Goal: Transaction & Acquisition: Book appointment/travel/reservation

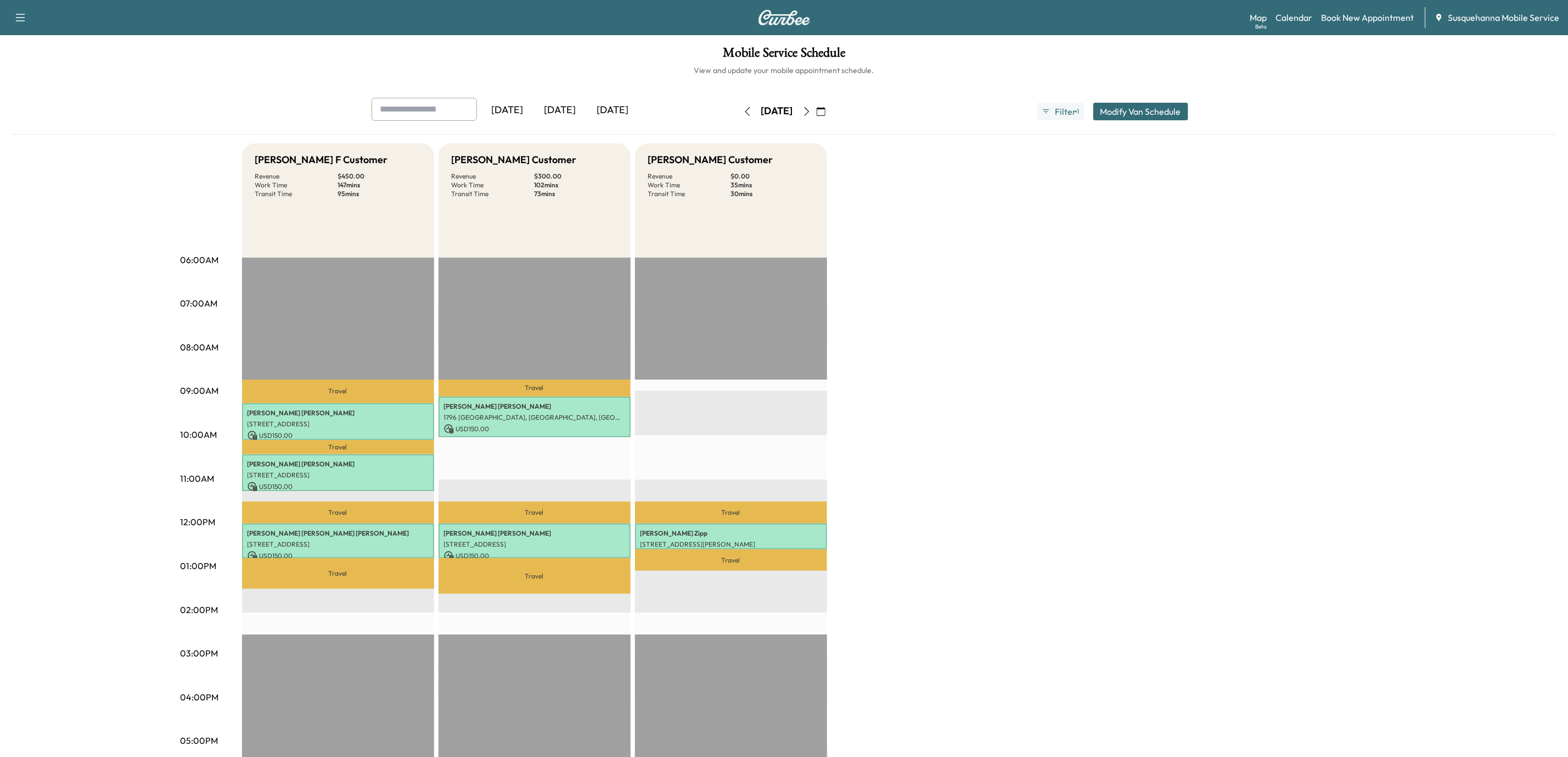
click at [809, 111] on icon "button" at bounding box center [806, 111] width 5 height 9
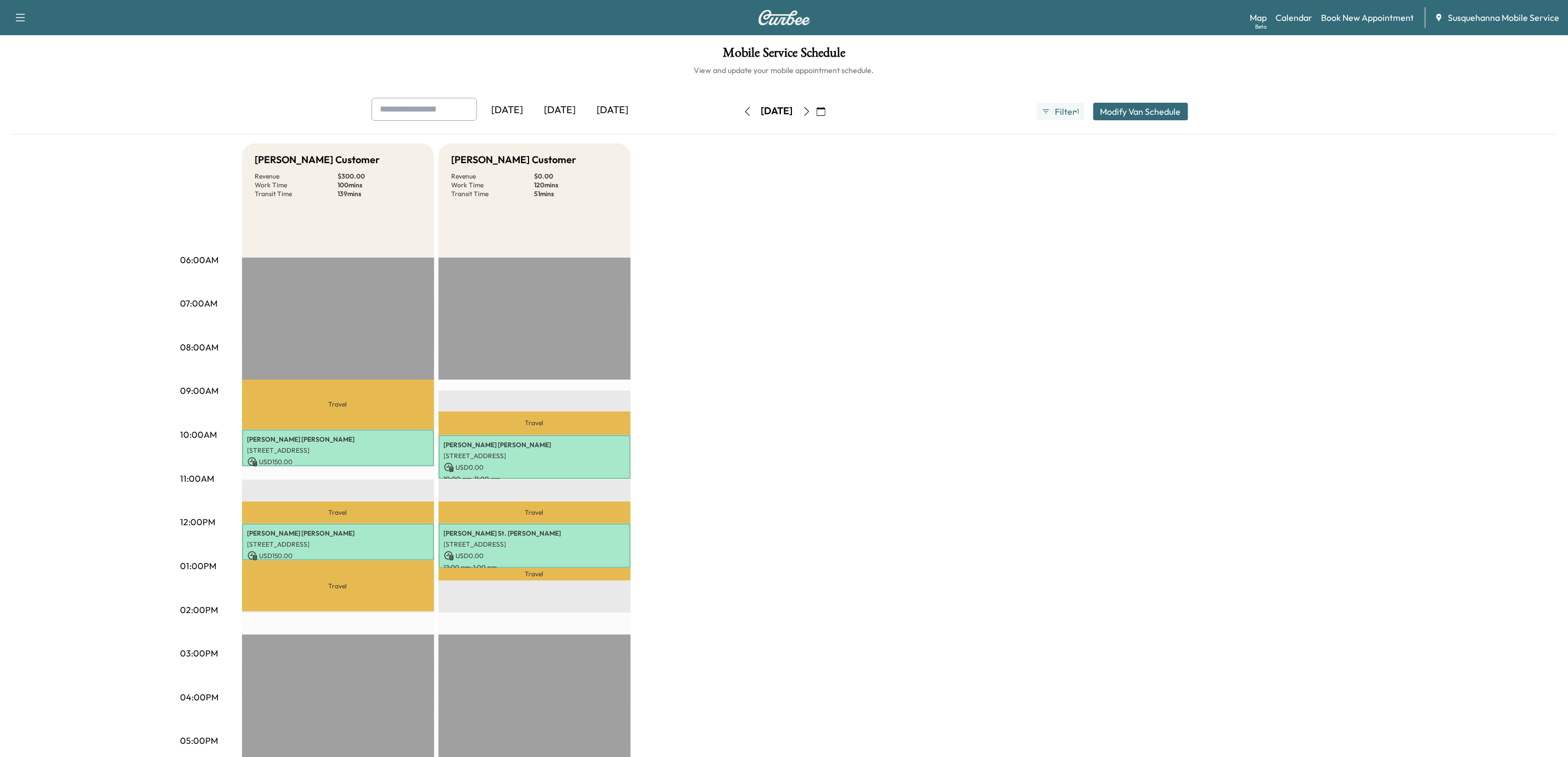
click at [830, 111] on button "button" at bounding box center [821, 111] width 18 height 18
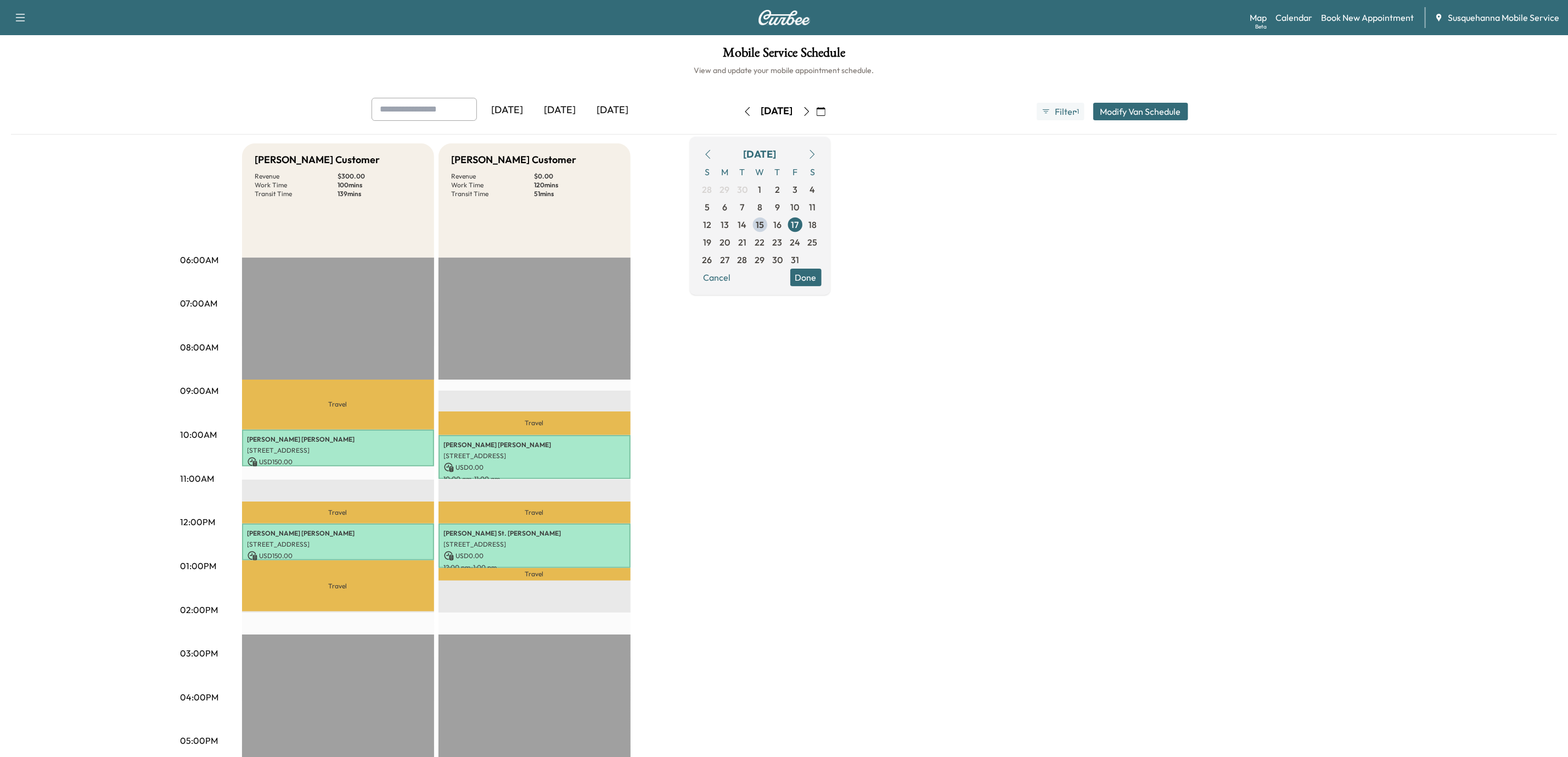
click at [811, 111] on icon "button" at bounding box center [807, 111] width 9 height 9
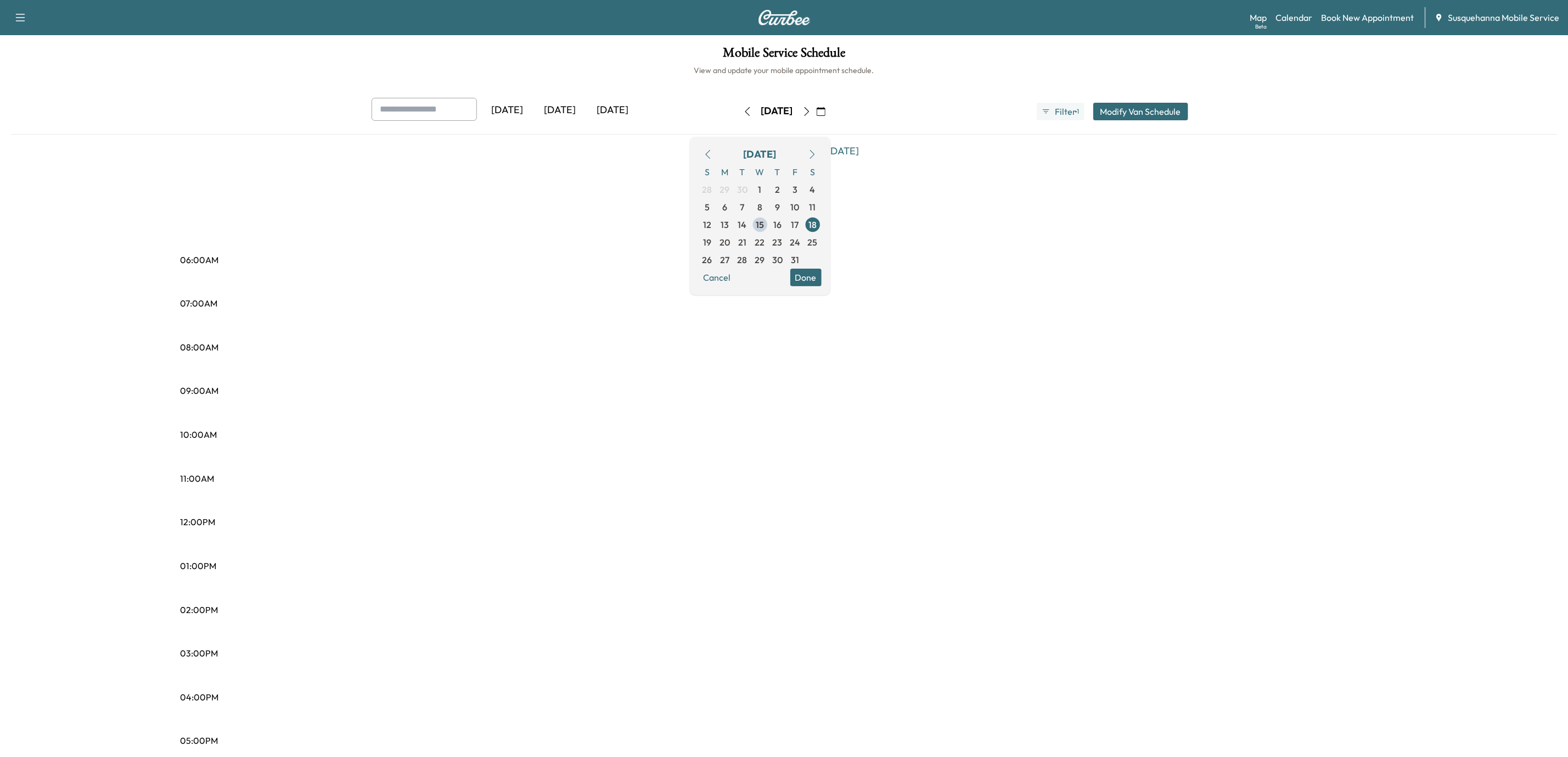
click at [811, 111] on icon "button" at bounding box center [807, 111] width 9 height 9
click at [809, 111] on icon "button" at bounding box center [806, 111] width 5 height 9
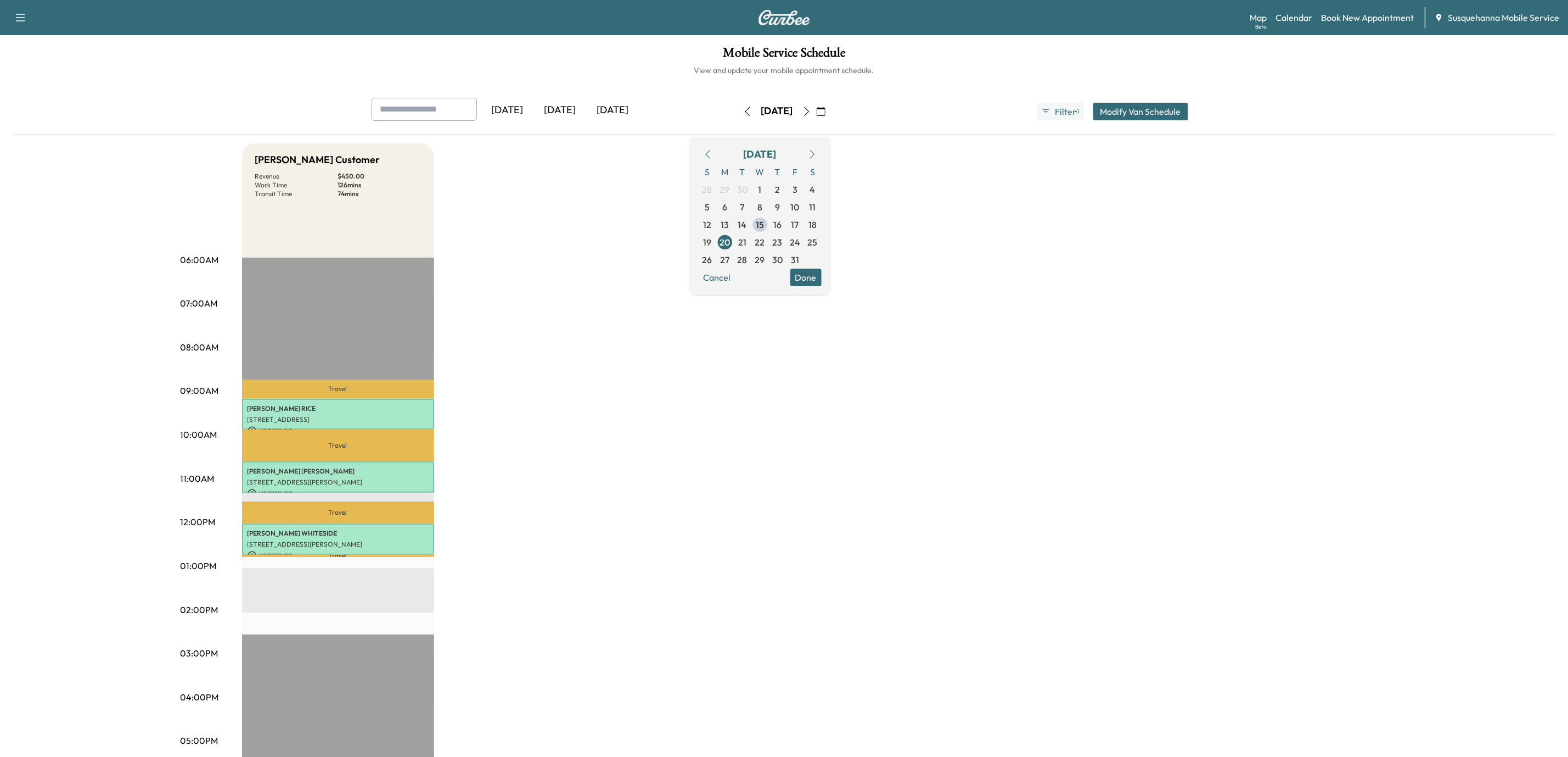
click at [822, 273] on button "Done" at bounding box center [806, 277] width 31 height 18
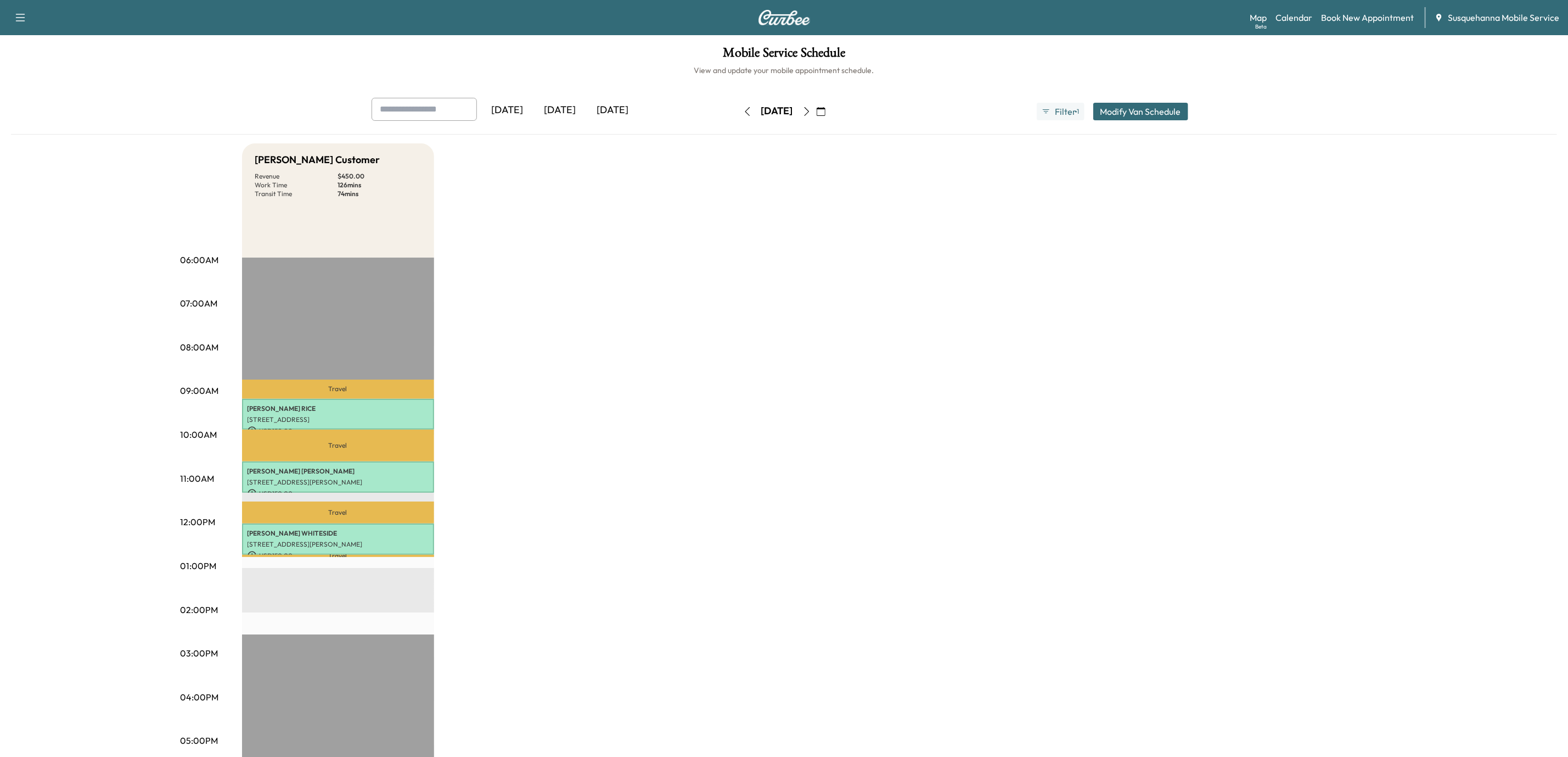
click at [809, 109] on icon "button" at bounding box center [806, 111] width 5 height 9
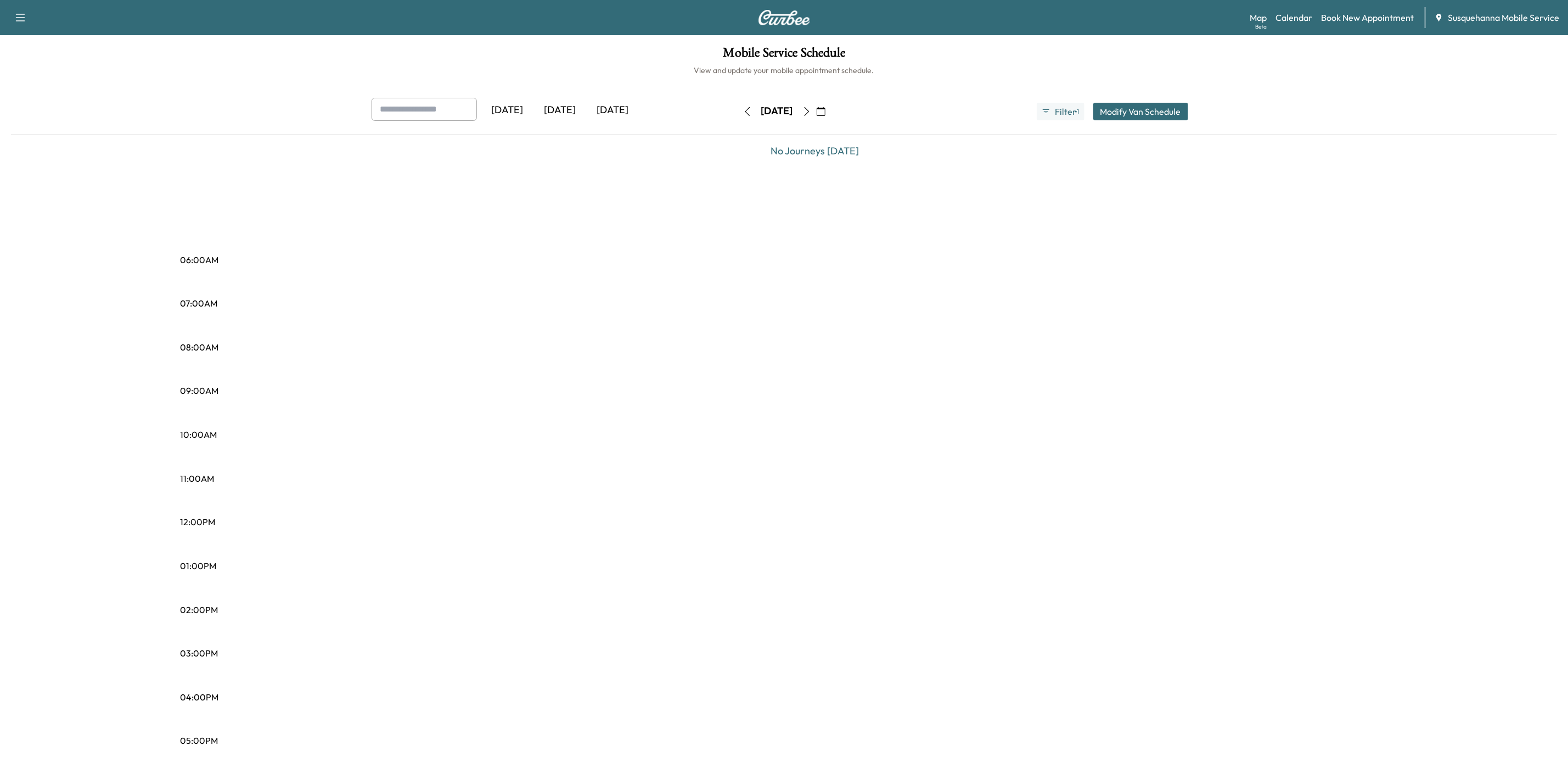
click at [811, 109] on icon "button" at bounding box center [807, 111] width 9 height 9
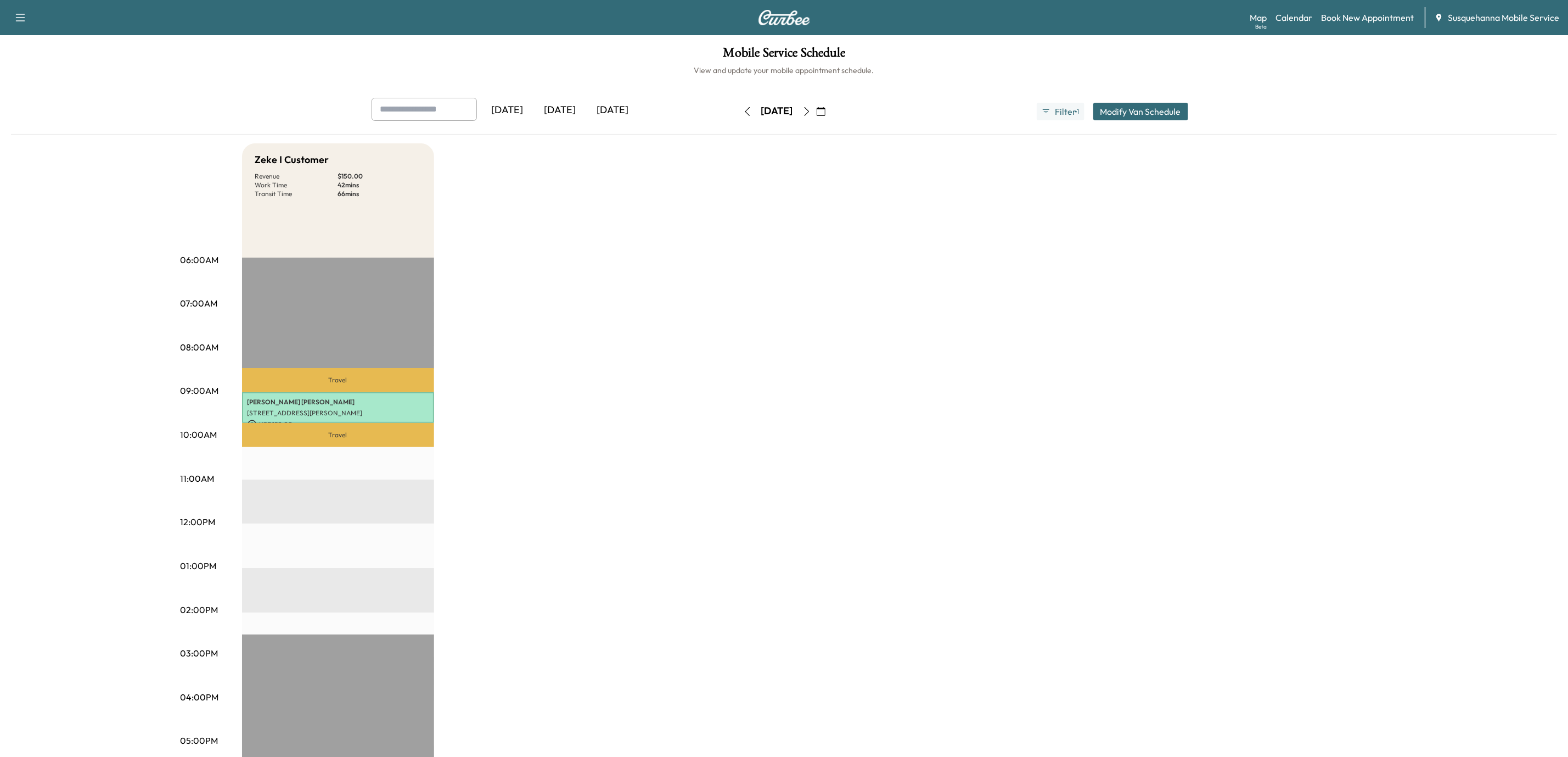
click at [811, 109] on icon "button" at bounding box center [807, 111] width 9 height 9
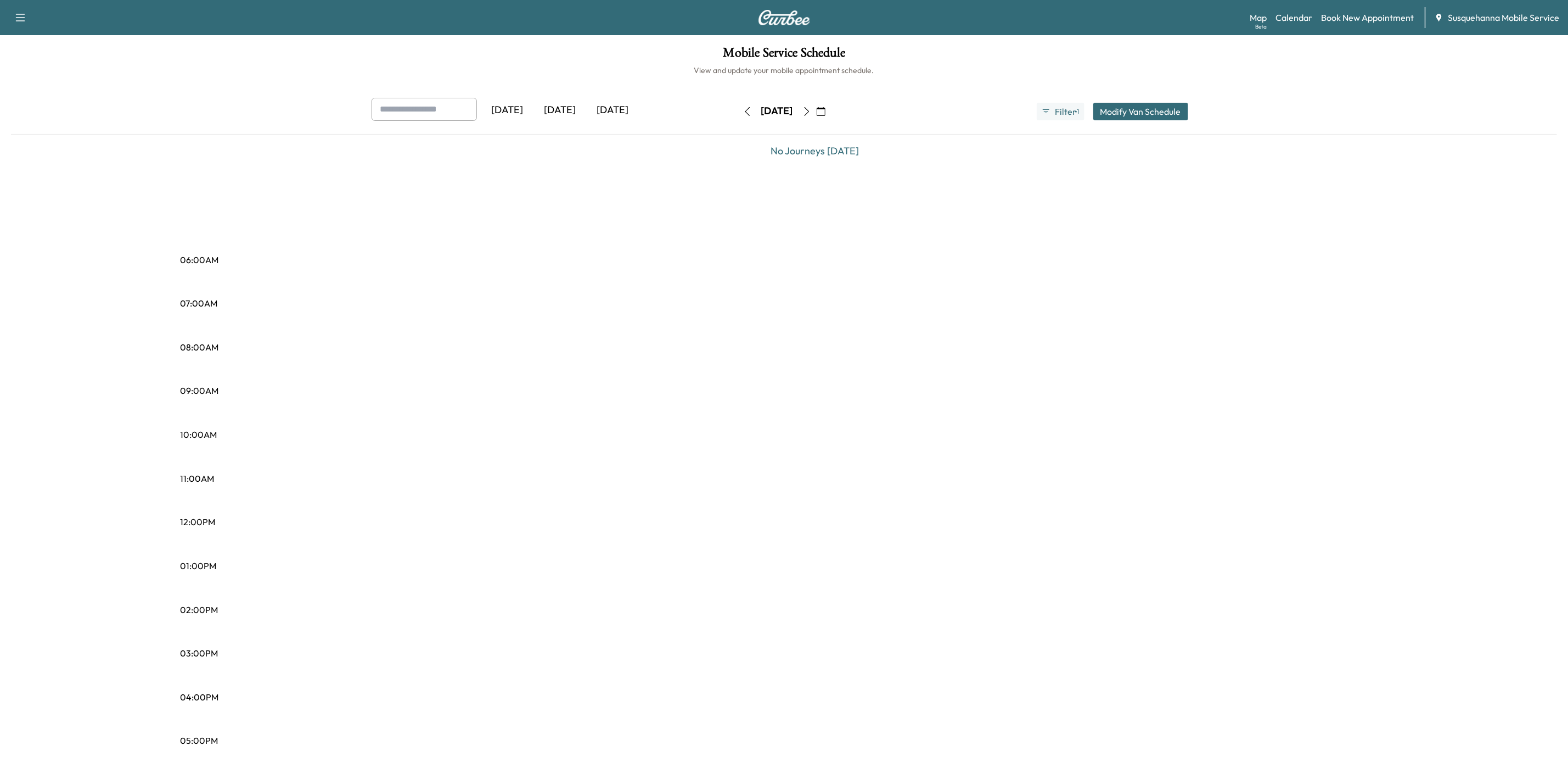
click at [811, 109] on icon "button" at bounding box center [807, 111] width 9 height 9
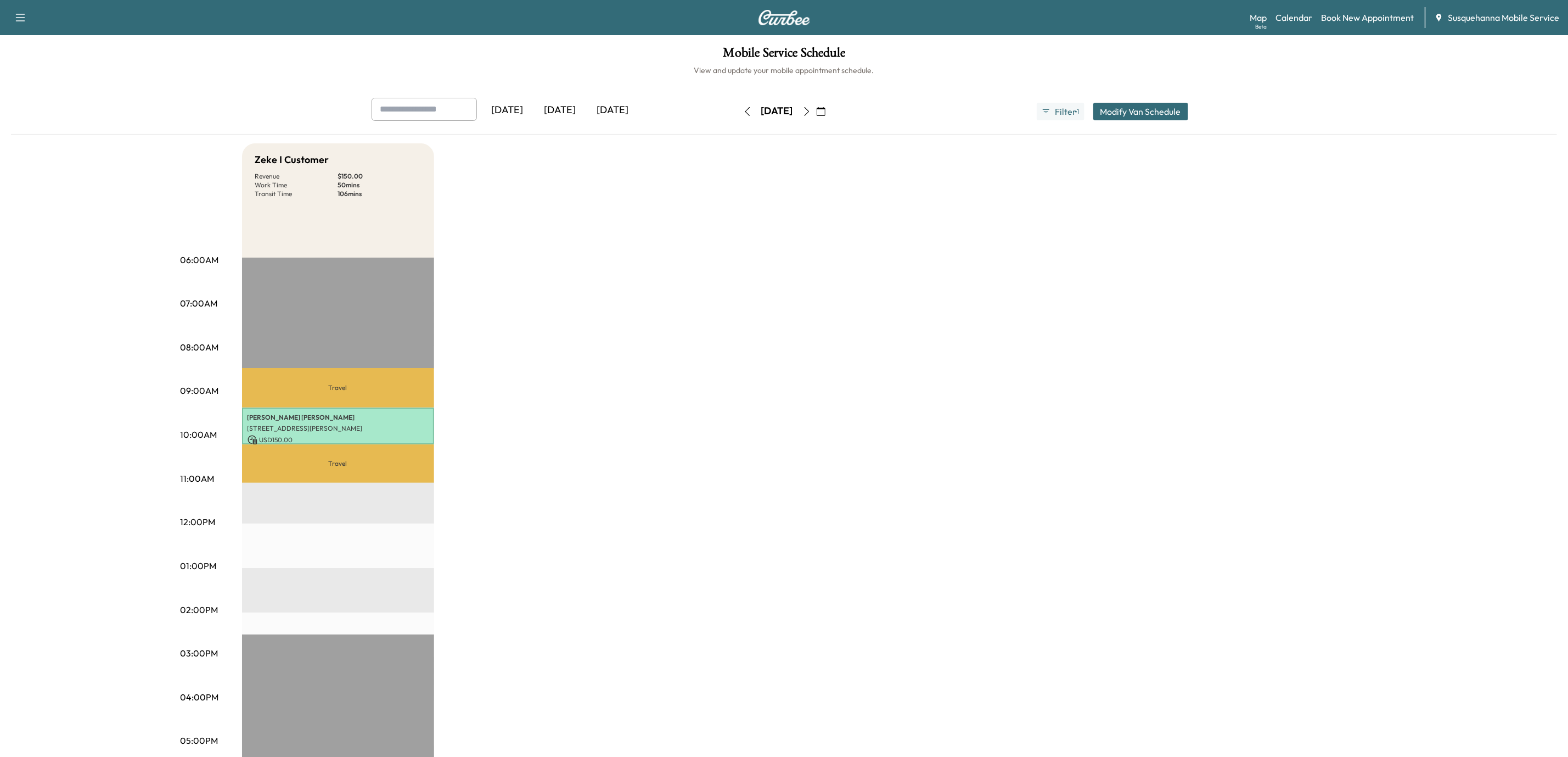
click at [830, 111] on div "[DATE] October 2025 S M T W T F S 28 29 30 1 2 3 4 5 6 7 8 9 10 11 12 13 14 15 …" at bounding box center [784, 111] width 92 height 18
click at [825, 111] on icon "button" at bounding box center [821, 111] width 9 height 9
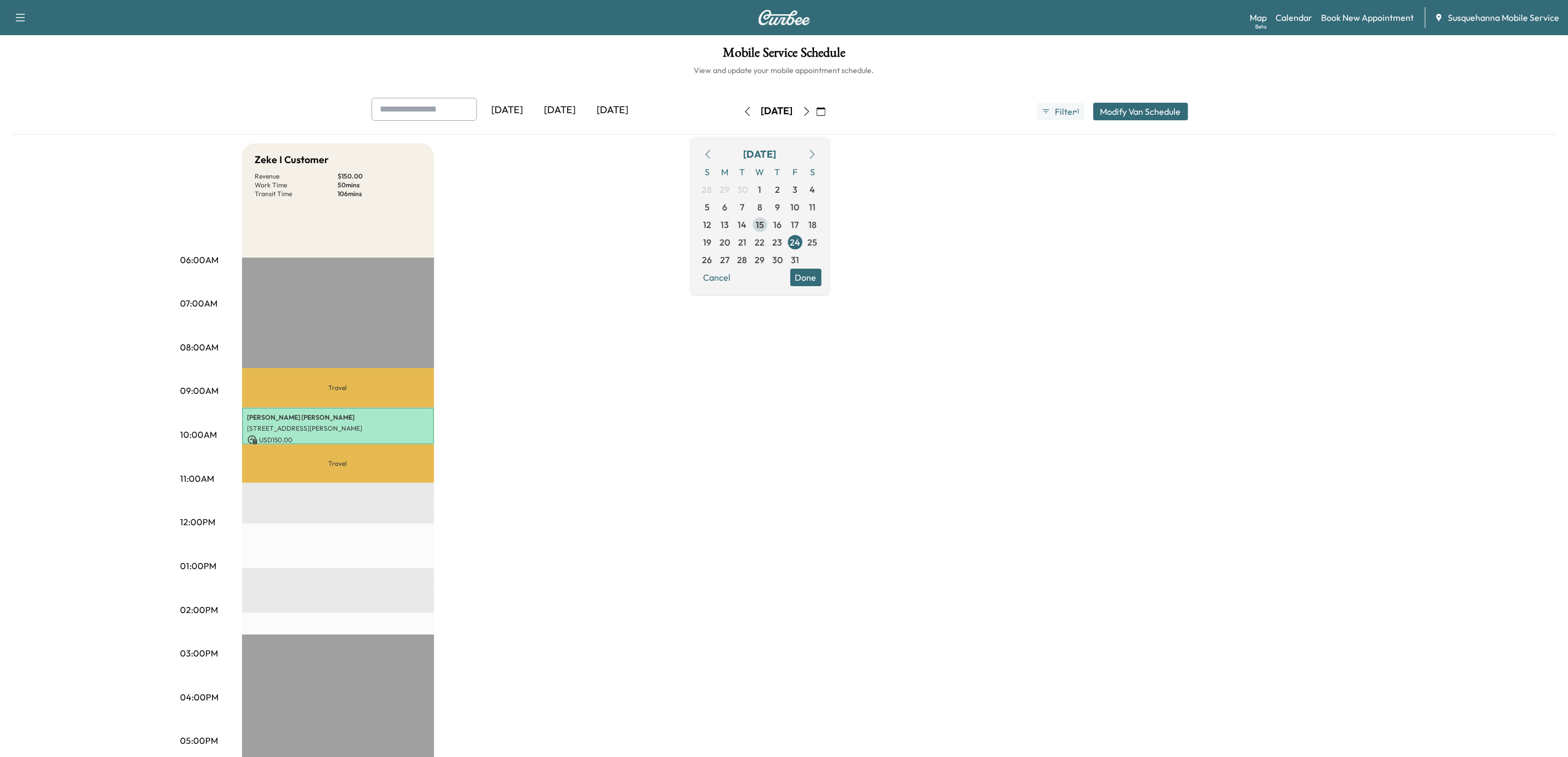
click at [764, 225] on span "15" at bounding box center [760, 224] width 8 height 13
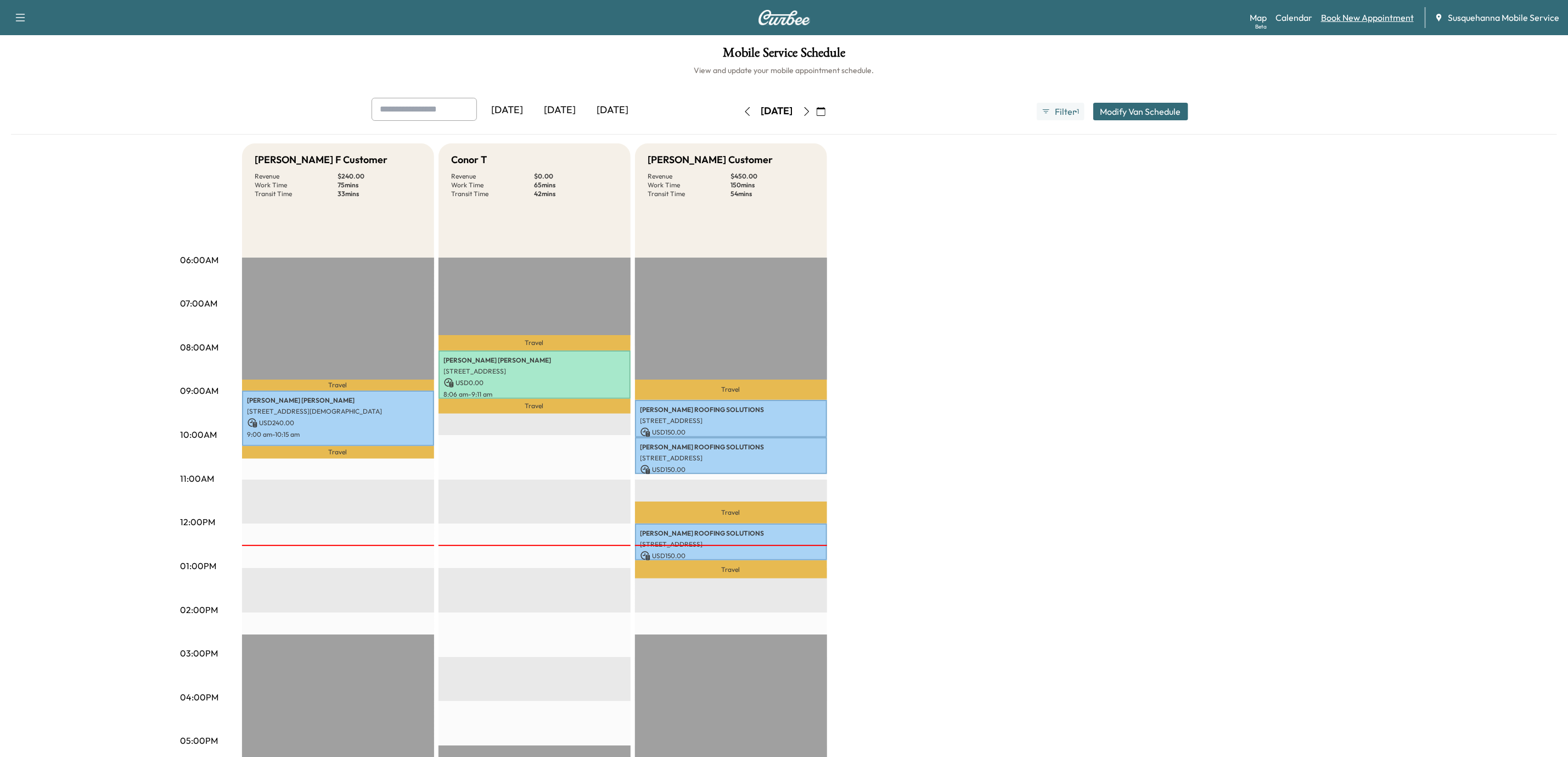
click at [1334, 18] on link "Book New Appointment" at bounding box center [1367, 17] width 93 height 13
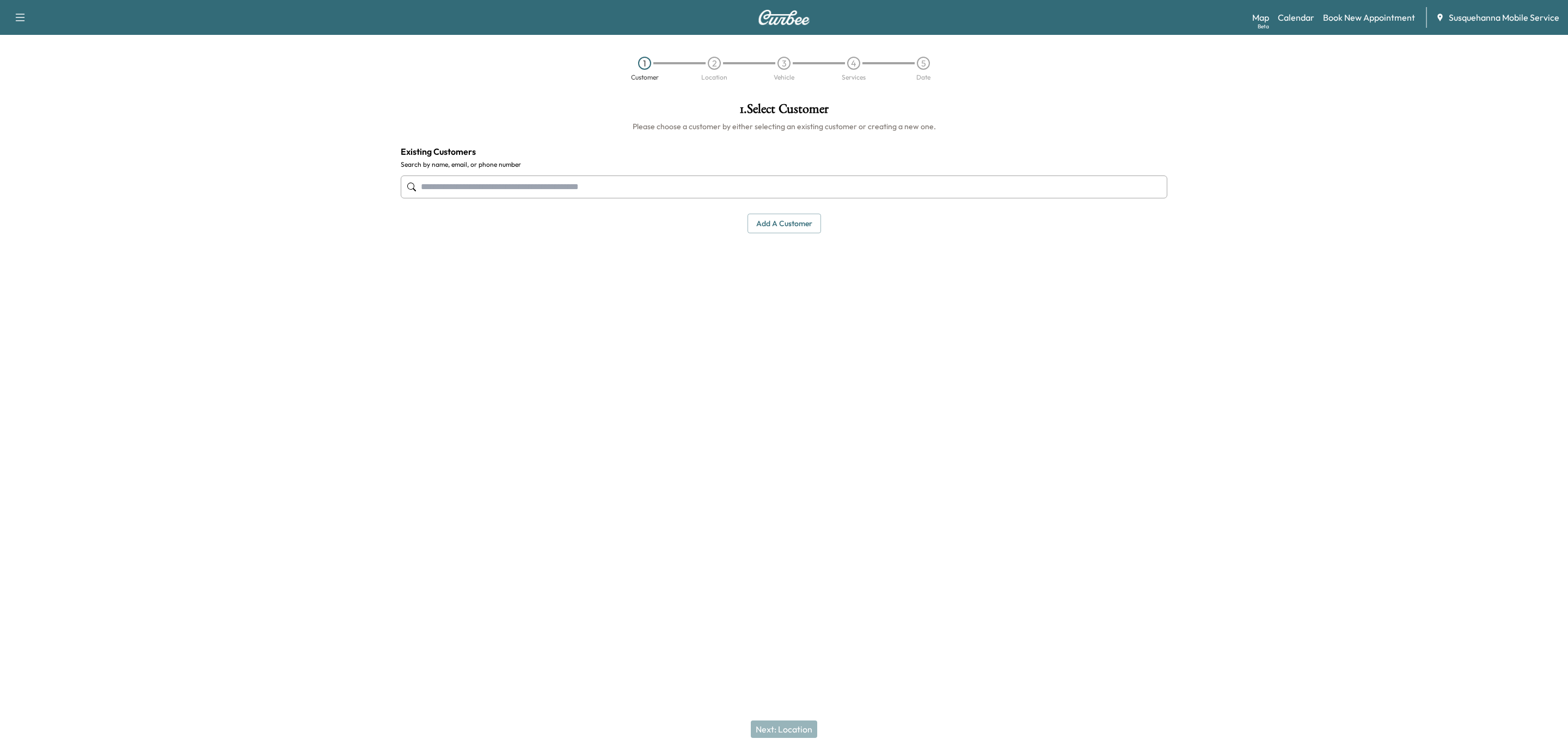
click at [668, 183] on input "text" at bounding box center [783, 187] width 766 height 23
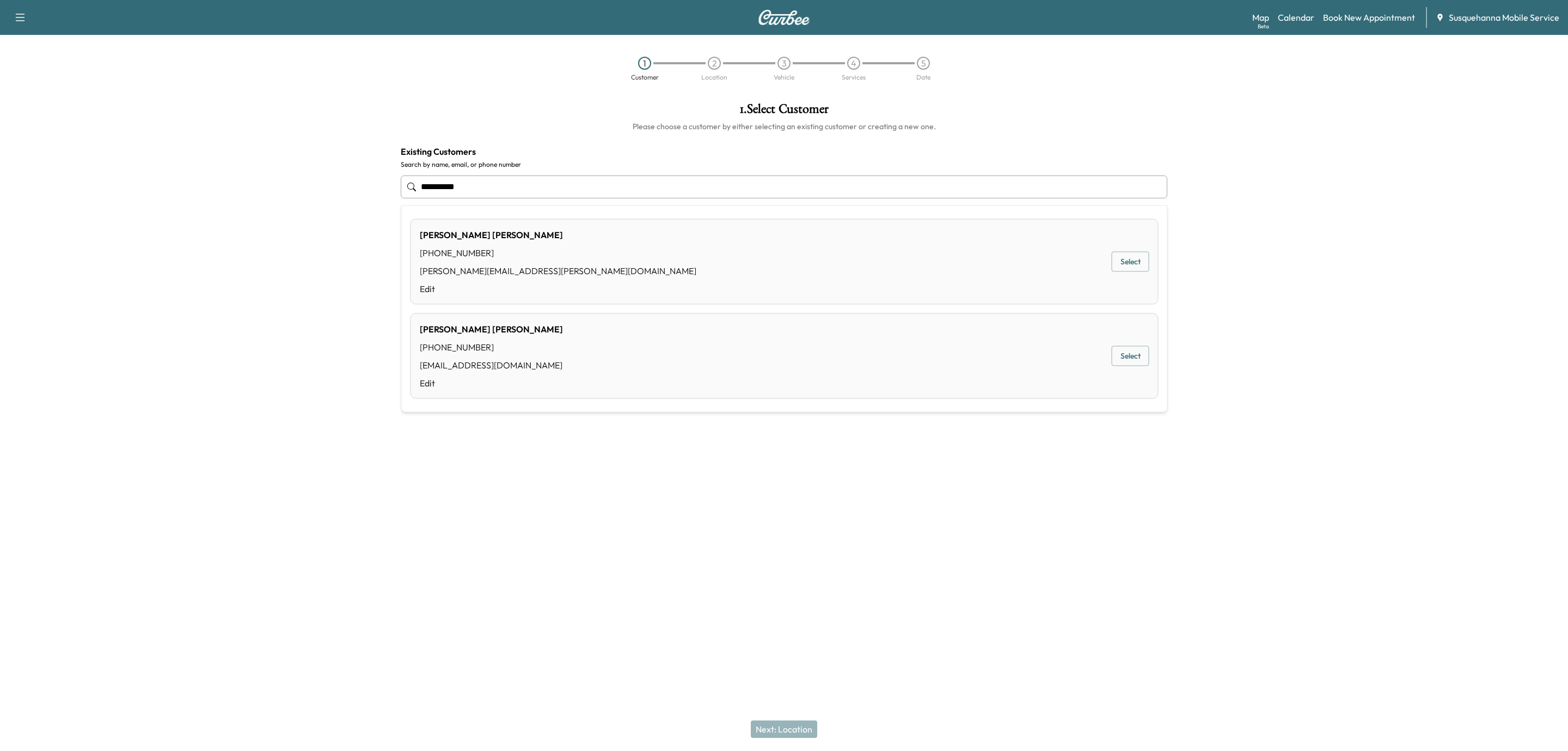
click at [670, 342] on div "[PERSON_NAME] [PHONE_NUMBER] [EMAIL_ADDRESS][DOMAIN_NAME] Edit Select" at bounding box center [784, 356] width 748 height 85
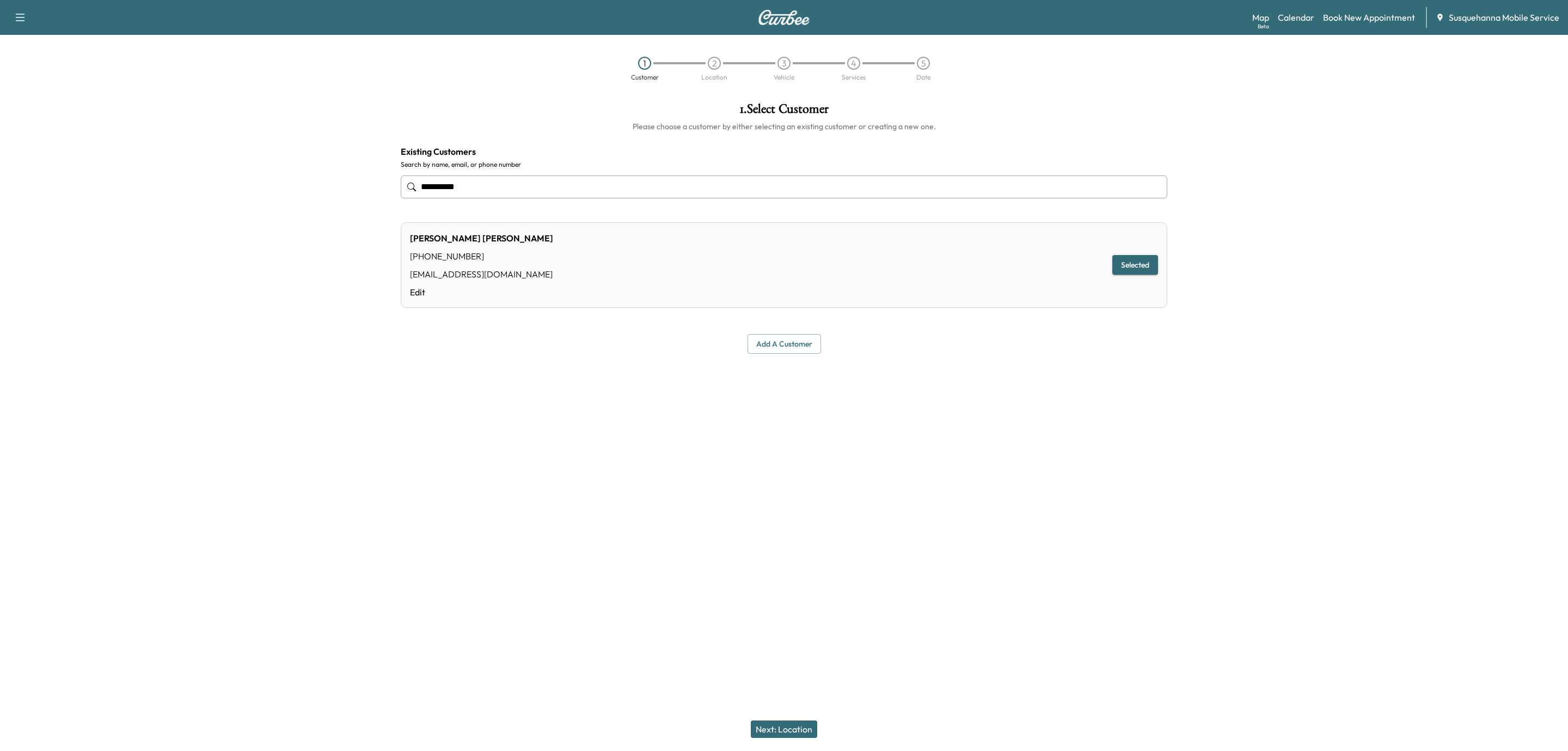
type input "**********"
click at [1144, 267] on button "Selected" at bounding box center [1135, 265] width 46 height 20
click at [805, 734] on button "Next: Location" at bounding box center [783, 728] width 66 height 18
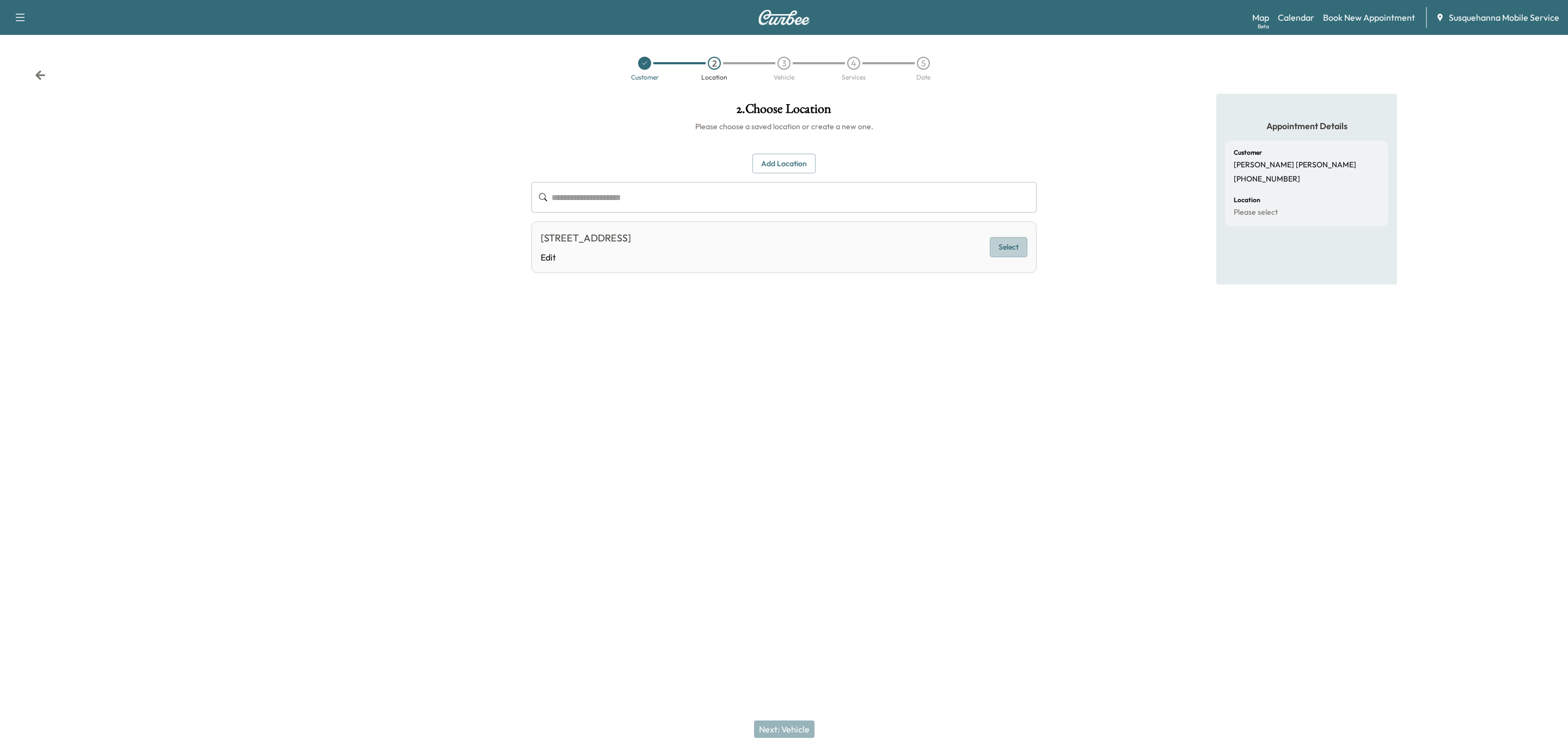
click at [1023, 247] on button "Select" at bounding box center [1009, 247] width 38 height 20
click at [797, 733] on button "Next: Vehicle" at bounding box center [784, 728] width 60 height 18
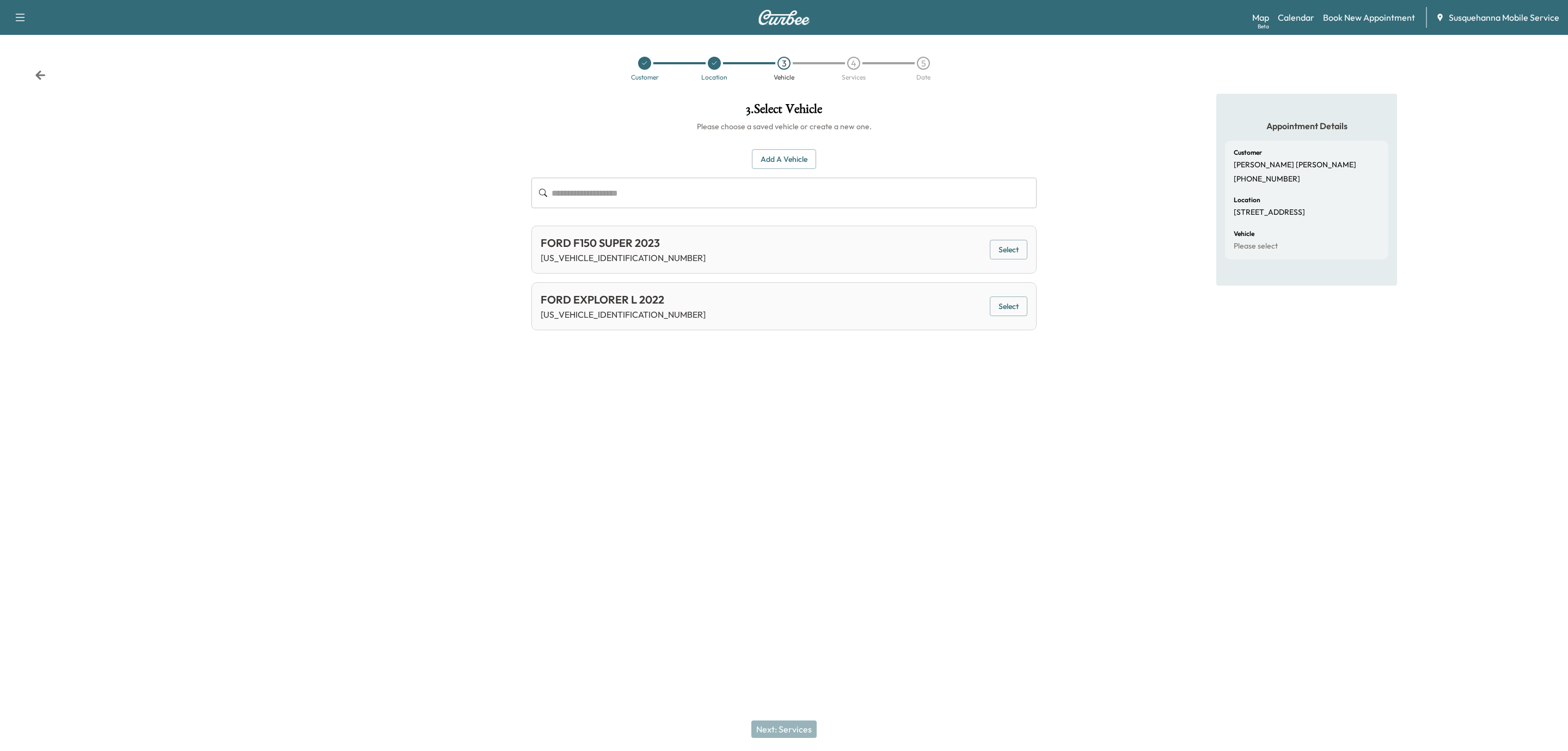
click at [1010, 240] on button "Select" at bounding box center [1009, 250] width 38 height 20
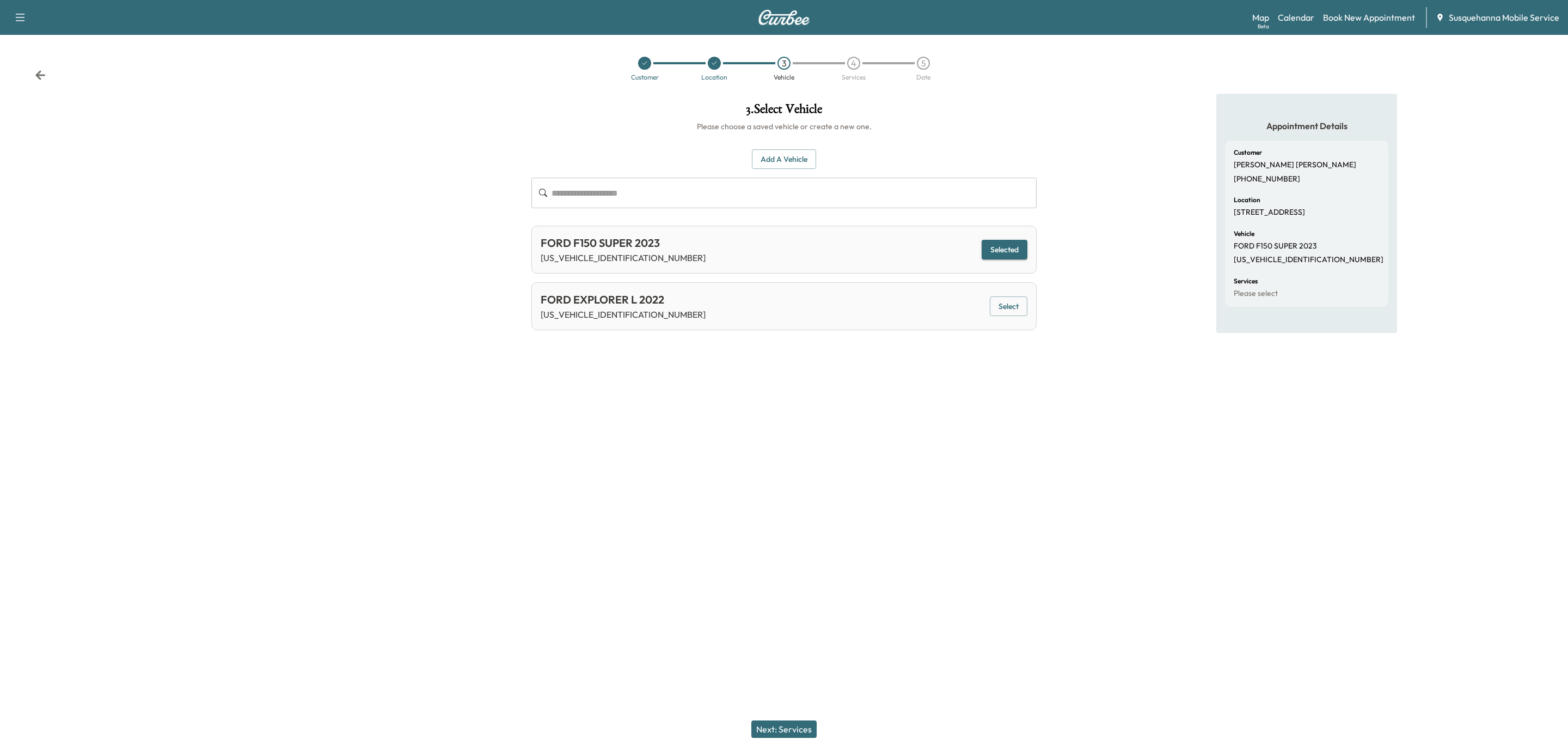
click at [771, 722] on button "Next: Services" at bounding box center [783, 728] width 65 height 18
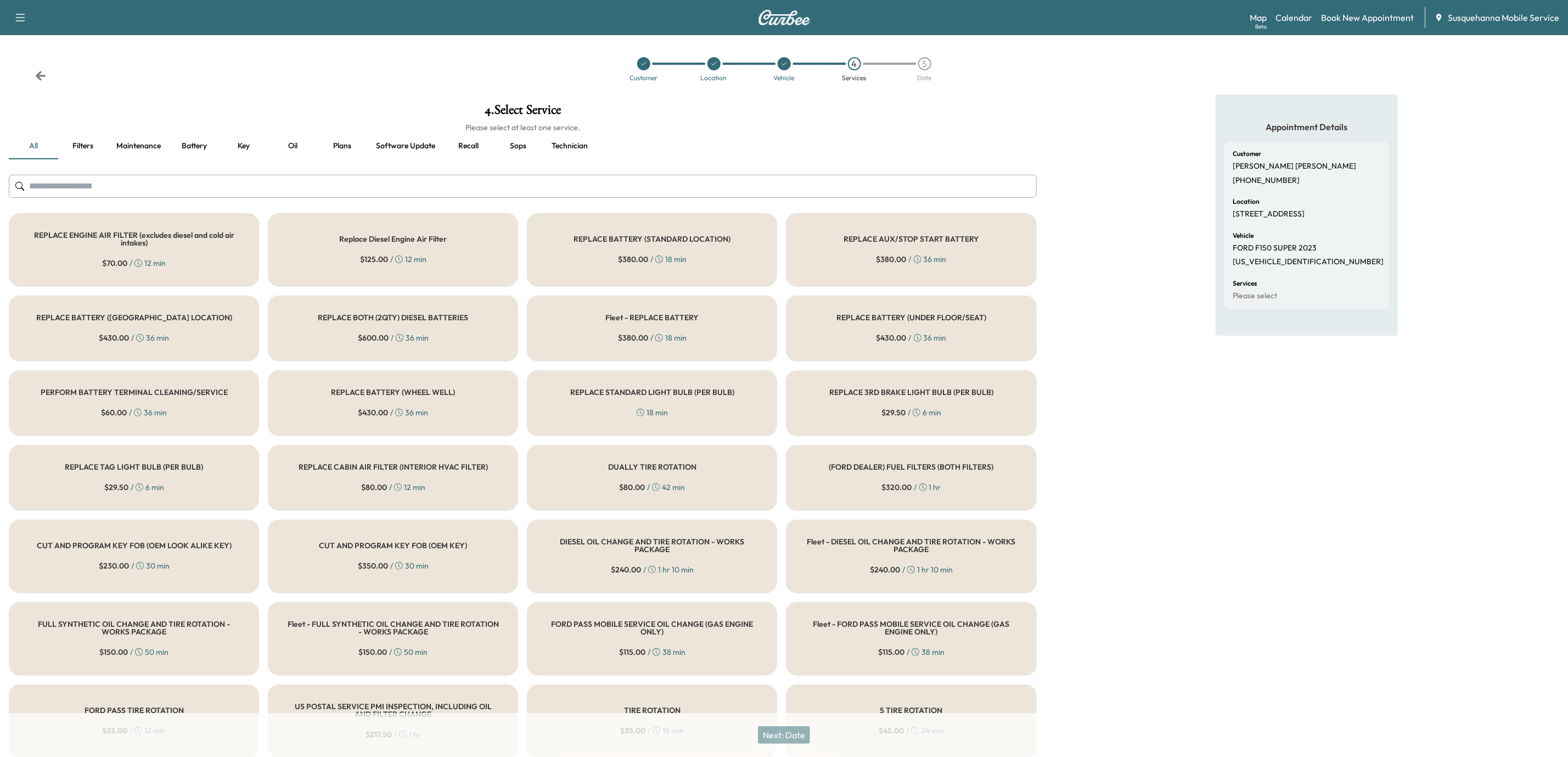
click at [629, 185] on input "text" at bounding box center [522, 186] width 1028 height 23
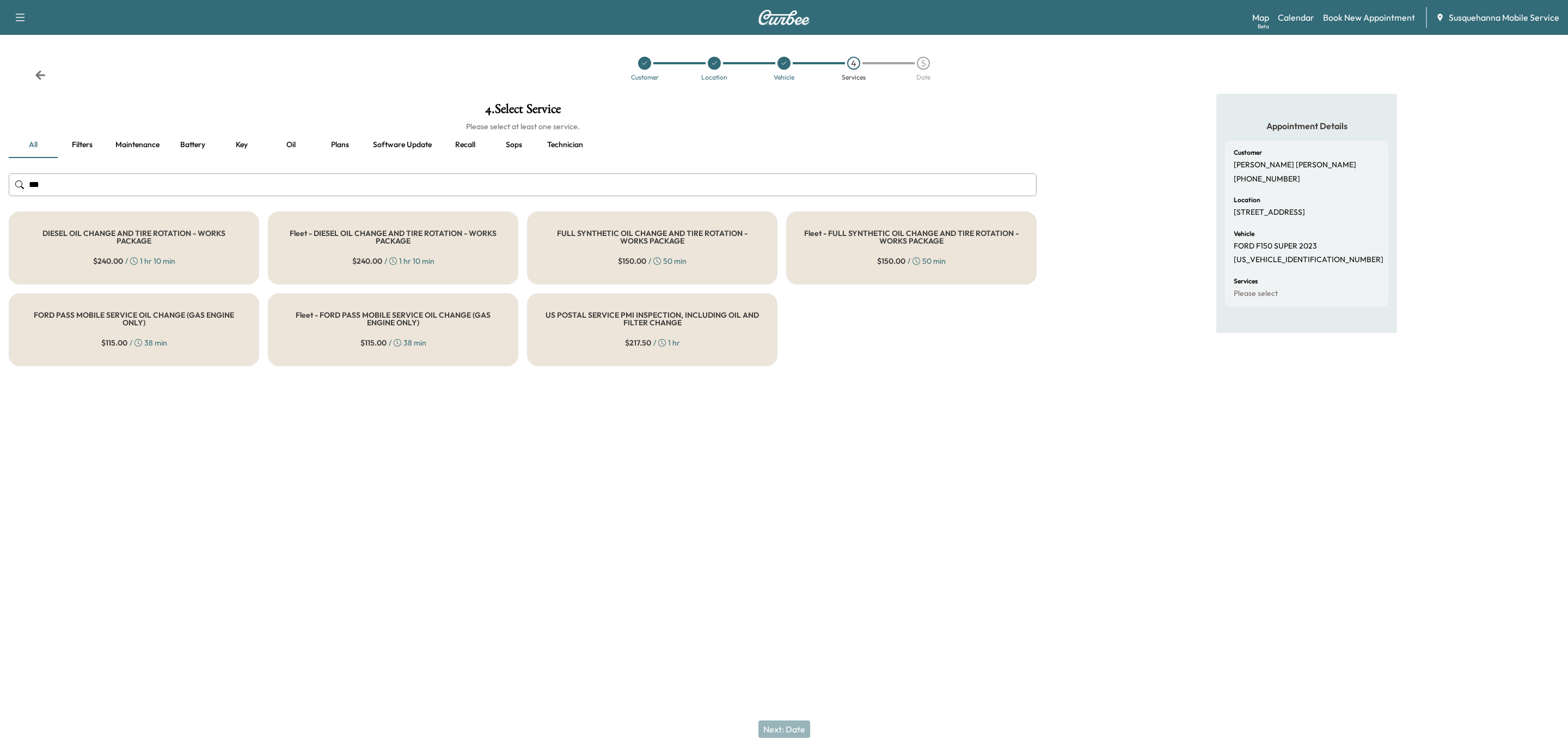
type input "***"
click at [634, 254] on div "FULL SYNTHETIC OIL CHANGE AND TIRE ROTATION - WORKS PACKAGE $ 150.00 / 50 min" at bounding box center [652, 248] width 250 height 73
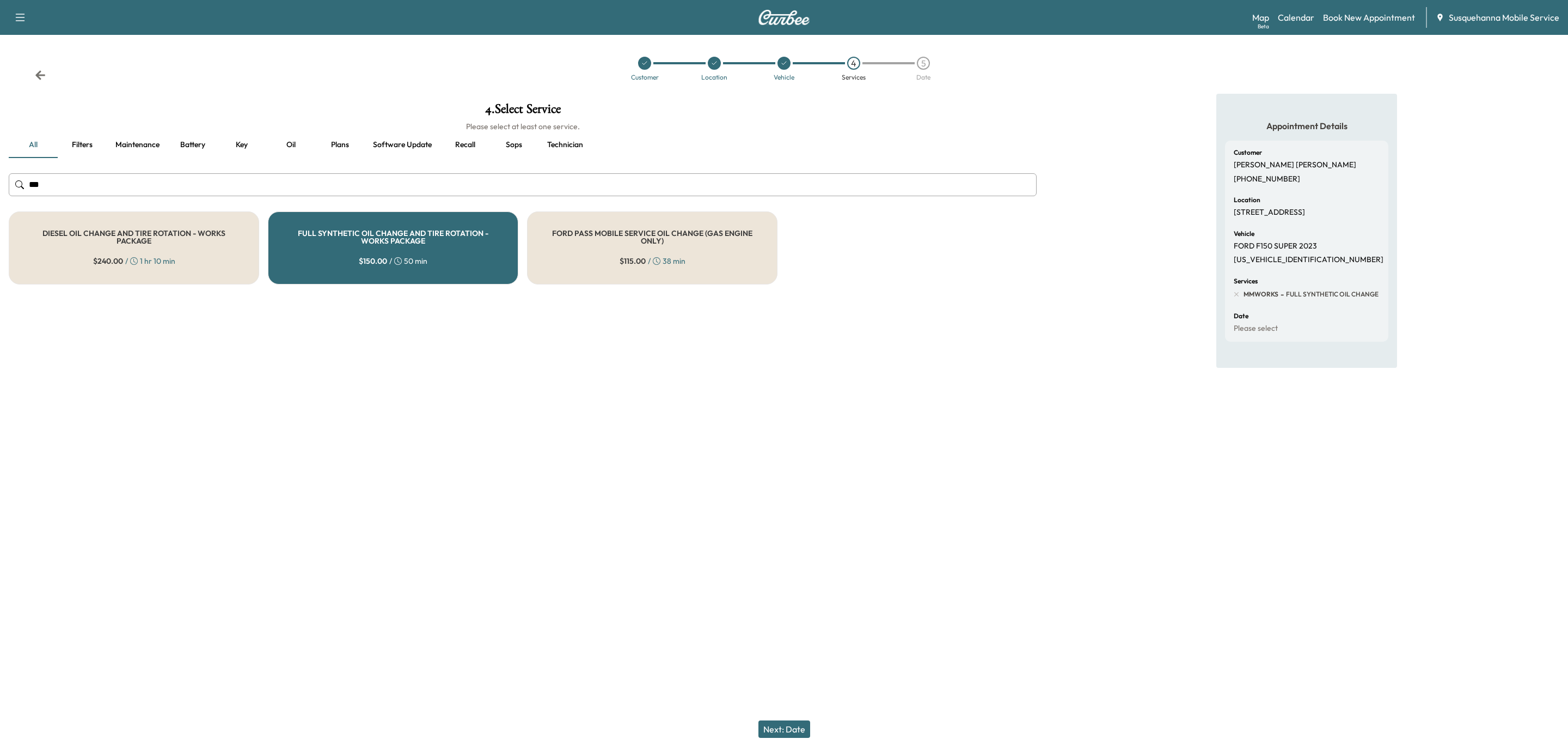
click at [778, 729] on button "Next: Date" at bounding box center [784, 728] width 52 height 18
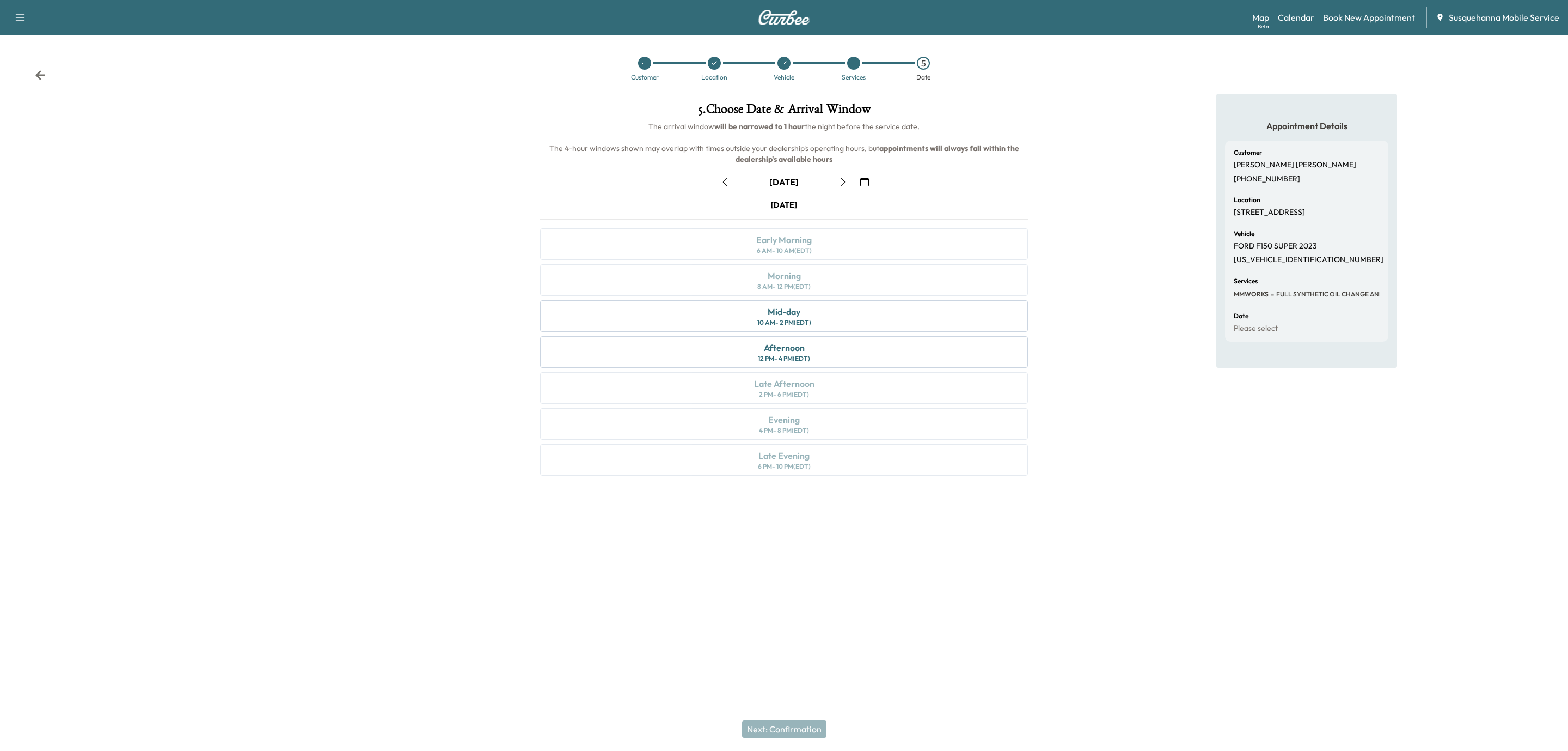
click at [842, 182] on icon "button" at bounding box center [842, 182] width 9 height 9
click at [783, 284] on div "8 AM - 12 PM (EDT)" at bounding box center [784, 286] width 54 height 9
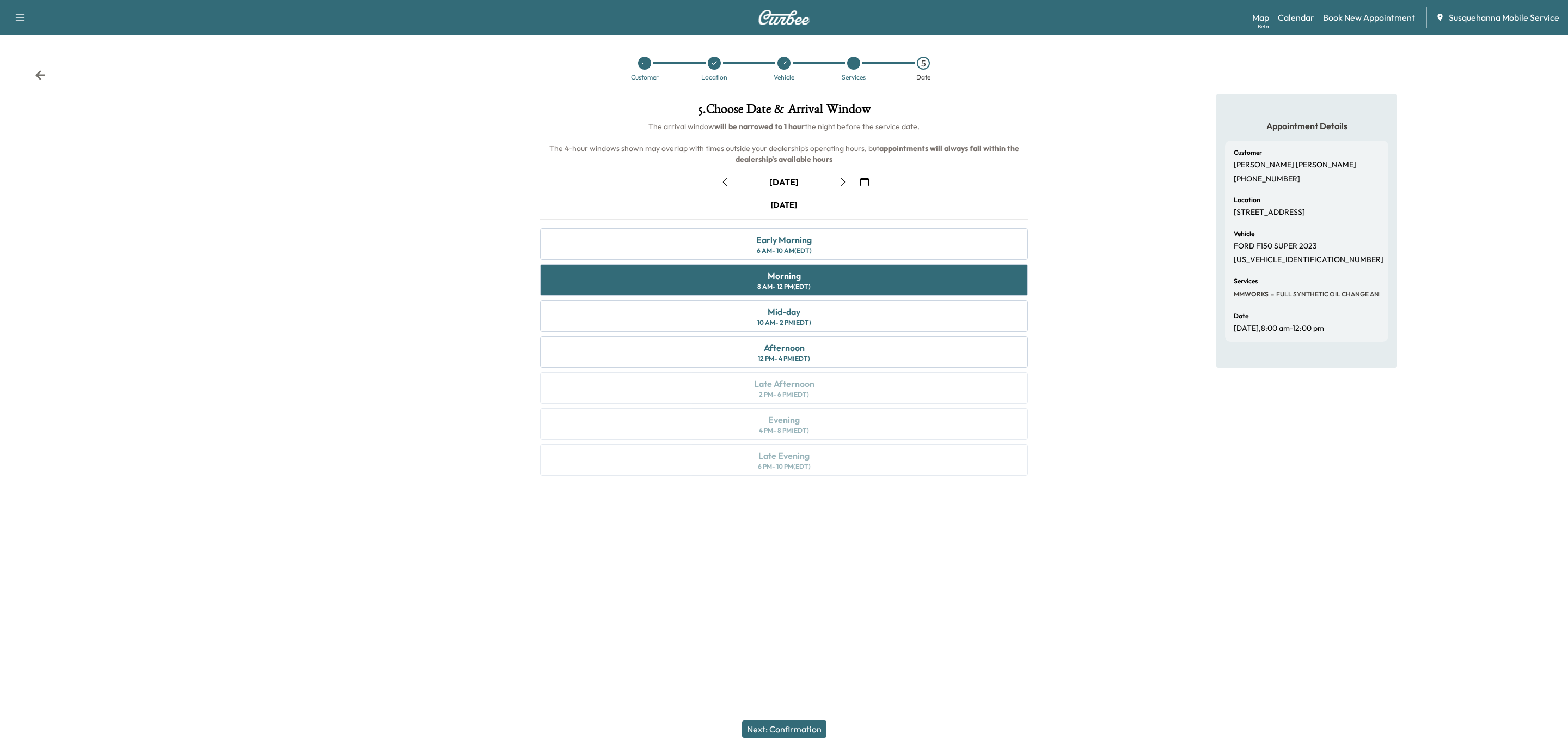
click at [785, 731] on button "Next: Confirmation" at bounding box center [784, 728] width 85 height 18
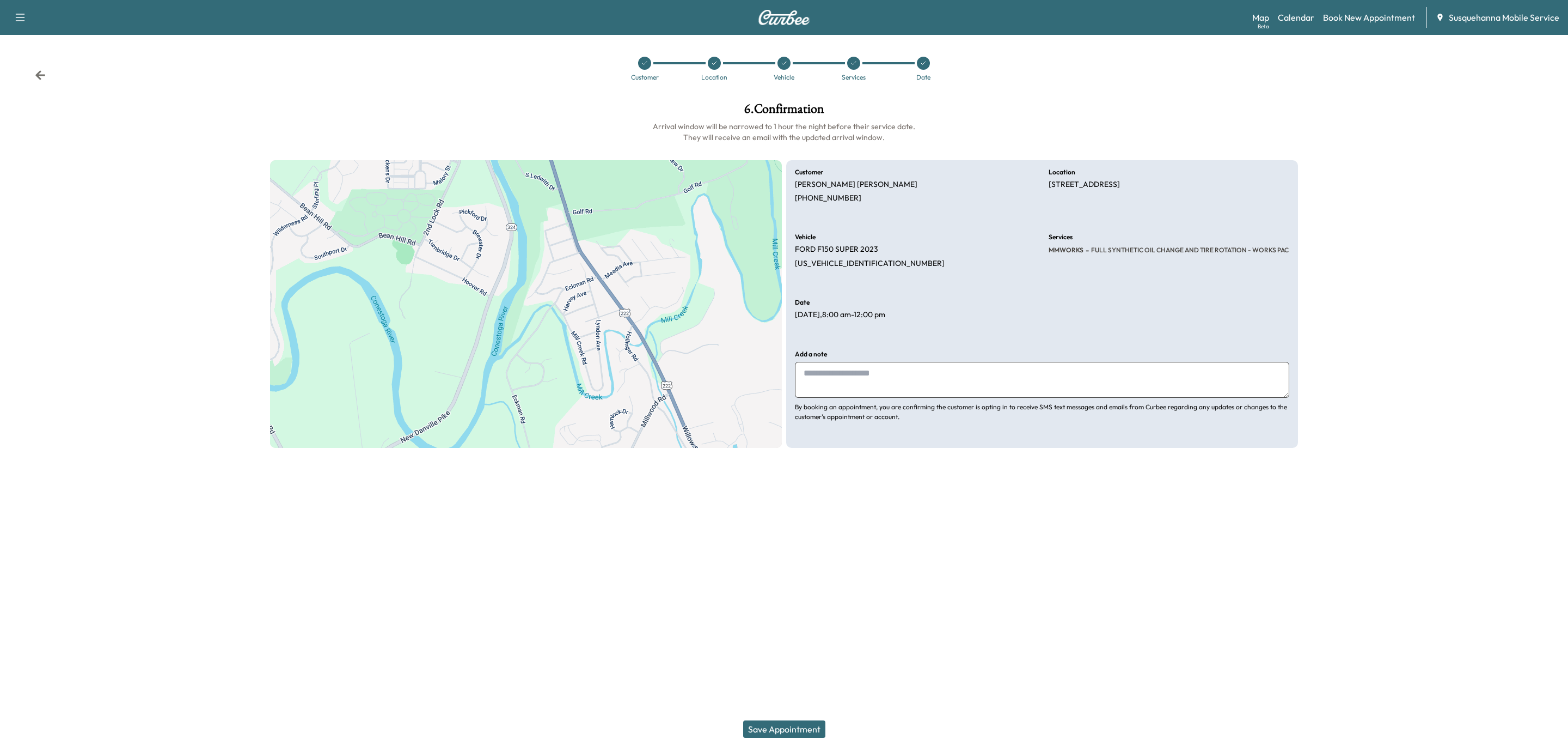
click at [923, 362] on textarea at bounding box center [1042, 379] width 494 height 36
type textarea "**********"
click at [781, 721] on button "Save Appointment" at bounding box center [784, 728] width 82 height 18
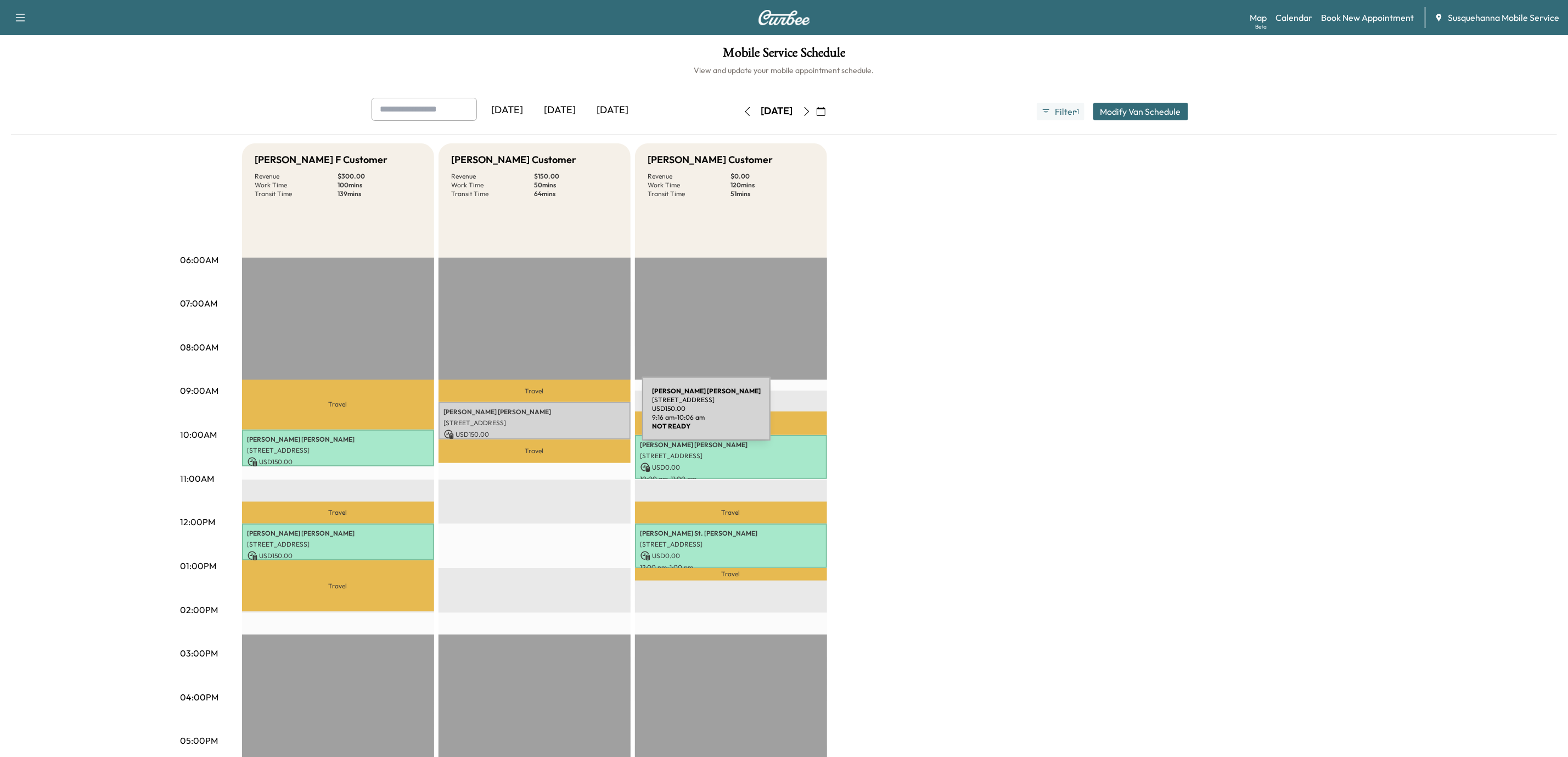
click at [560, 415] on div "[PERSON_NAME] [STREET_ADDRESS] USD 150.00 9:16 am - 10:06 am" at bounding box center [535, 421] width 192 height 37
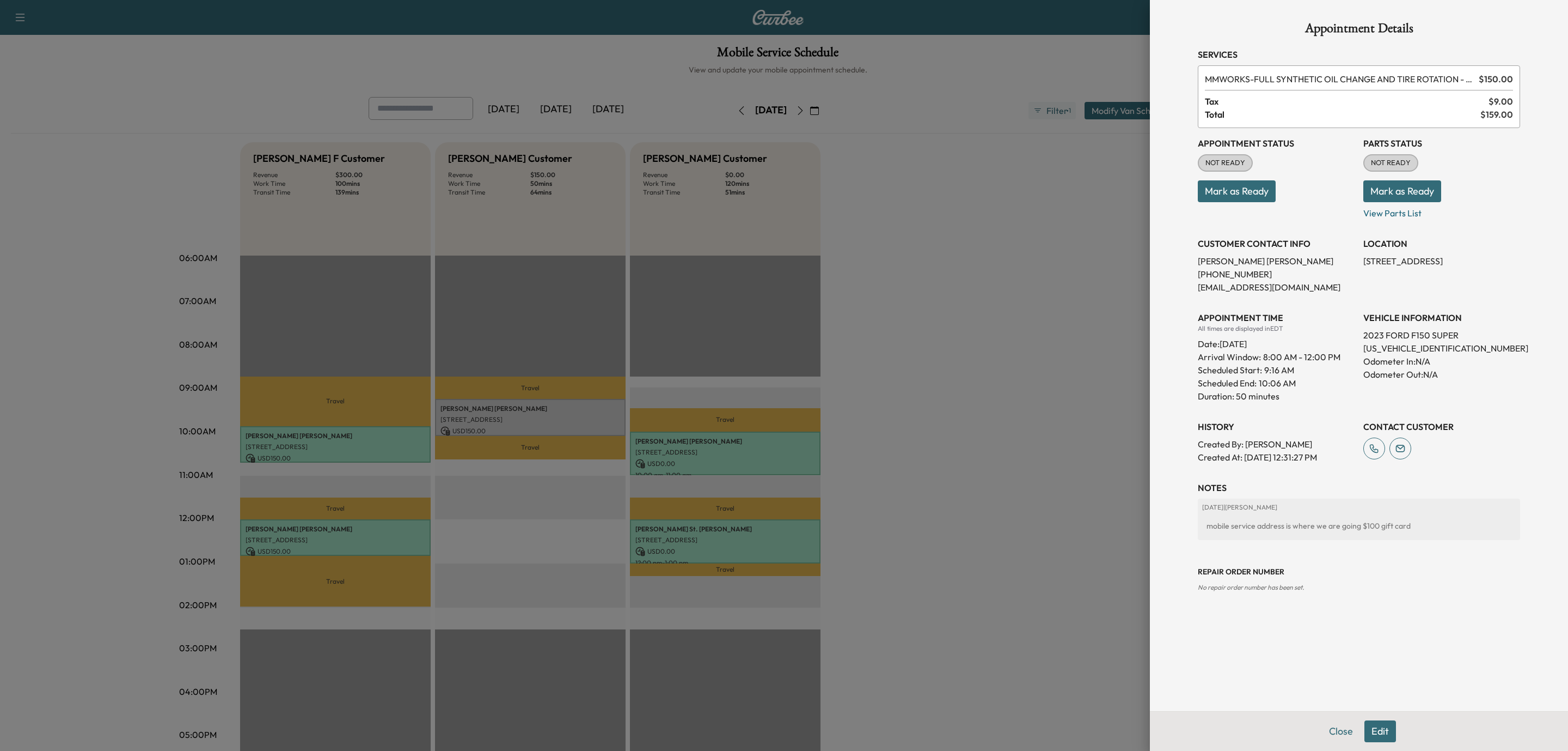
click at [1426, 188] on button "Mark as Ready" at bounding box center [1402, 191] width 78 height 22
click at [1247, 189] on button "Mark as Ready" at bounding box center [1237, 191] width 78 height 22
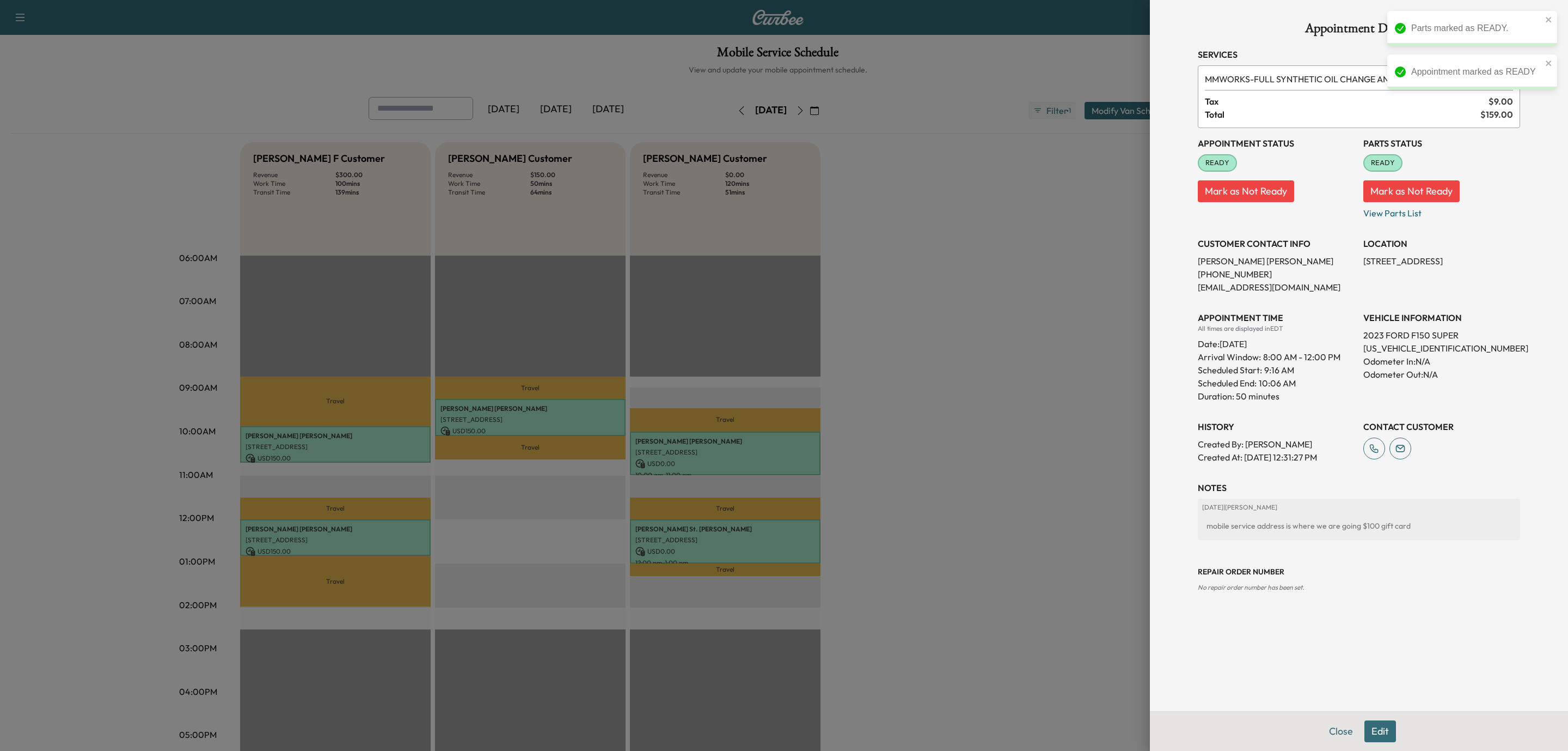
click at [1462, 533] on div "mobile service address is where we are going $100 gift card" at bounding box center [1359, 526] width 313 height 19
click at [1220, 705] on div "Appointment Details Services MMWORKS - FULL SYNTHETIC OIL CHANGE AND TIRE ROTAT…" at bounding box center [1359, 355] width 348 height 711
click at [782, 549] on div at bounding box center [784, 375] width 1568 height 751
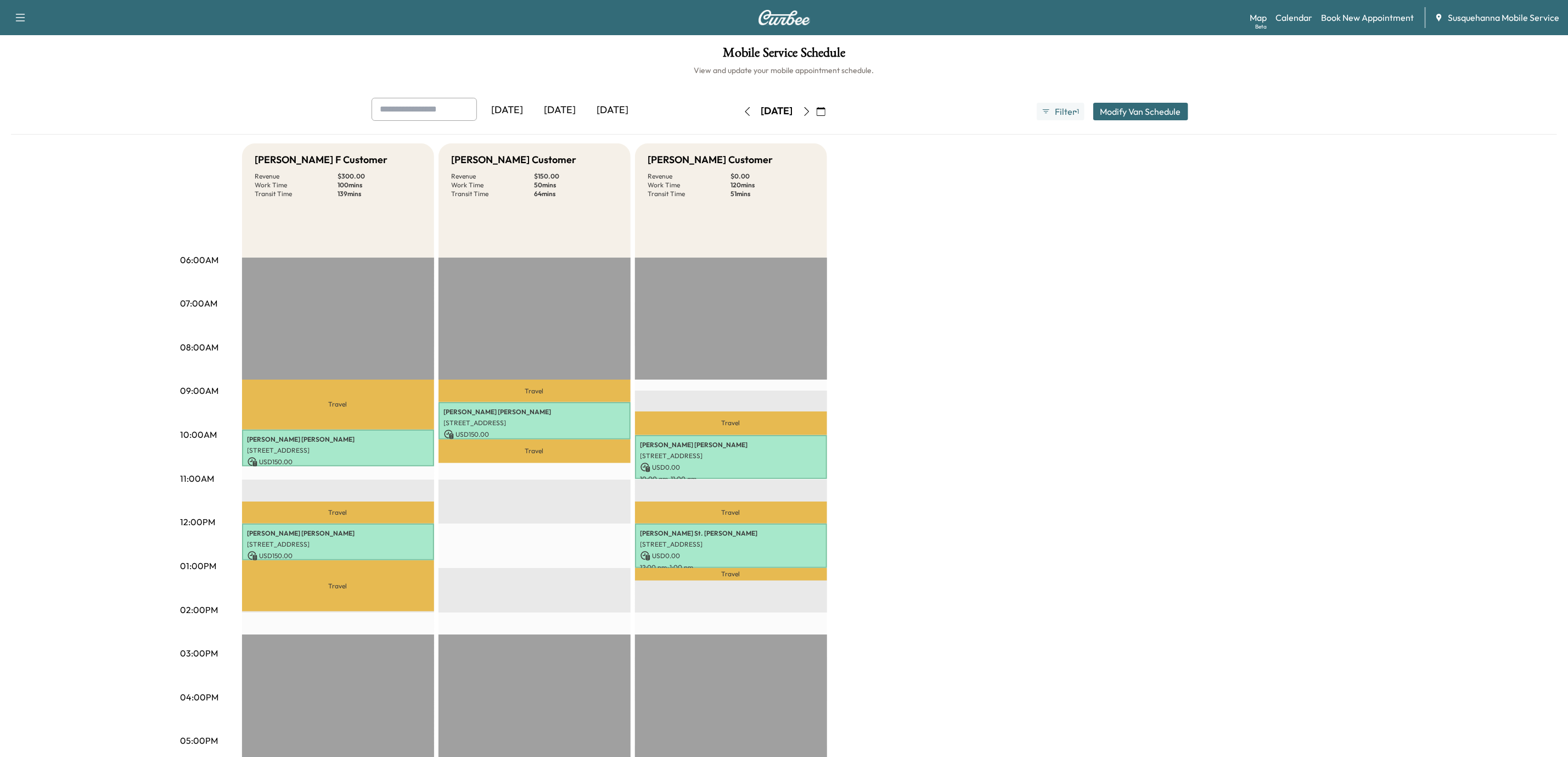
click at [743, 112] on icon "button" at bounding box center [747, 111] width 9 height 9
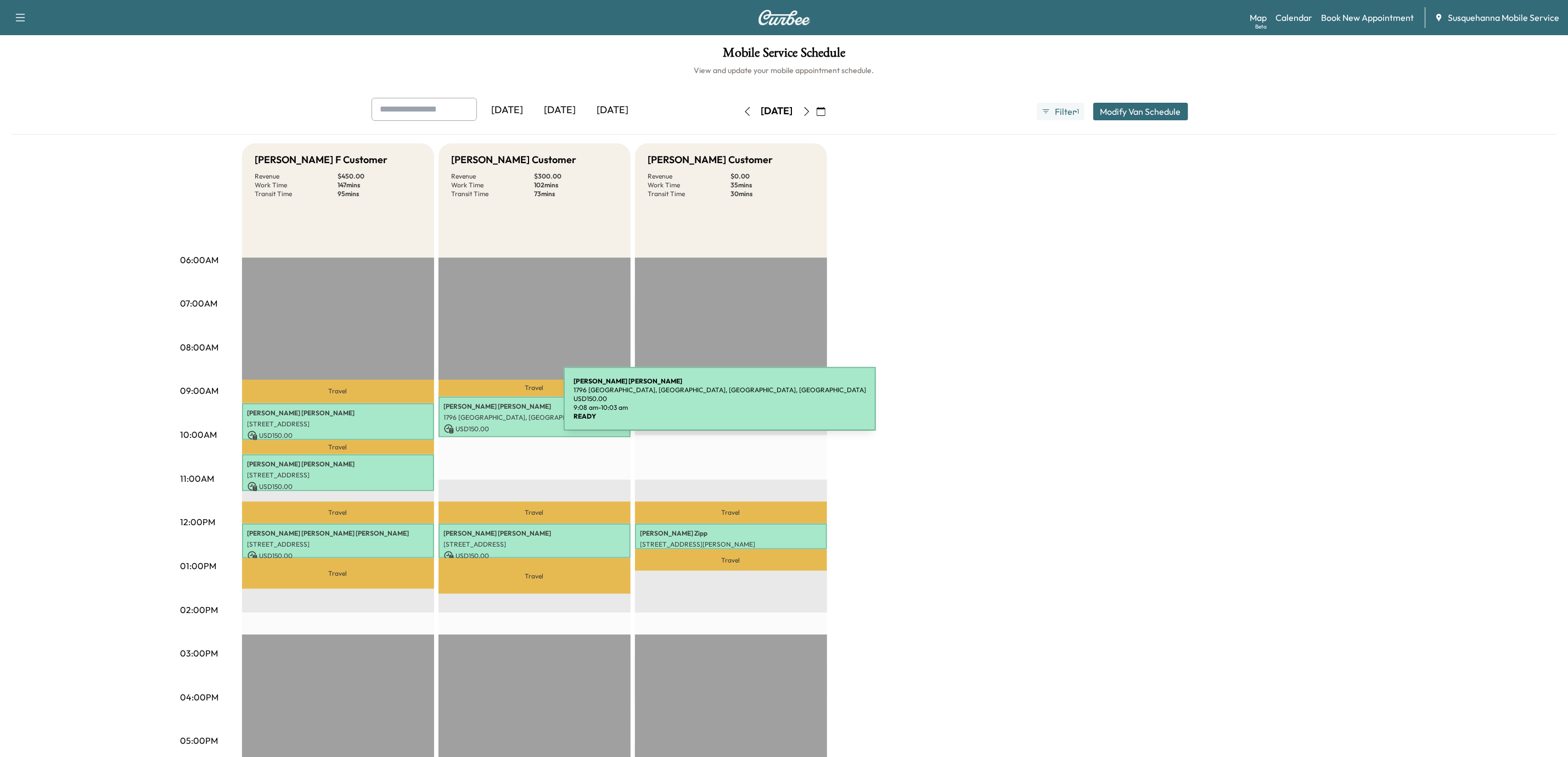
click at [483, 407] on p "[PERSON_NAME]" at bounding box center [535, 406] width 181 height 9
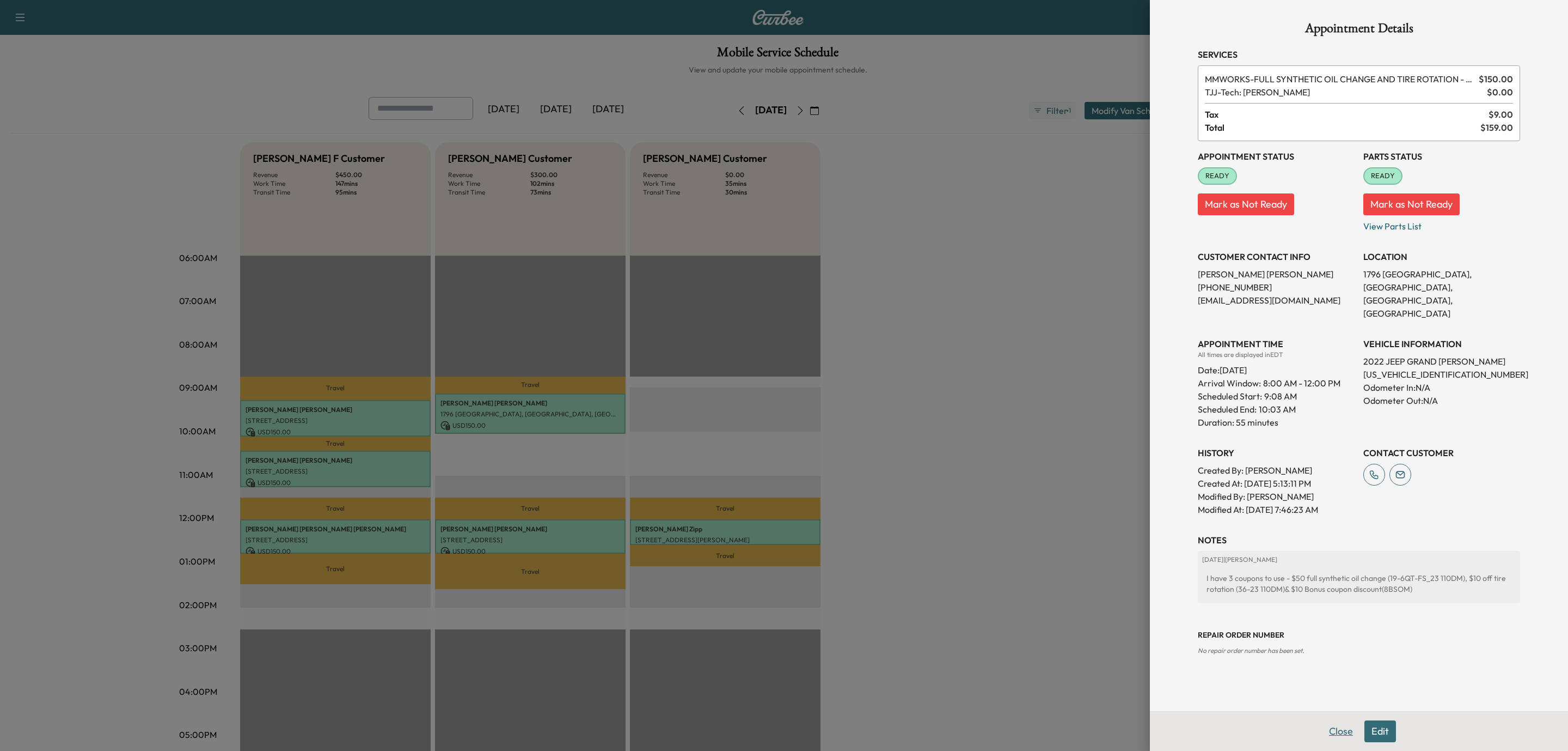
click at [1353, 730] on button "Close" at bounding box center [1341, 731] width 38 height 22
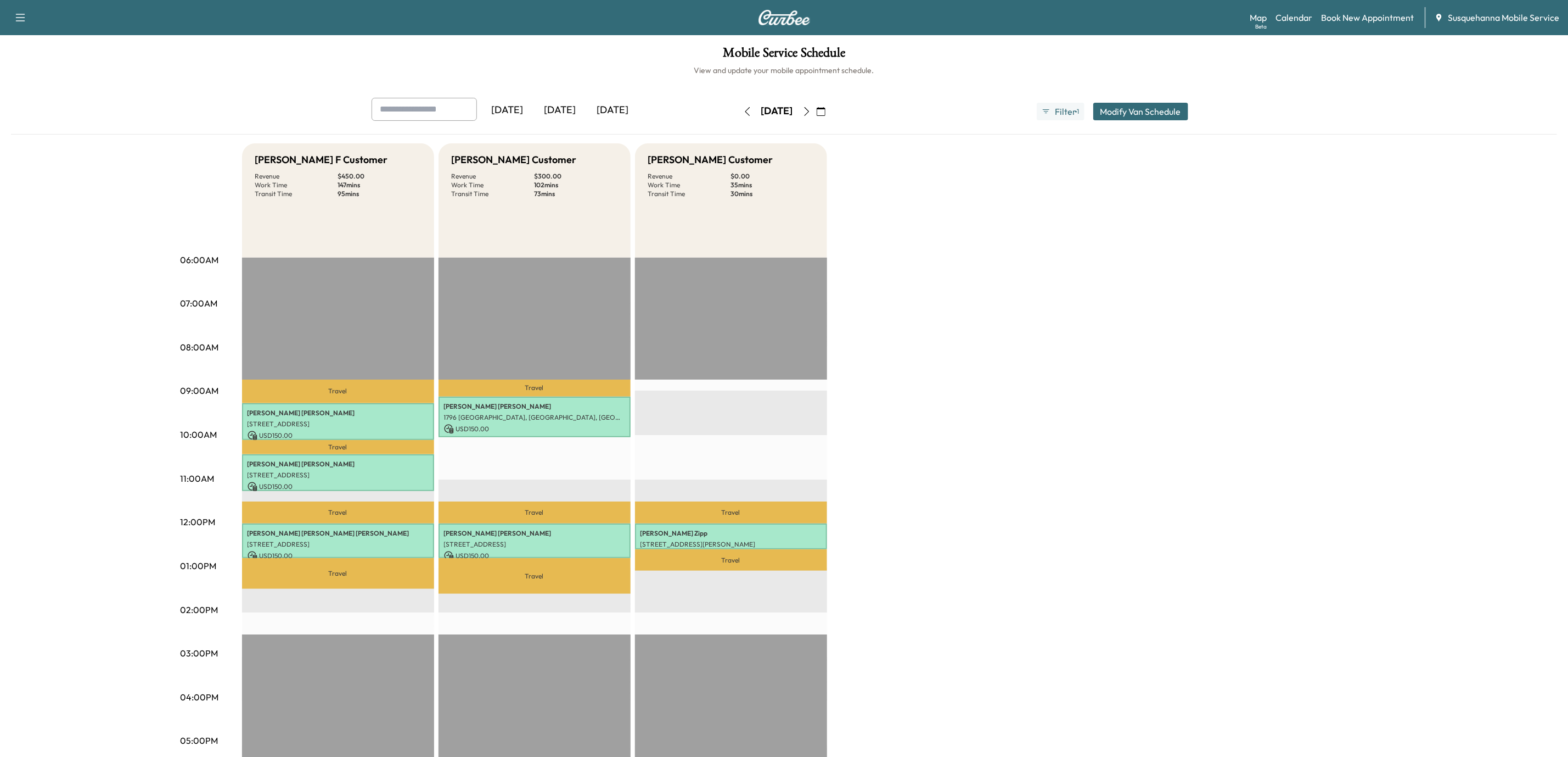
click at [811, 109] on icon "button" at bounding box center [807, 111] width 9 height 9
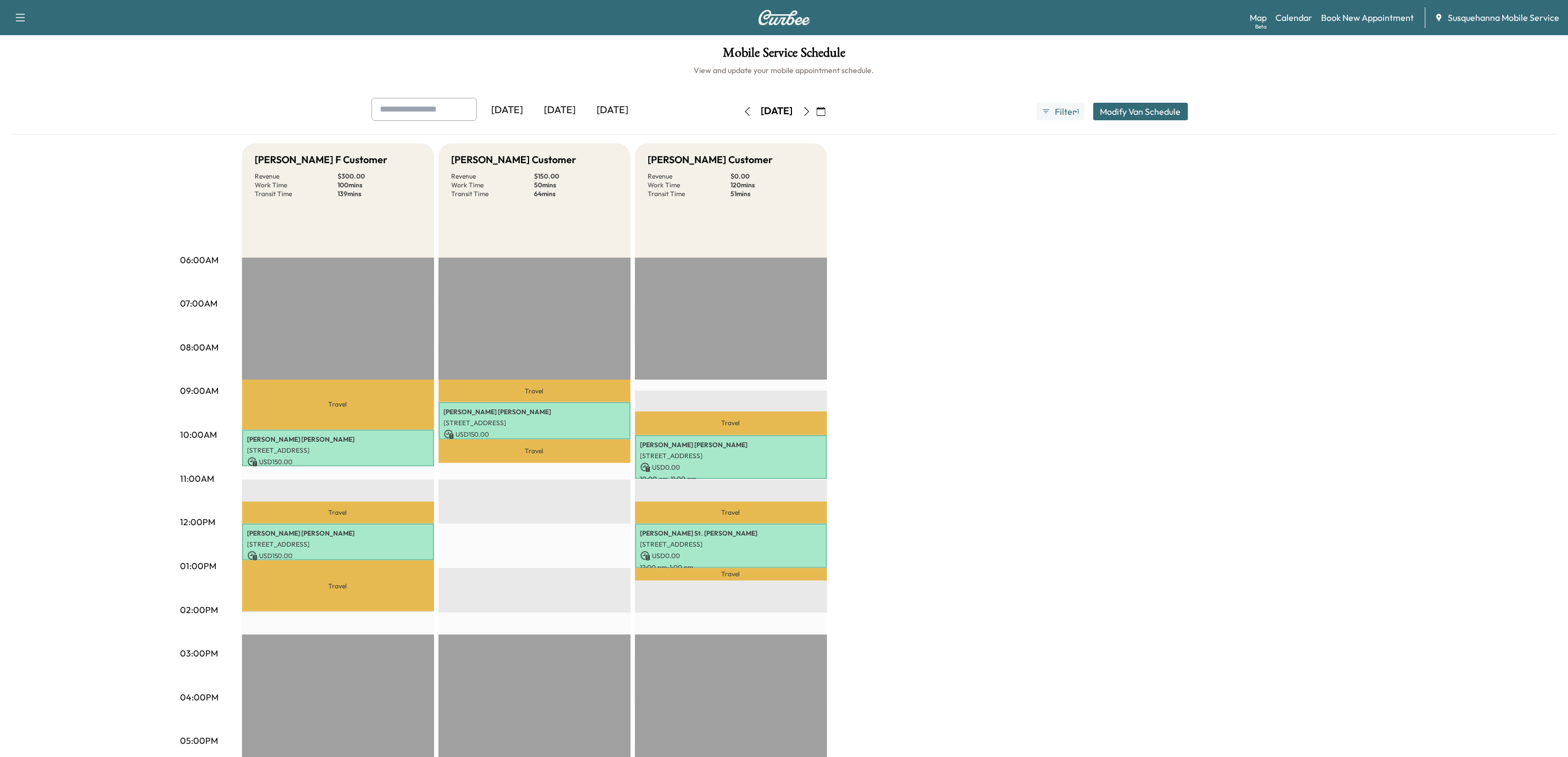
click at [743, 112] on icon "button" at bounding box center [747, 111] width 9 height 9
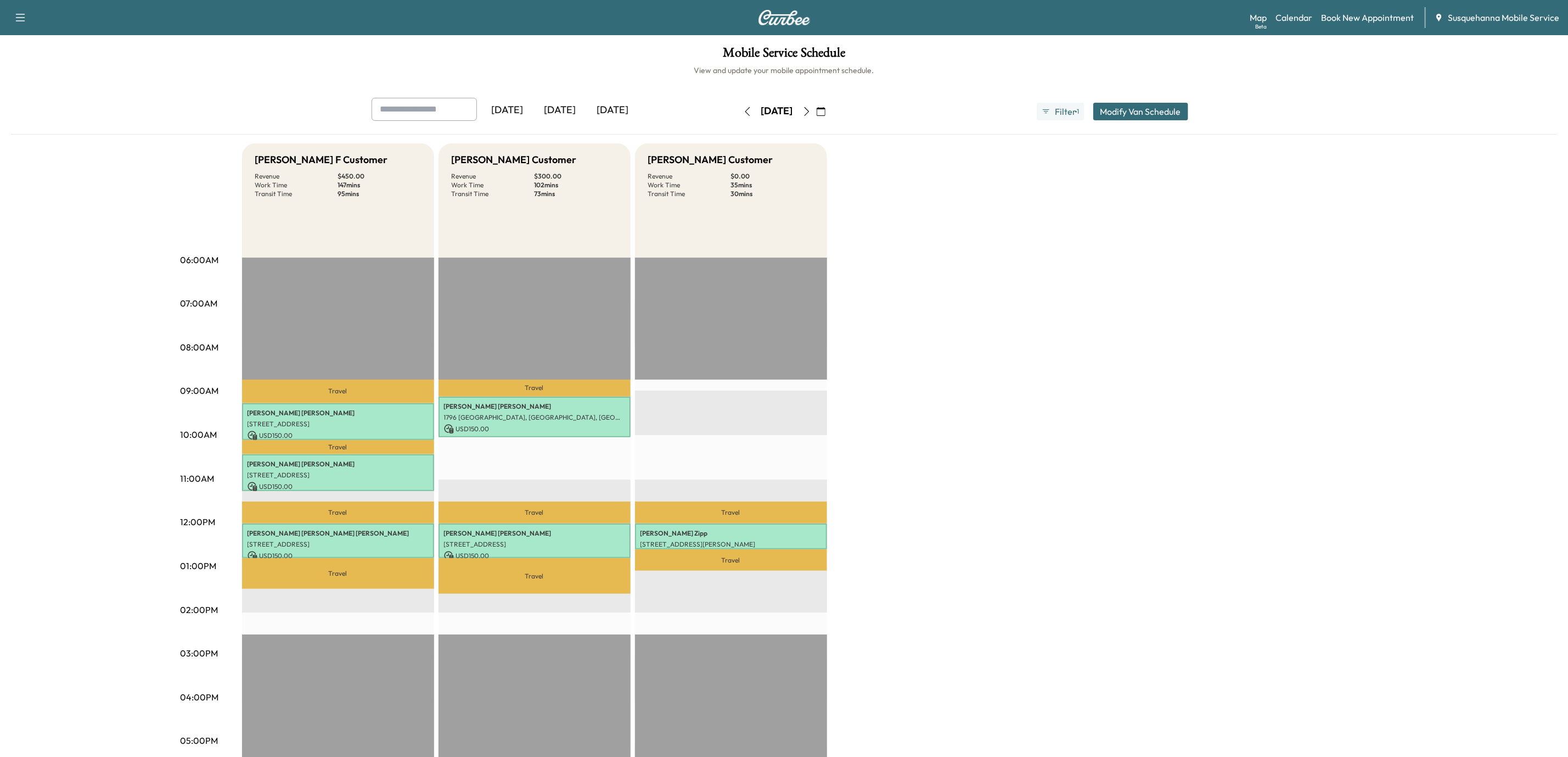
click at [816, 112] on button "button" at bounding box center [807, 111] width 18 height 18
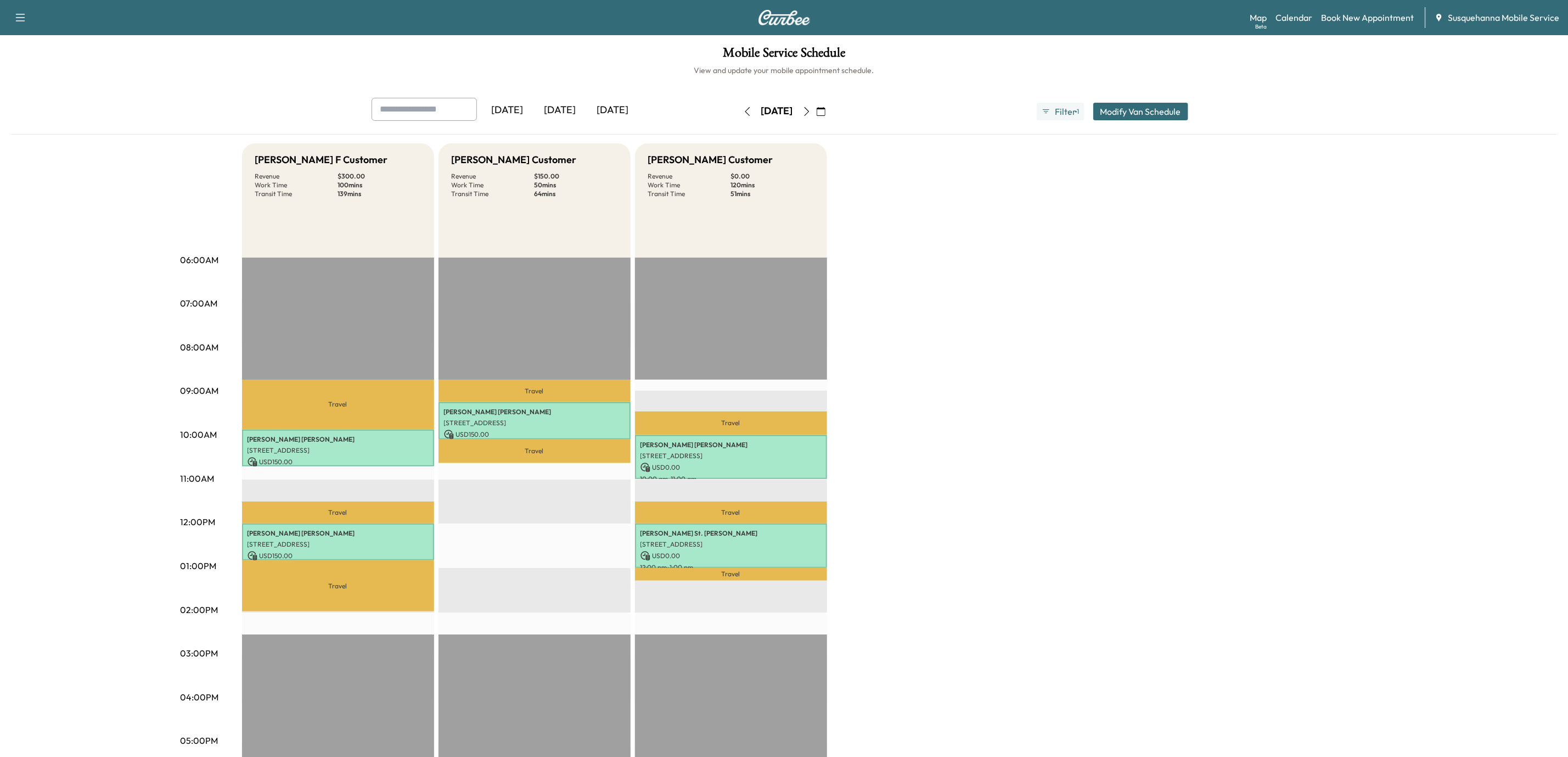
click at [811, 111] on icon "button" at bounding box center [807, 111] width 9 height 9
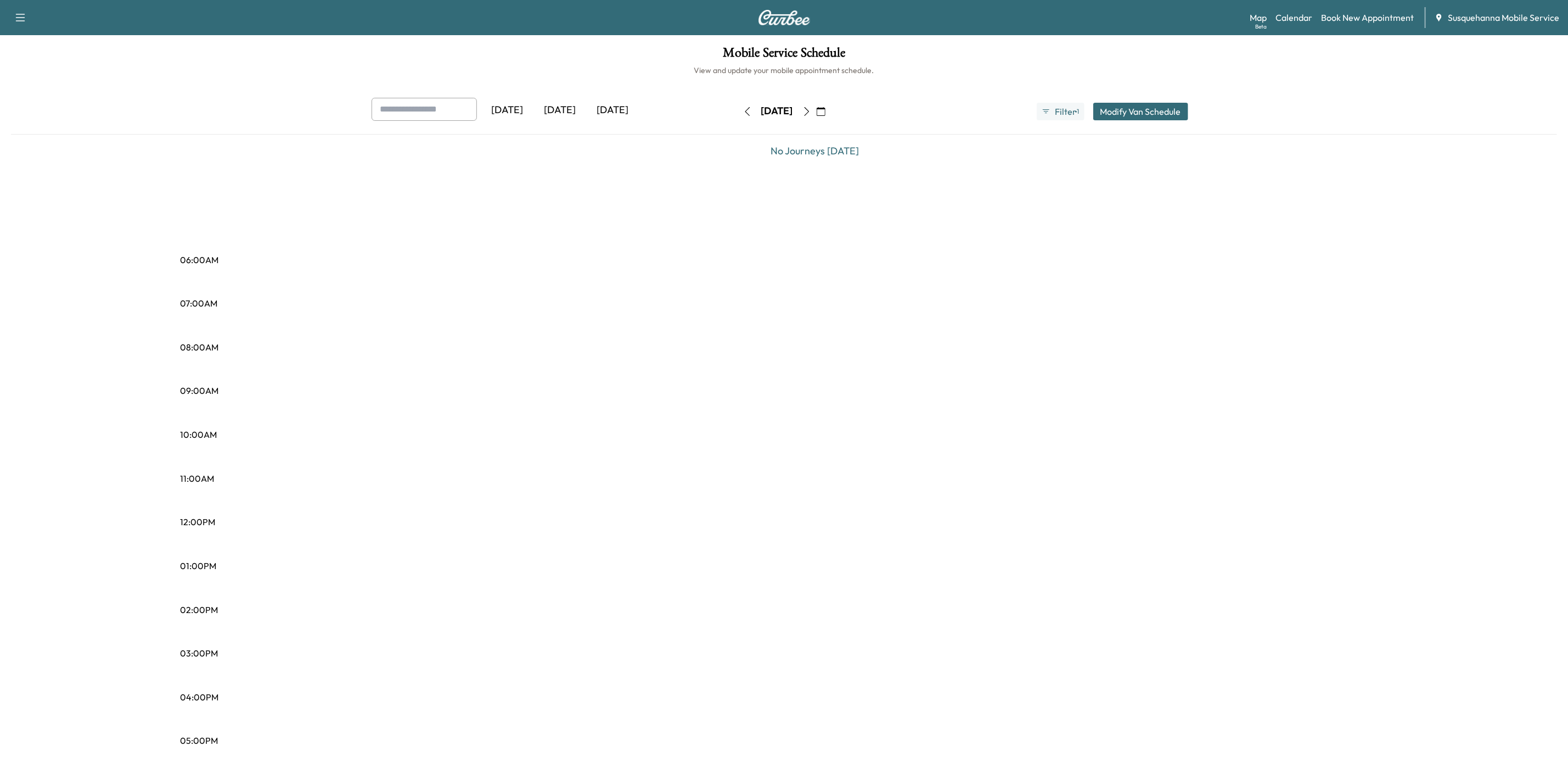
click at [816, 111] on button "button" at bounding box center [807, 111] width 18 height 18
click at [811, 111] on icon "button" at bounding box center [807, 111] width 9 height 9
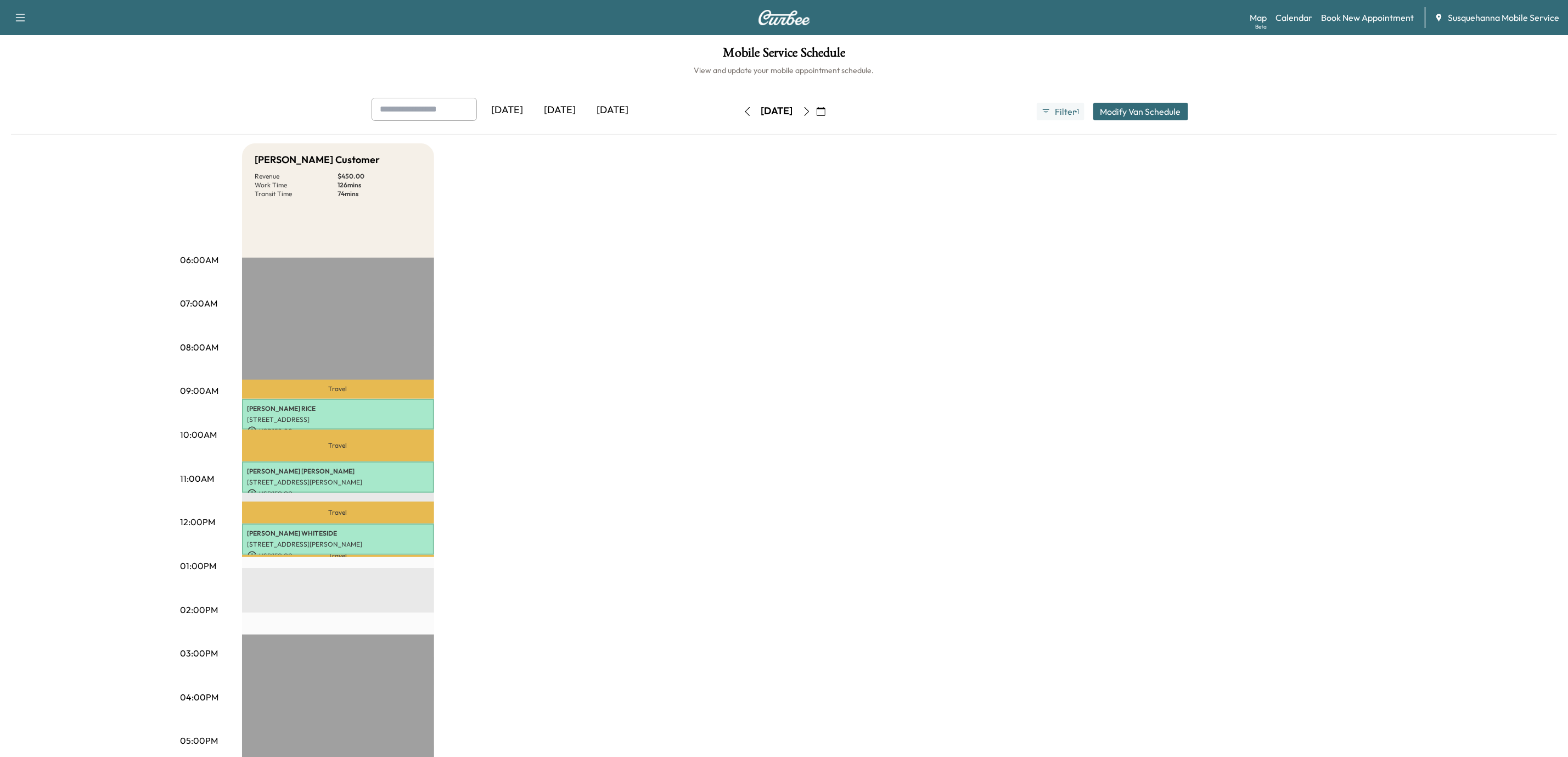
click at [811, 111] on icon "button" at bounding box center [807, 111] width 9 height 9
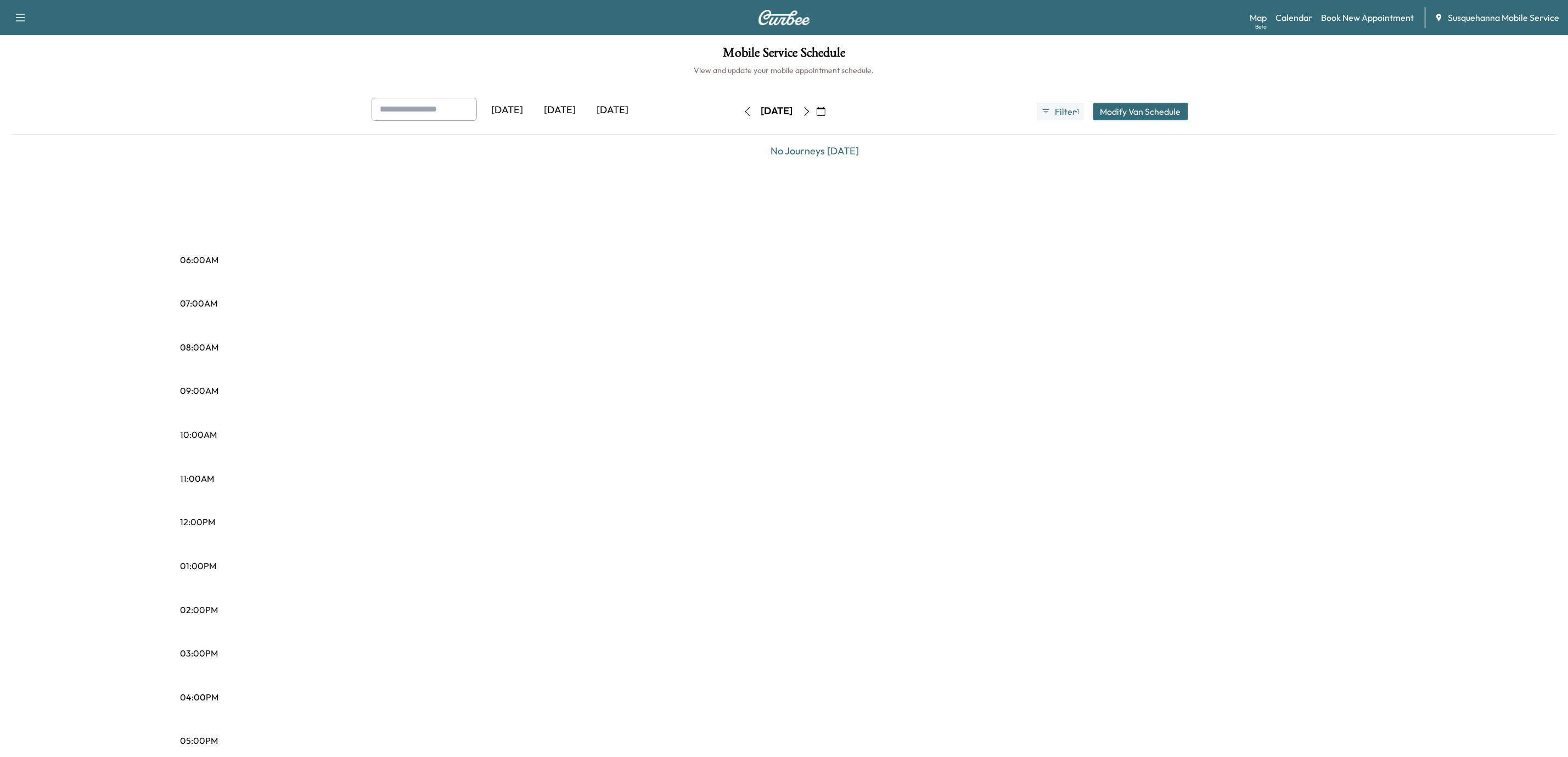
click at [811, 111] on icon "button" at bounding box center [807, 111] width 9 height 9
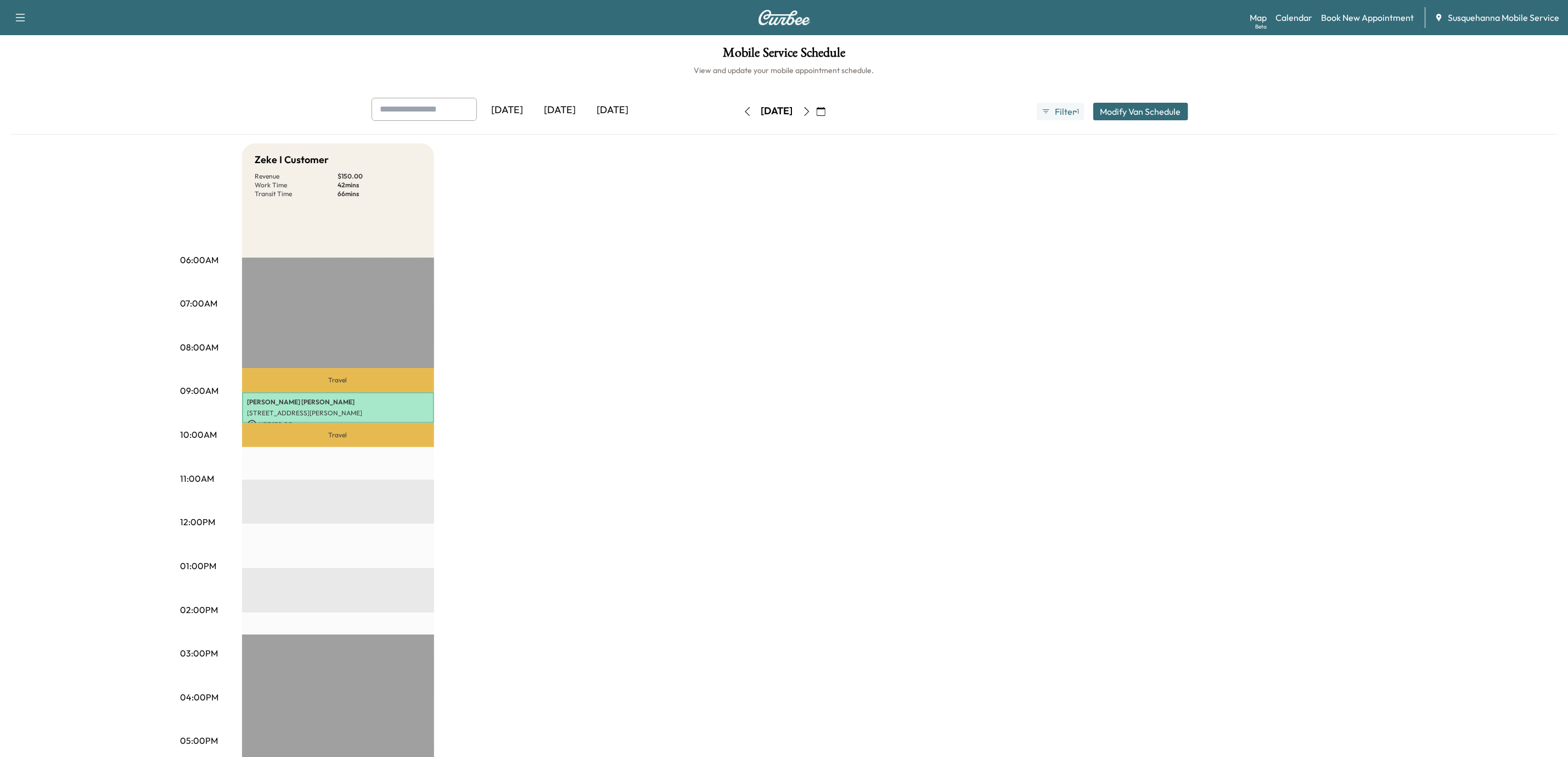
click at [816, 112] on button "button" at bounding box center [807, 111] width 18 height 18
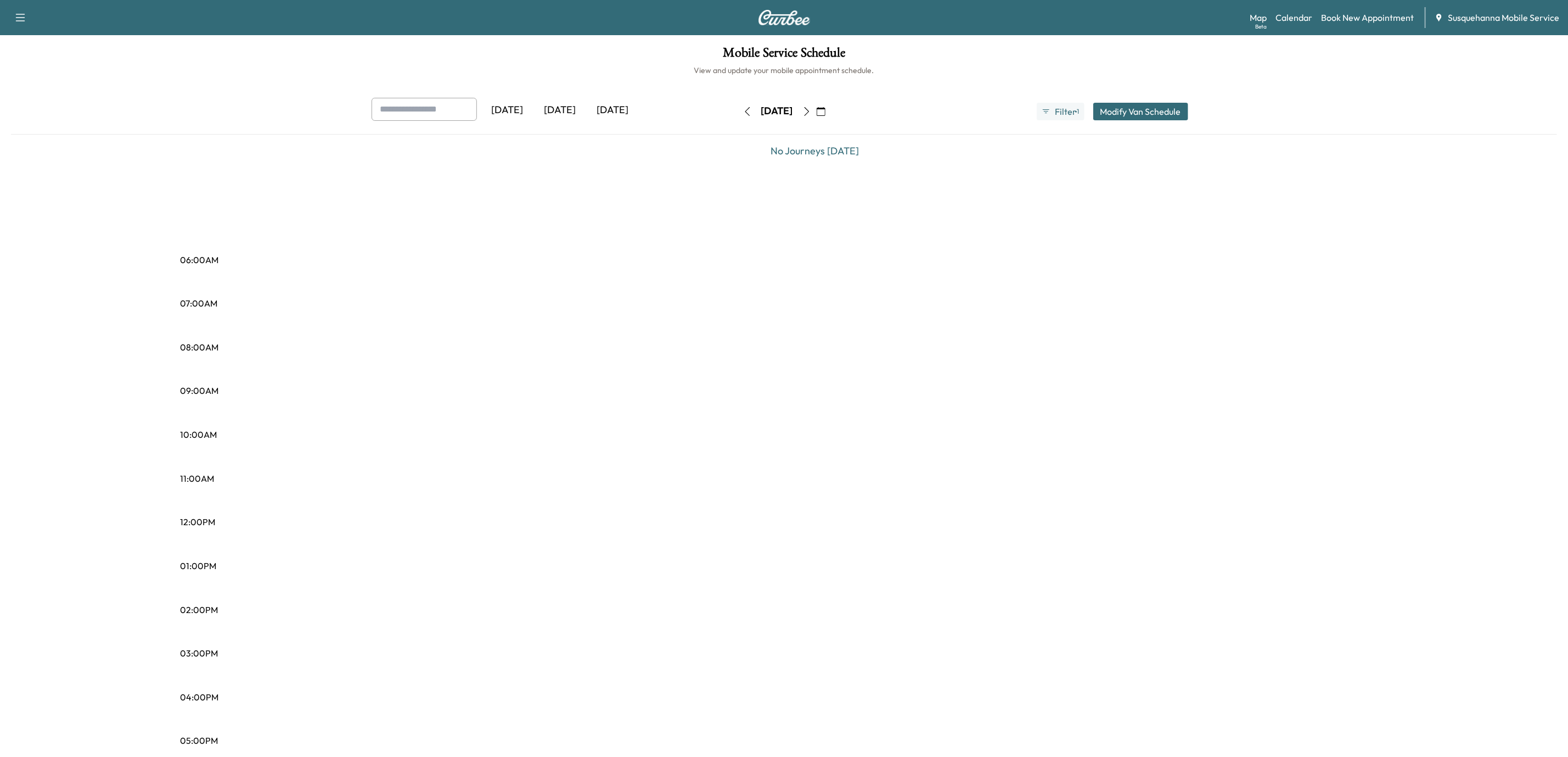
click at [811, 112] on icon "button" at bounding box center [807, 111] width 9 height 9
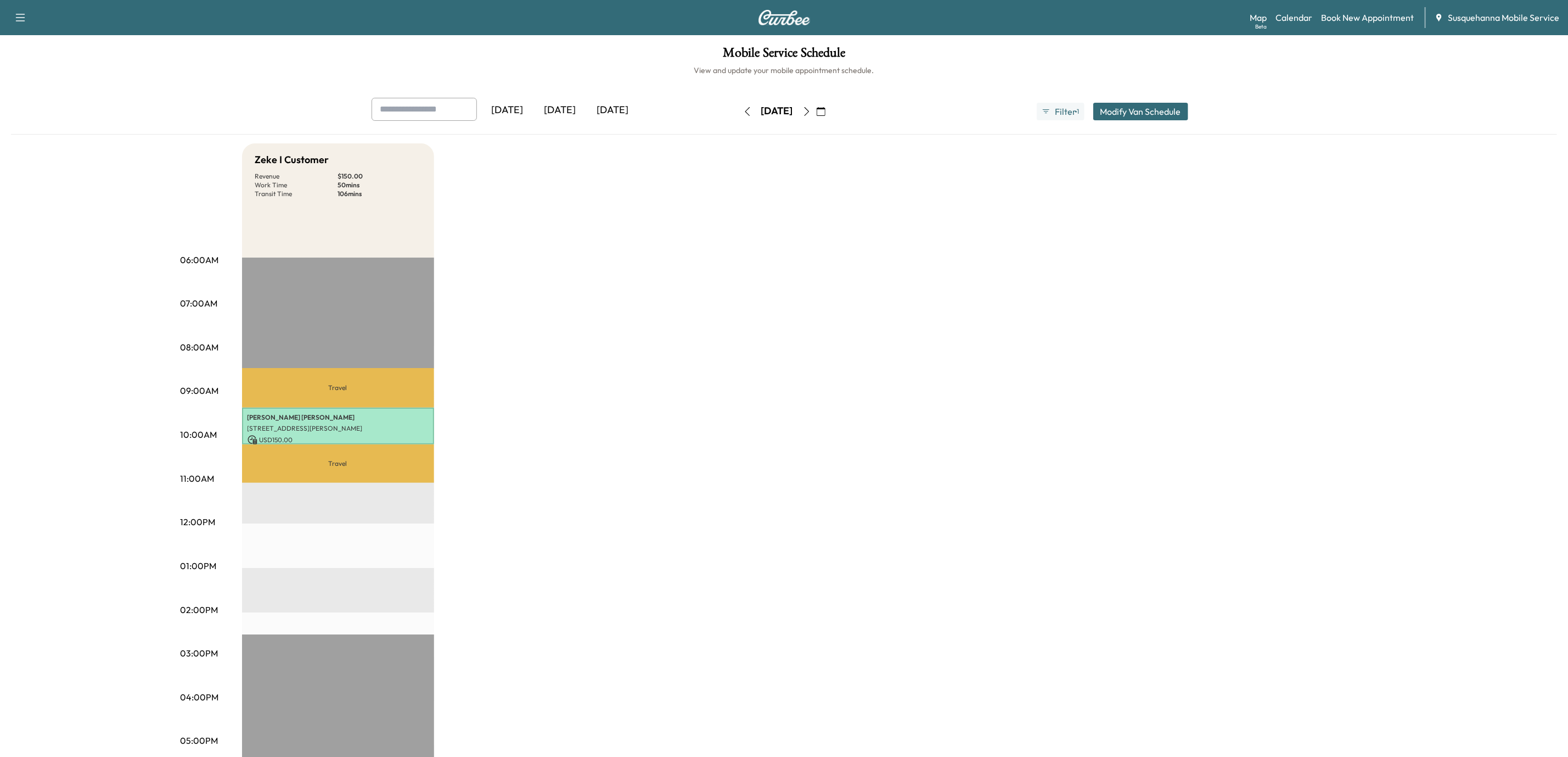
click at [811, 112] on icon "button" at bounding box center [807, 111] width 9 height 9
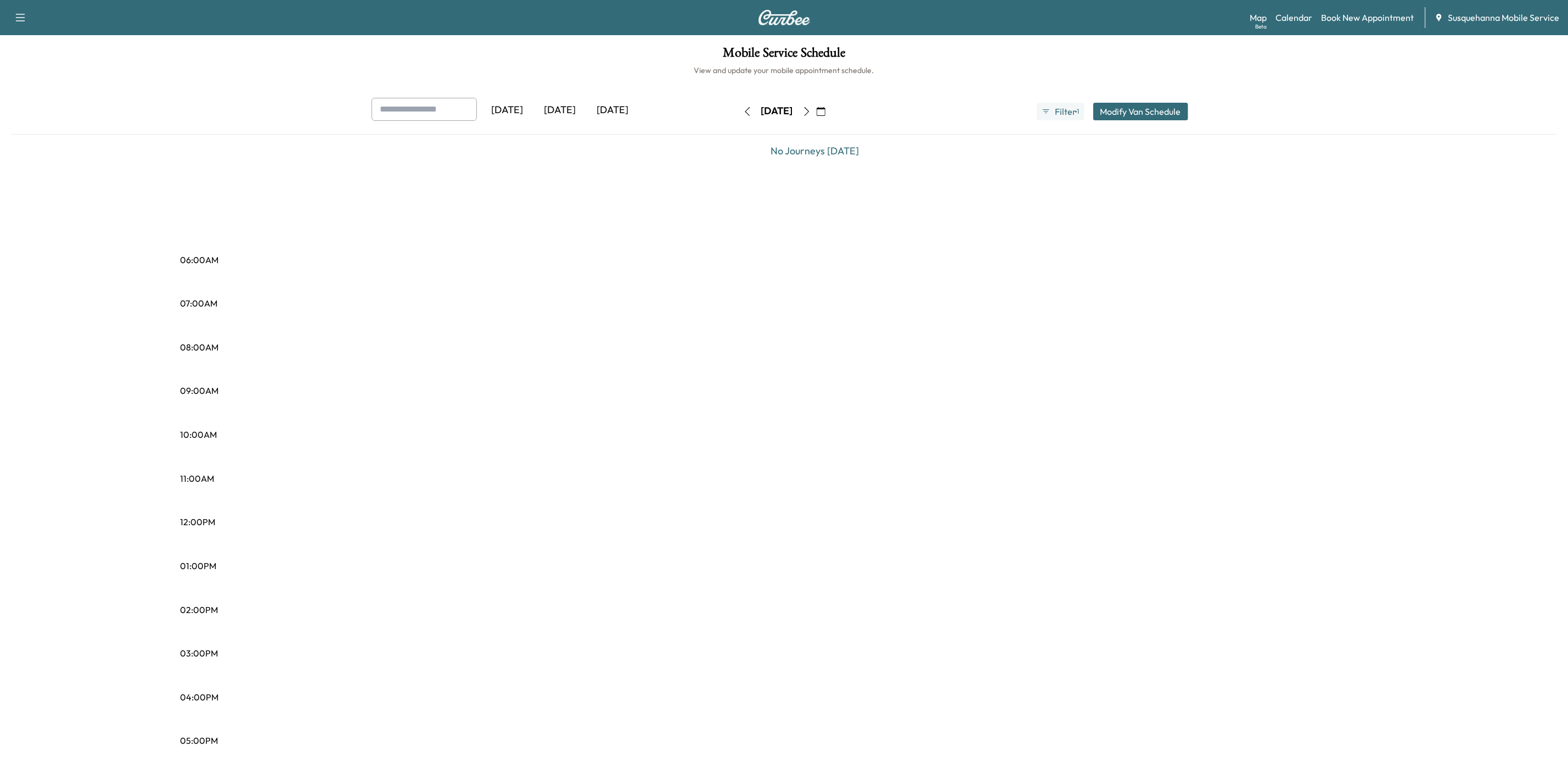
click at [811, 112] on icon "button" at bounding box center [807, 111] width 9 height 9
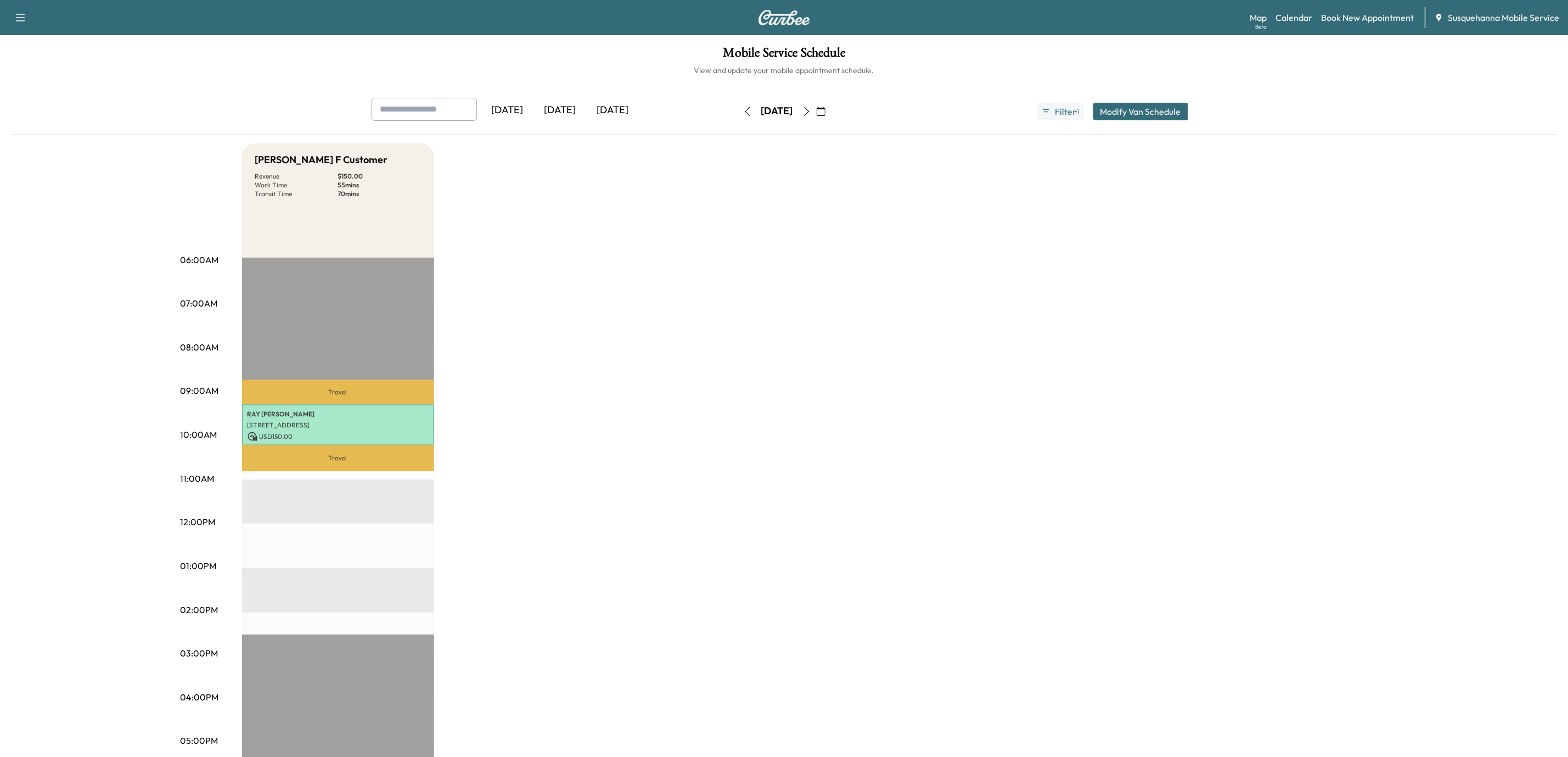
click at [811, 112] on icon "button" at bounding box center [807, 111] width 9 height 9
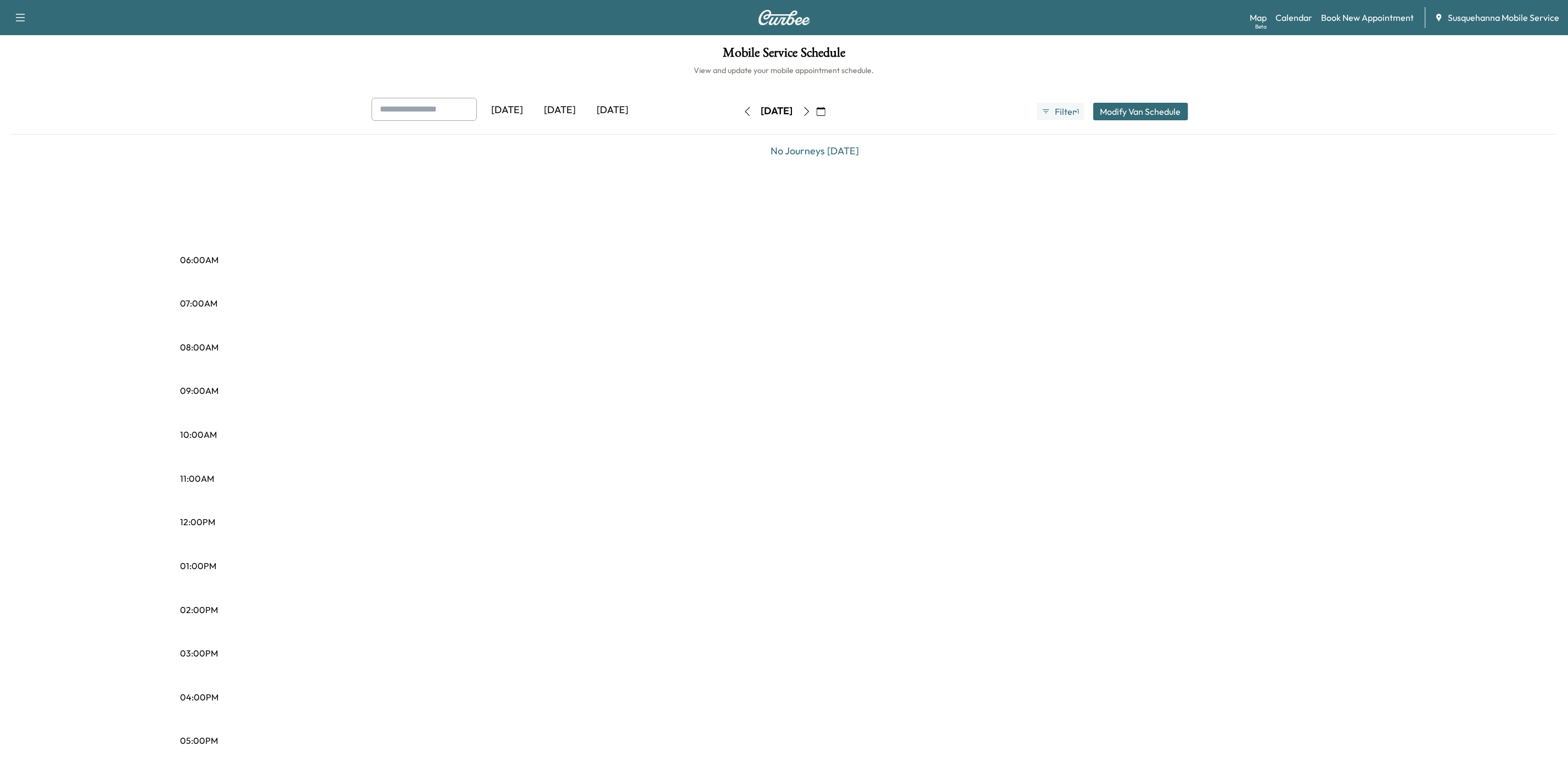
click at [811, 112] on icon "button" at bounding box center [807, 111] width 9 height 9
click at [816, 112] on button "button" at bounding box center [807, 111] width 18 height 18
click at [811, 112] on icon "button" at bounding box center [807, 111] width 9 height 9
click at [830, 111] on button "button" at bounding box center [821, 111] width 18 height 18
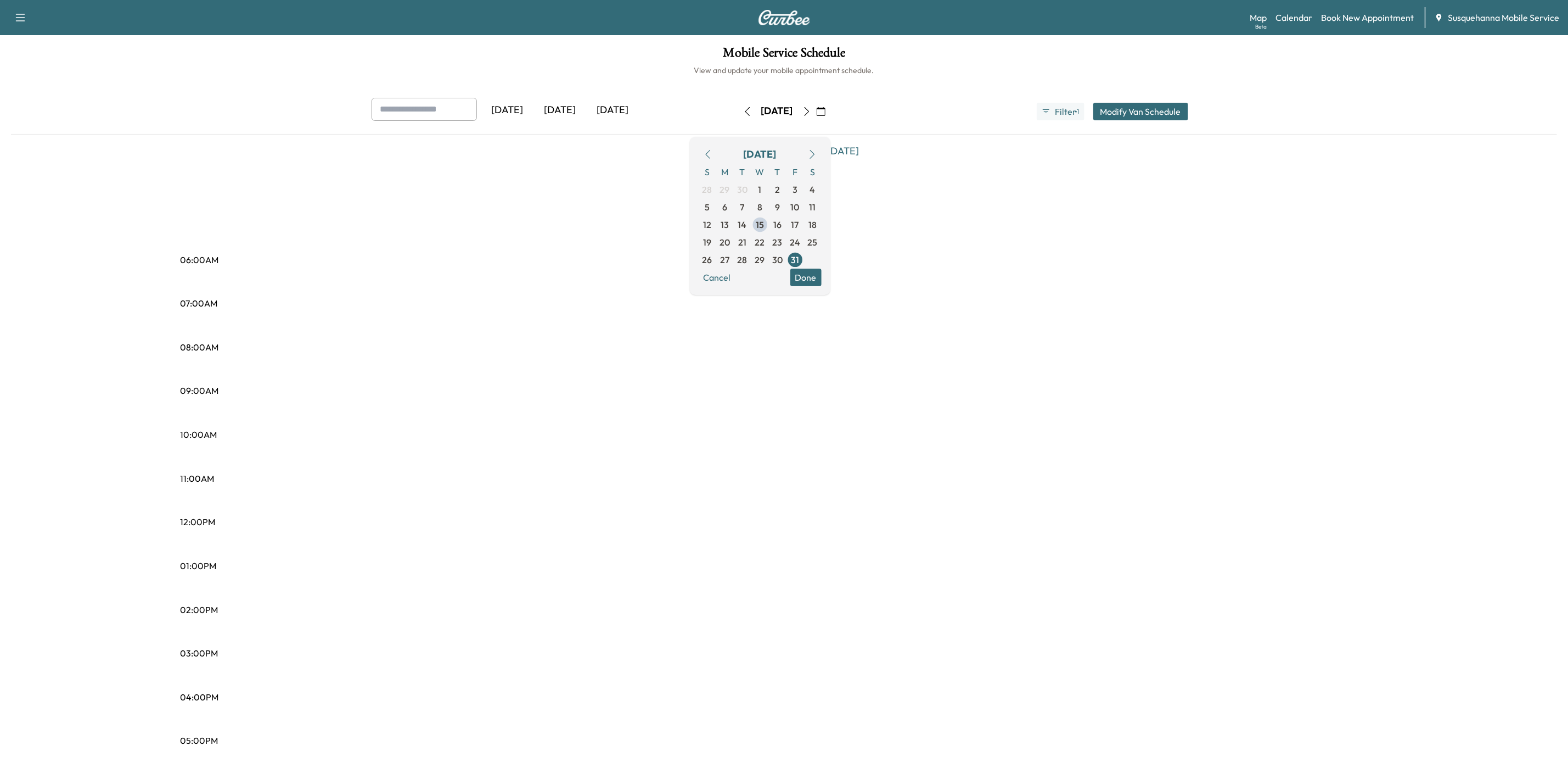
click at [764, 221] on span "15" at bounding box center [760, 224] width 8 height 13
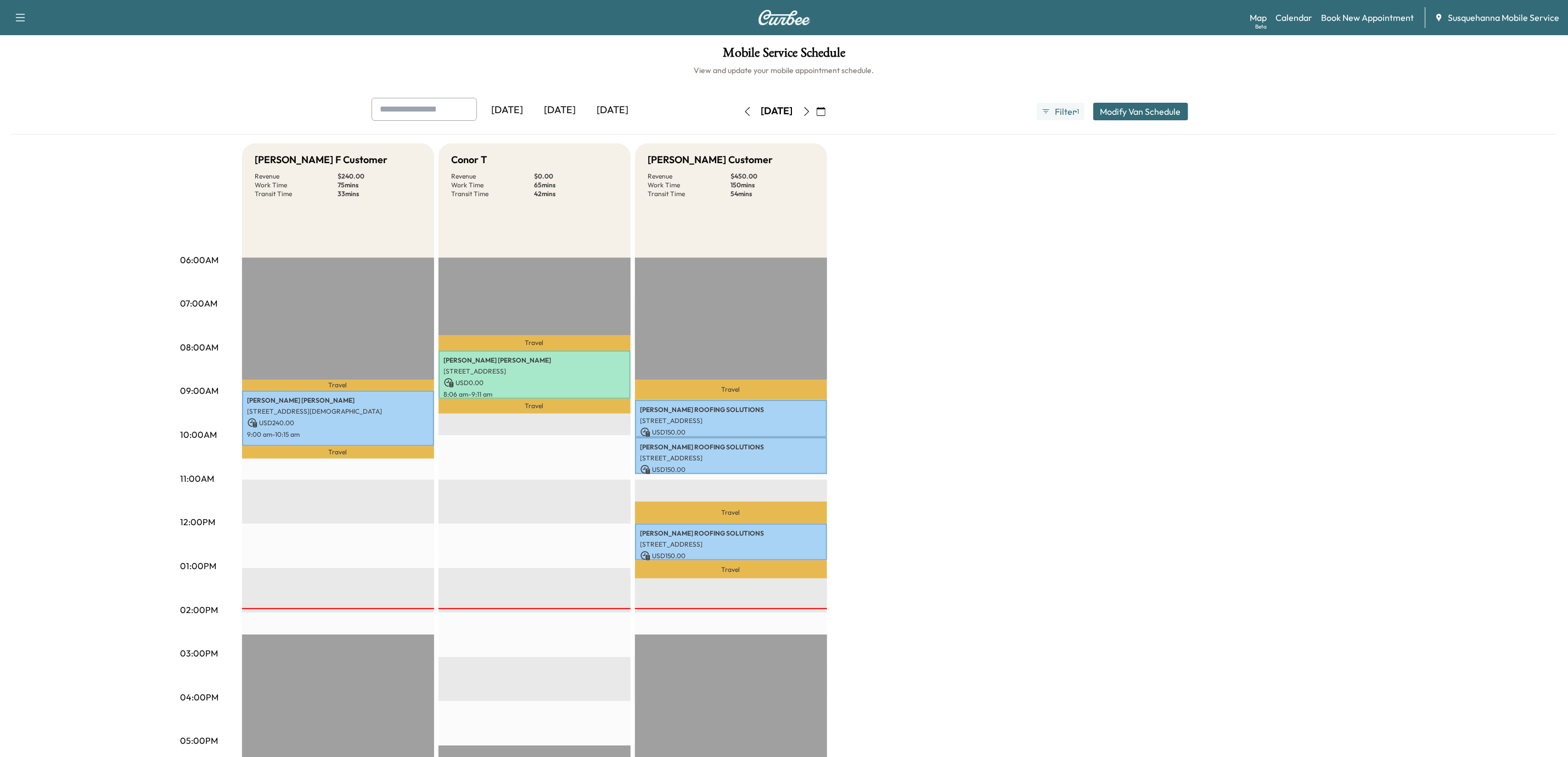
click at [811, 111] on icon "button" at bounding box center [807, 111] width 9 height 9
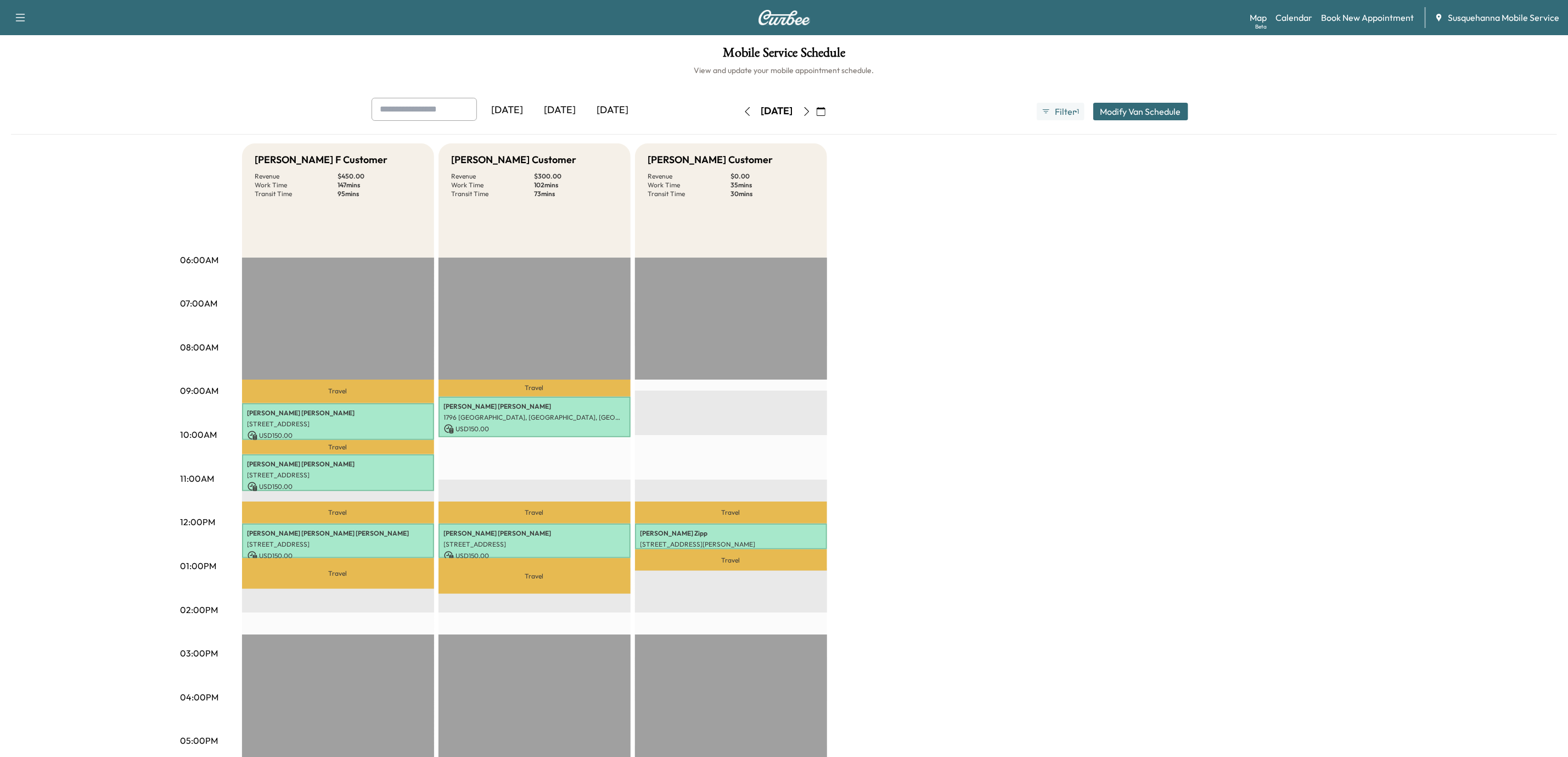
click at [811, 115] on icon "button" at bounding box center [807, 111] width 9 height 9
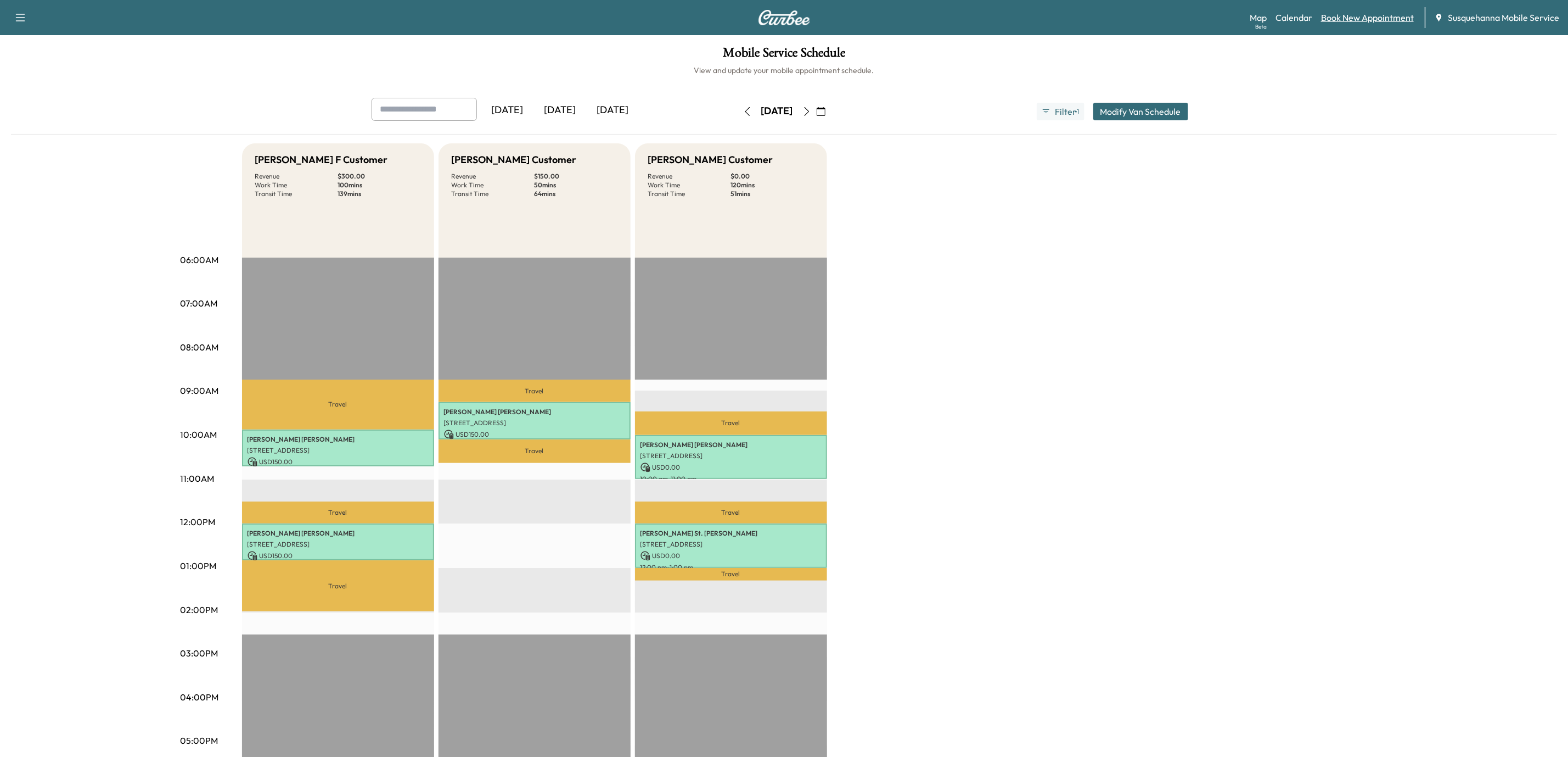
click at [1362, 18] on link "Book New Appointment" at bounding box center [1367, 17] width 93 height 13
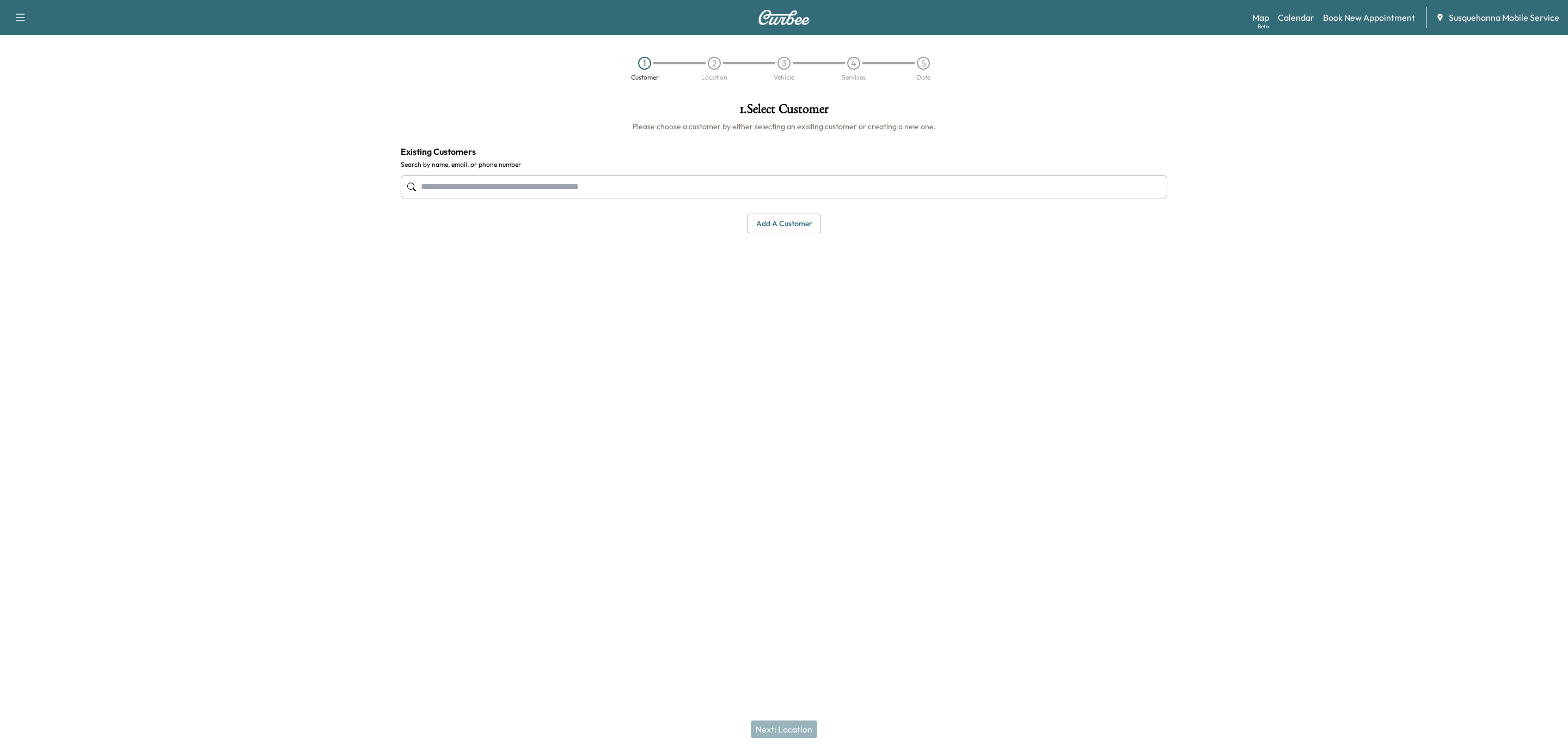
click at [727, 185] on input "text" at bounding box center [783, 187] width 766 height 23
click at [1121, 265] on button "Select" at bounding box center [1130, 261] width 38 height 20
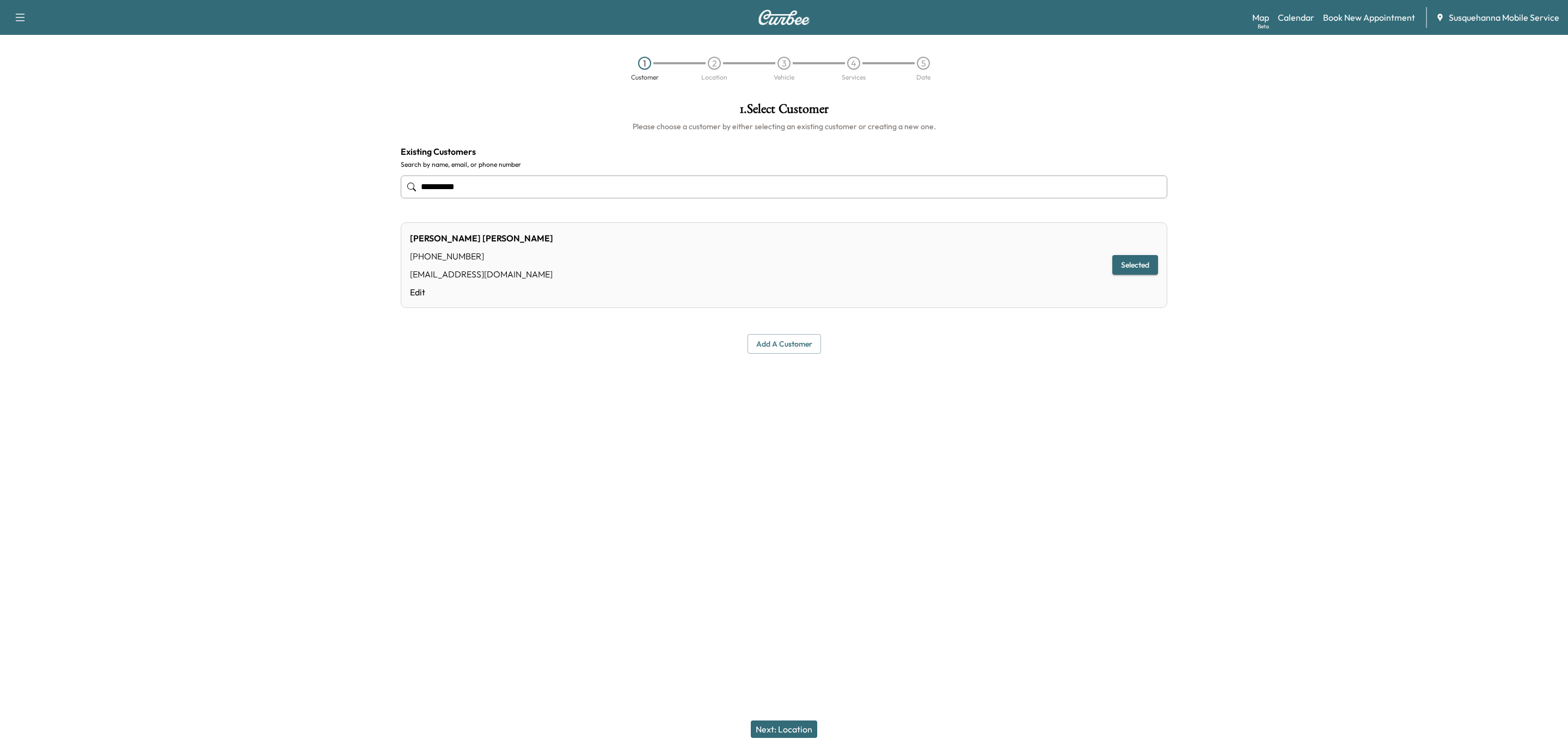
type input "**********"
click at [787, 725] on button "Next: Location" at bounding box center [783, 728] width 66 height 18
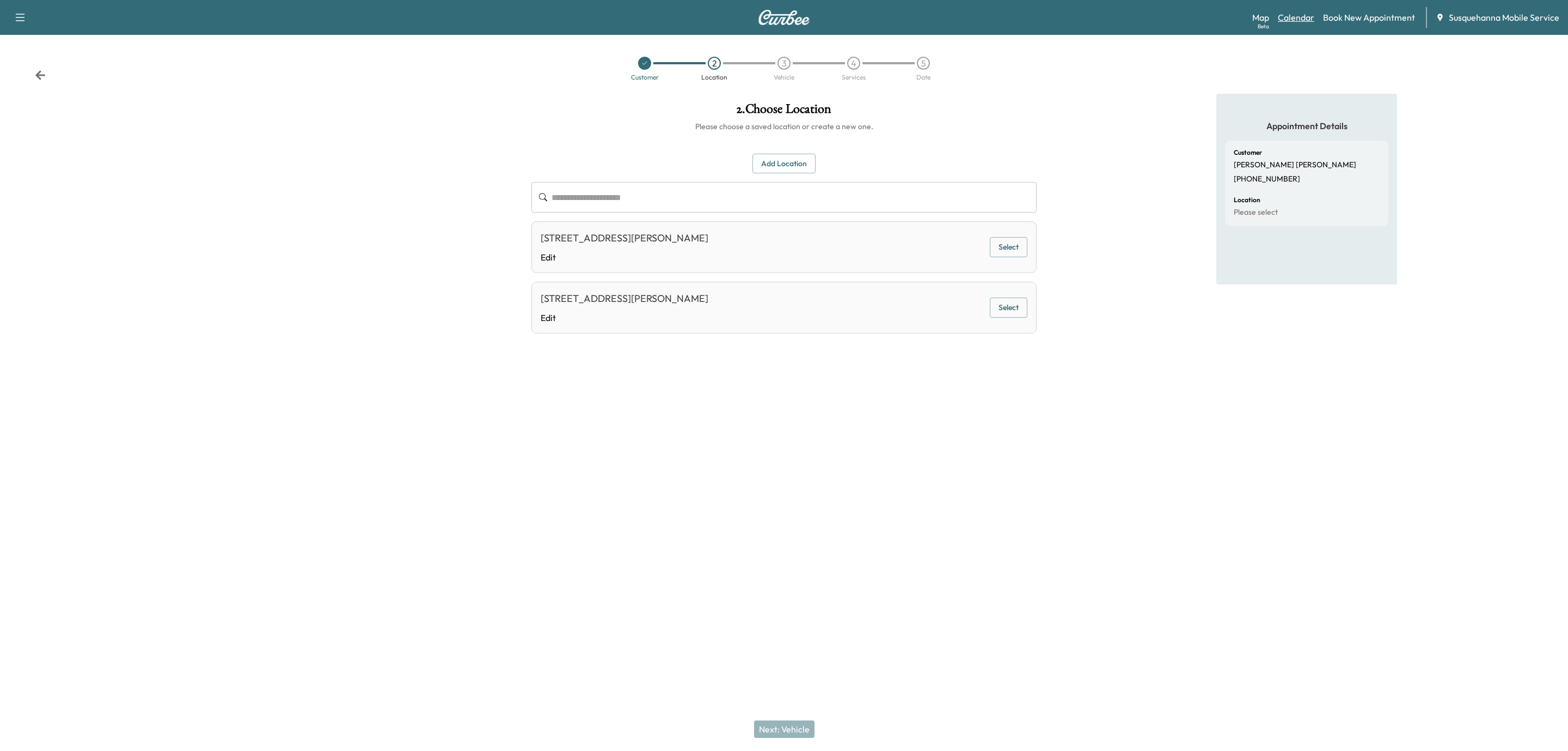
click at [1302, 16] on link "Calendar" at bounding box center [1296, 17] width 37 height 13
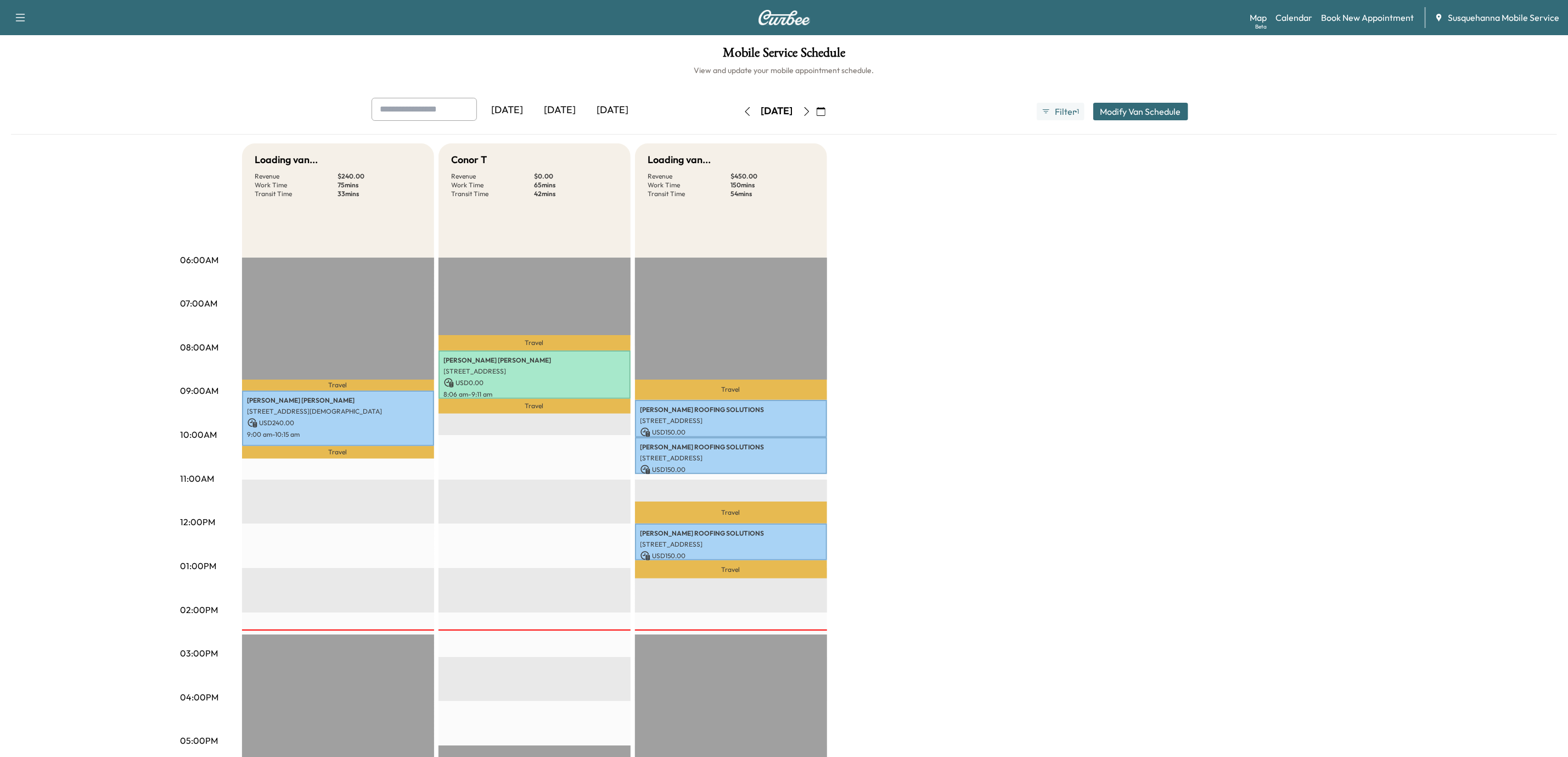
click at [825, 112] on icon "button" at bounding box center [821, 111] width 9 height 9
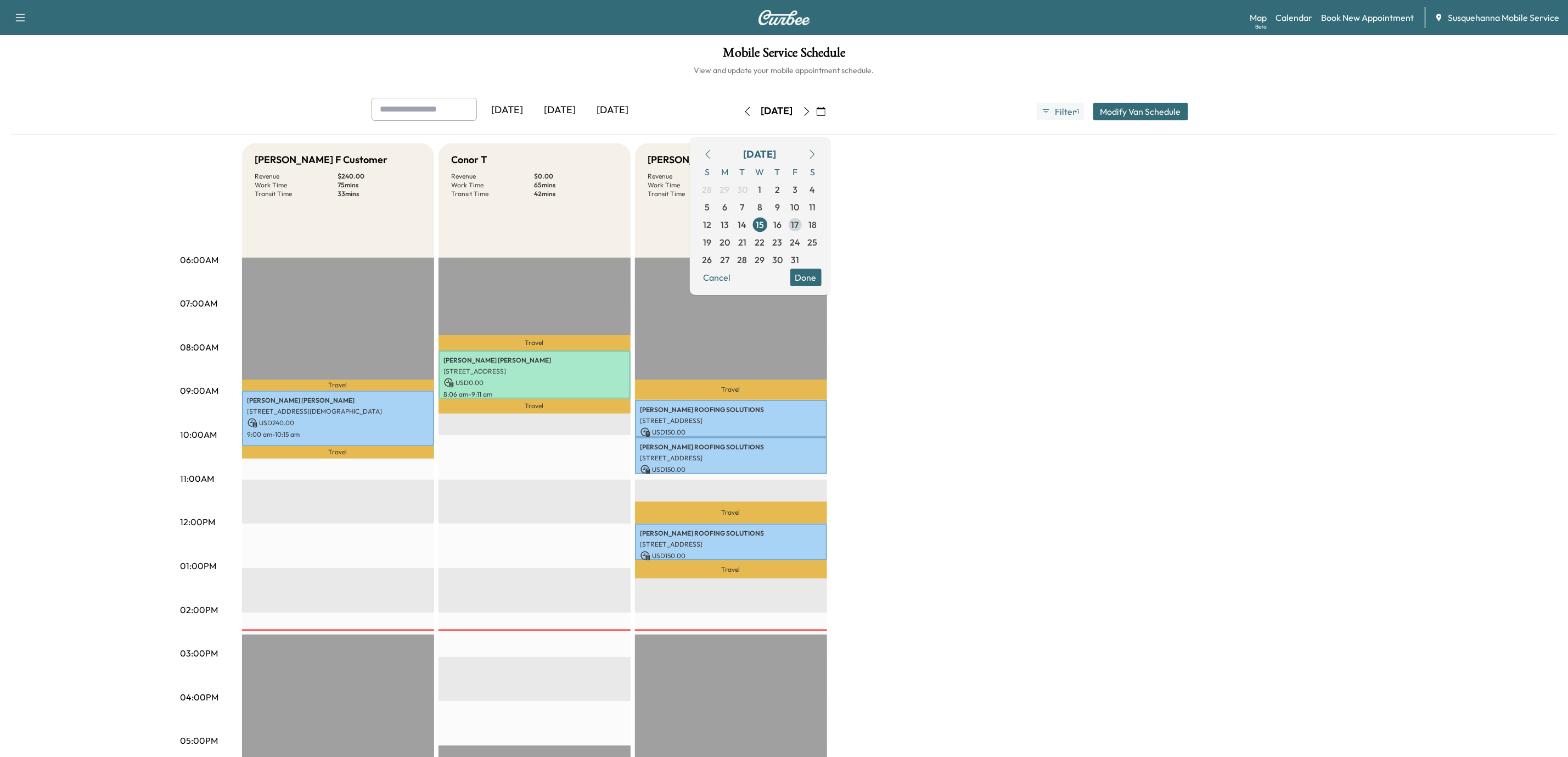
click at [799, 227] on span "17" at bounding box center [795, 224] width 8 height 13
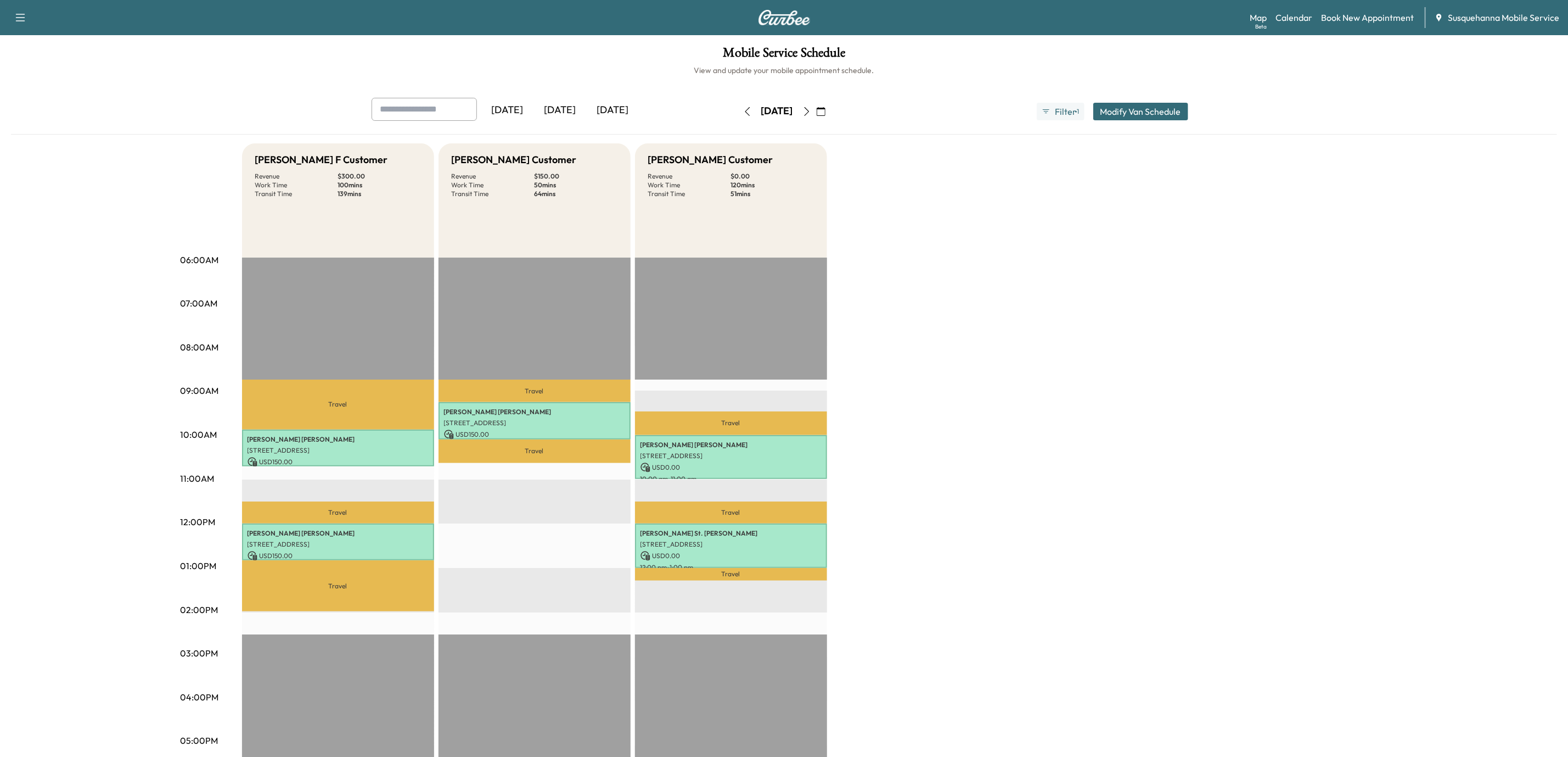
click at [825, 112] on icon "button" at bounding box center [821, 111] width 9 height 9
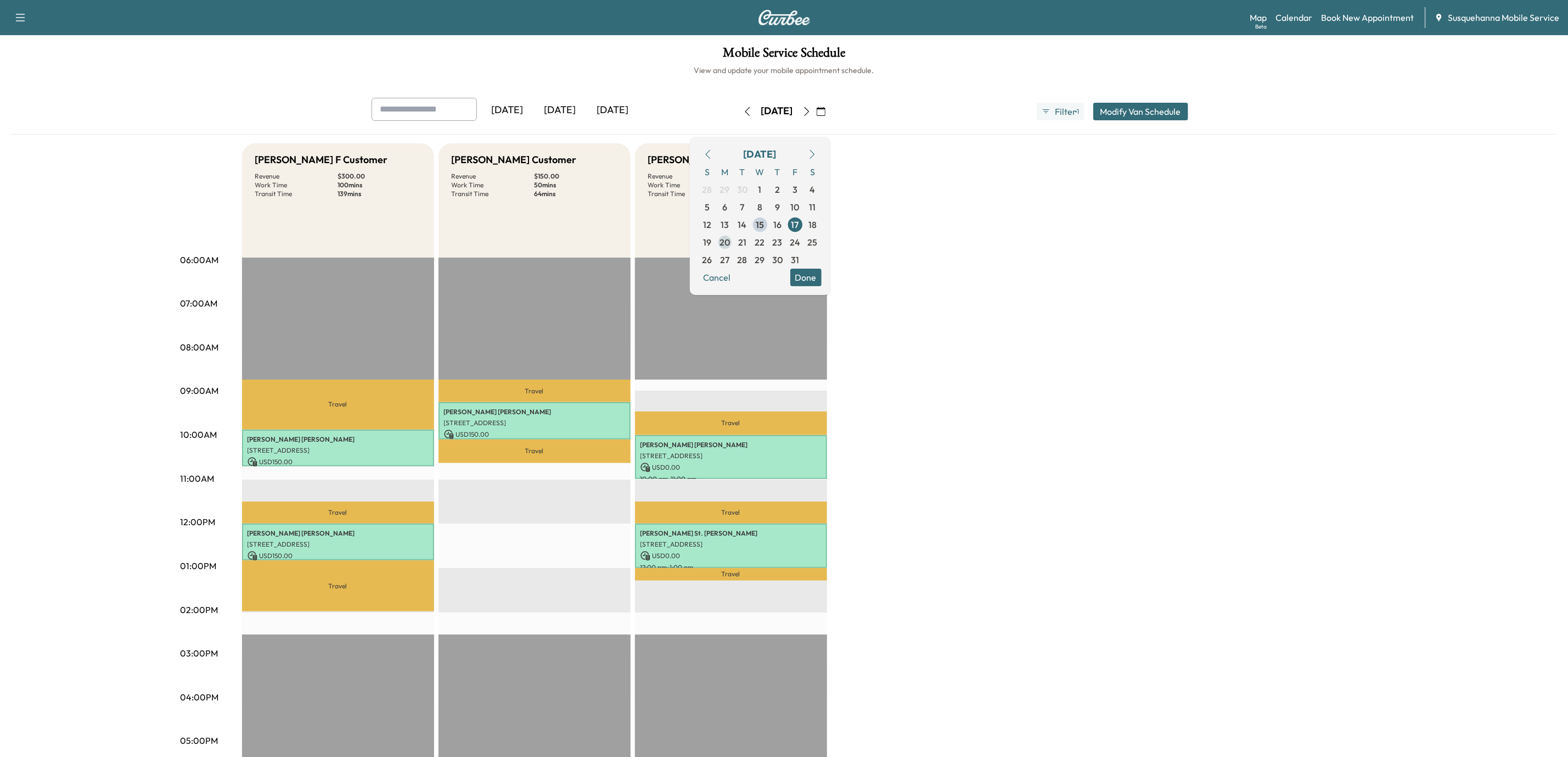
click at [730, 246] on span "20" at bounding box center [725, 242] width 10 height 13
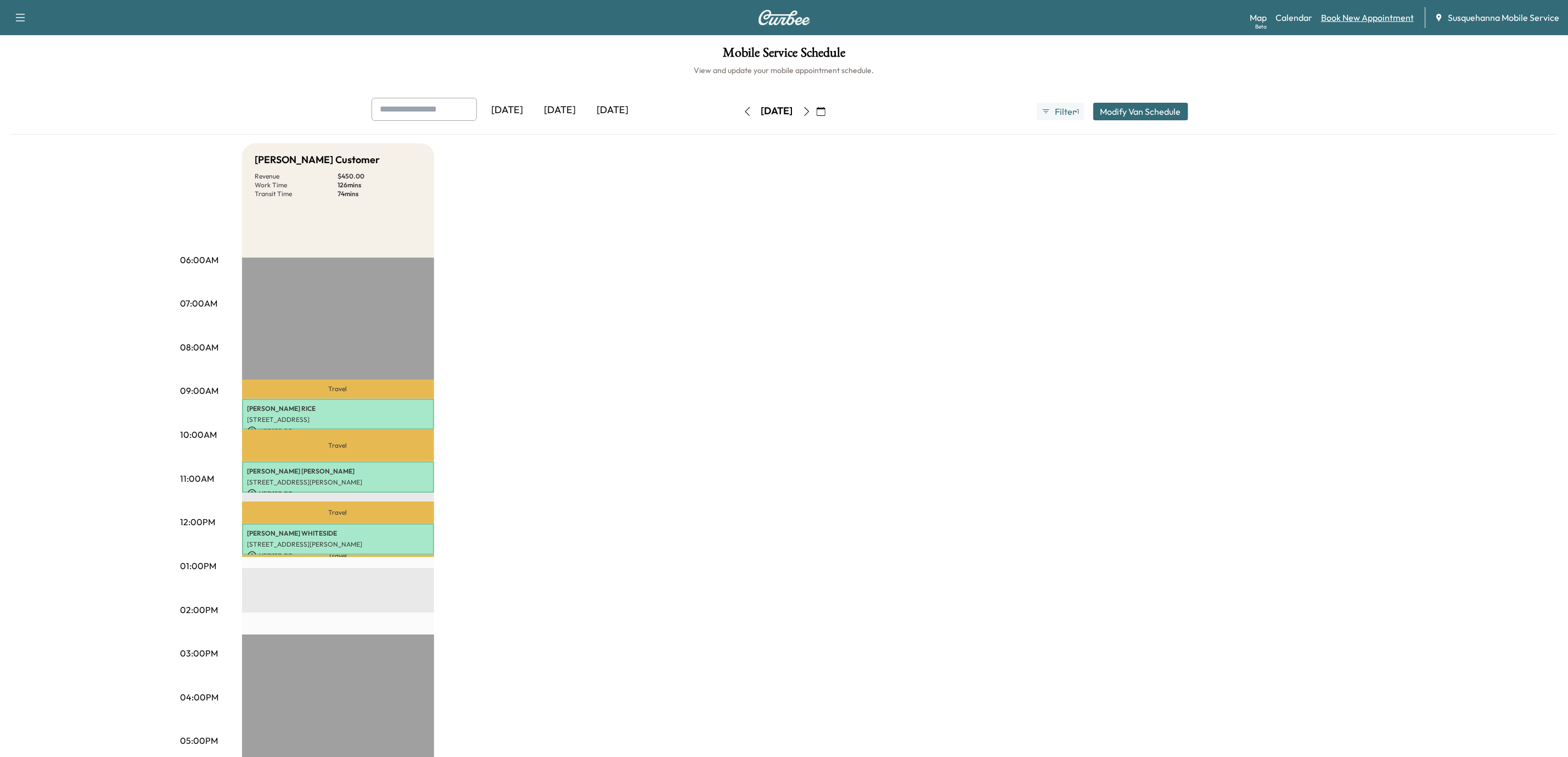
click at [1345, 14] on link "Book New Appointment" at bounding box center [1367, 17] width 93 height 13
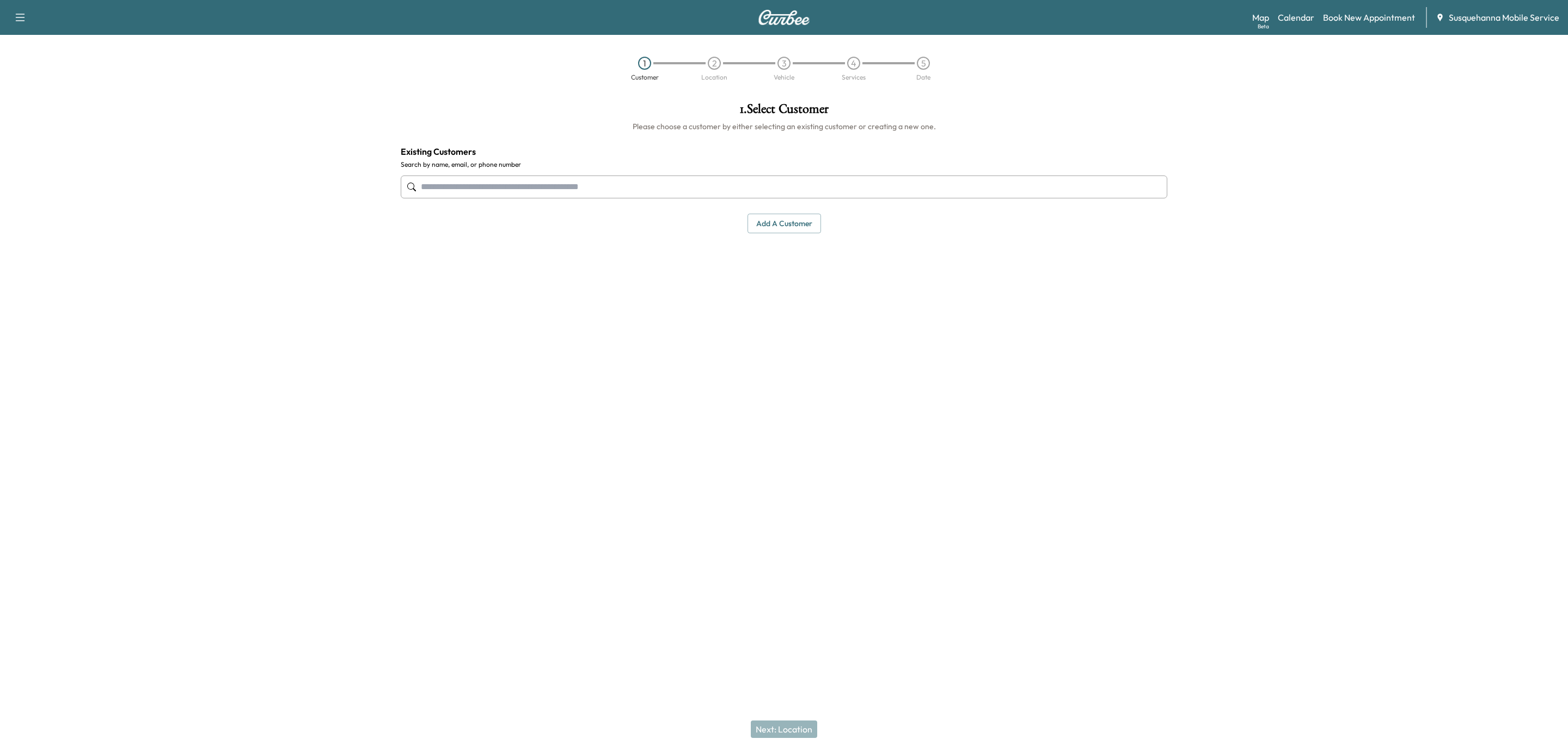
click at [623, 180] on input "text" at bounding box center [783, 187] width 766 height 23
click at [1140, 271] on button "Select" at bounding box center [1130, 261] width 38 height 20
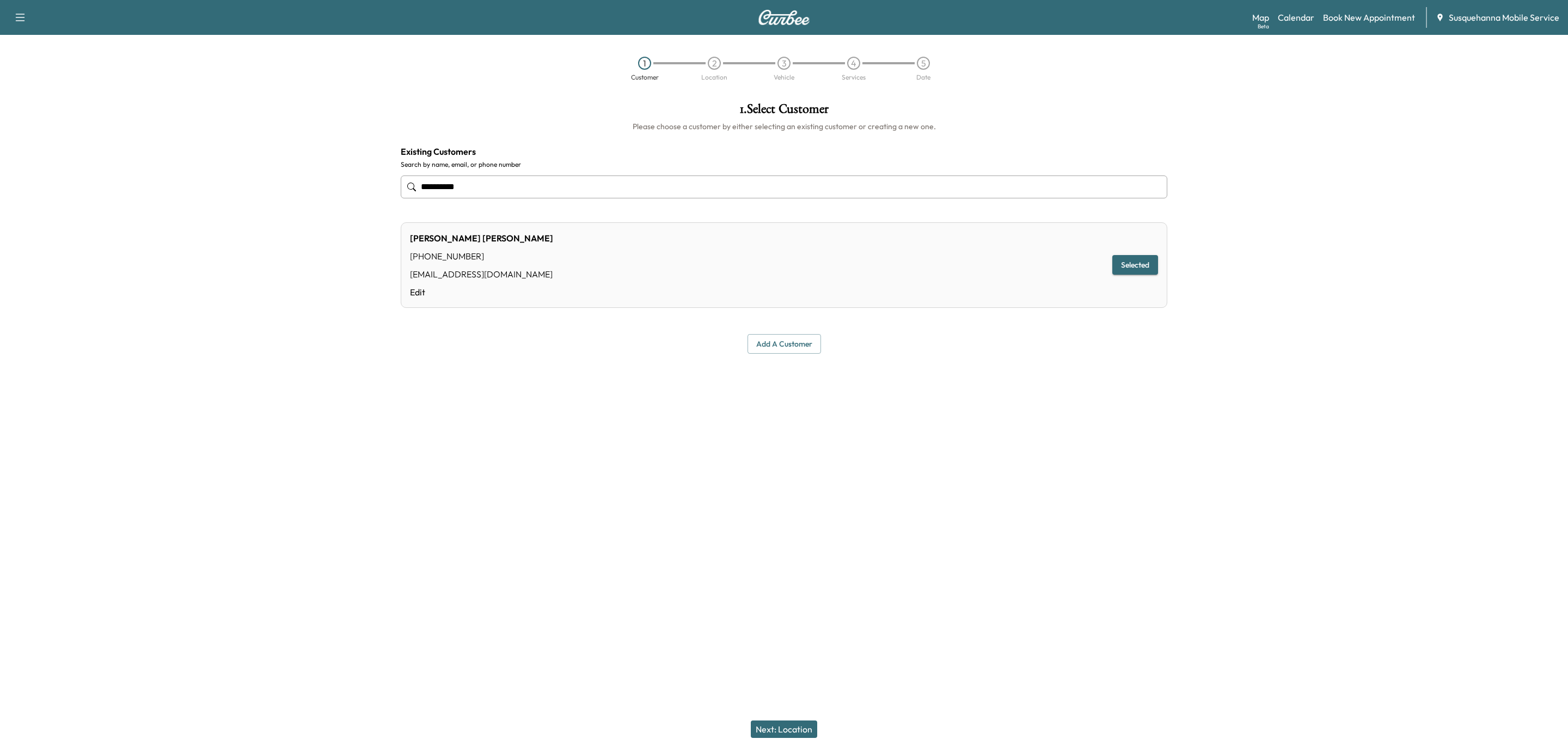
type input "**********"
click at [804, 731] on button "Next: Location" at bounding box center [783, 728] width 66 height 18
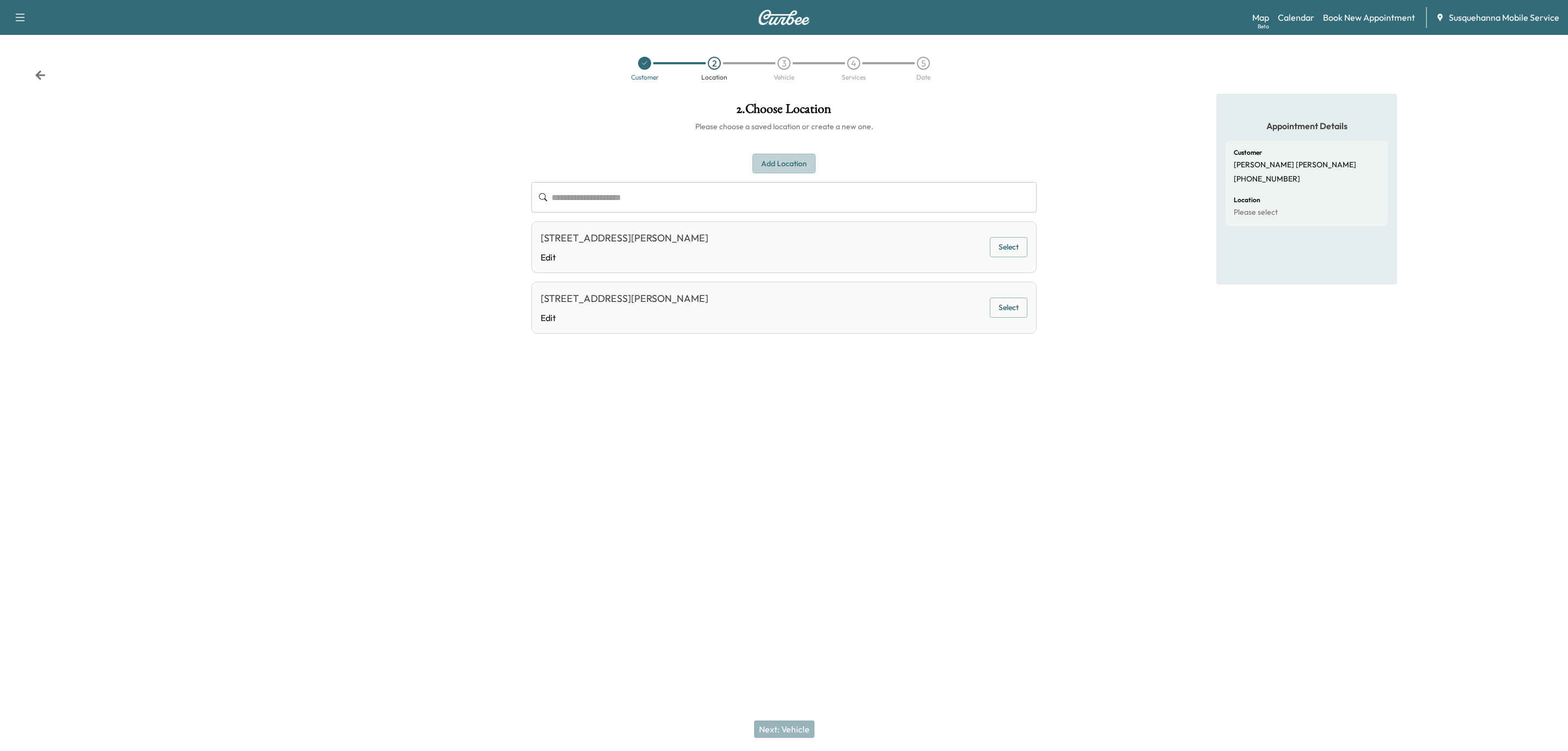
click at [803, 168] on button "Add Location" at bounding box center [784, 163] width 63 height 20
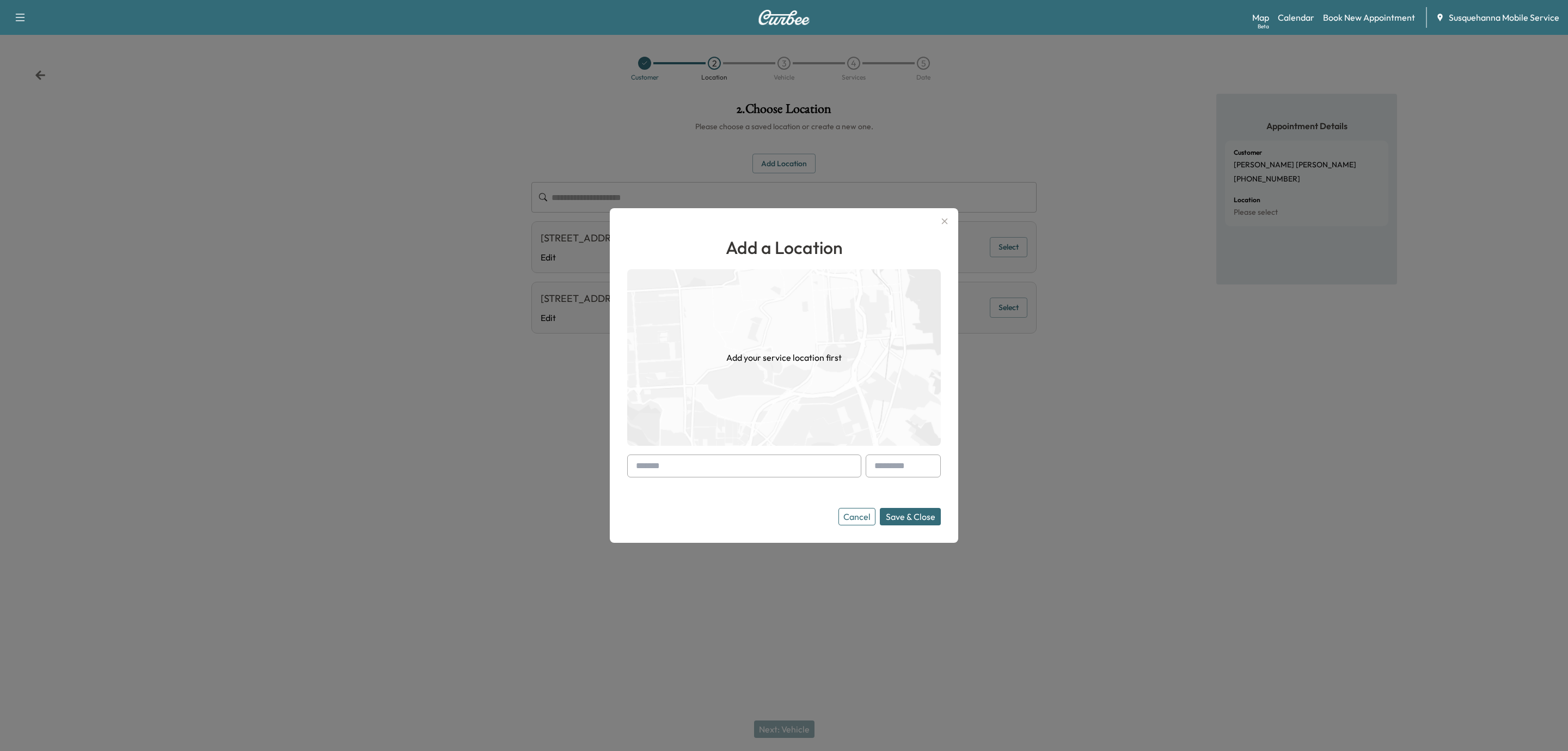
click at [786, 462] on input "text" at bounding box center [744, 466] width 234 height 23
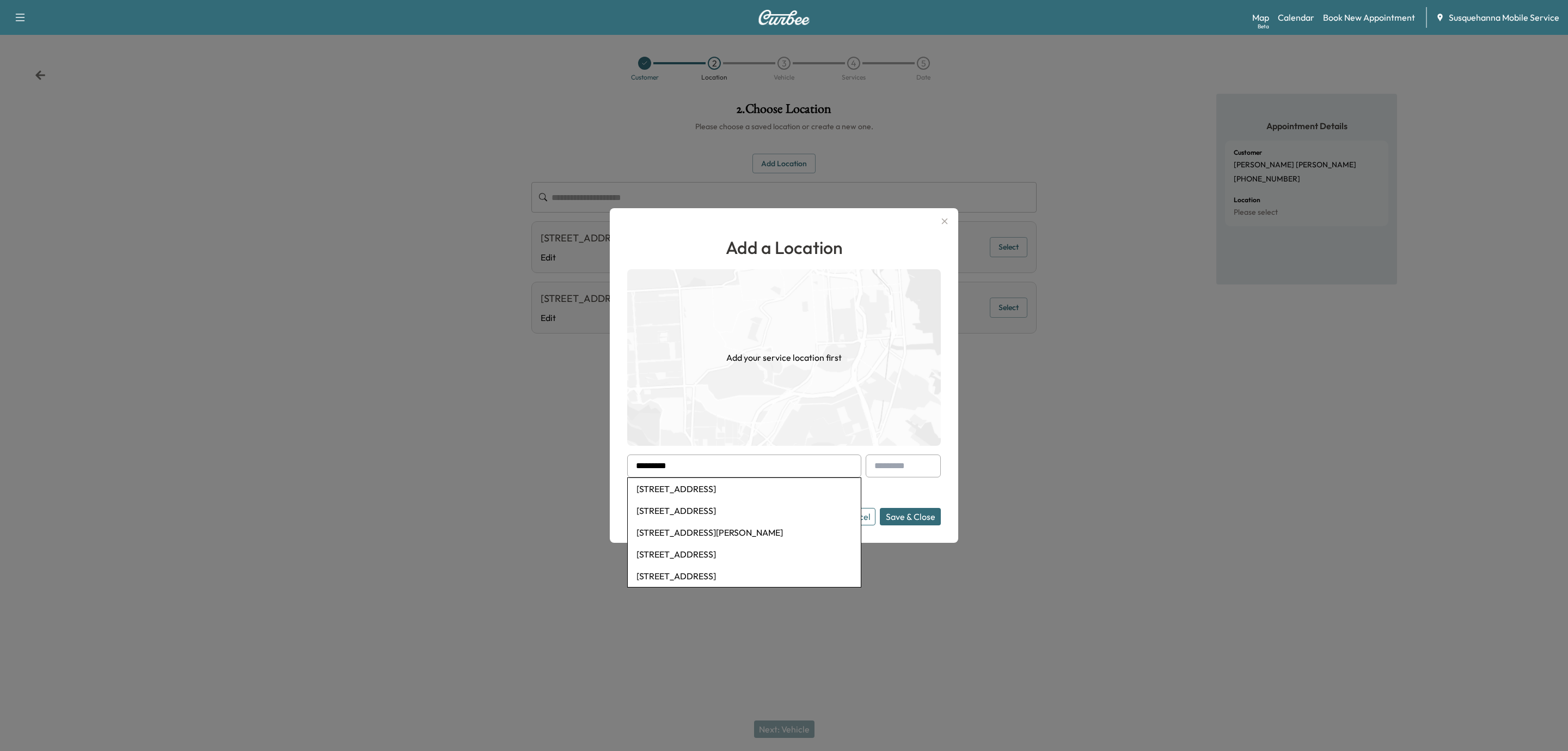
click at [711, 491] on li "[STREET_ADDRESS]" at bounding box center [744, 488] width 233 height 22
type input "**********"
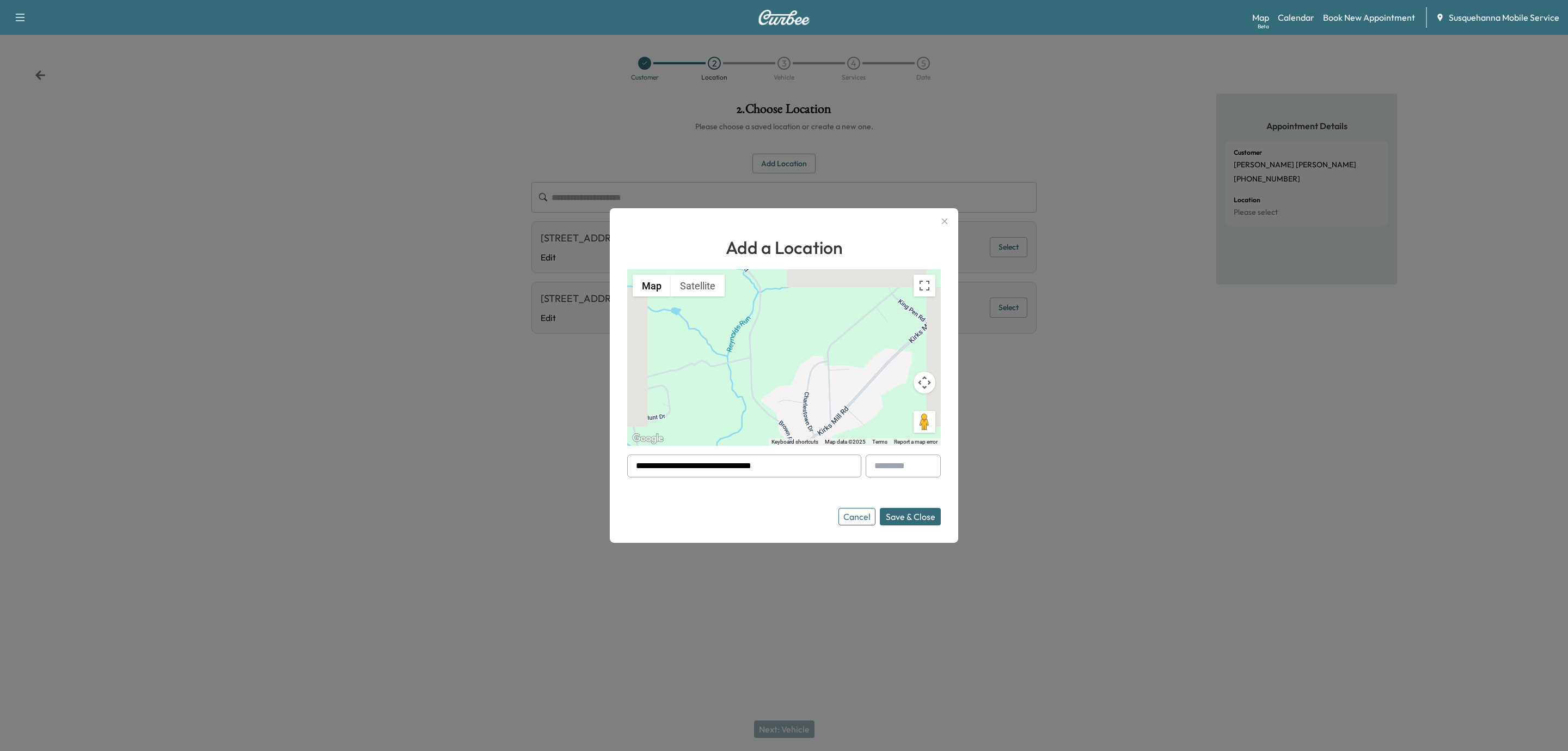
click at [921, 520] on button "Save & Close" at bounding box center [910, 517] width 61 height 18
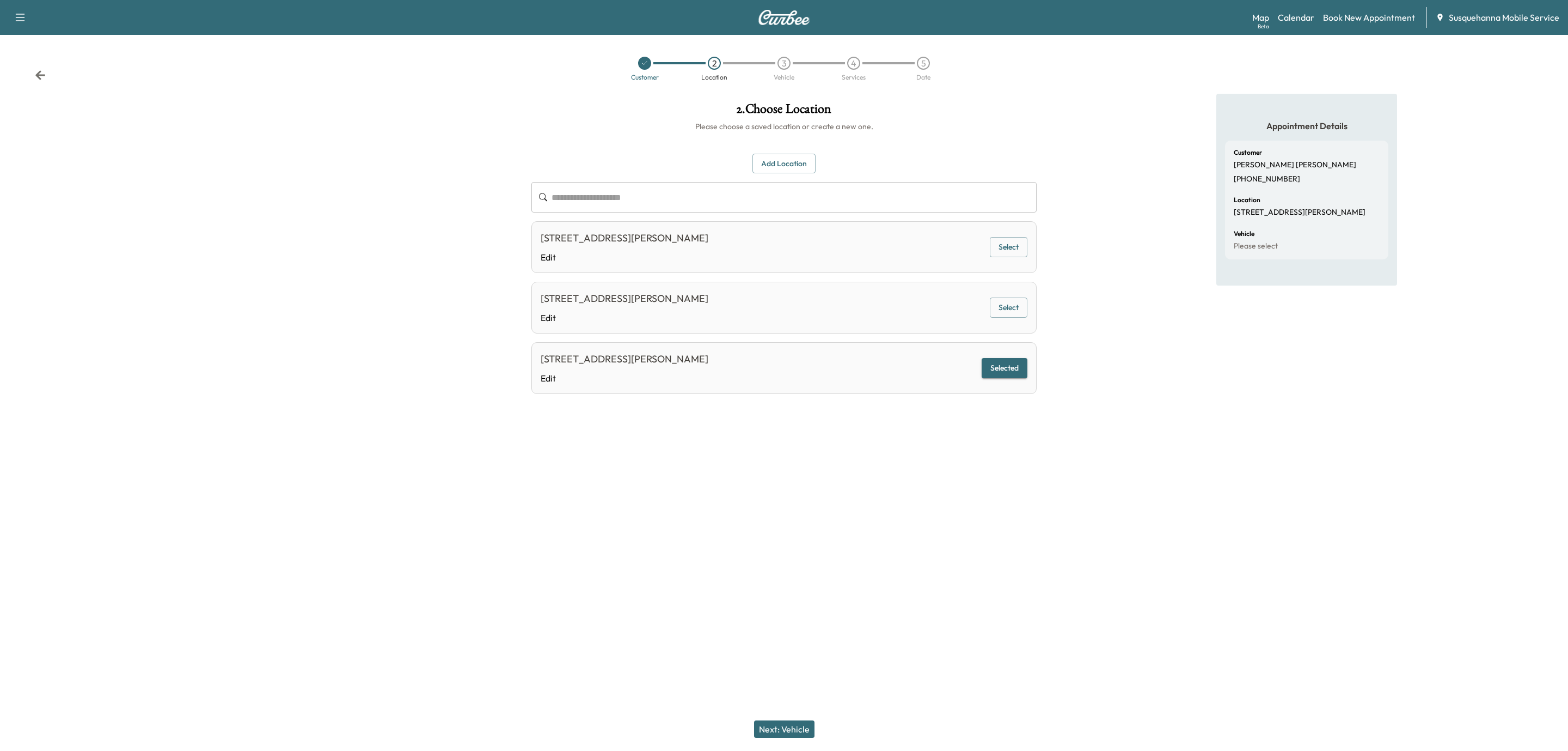
click at [786, 725] on button "Next: Vehicle" at bounding box center [784, 728] width 60 height 18
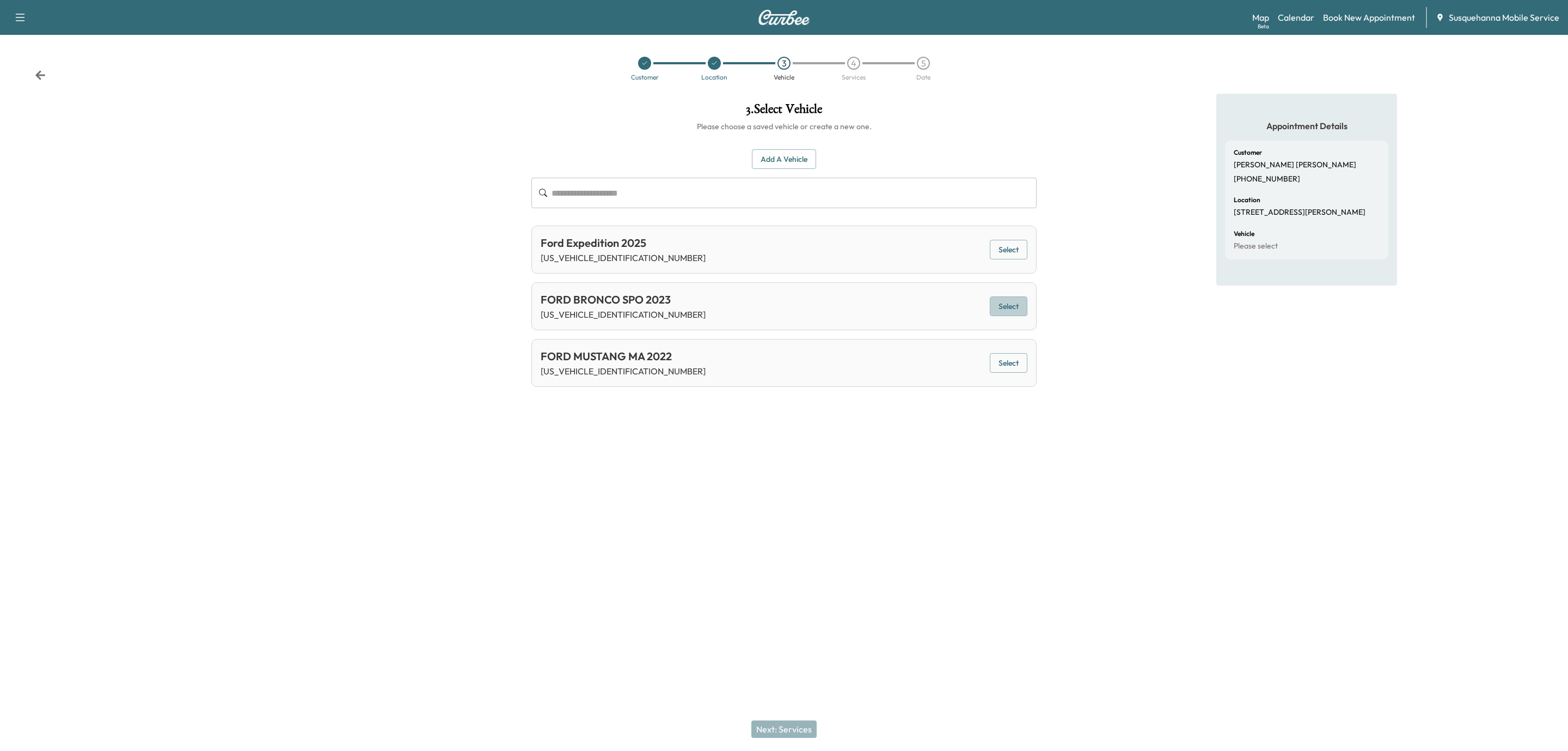
click at [1014, 304] on button "Select" at bounding box center [1009, 306] width 38 height 20
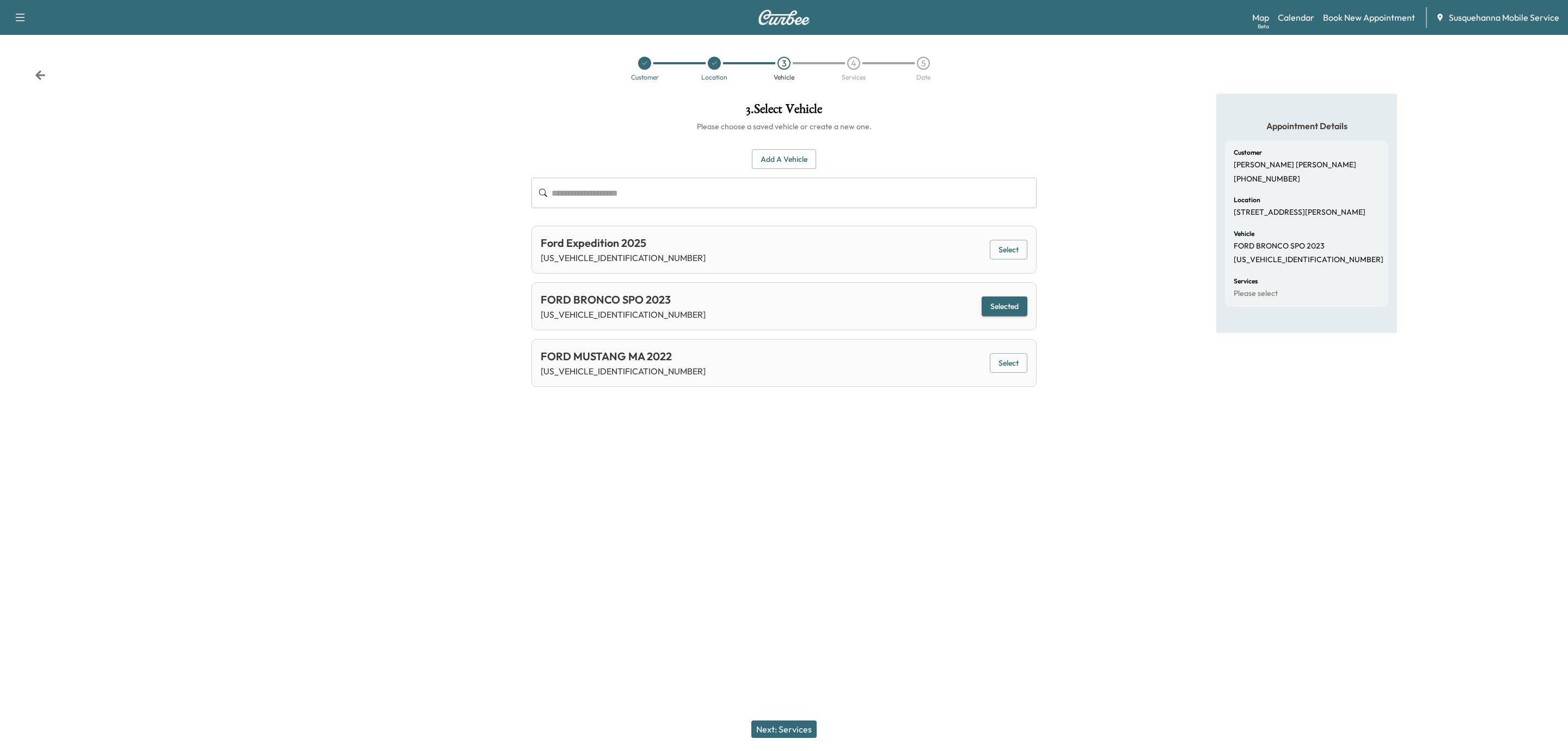
click at [805, 736] on button "Next: Services" at bounding box center [783, 728] width 65 height 18
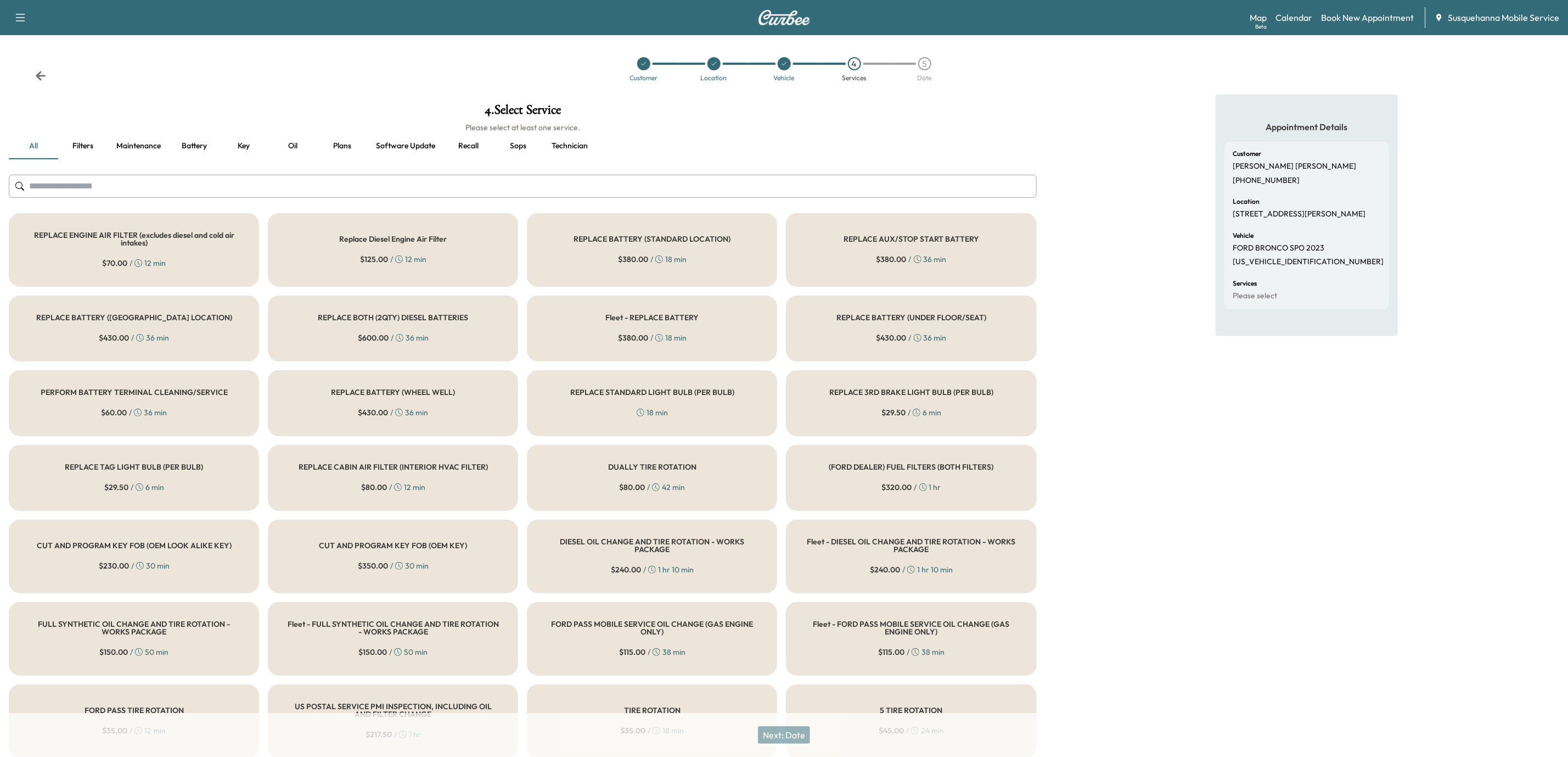
click at [469, 150] on button "Recall" at bounding box center [469, 146] width 49 height 26
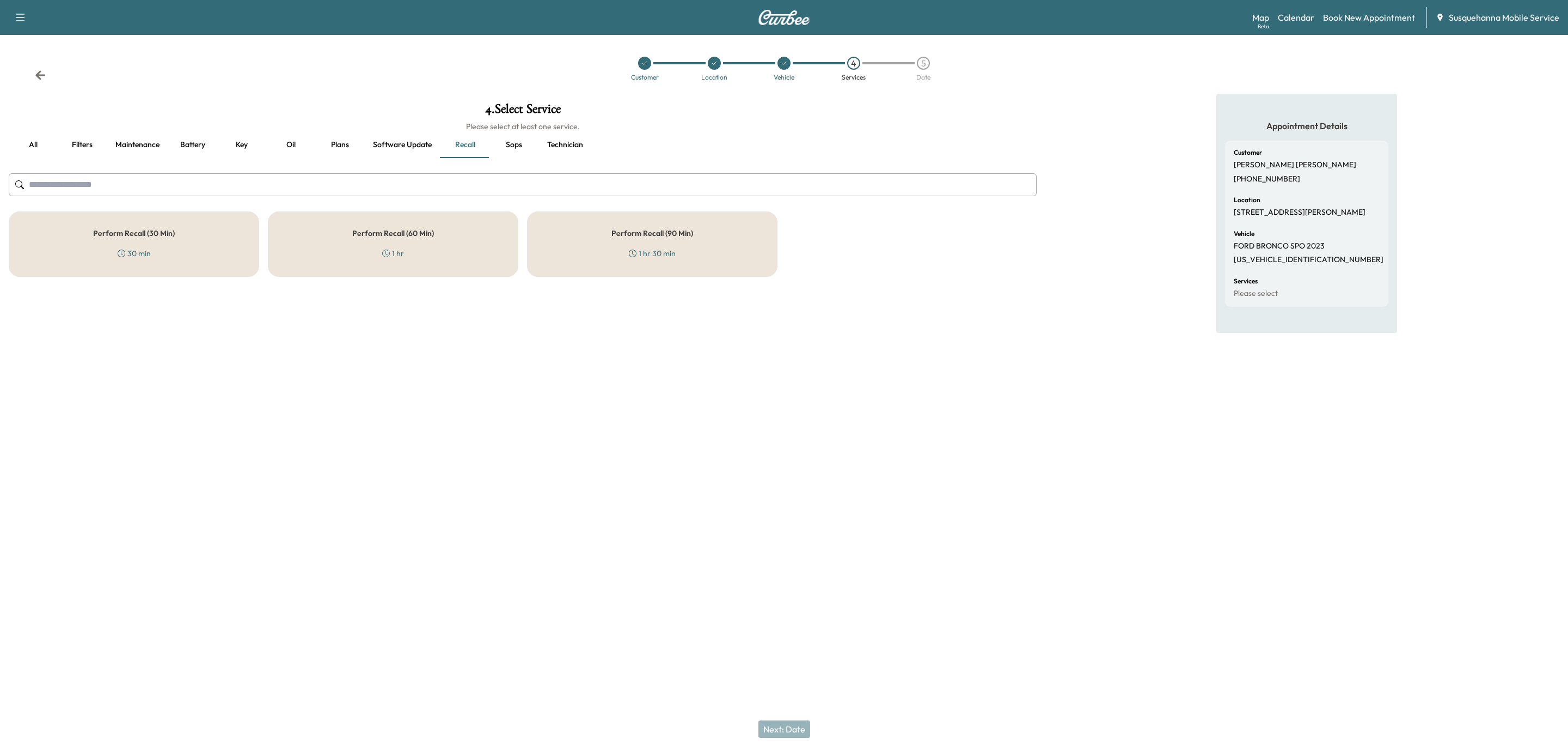
click at [495, 255] on div "Perform Recall (60 Min) 1 hr" at bounding box center [393, 244] width 250 height 65
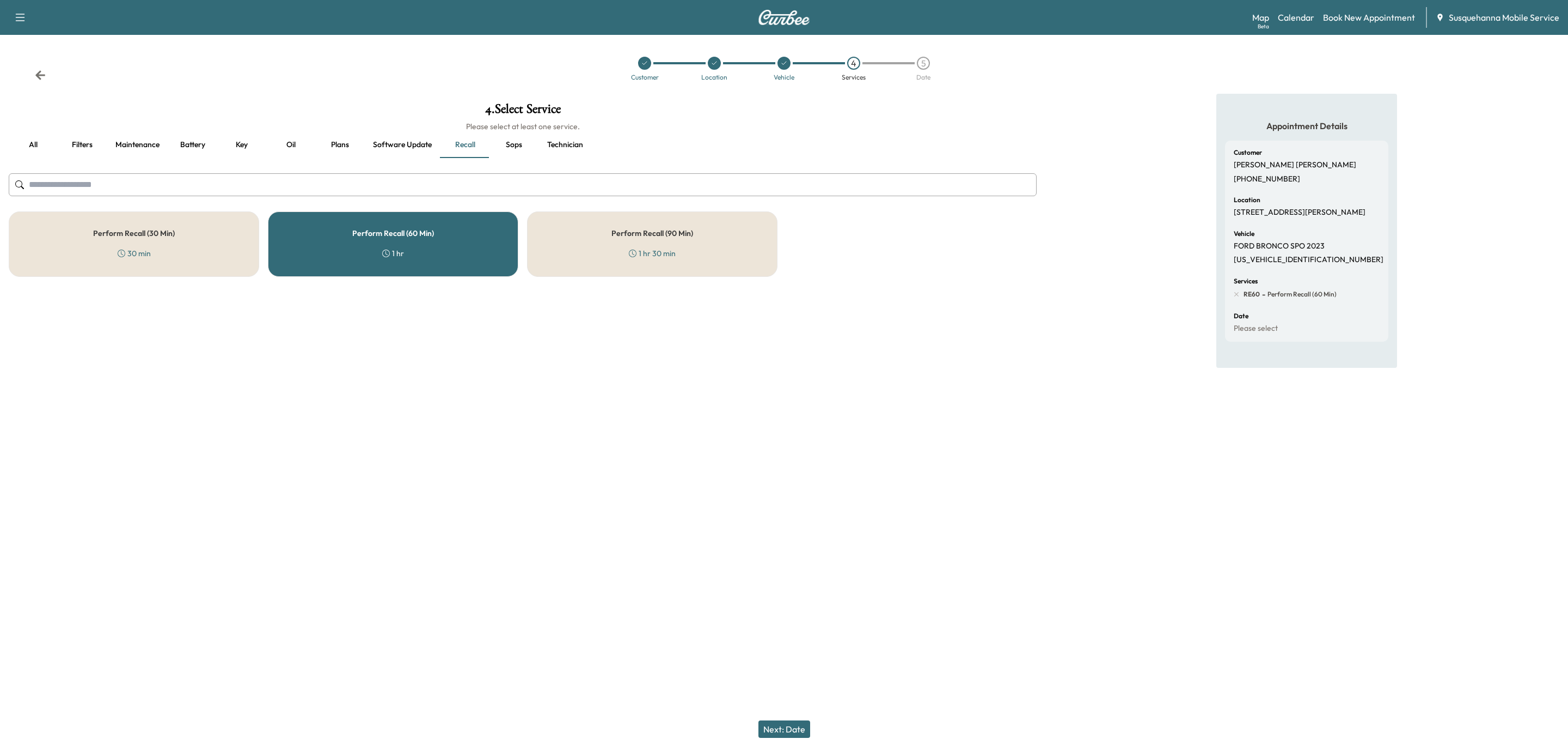
click at [560, 147] on button "Technician" at bounding box center [565, 144] width 54 height 26
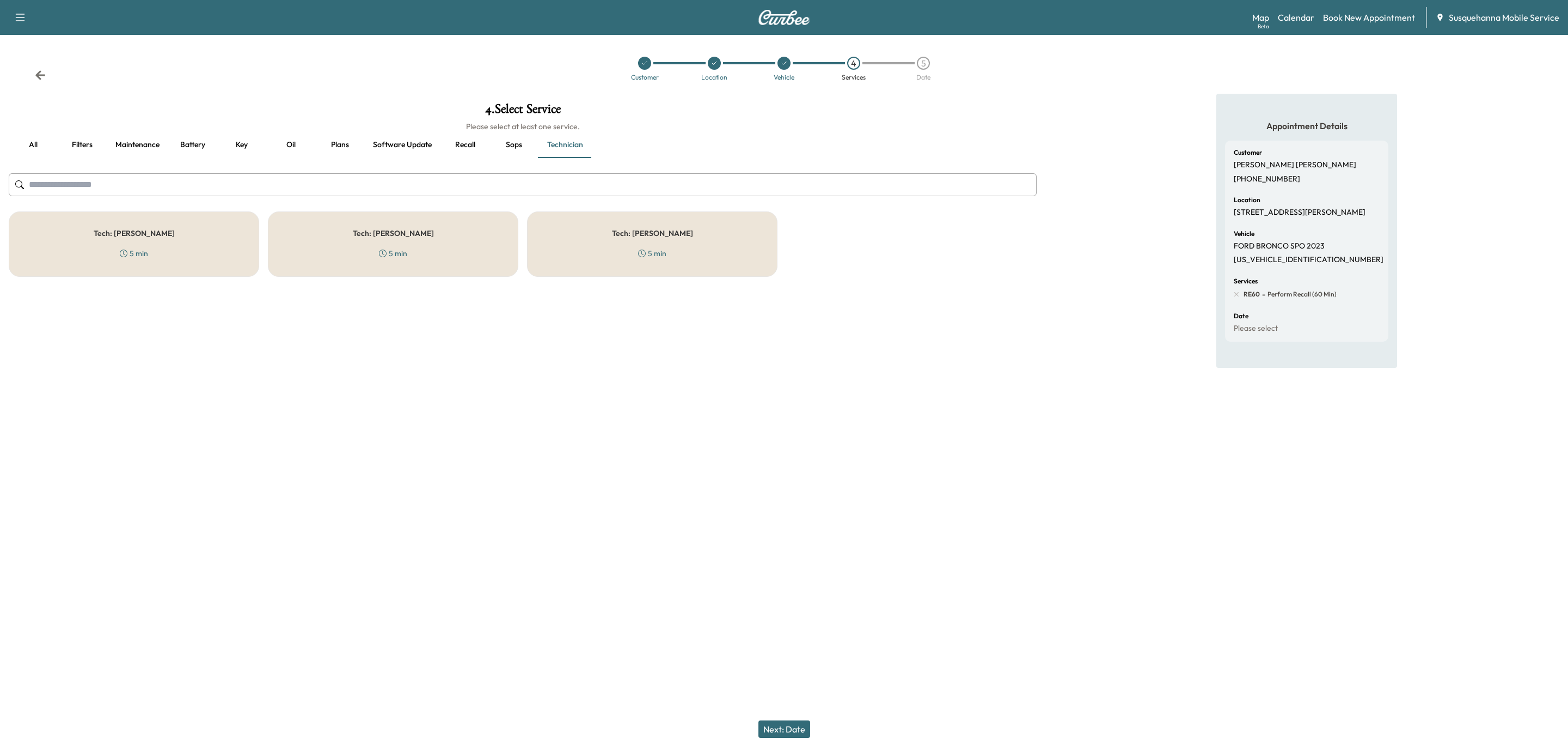
click at [570, 240] on div "Tech: [PERSON_NAME] 5 min" at bounding box center [652, 244] width 250 height 65
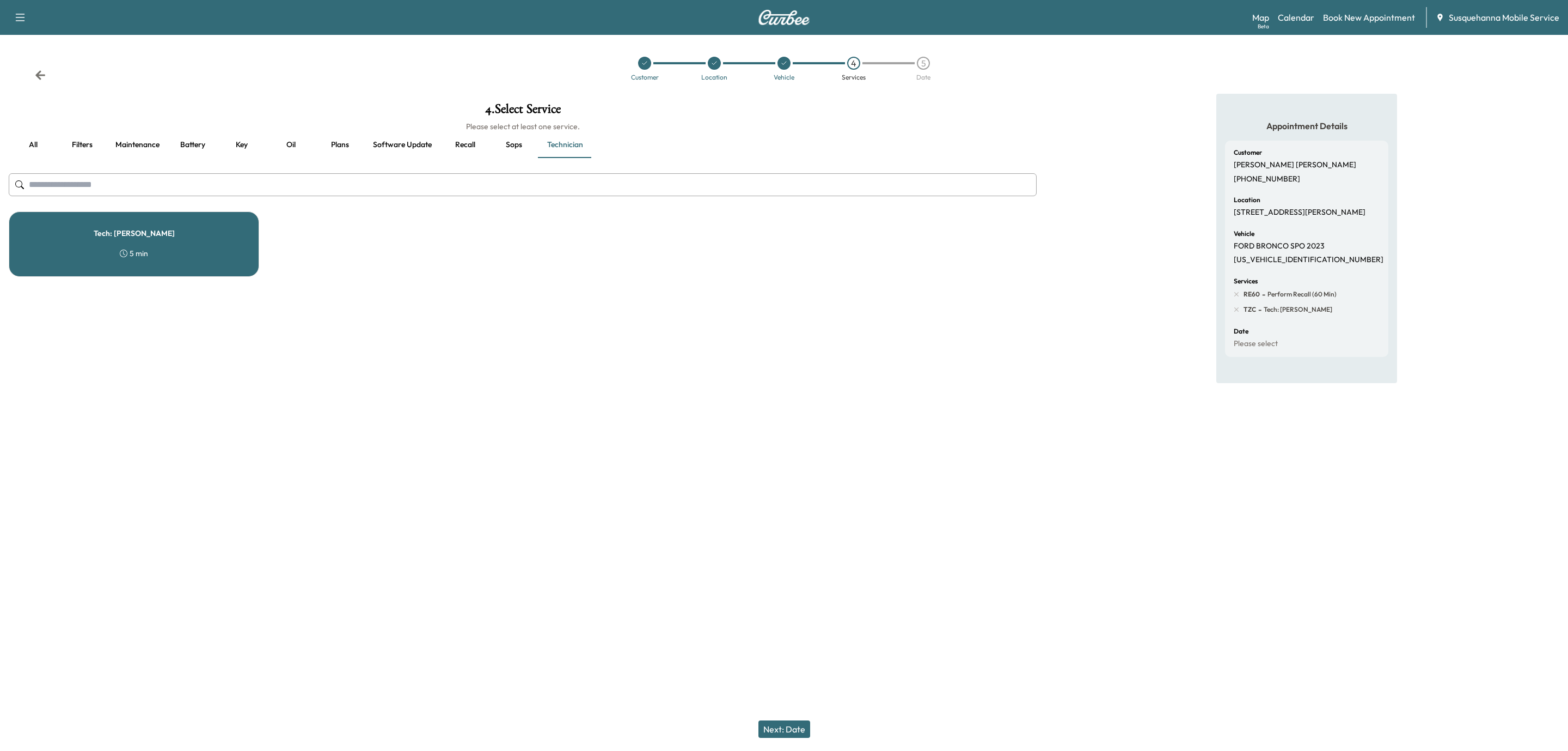
click at [786, 730] on button "Next: Date" at bounding box center [784, 728] width 52 height 18
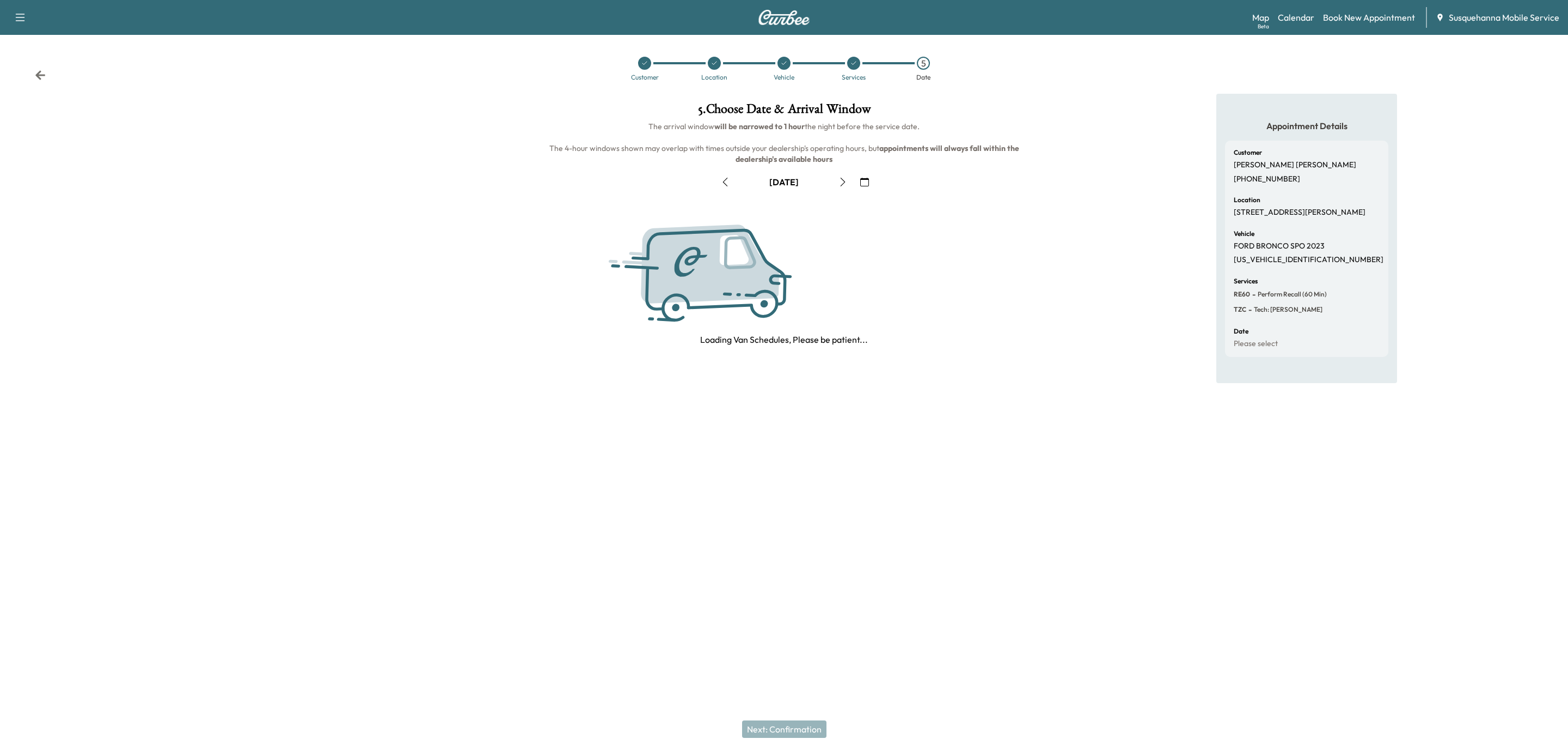
click at [868, 183] on icon "button" at bounding box center [864, 182] width 9 height 9
click at [766, 299] on span "20" at bounding box center [769, 295] width 10 height 13
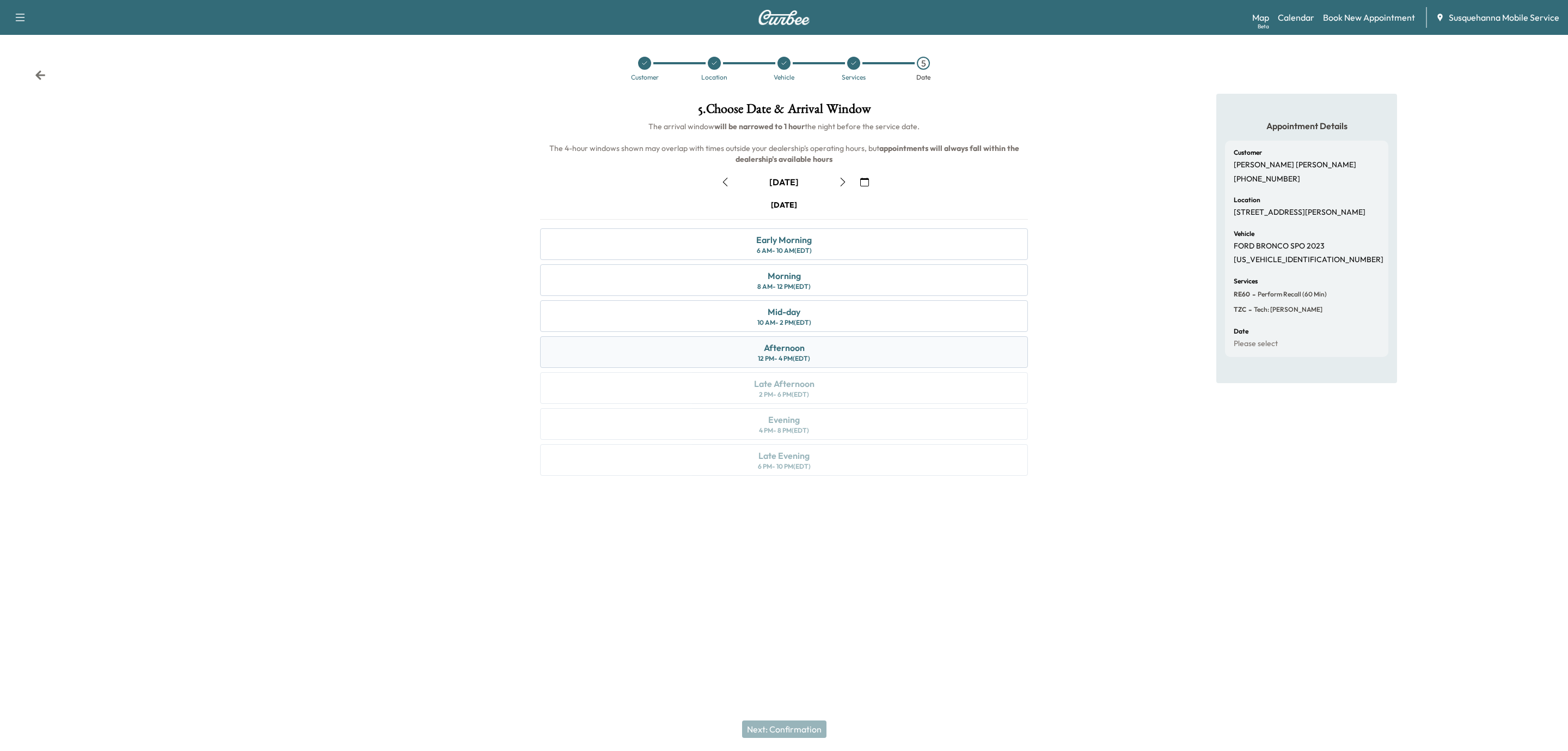
click at [823, 355] on div "Afternoon 12 PM - 4 PM (EDT)" at bounding box center [783, 352] width 488 height 32
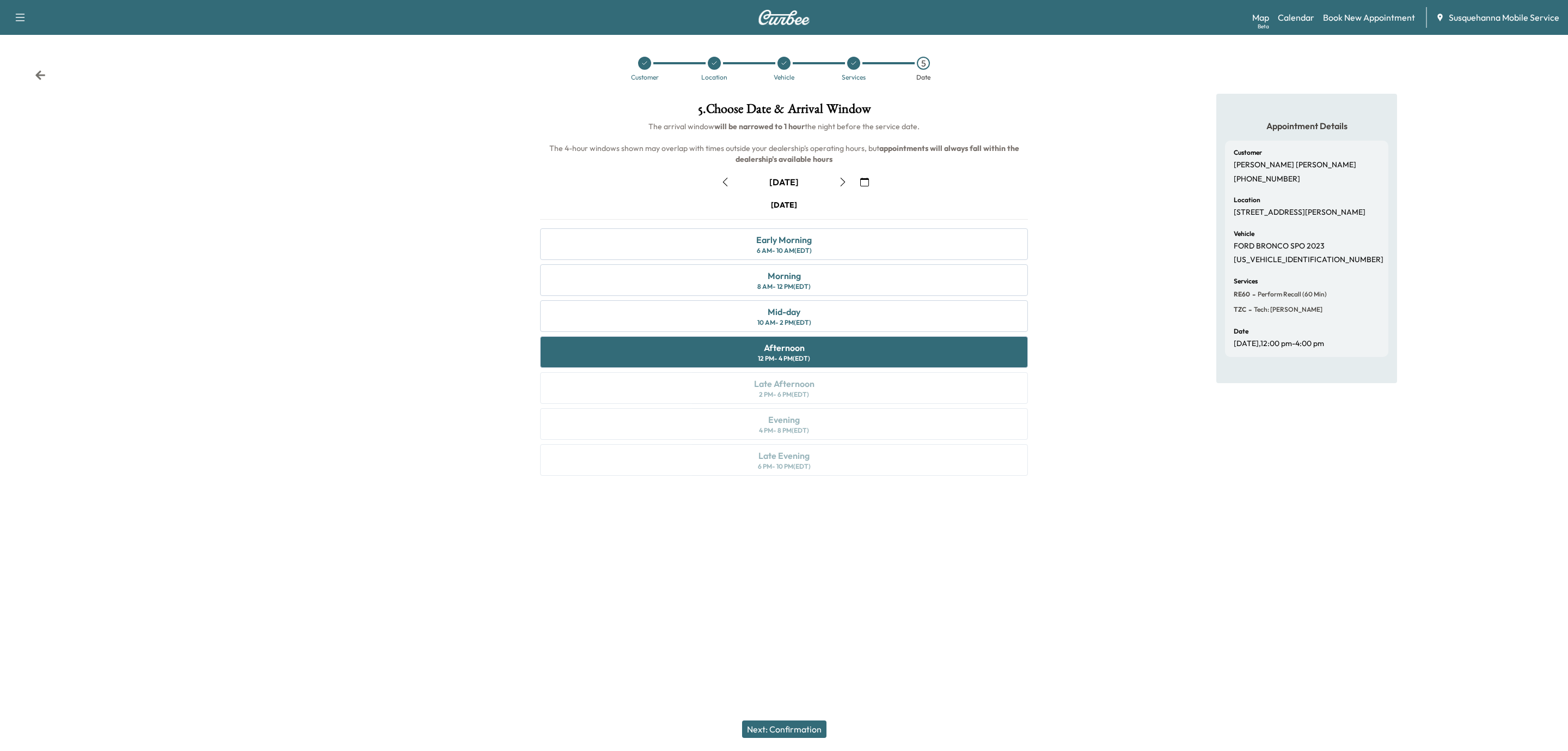
click at [794, 726] on button "Next: Confirmation" at bounding box center [784, 728] width 85 height 18
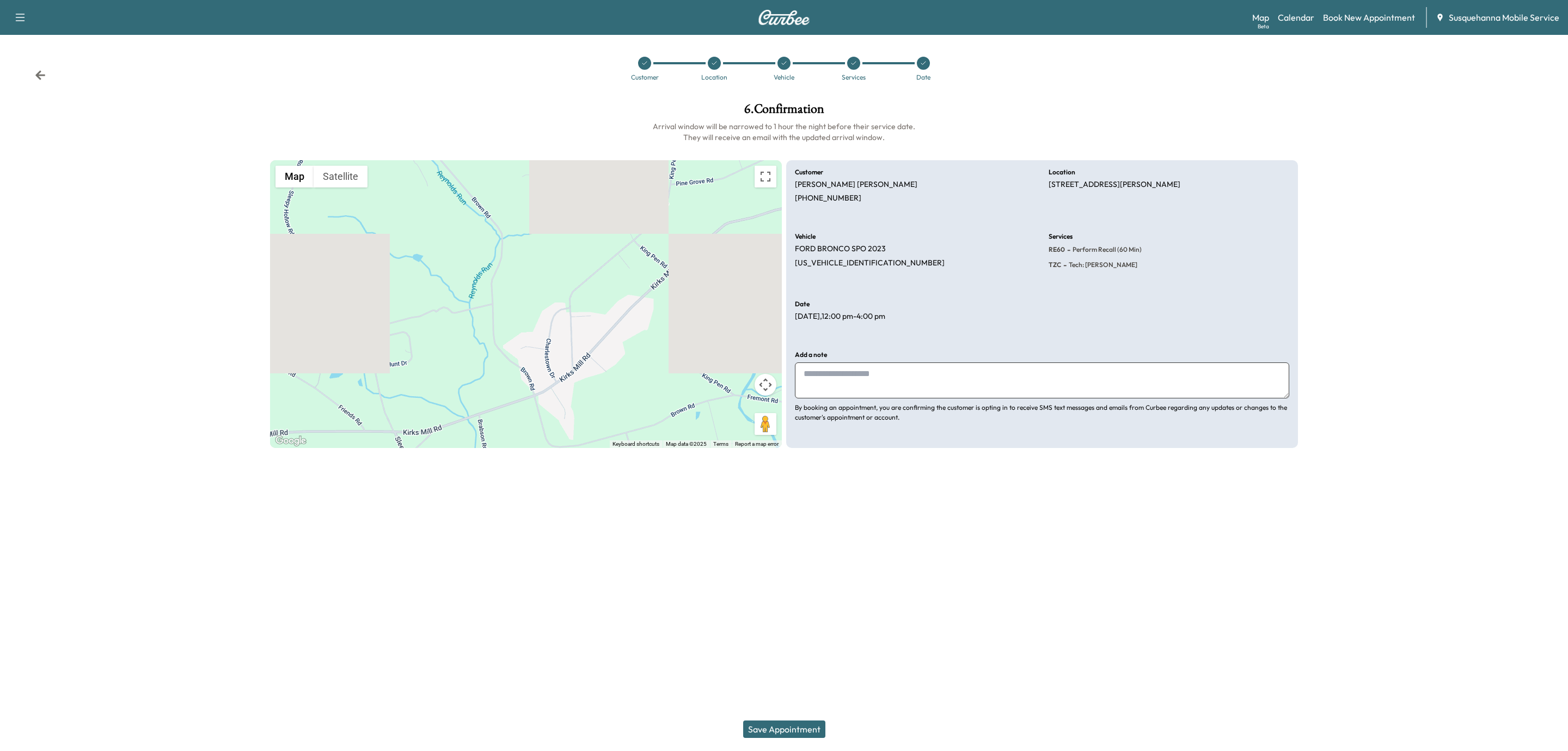
click at [902, 379] on textarea at bounding box center [1042, 380] width 494 height 36
type textarea "**********"
click at [811, 732] on button "Save Appointment" at bounding box center [784, 728] width 82 height 18
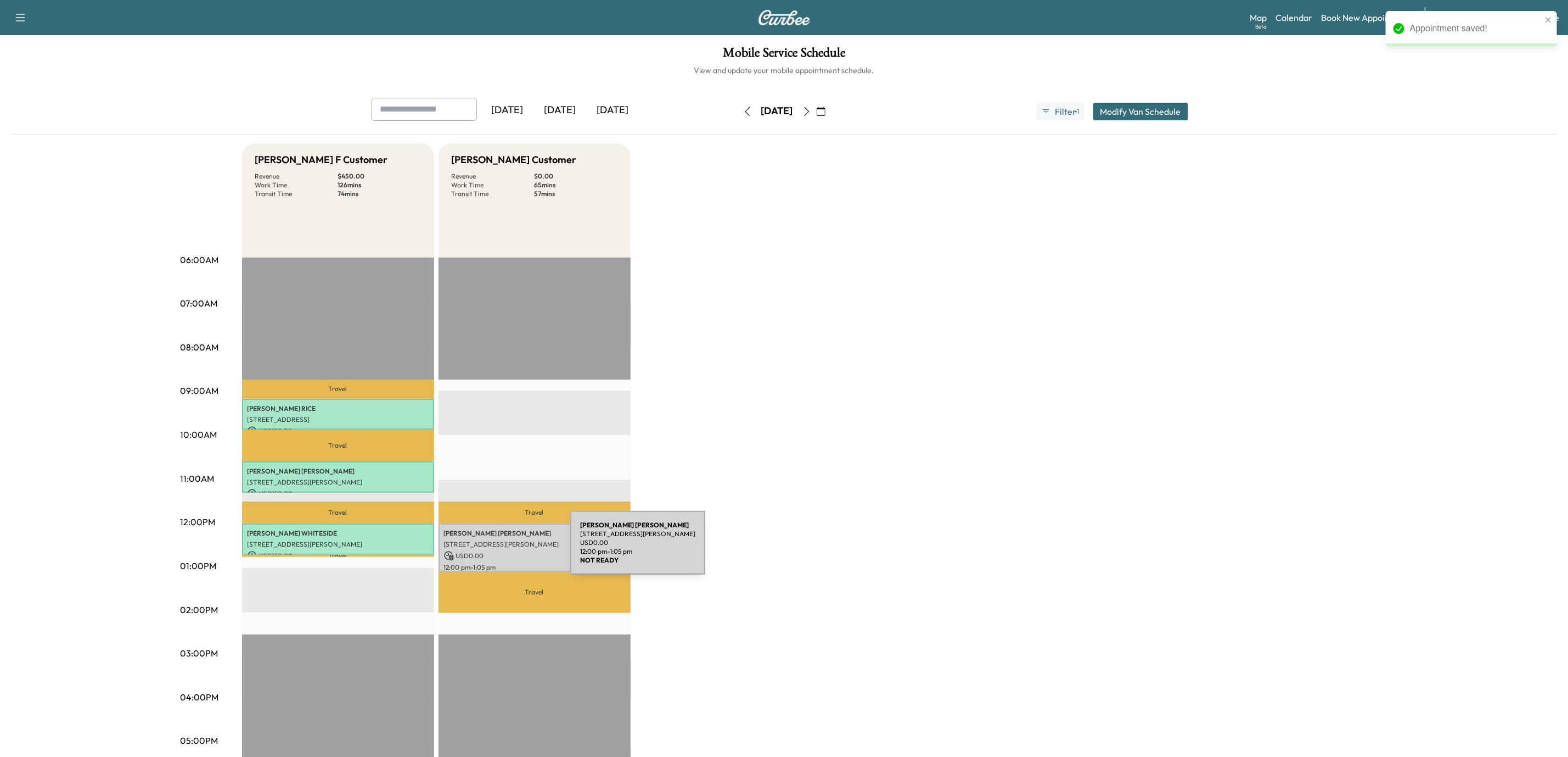
click at [488, 551] on p "USD 0.00" at bounding box center [535, 556] width 181 height 10
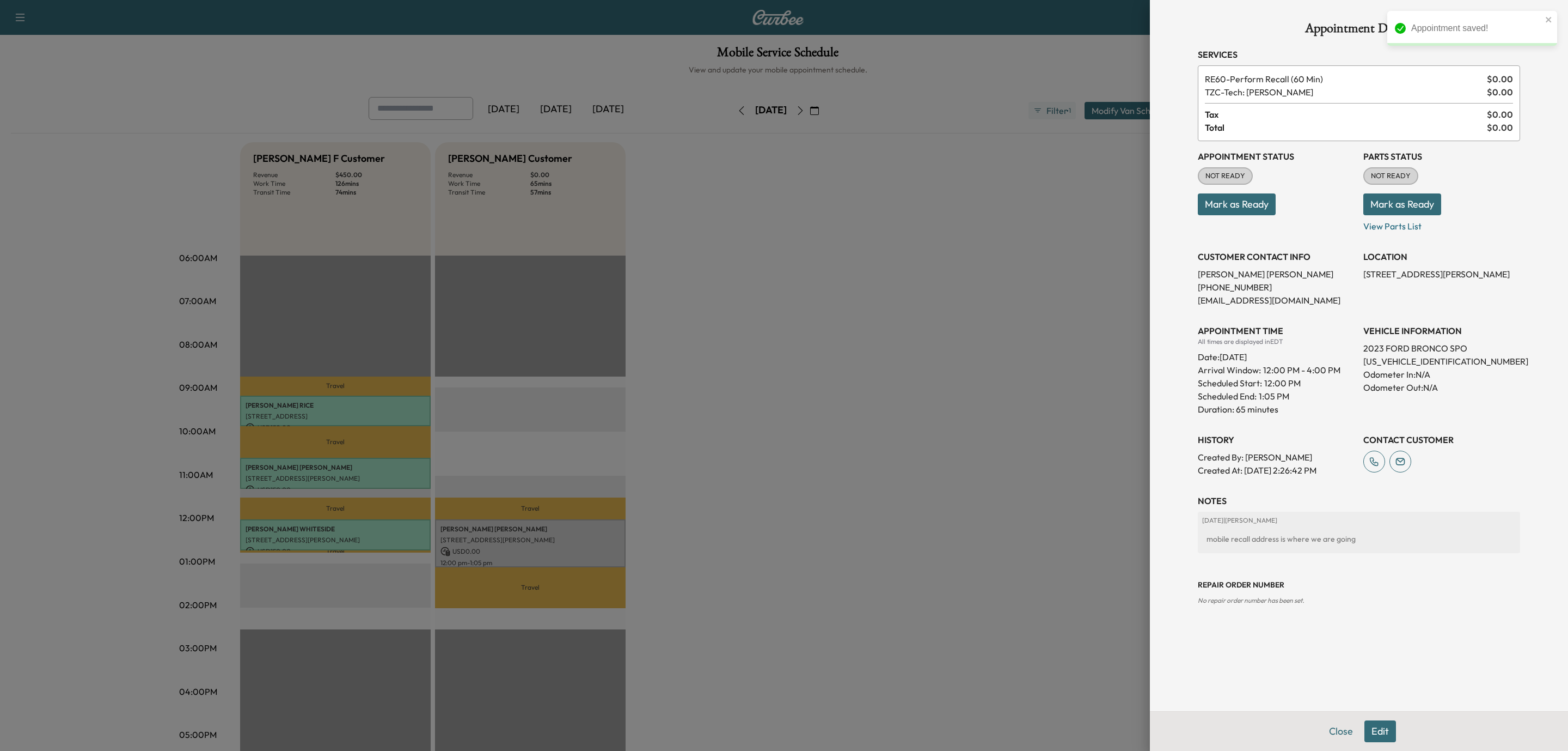
drag, startPoint x: 1364, startPoint y: 273, endPoint x: 1524, endPoint y: 275, distance: 160.0
click at [1524, 275] on div "Appointment Details Services RE60 - Perform Recall (60 Min) $ 0.00 TZC - Tech: …" at bounding box center [1359, 355] width 348 height 711
copy p "[STREET_ADDRESS][PERSON_NAME],"
click at [1303, 592] on div "Repair Order number No repair order number has been set." at bounding box center [1359, 584] width 323 height 44
click at [1402, 206] on button "Mark as Ready" at bounding box center [1402, 205] width 78 height 22
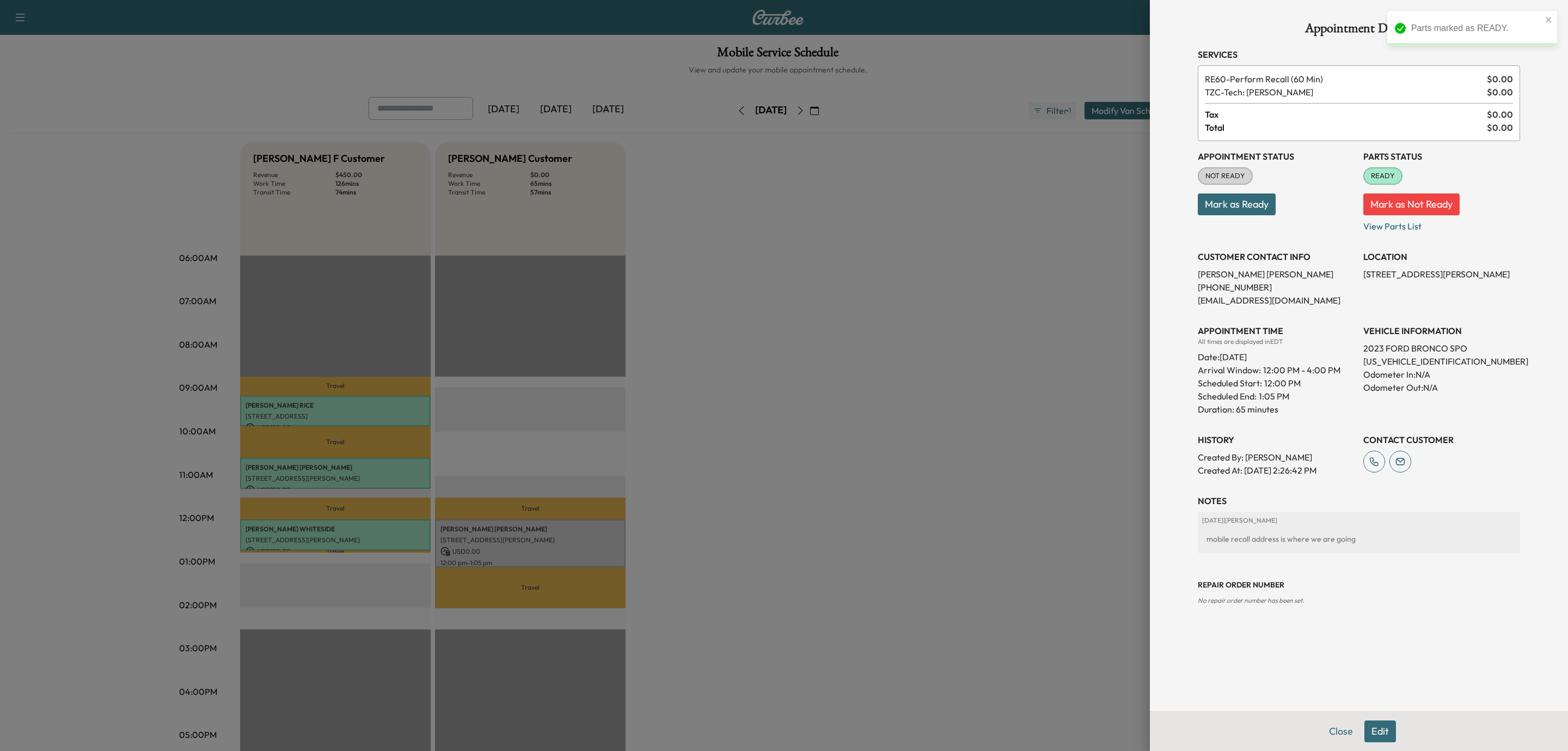
click at [1255, 208] on button "Mark as Ready" at bounding box center [1237, 205] width 78 height 22
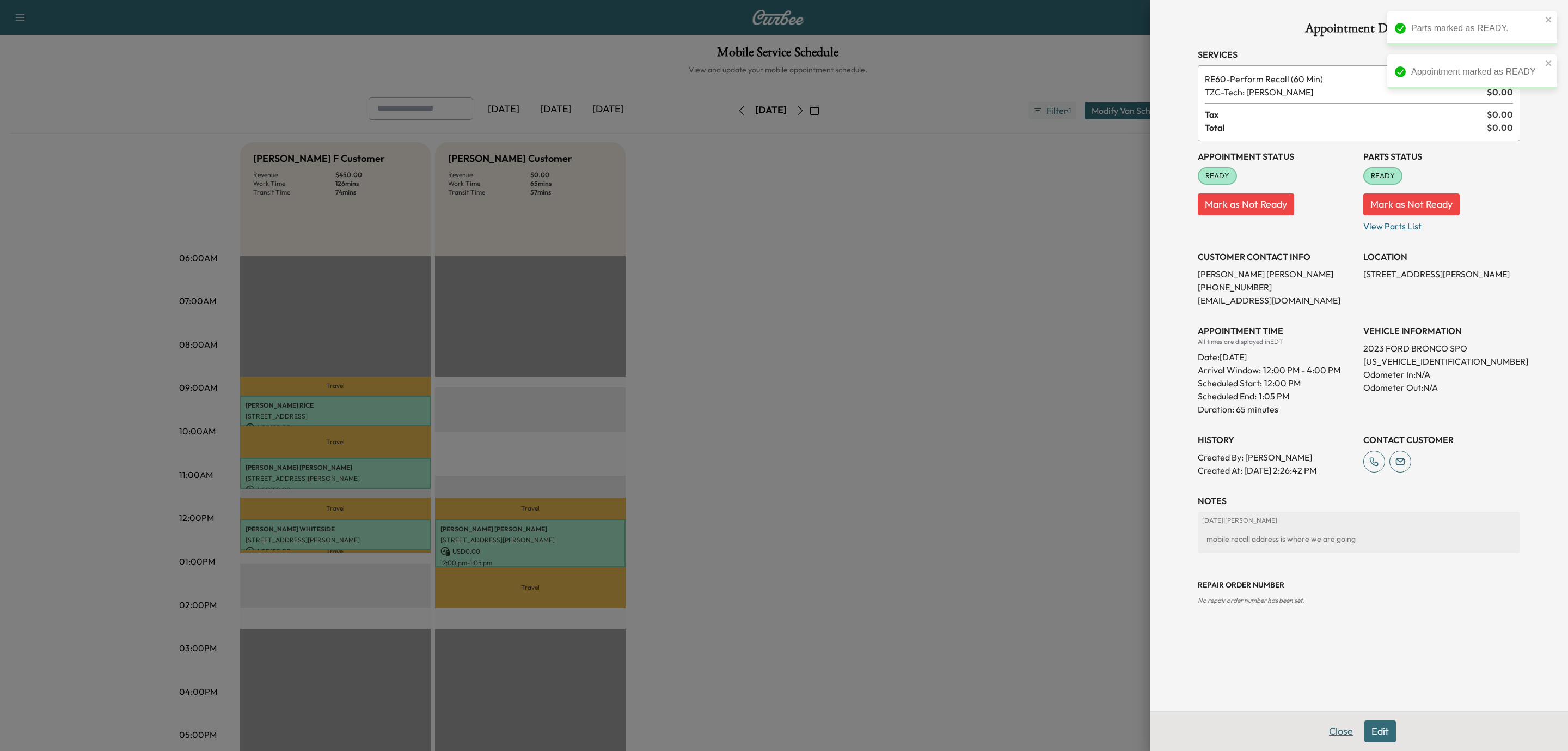
click at [1348, 730] on button "Close" at bounding box center [1341, 731] width 38 height 22
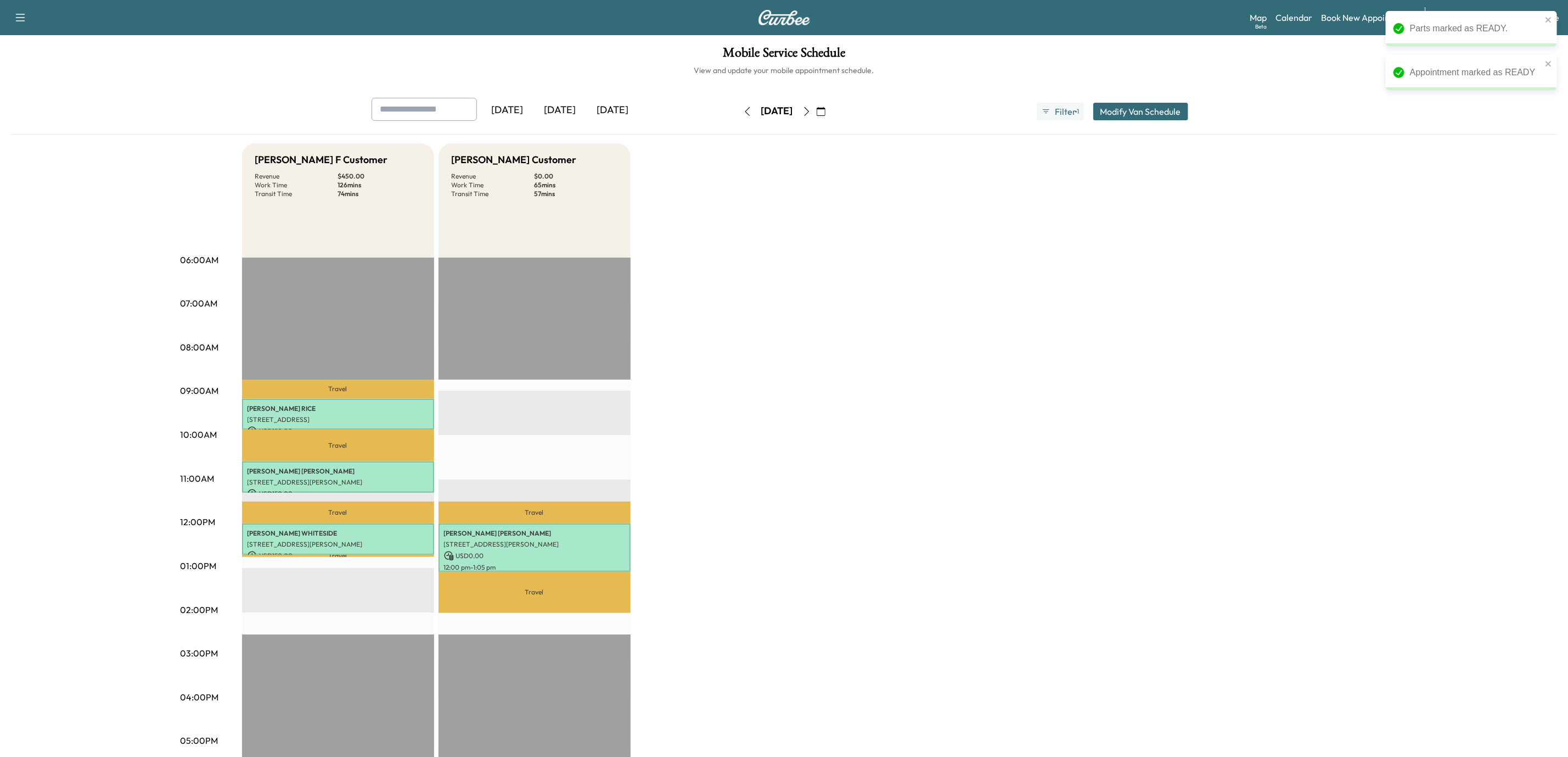
click at [1429, 190] on div "[DATE] [DATE] [DATE] [DATE] October 2025 S M T W T F S 28 29 30 1 2 3 4 5 6 7 8…" at bounding box center [784, 532] width 1547 height 869
click at [743, 112] on icon "button" at bounding box center [747, 111] width 9 height 9
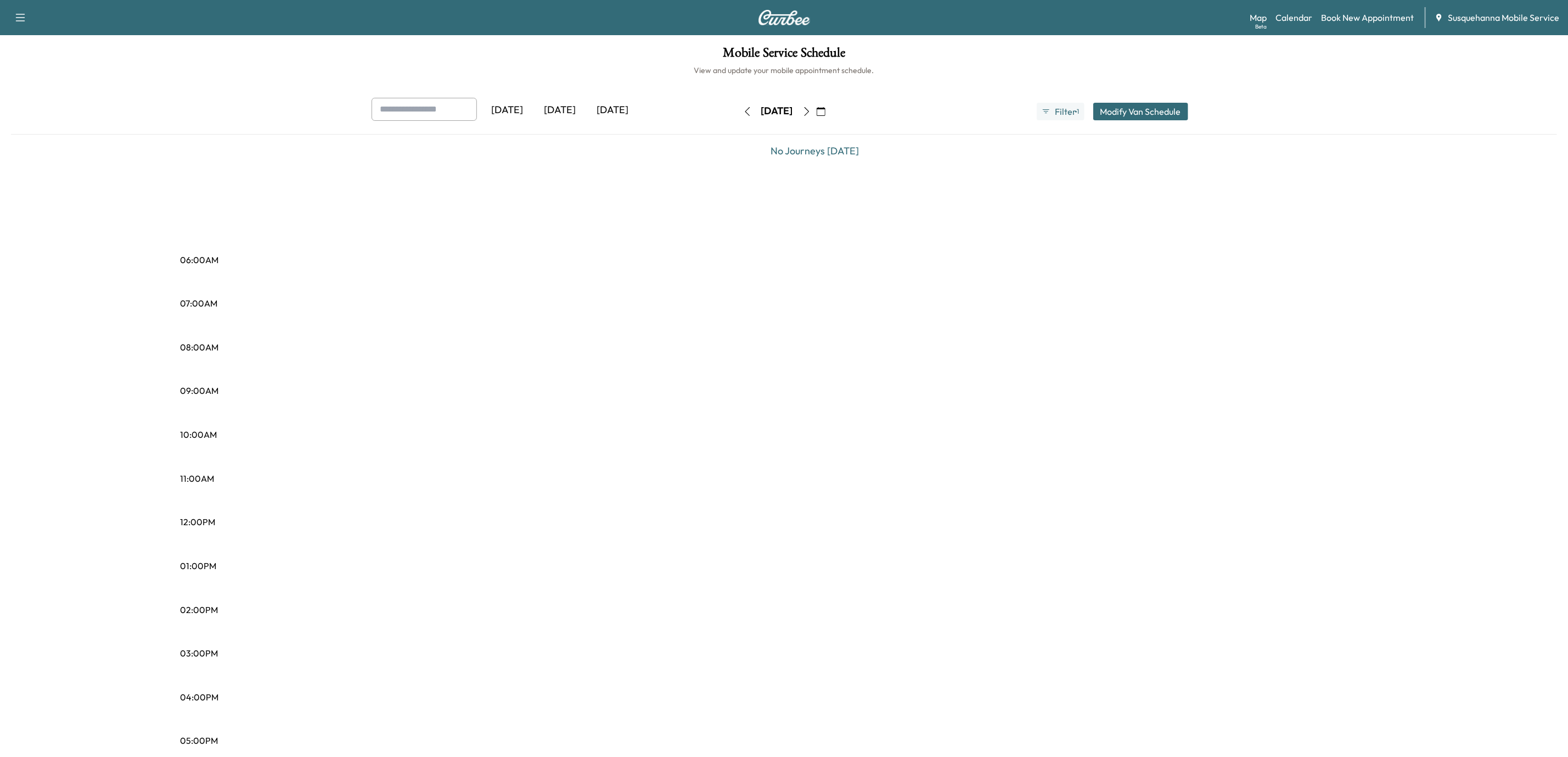
click at [743, 114] on icon "button" at bounding box center [747, 111] width 9 height 9
click at [738, 114] on button "button" at bounding box center [747, 111] width 18 height 18
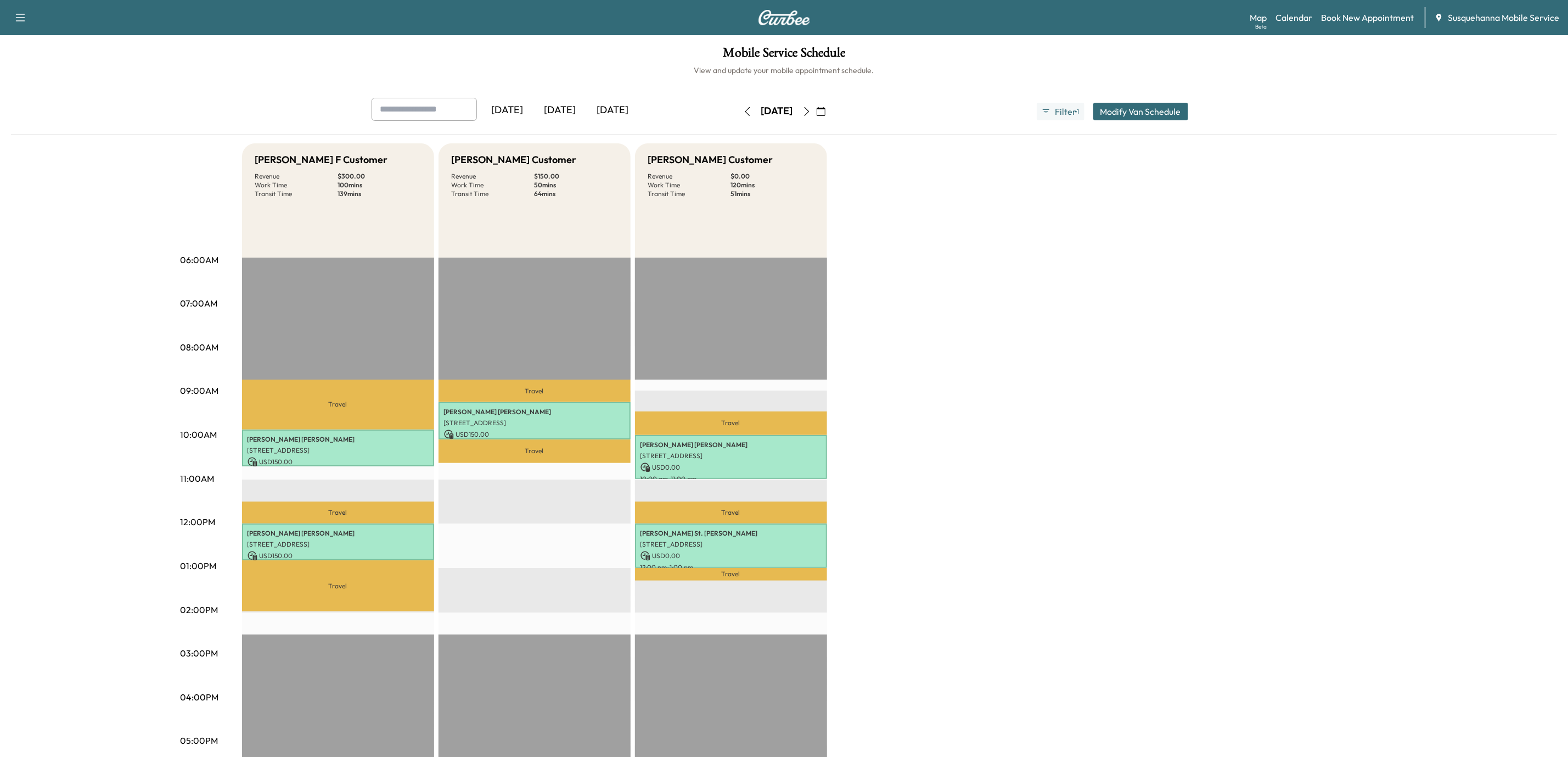
click at [745, 114] on icon "button" at bounding box center [747, 111] width 5 height 9
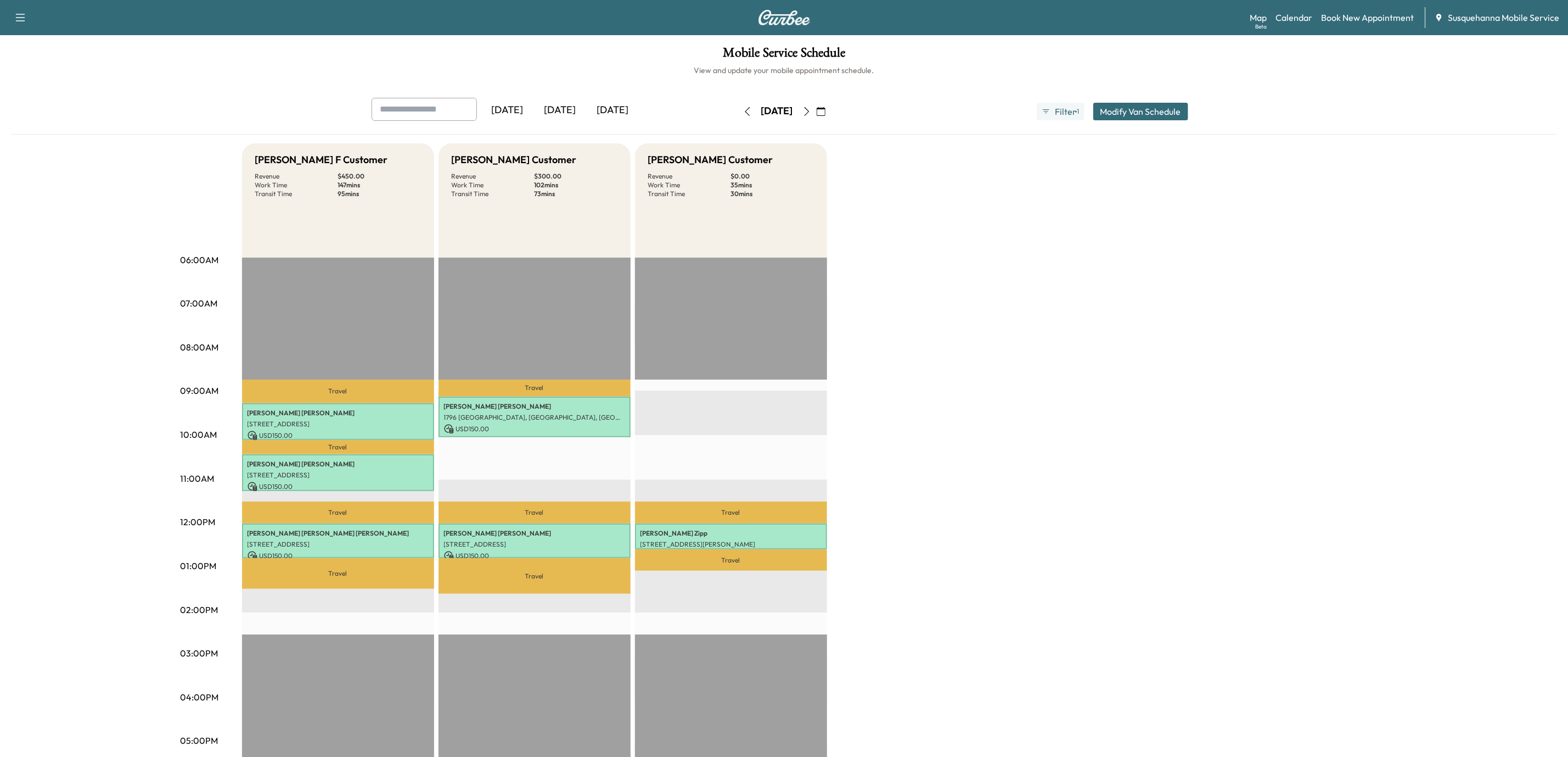
click at [830, 116] on button "button" at bounding box center [821, 111] width 18 height 18
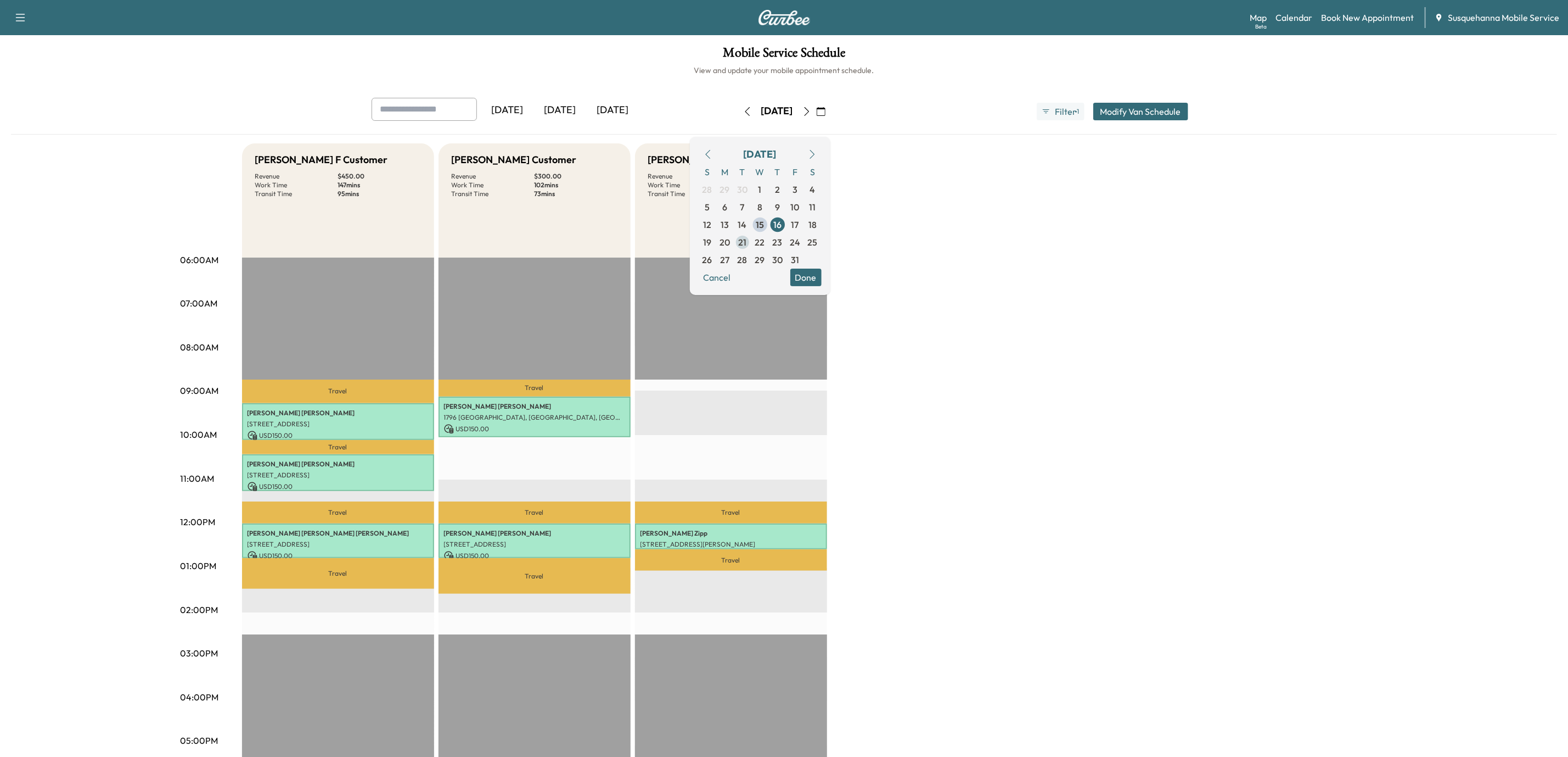
click at [746, 239] on span "21" at bounding box center [742, 242] width 8 height 13
type input "*"
type input "***"
type input "****"
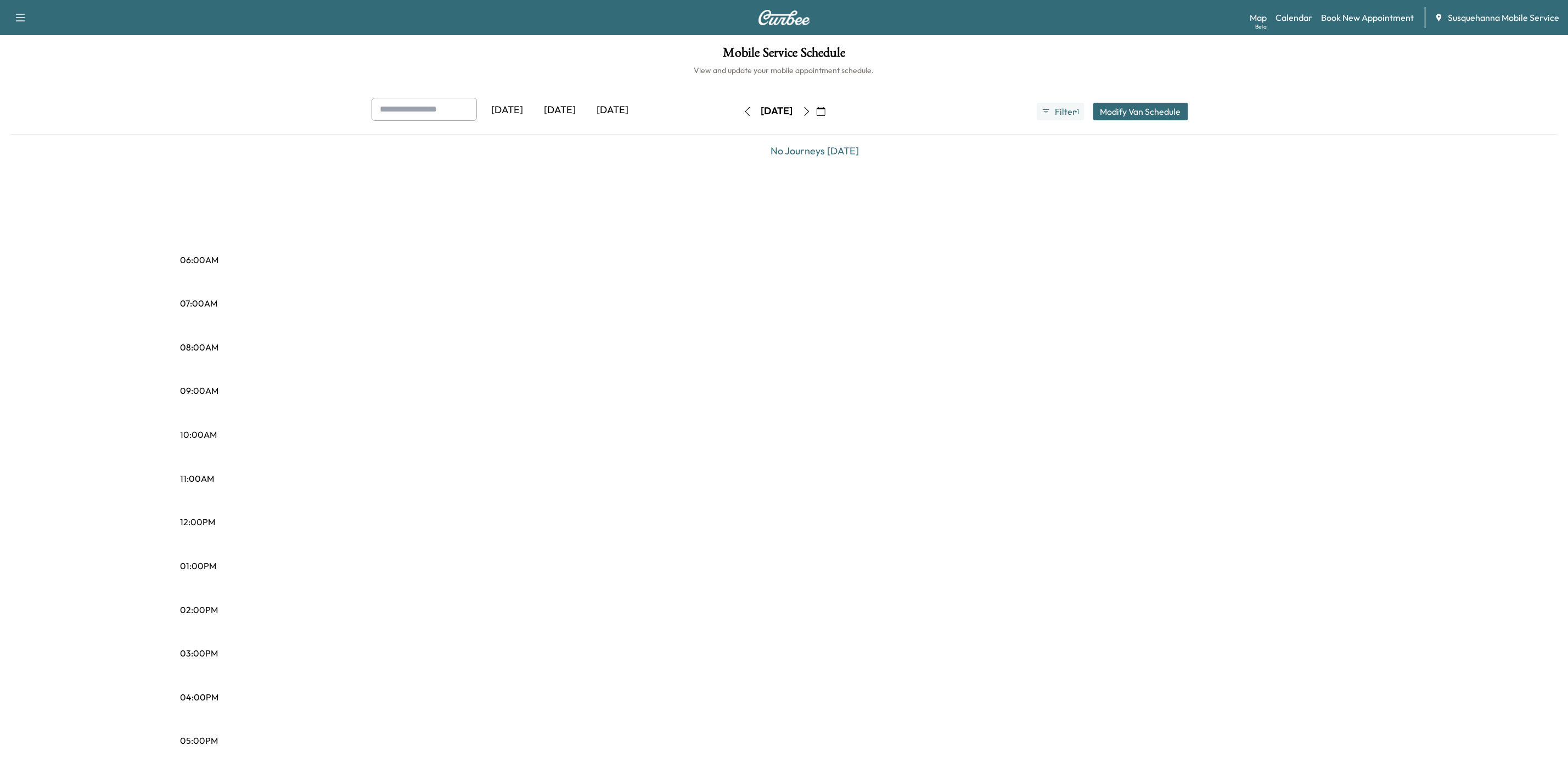
click at [1112, 107] on button "Modify Van Schedule" at bounding box center [1141, 111] width 95 height 18
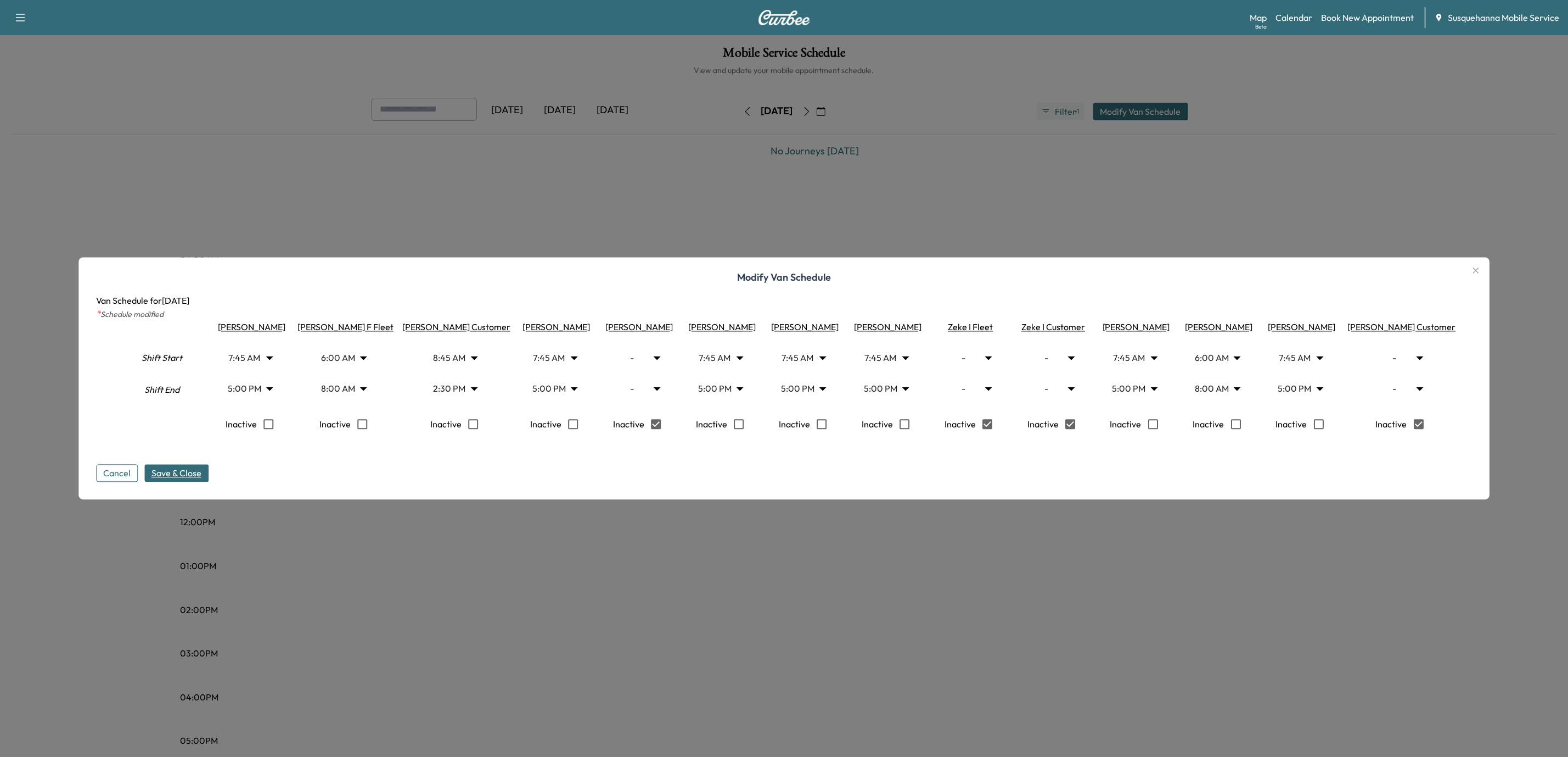
click at [165, 480] on span "Save & Close" at bounding box center [176, 473] width 50 height 13
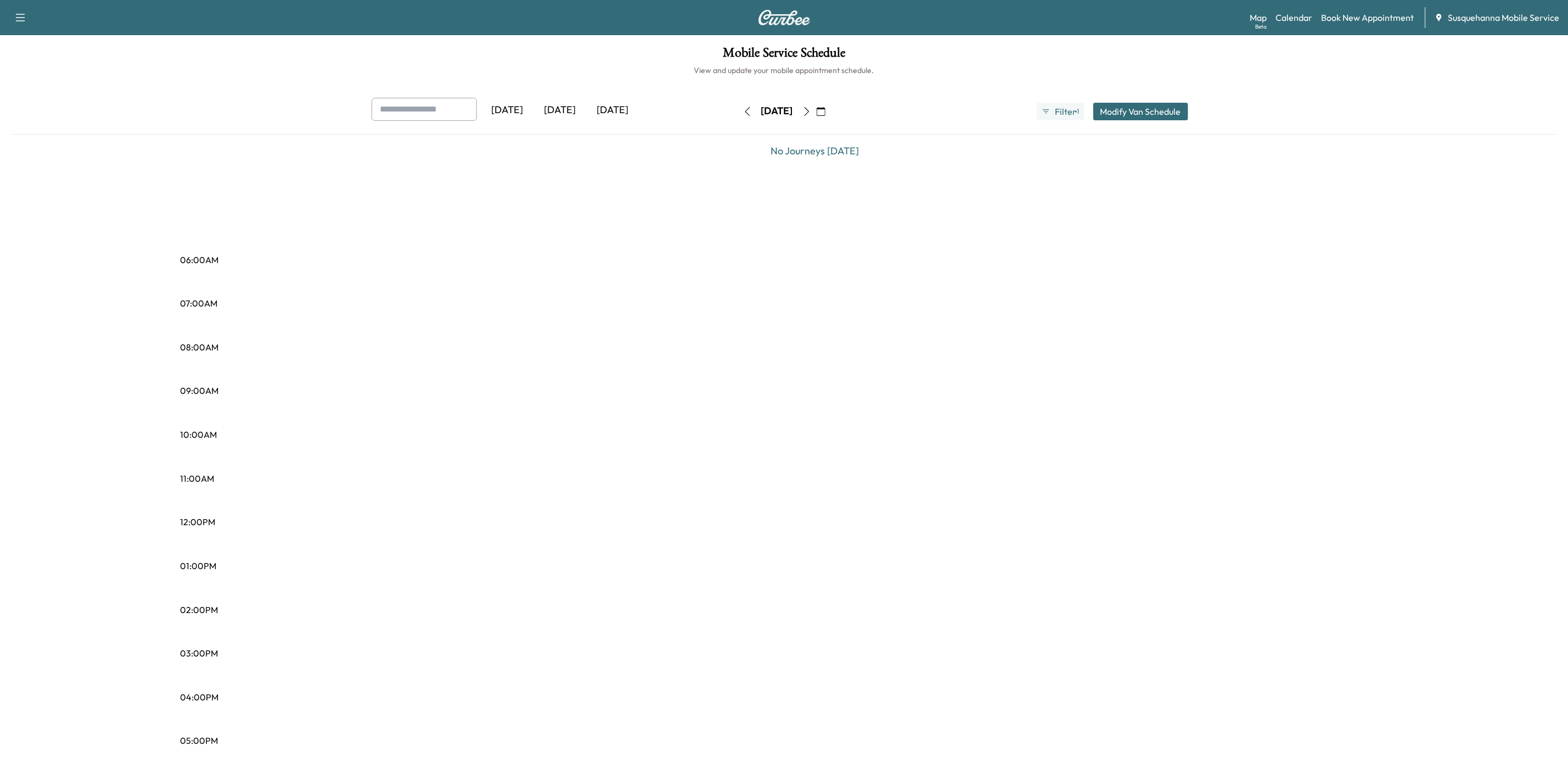
click at [825, 111] on icon "button" at bounding box center [821, 111] width 9 height 9
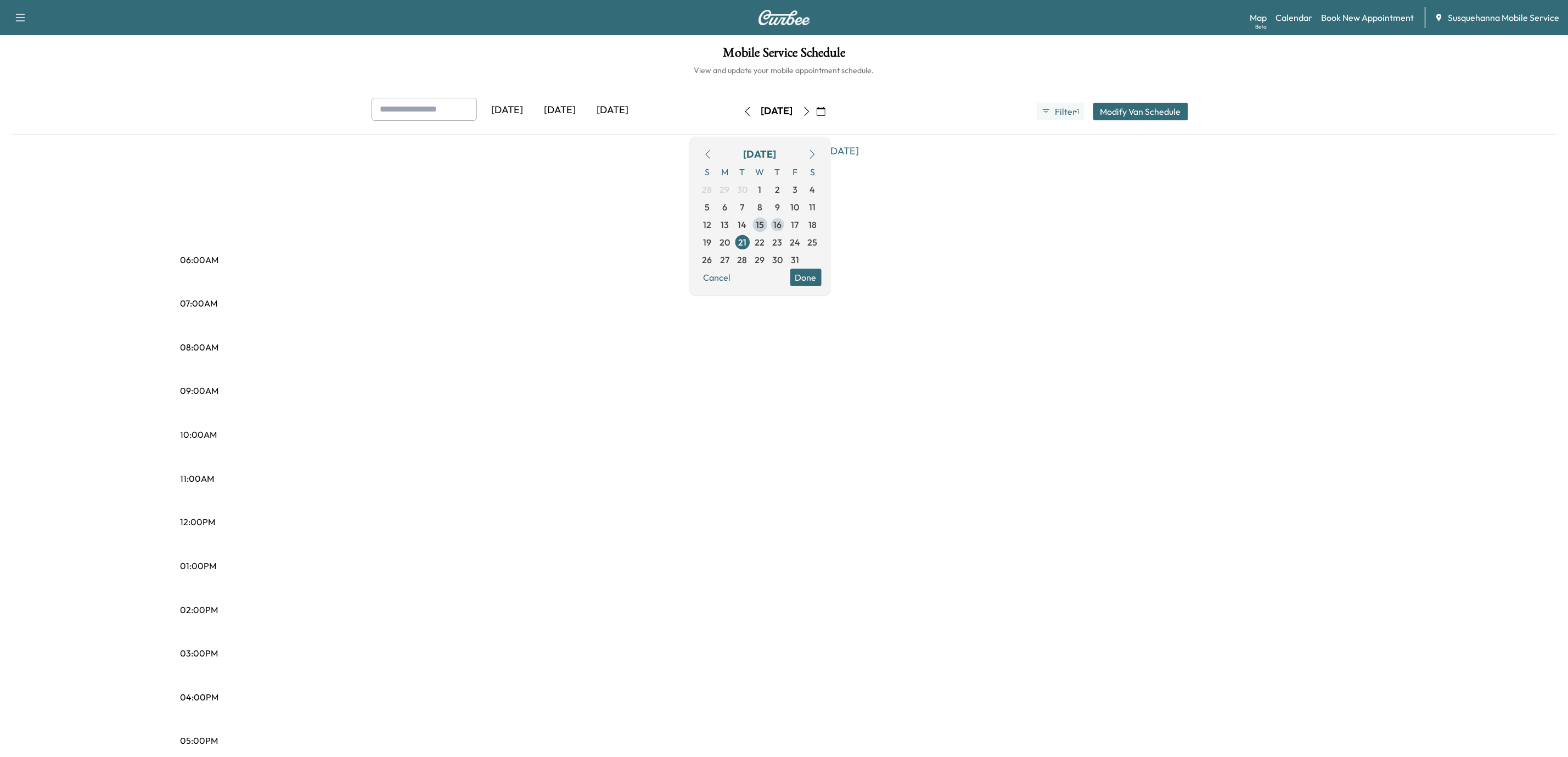
click at [782, 224] on span "16" at bounding box center [777, 224] width 8 height 13
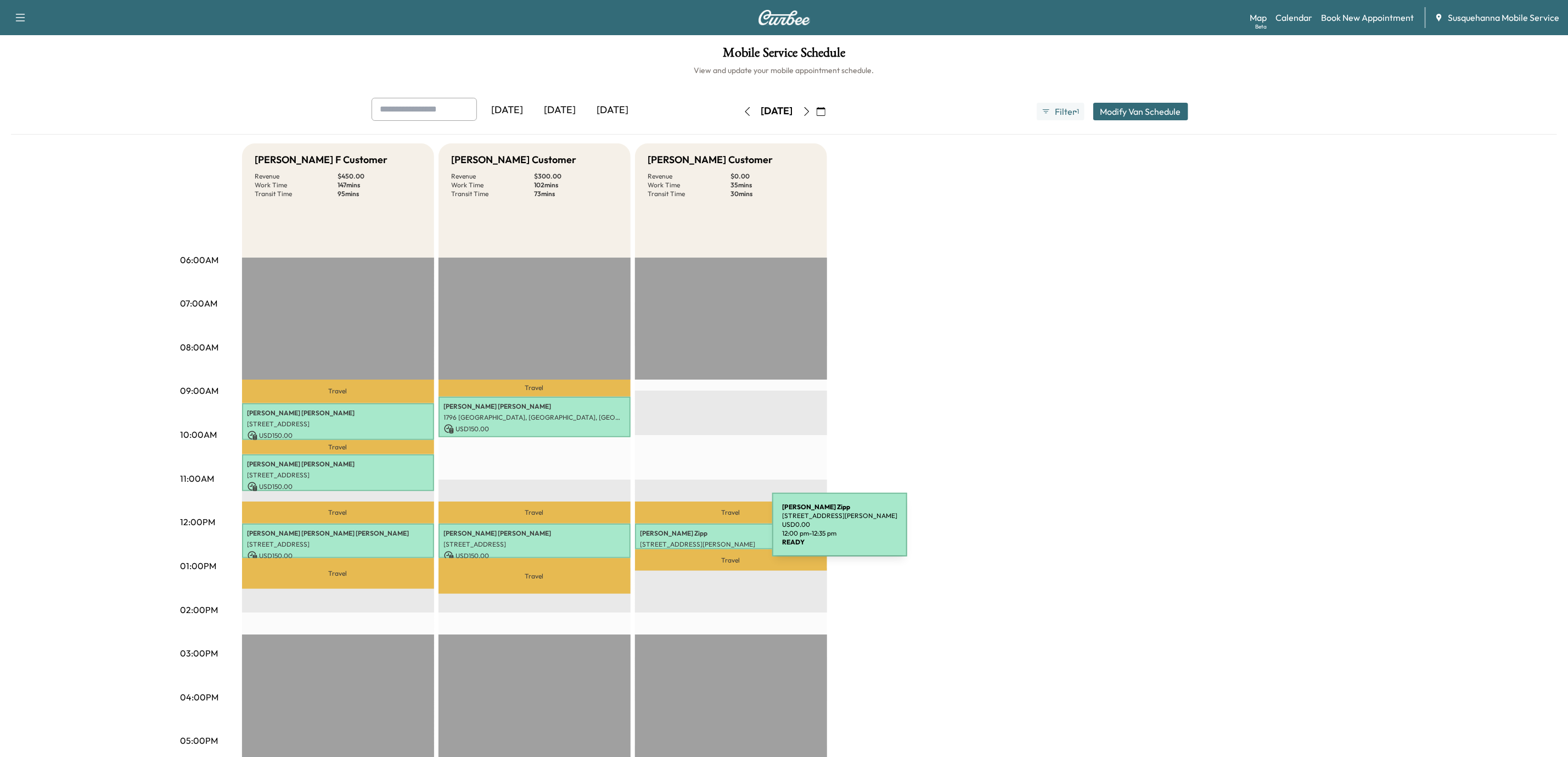
click at [690, 531] on p "[PERSON_NAME]" at bounding box center [731, 533] width 181 height 9
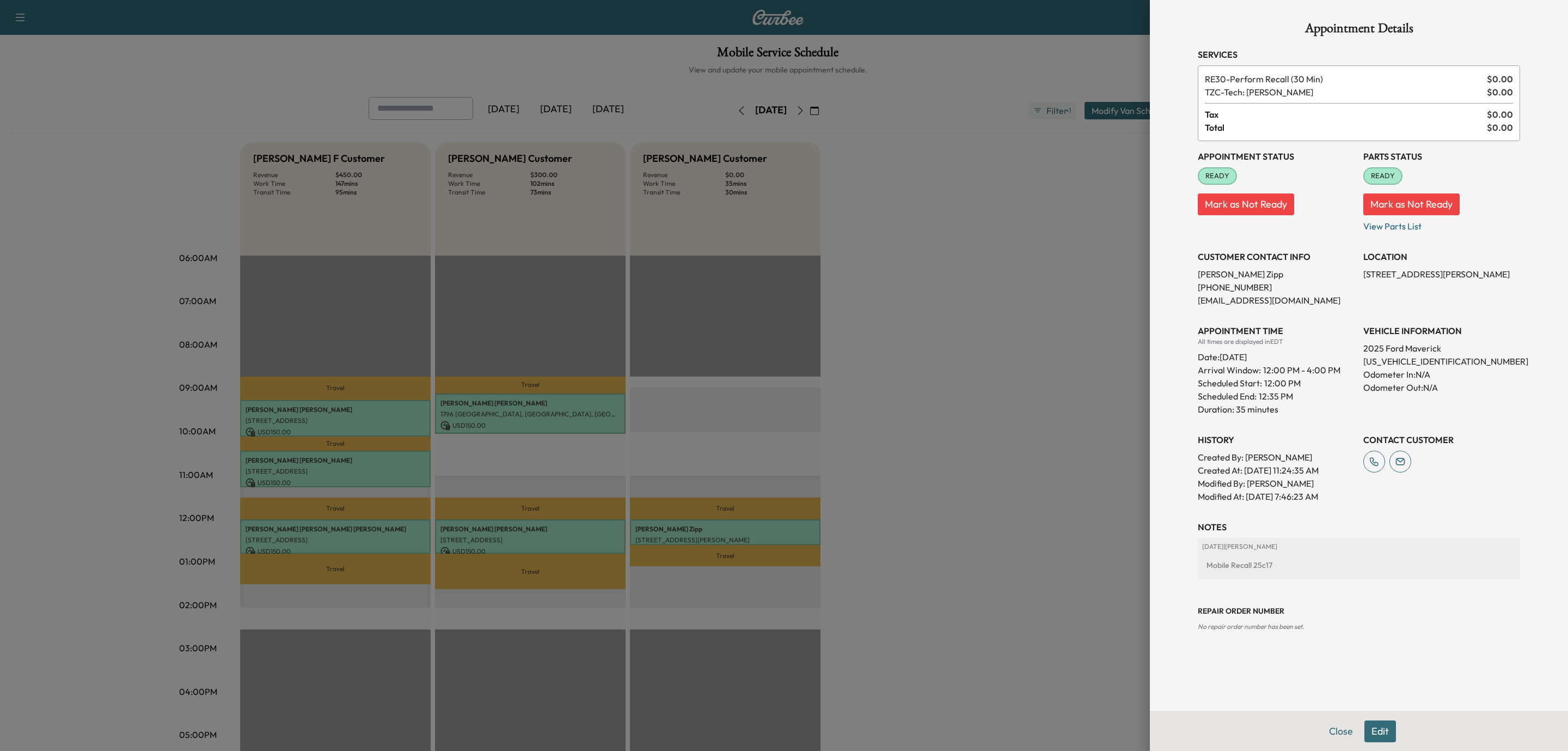
click at [1339, 726] on button "Close" at bounding box center [1341, 731] width 38 height 22
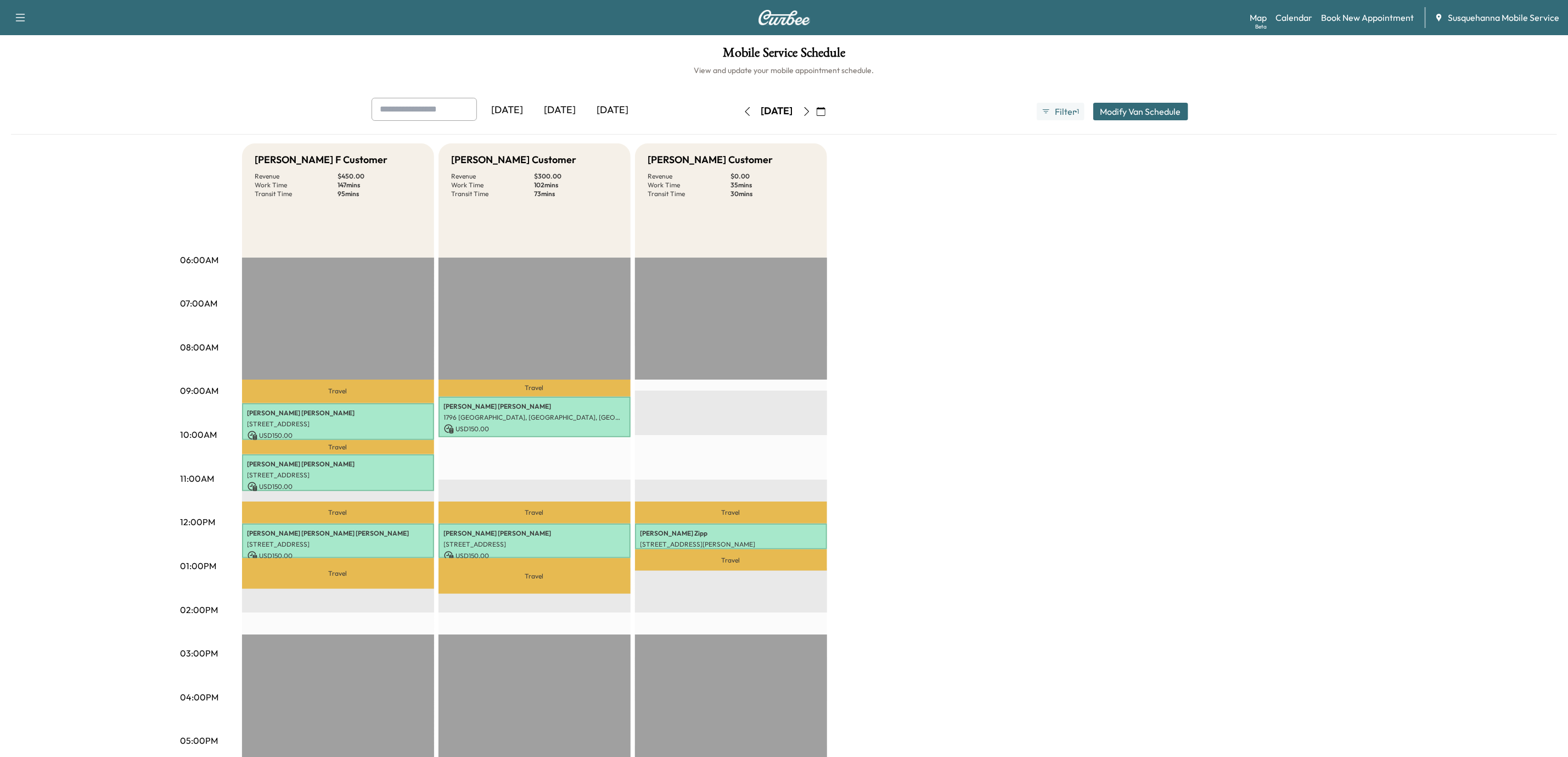
click at [811, 111] on icon "button" at bounding box center [807, 111] width 9 height 9
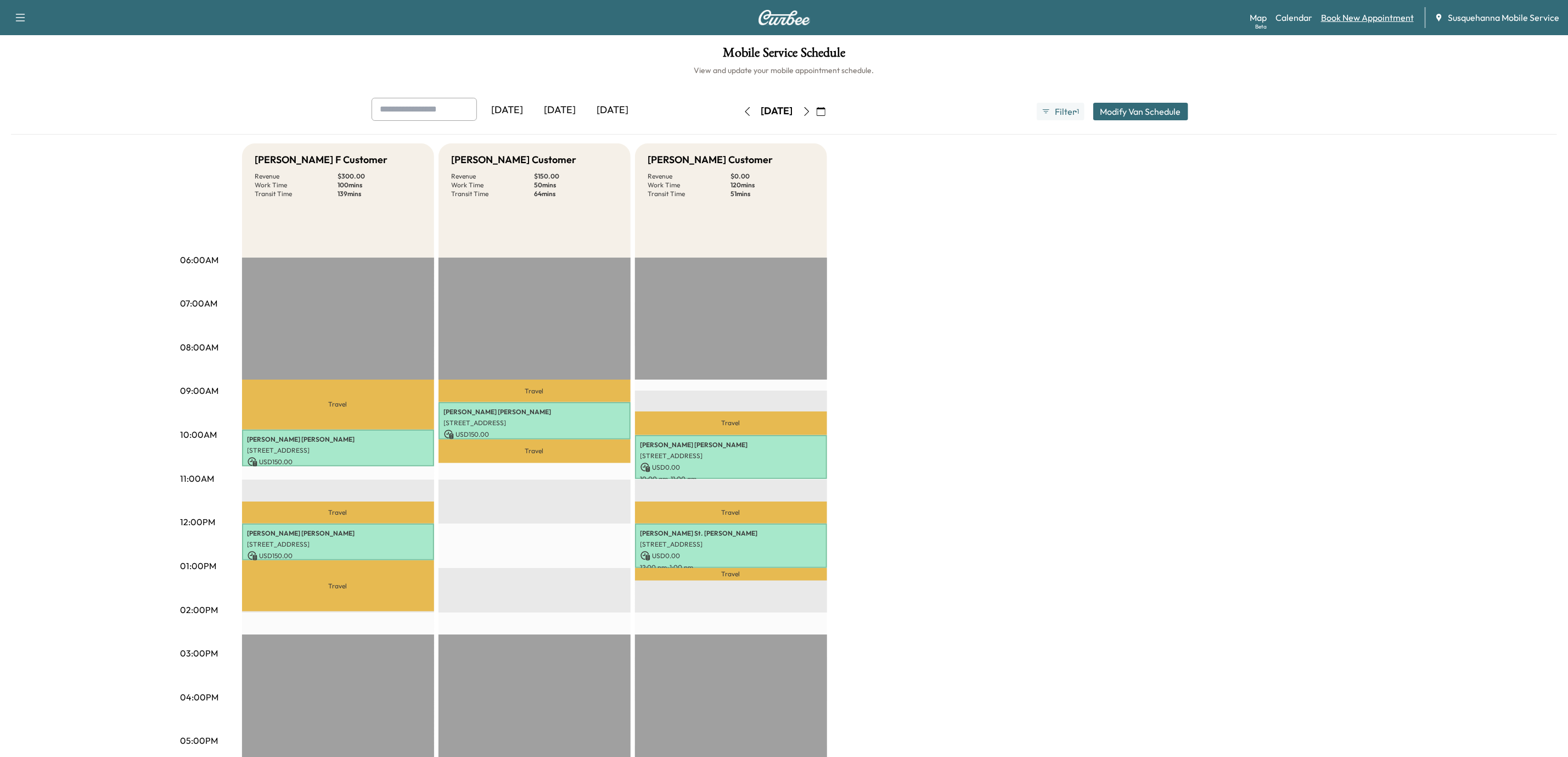
click at [1334, 17] on link "Book New Appointment" at bounding box center [1367, 17] width 93 height 13
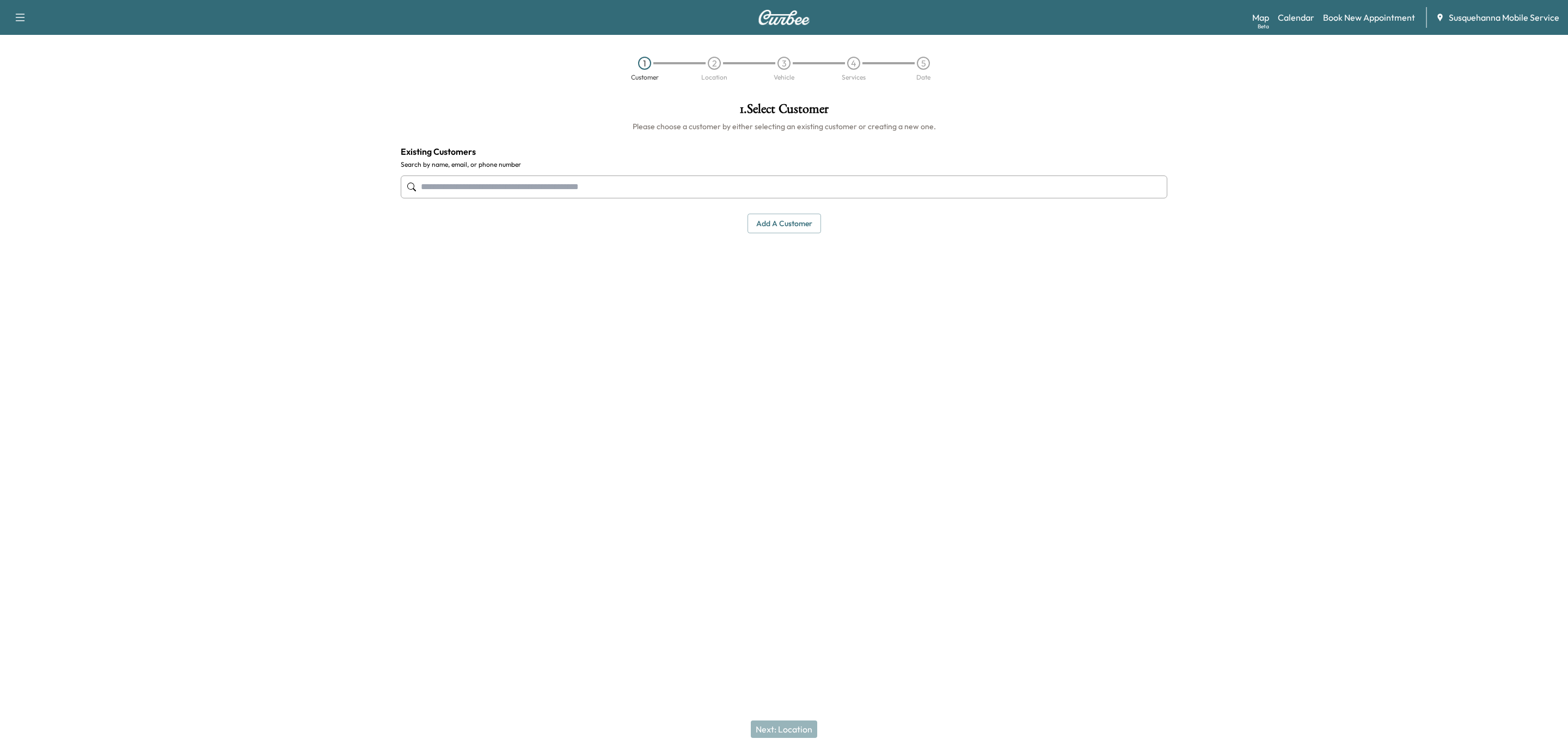
click at [688, 186] on input "text" at bounding box center [783, 187] width 766 height 23
click at [1138, 265] on button "Select" at bounding box center [1130, 261] width 38 height 20
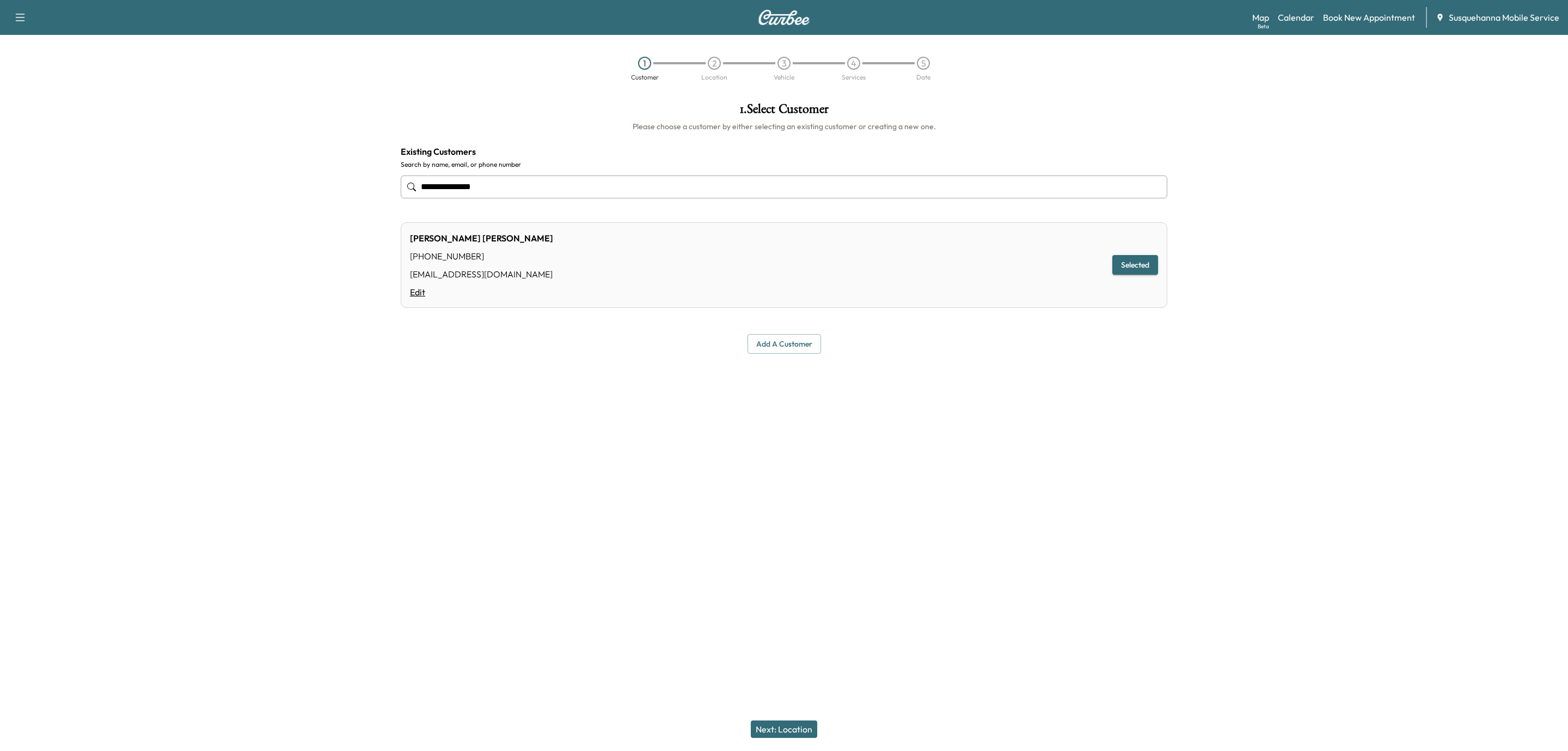
type input "**********"
click at [424, 291] on link "Edit" at bounding box center [481, 292] width 143 height 13
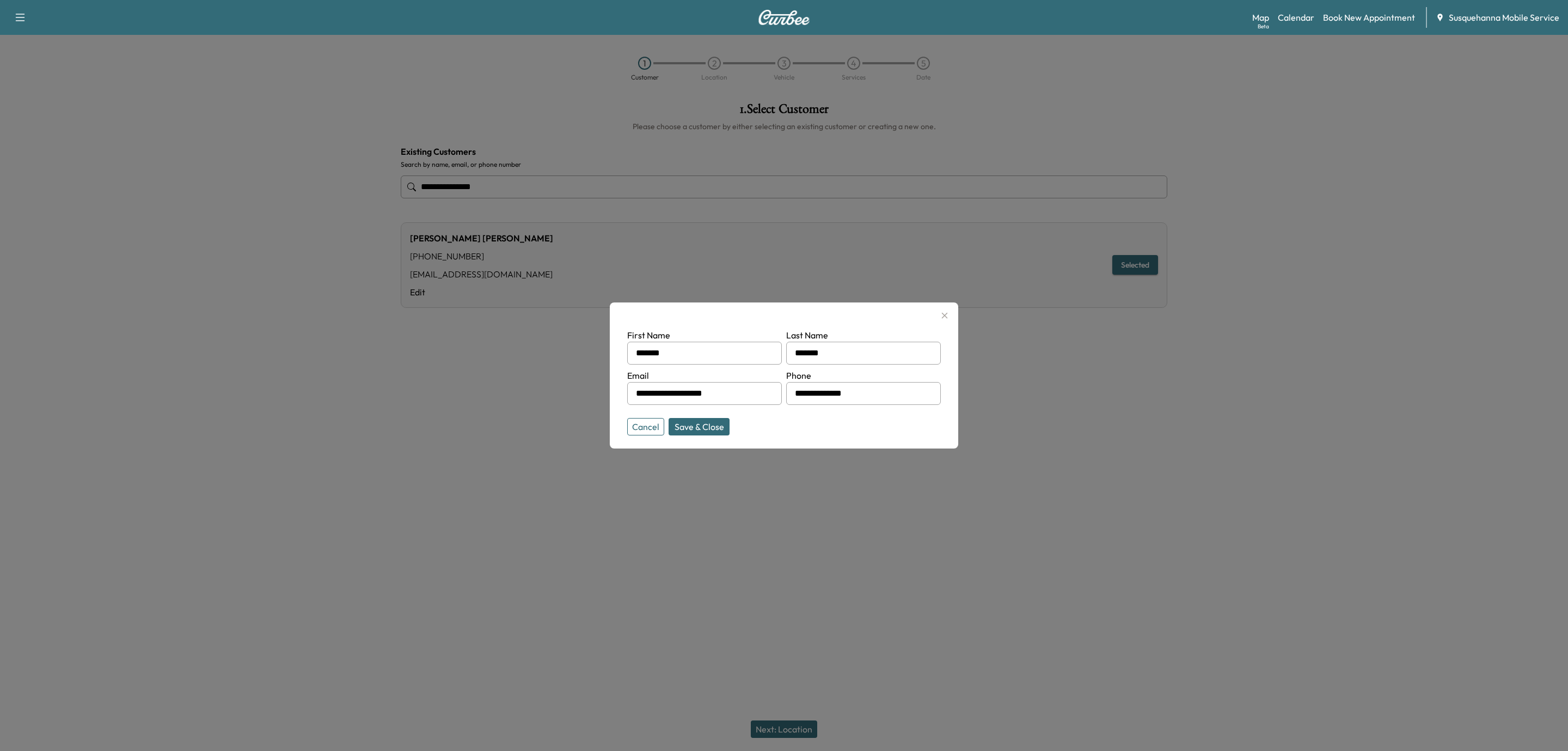
drag, startPoint x: 874, startPoint y: 390, endPoint x: 828, endPoint y: 390, distance: 46.0
click at [828, 390] on input "**********" at bounding box center [864, 393] width 155 height 23
type input "**********"
click at [679, 423] on button "Save & Close" at bounding box center [699, 426] width 61 height 18
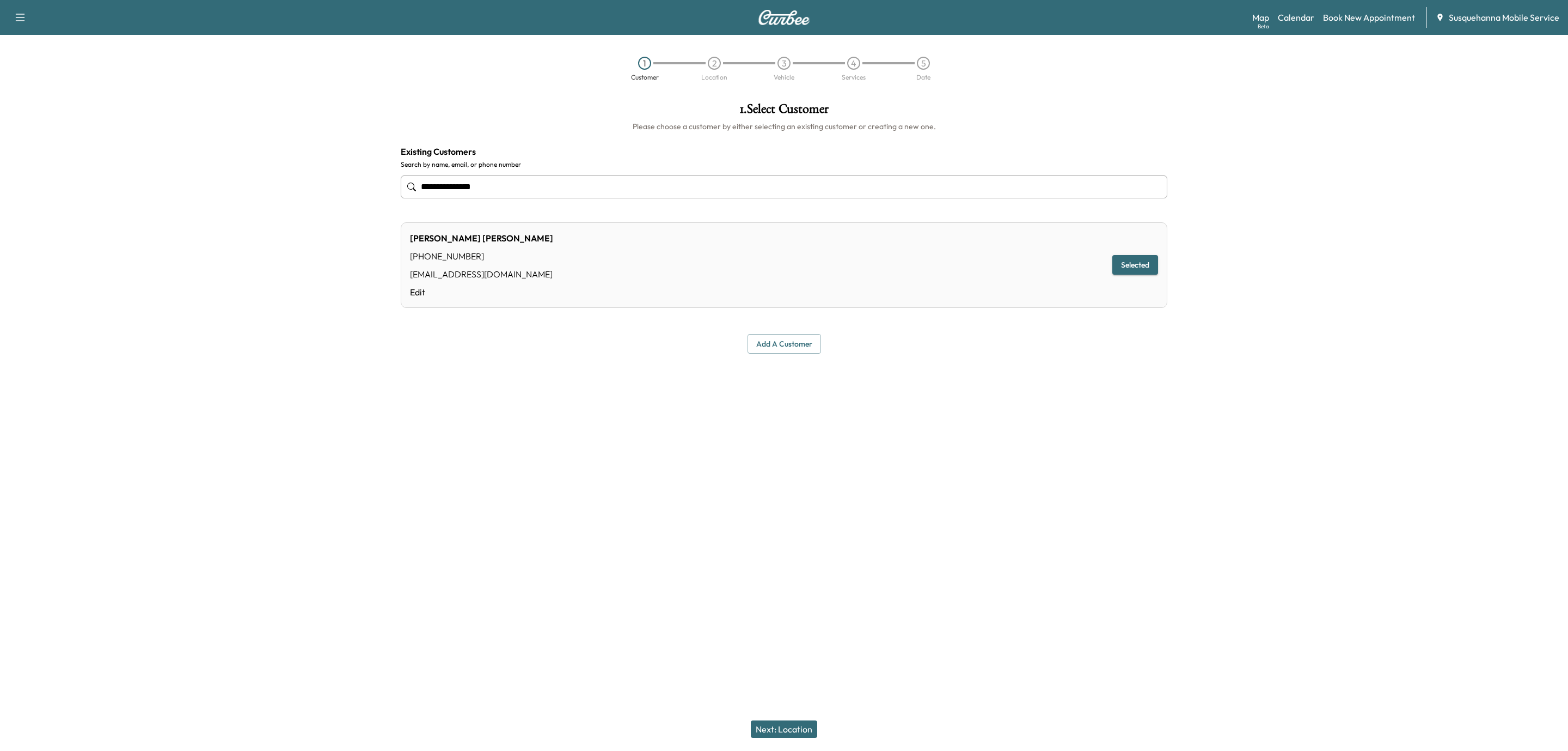
click at [799, 724] on button "Next: Location" at bounding box center [783, 728] width 66 height 18
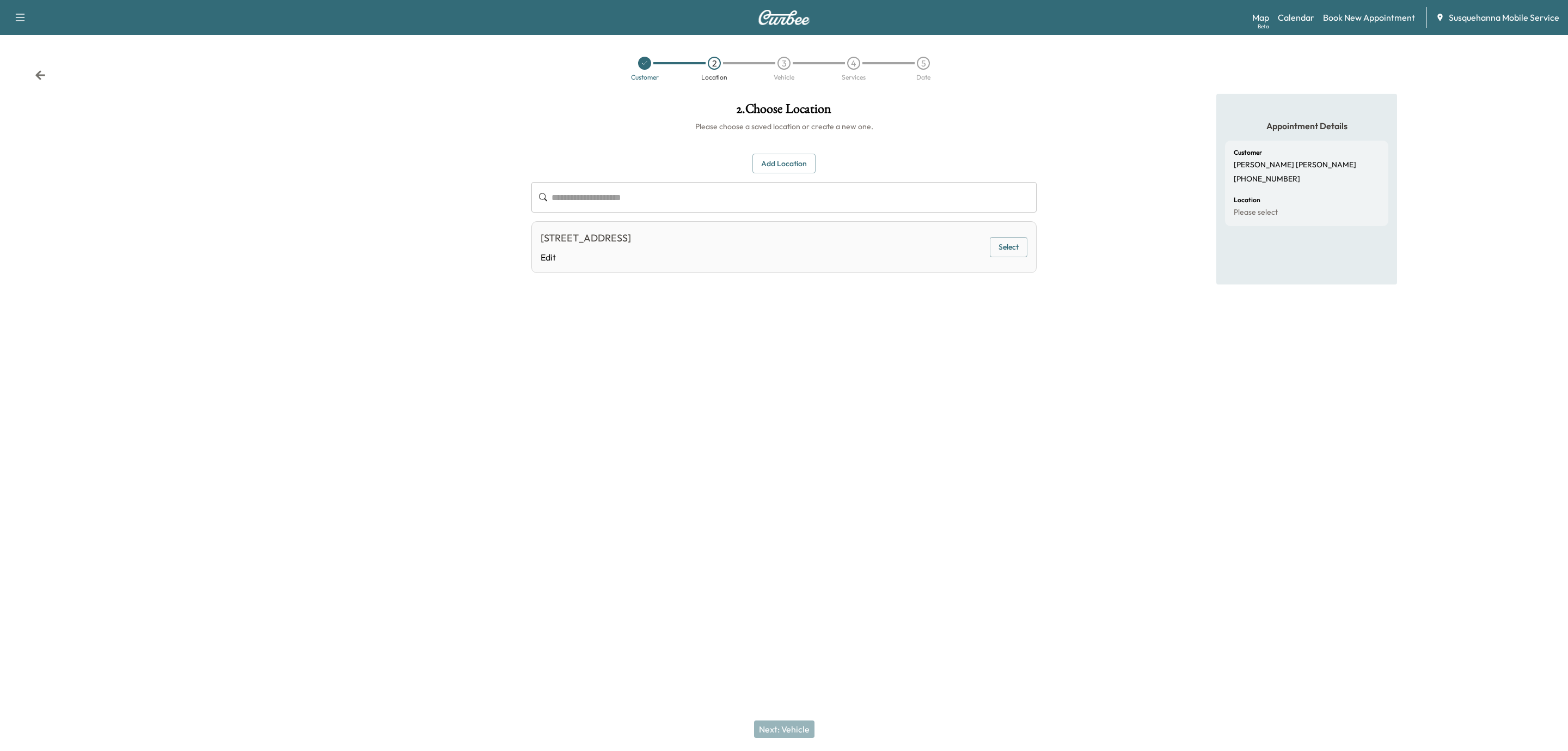
click at [1014, 254] on button "Select" at bounding box center [1009, 247] width 38 height 20
click at [797, 736] on button "Next: Vehicle" at bounding box center [784, 728] width 60 height 18
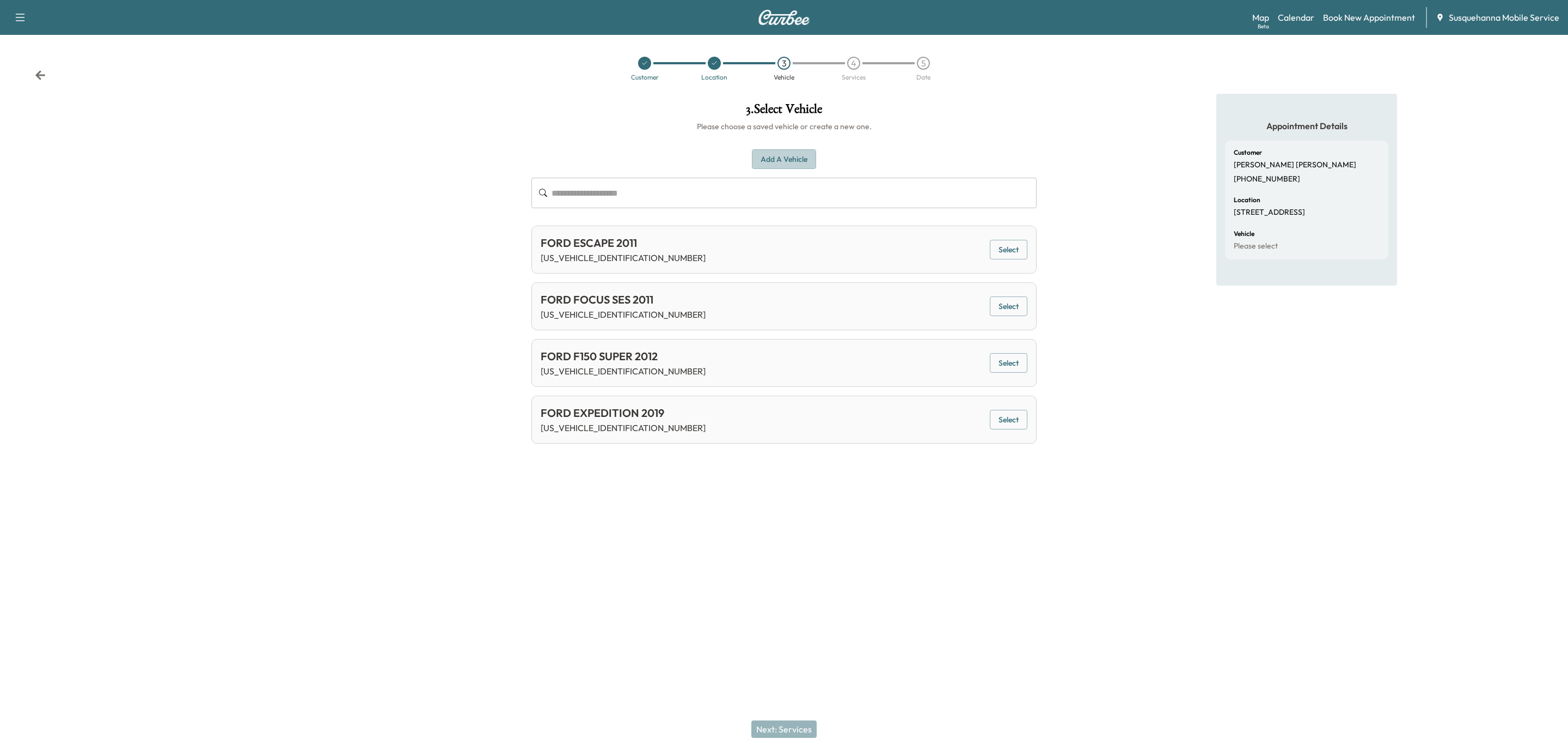
click at [771, 157] on button "Add a Vehicle" at bounding box center [784, 159] width 65 height 20
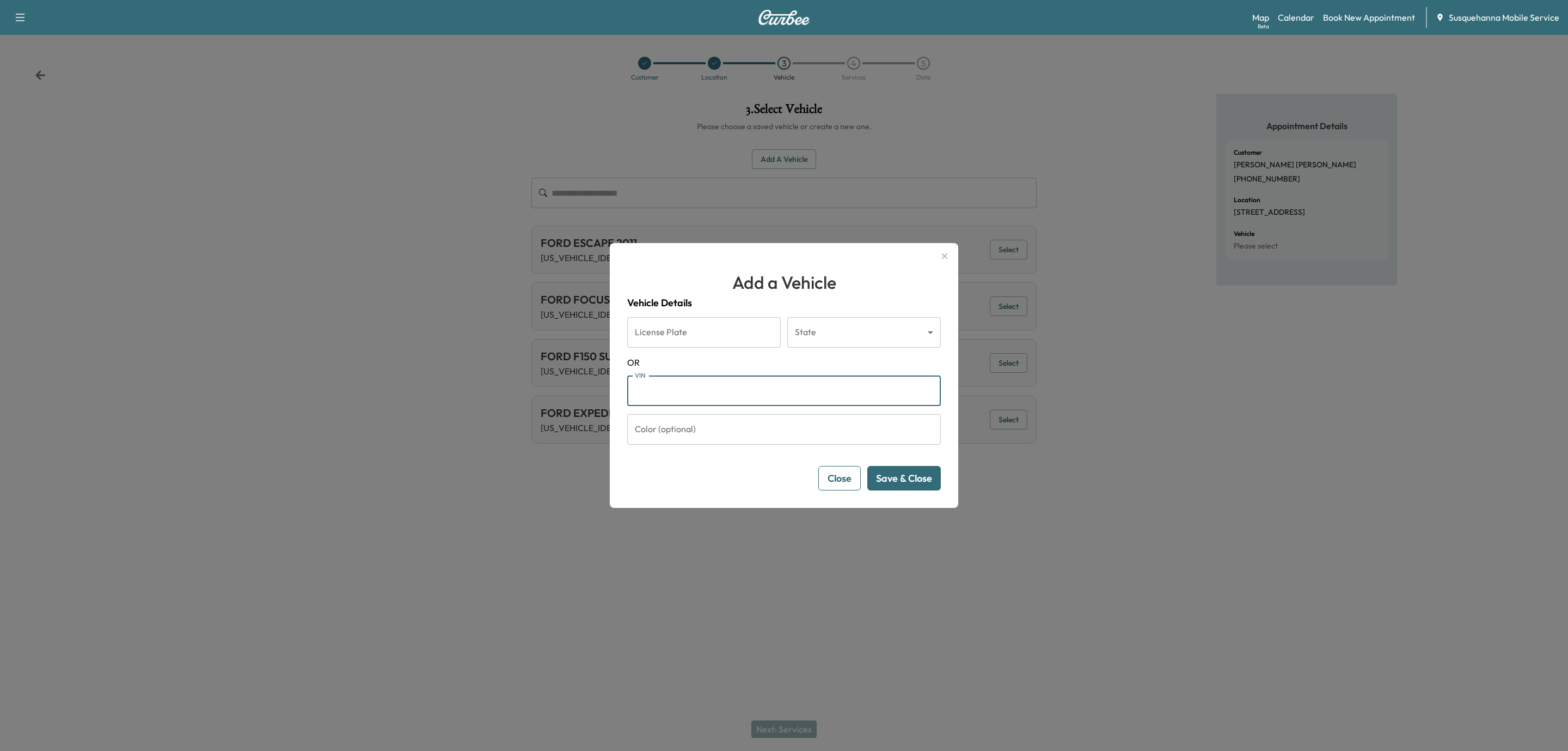
paste input "**********"
type input "**********"
click at [899, 493] on div "**********" at bounding box center [784, 375] width 348 height 265
click at [904, 484] on button "Save & Close" at bounding box center [904, 478] width 74 height 24
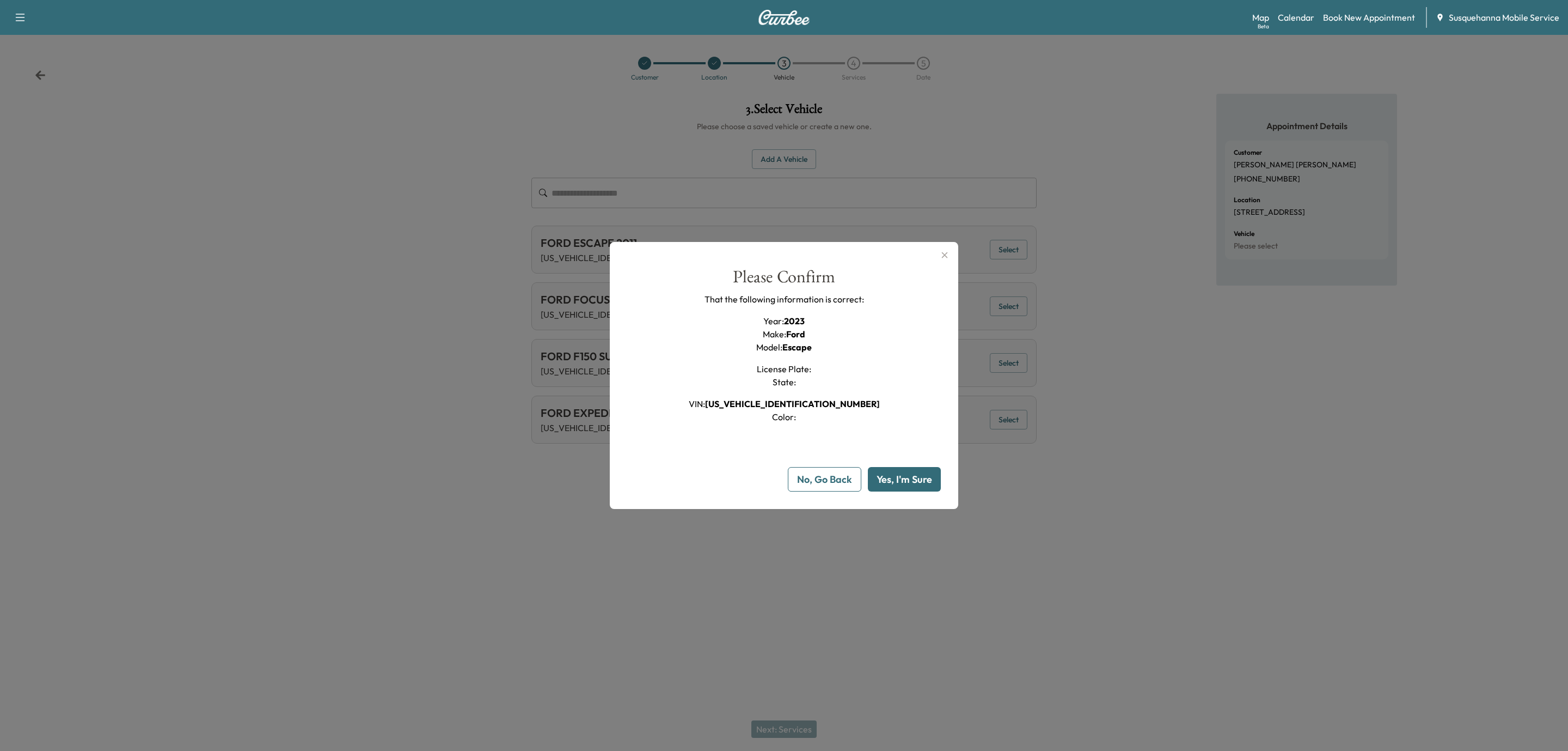
click at [904, 484] on button "Yes, I'm Sure" at bounding box center [905, 479] width 73 height 24
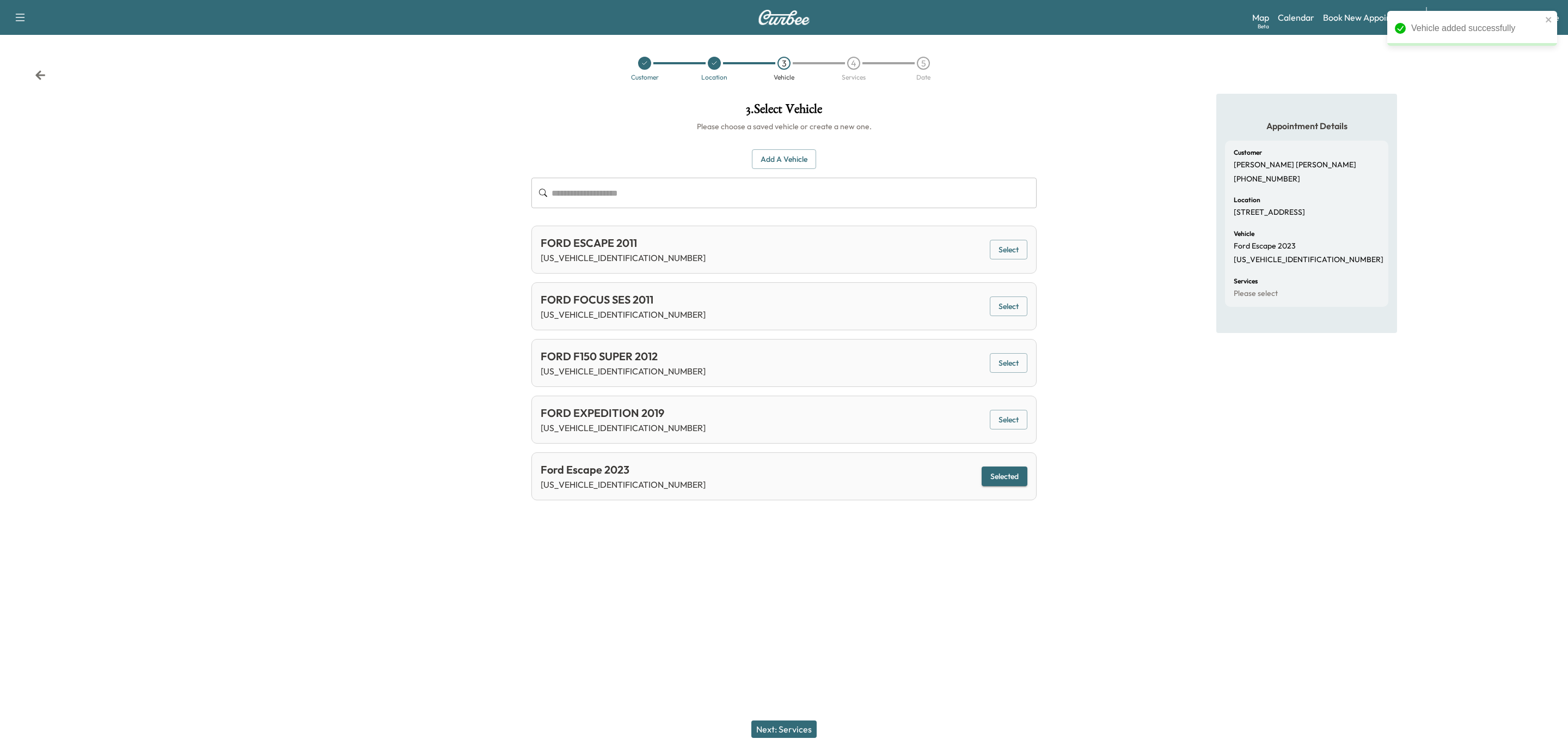
click at [794, 725] on button "Next: Services" at bounding box center [783, 728] width 65 height 18
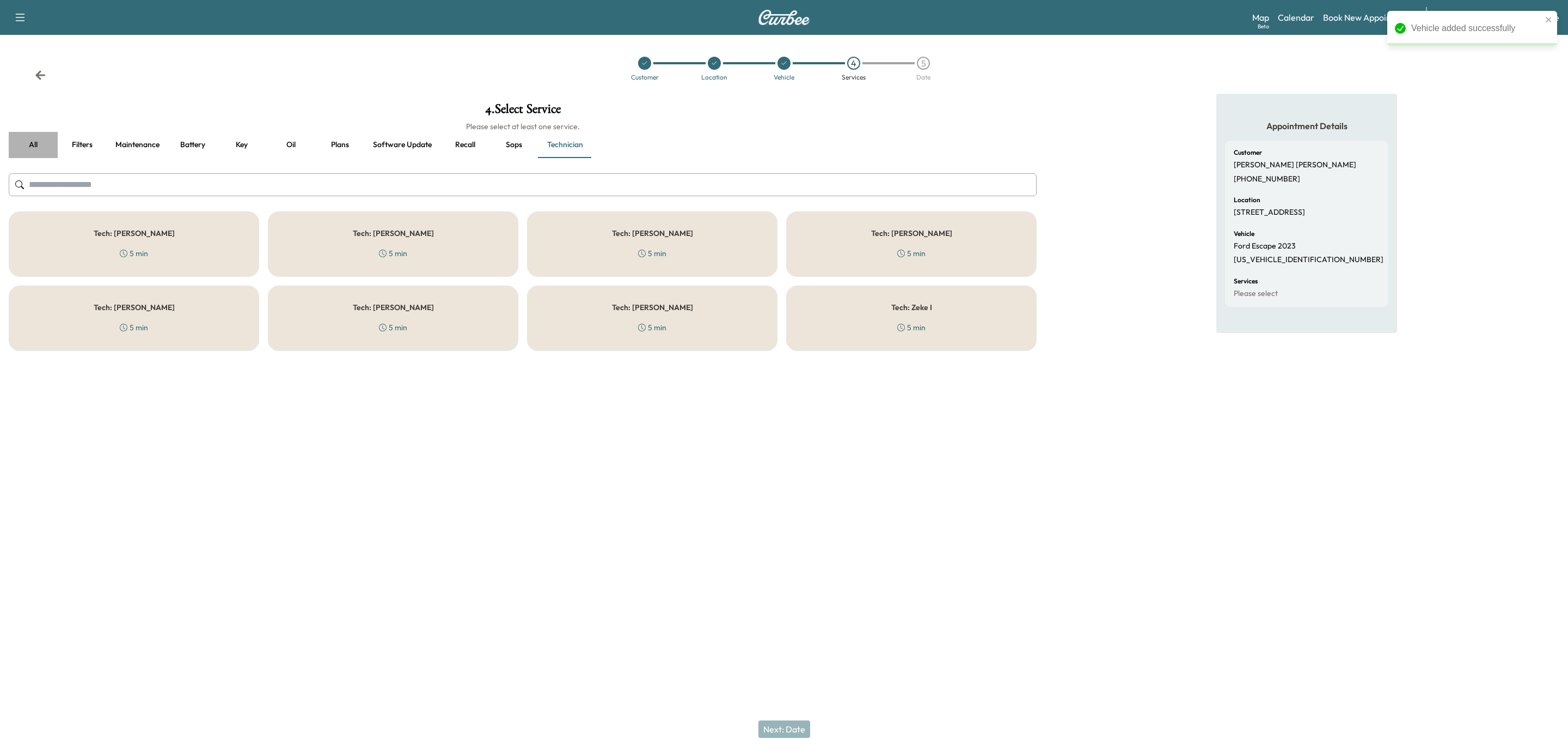
click at [33, 141] on button "all" at bounding box center [33, 144] width 49 height 26
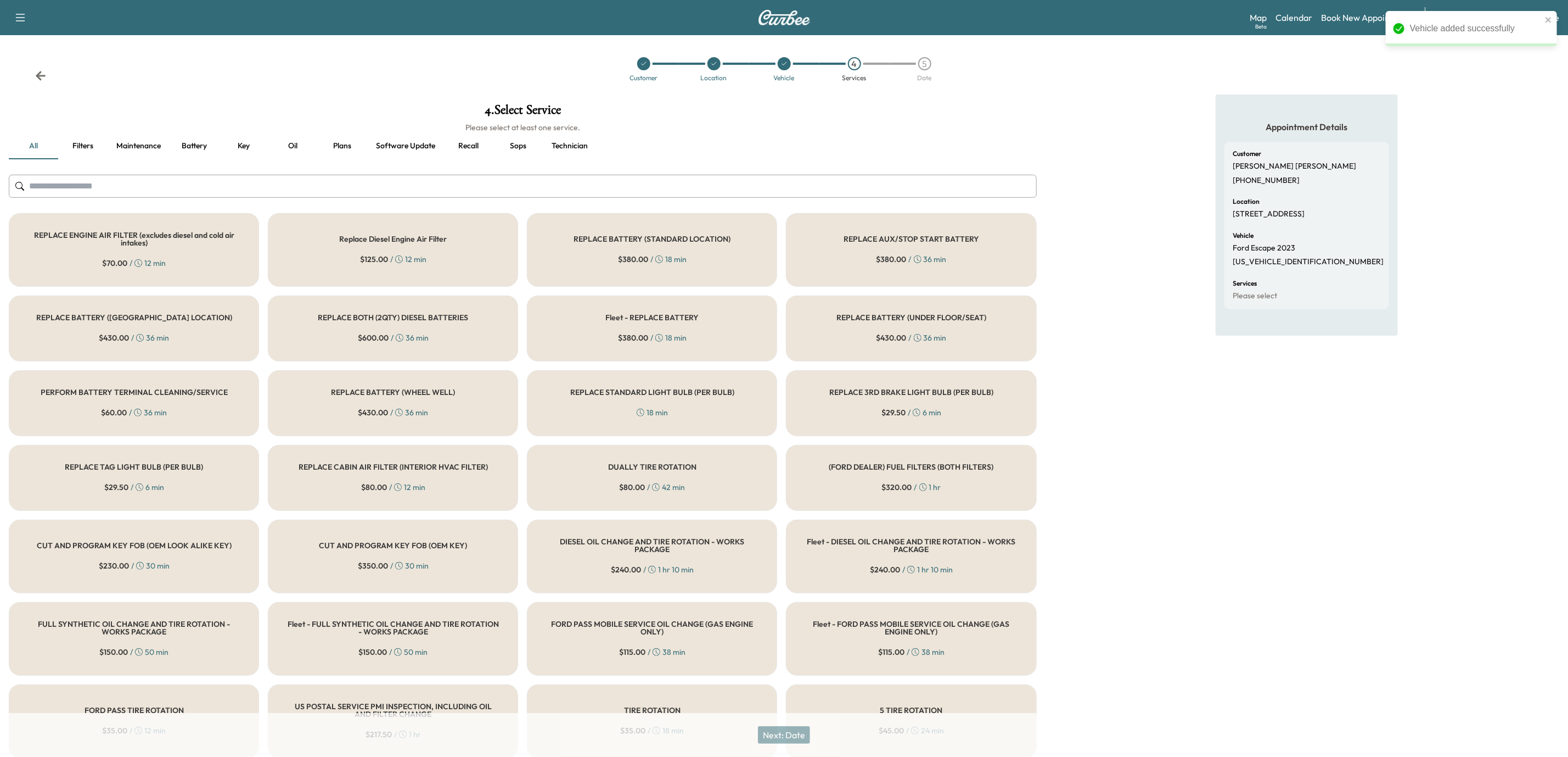
click at [359, 182] on input "text" at bounding box center [522, 186] width 1028 height 23
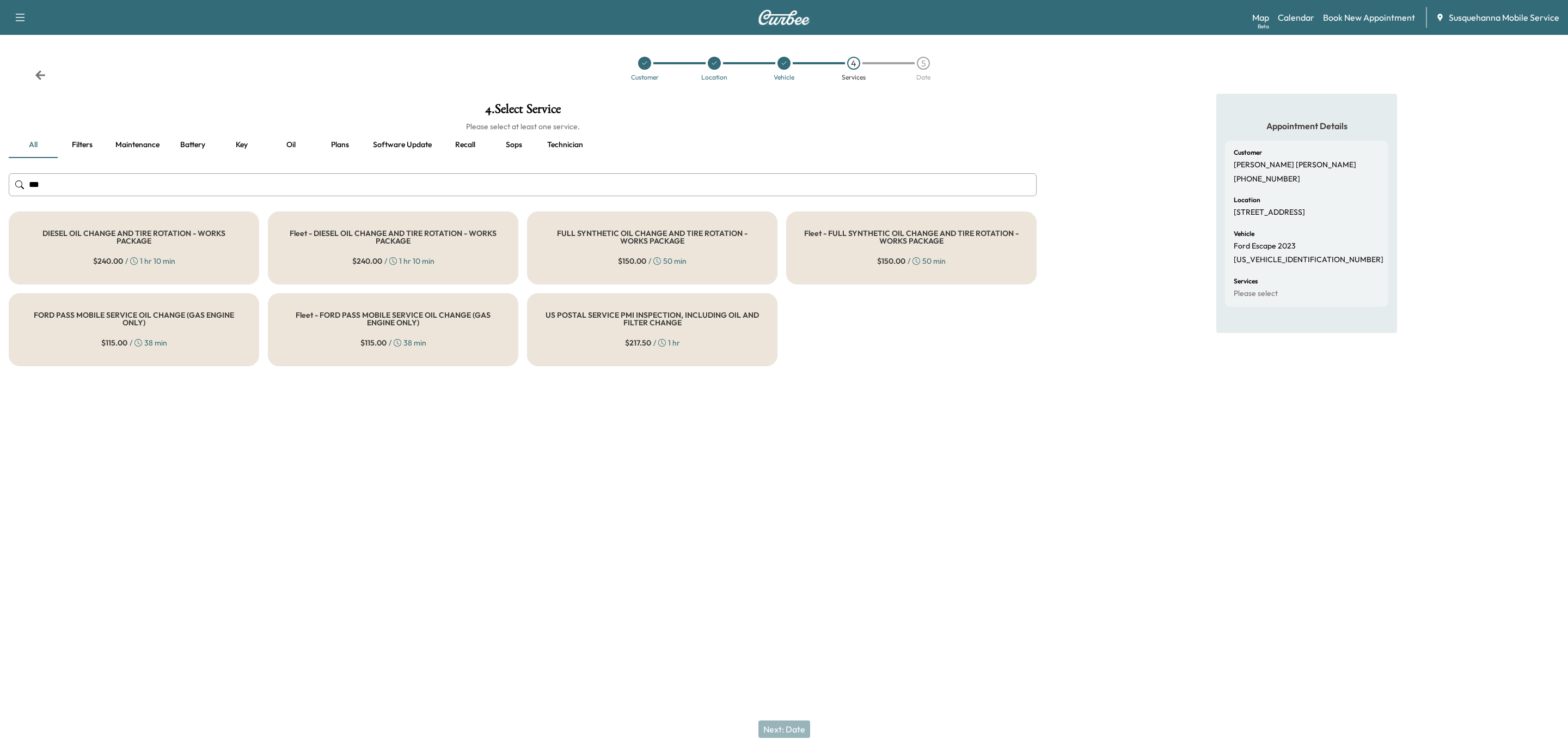
click at [593, 244] on h5 "FULL SYNTHETIC OIL CHANGE AND TIRE ROTATION - WORKS PACKAGE" at bounding box center [652, 237] width 214 height 15
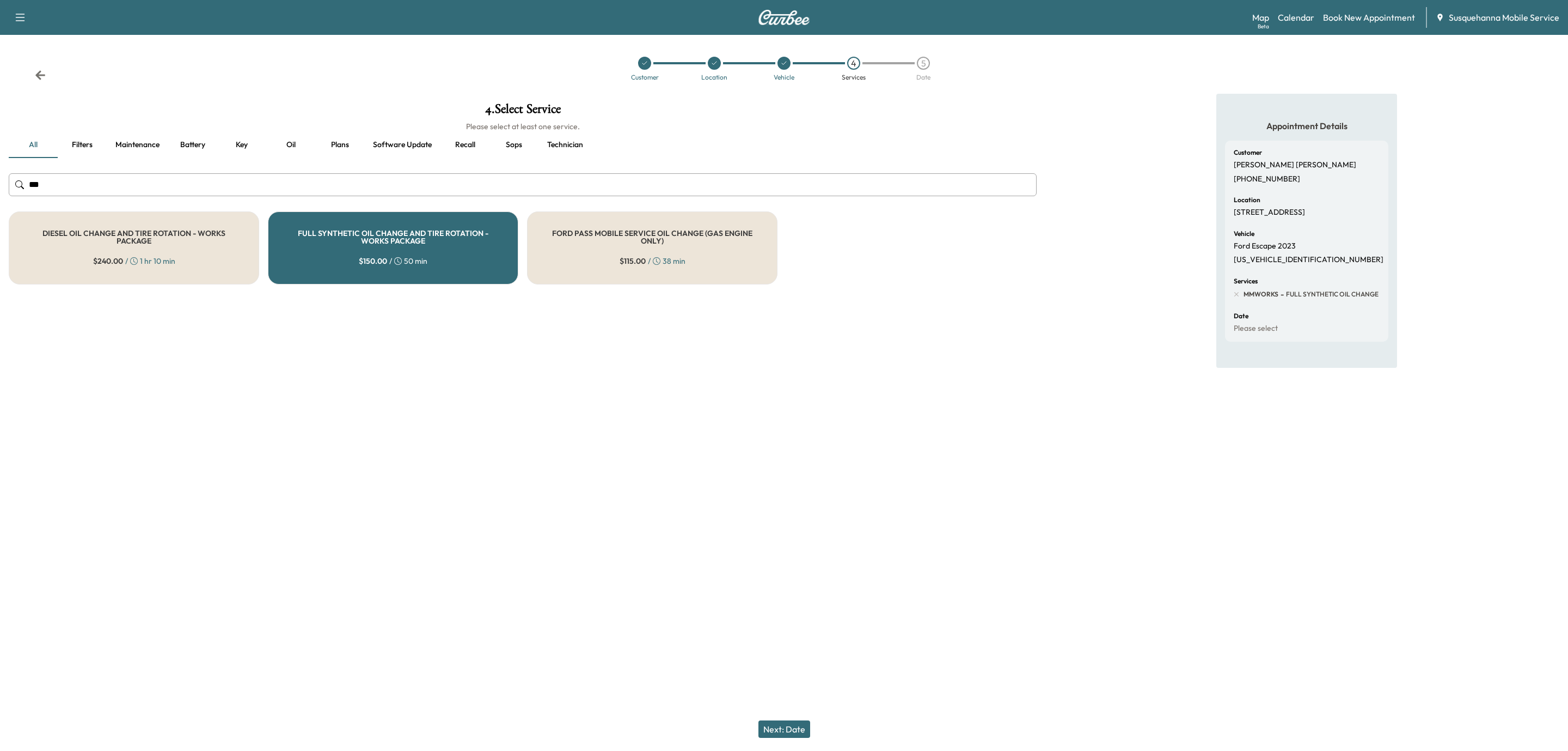
click at [368, 177] on input "***" at bounding box center [522, 185] width 1028 height 23
type input "*"
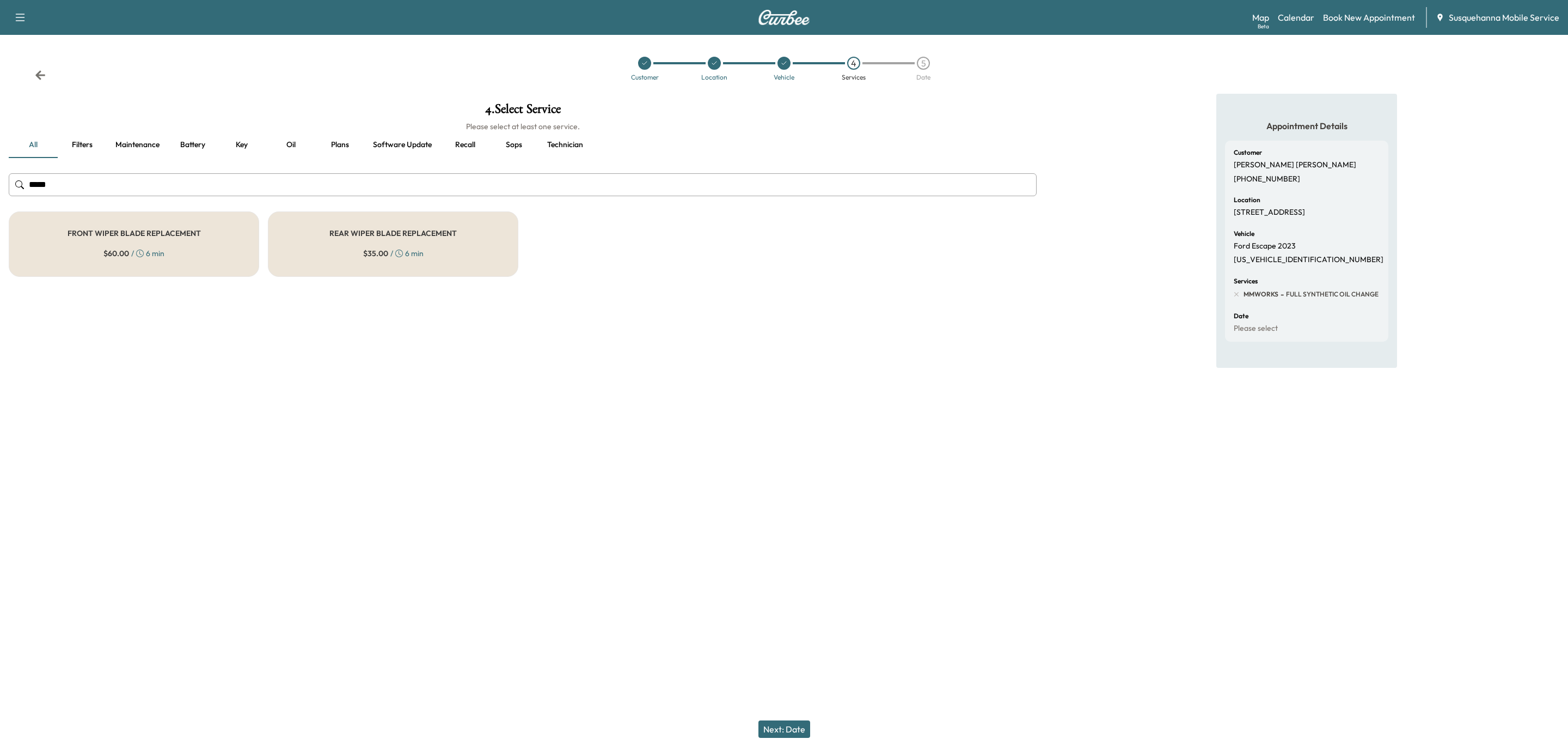
type input "*****"
click at [198, 234] on h5 "FRONT WIPER BLADE REPLACEMENT" at bounding box center [134, 233] width 133 height 8
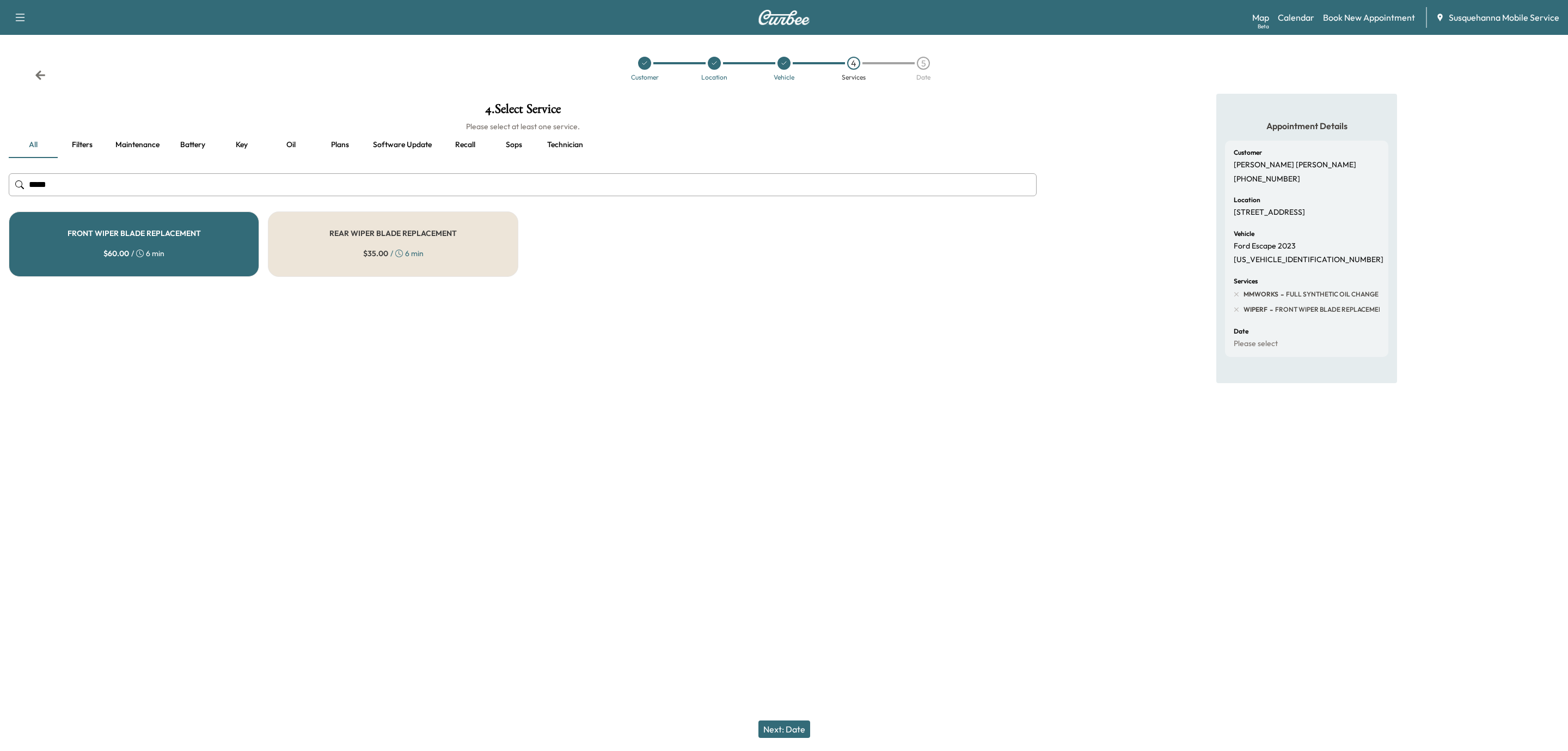
click at [789, 730] on button "Next: Date" at bounding box center [784, 728] width 52 height 18
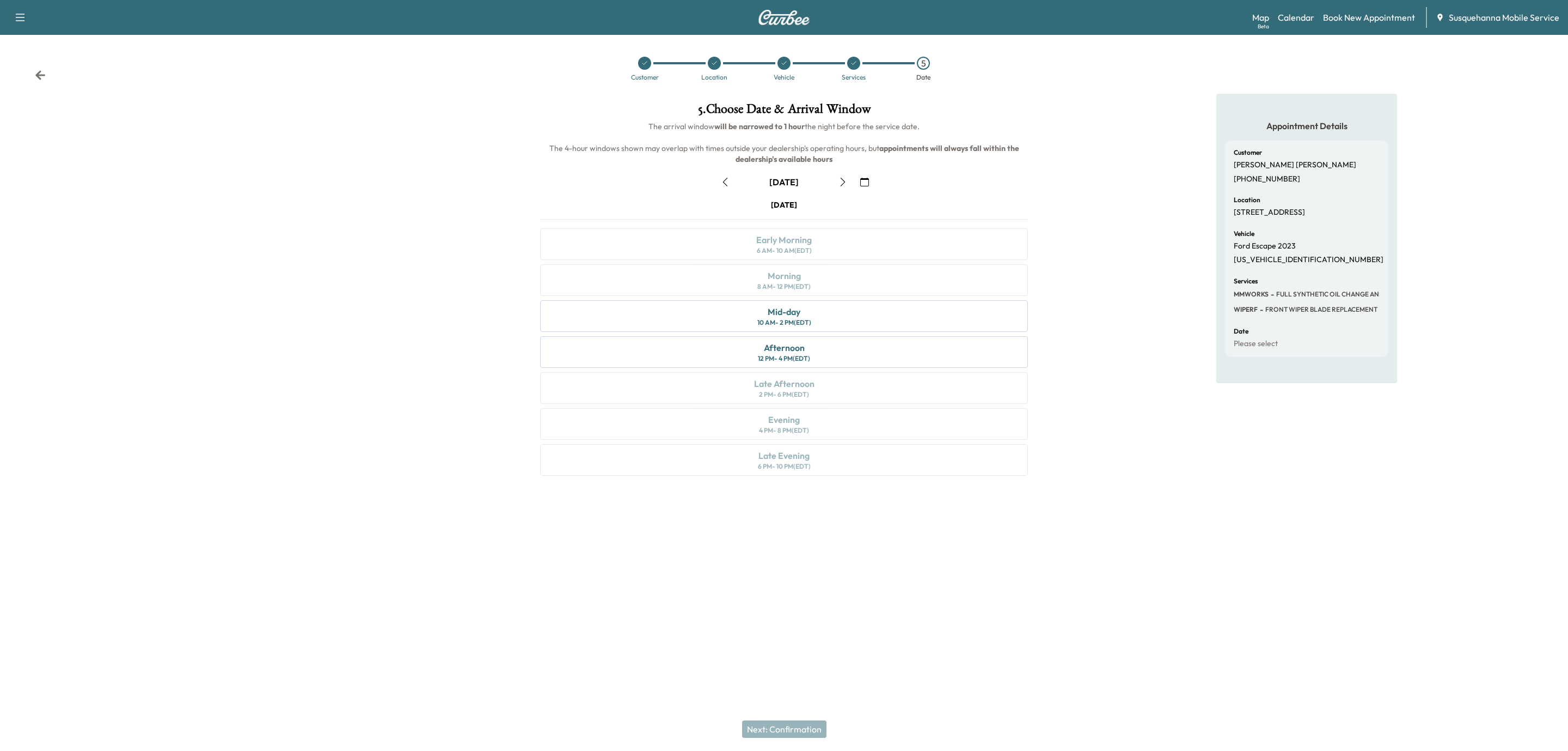
click at [841, 182] on icon "button" at bounding box center [842, 182] width 9 height 9
click at [832, 280] on div "Morning 8 AM - 12 PM (EDT)" at bounding box center [783, 280] width 488 height 32
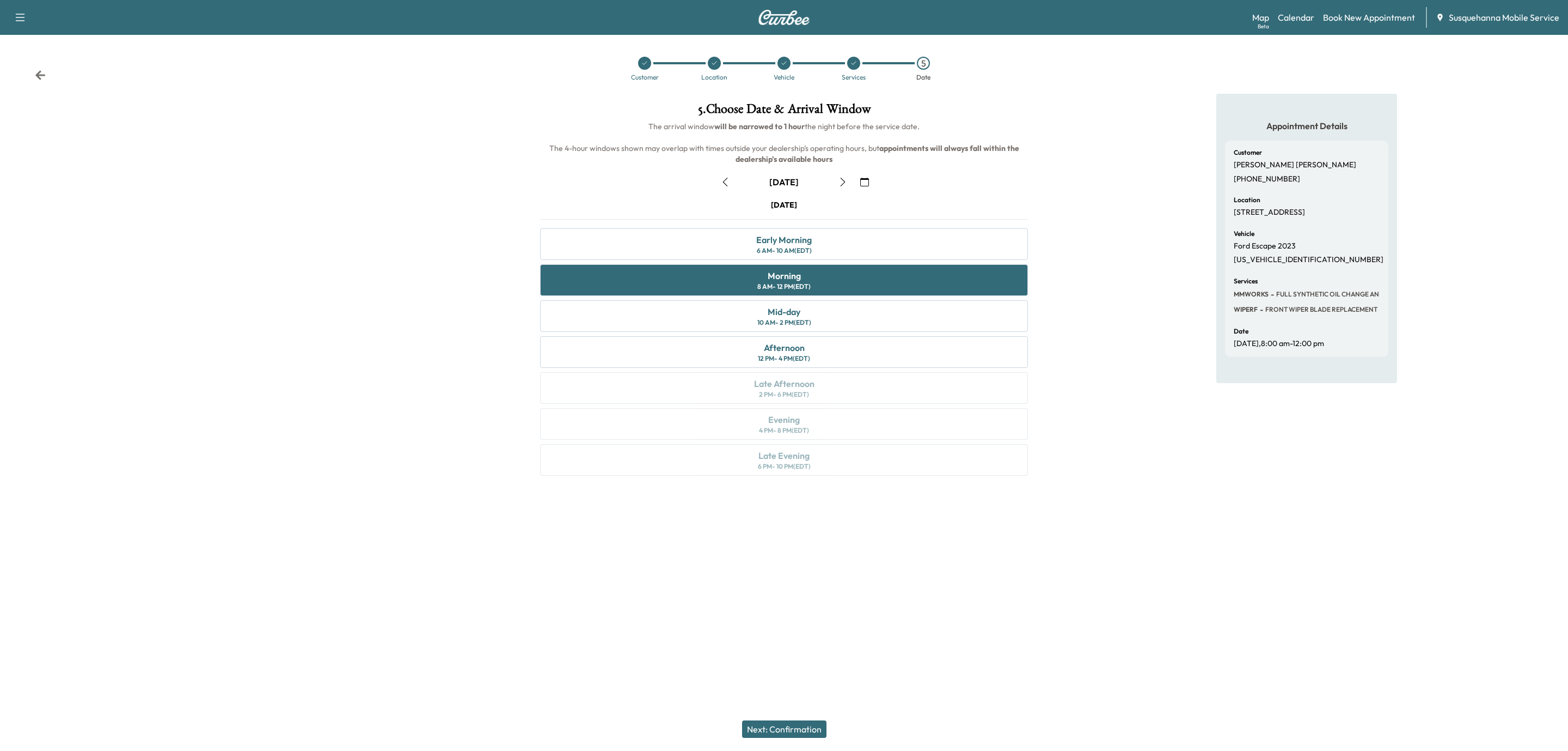
click at [814, 722] on button "Next: Confirmation" at bounding box center [784, 728] width 85 height 18
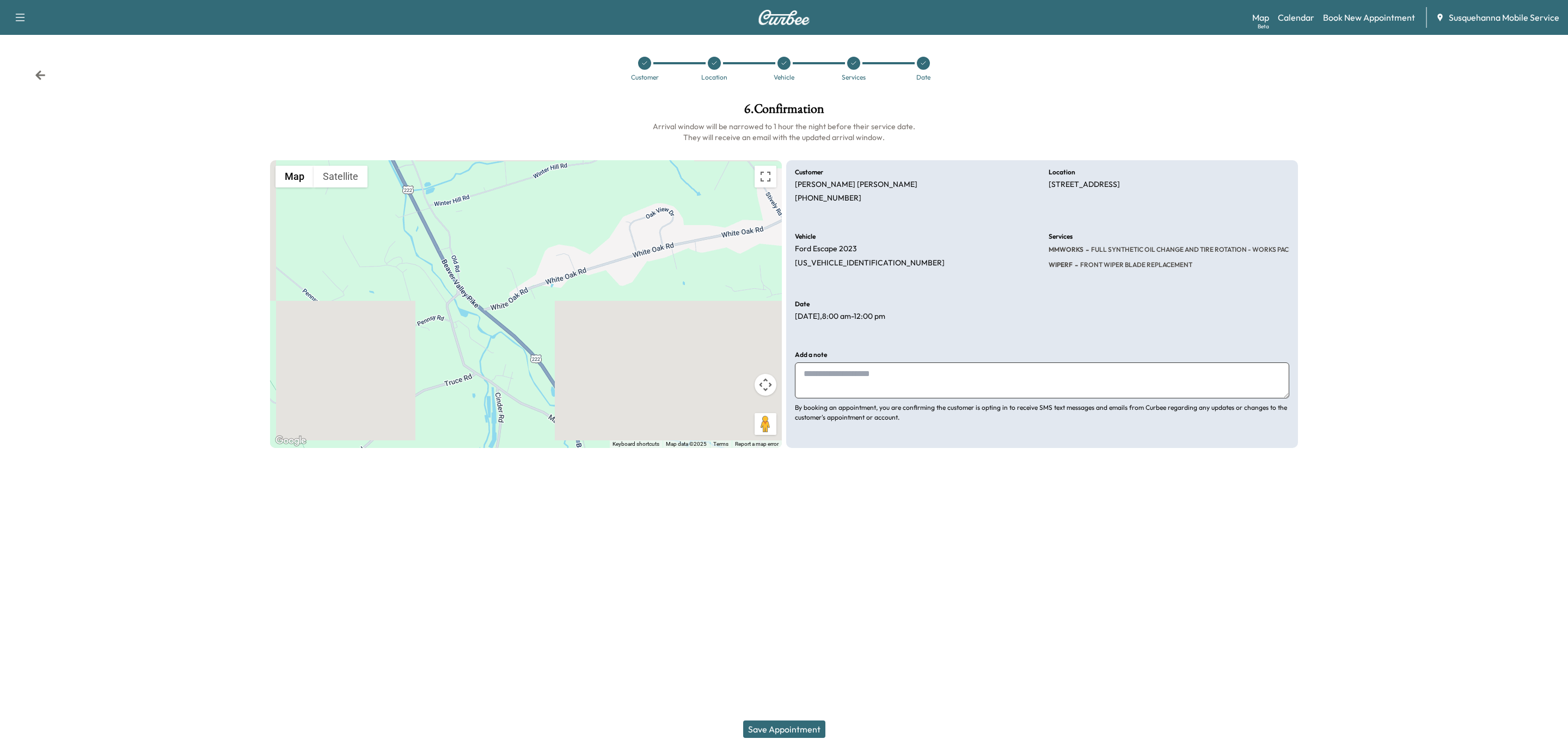
click at [931, 378] on textarea at bounding box center [1042, 380] width 494 height 36
type textarea "**********"
click at [796, 730] on button "Save Appointment" at bounding box center [784, 728] width 82 height 18
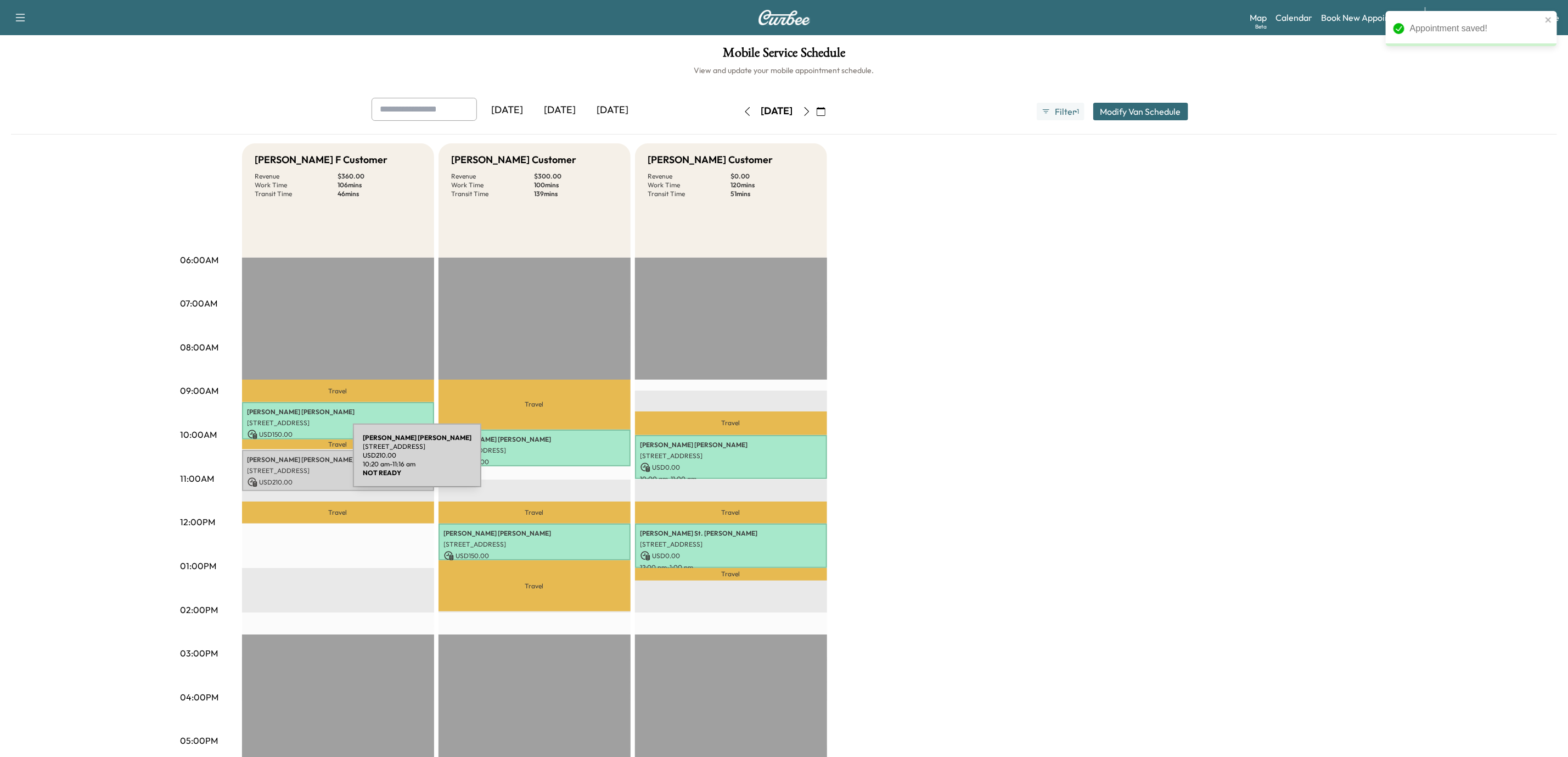
click at [271, 466] on p "[STREET_ADDRESS]" at bounding box center [338, 470] width 181 height 9
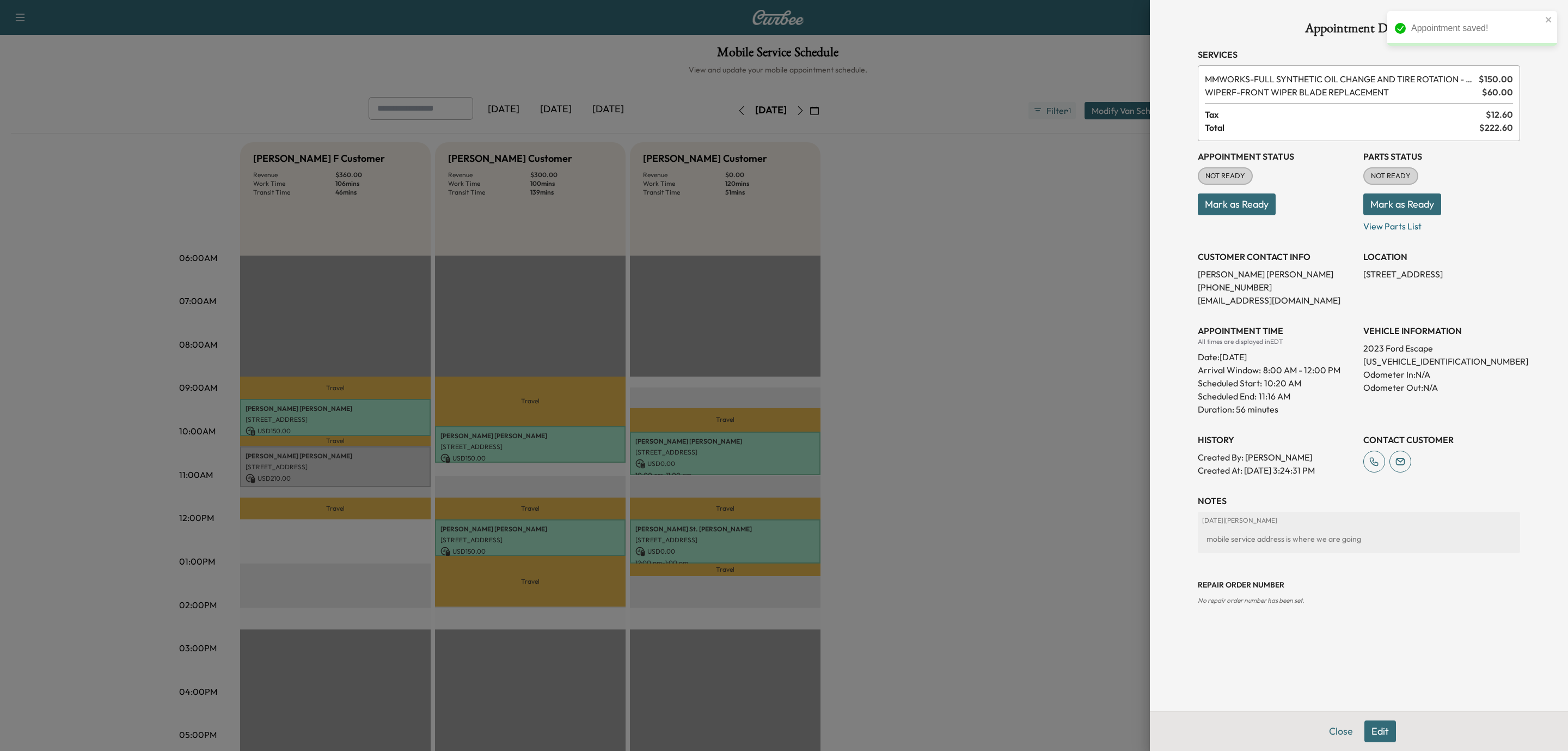
click at [1423, 213] on button "Mark as Ready" at bounding box center [1402, 205] width 78 height 22
click at [1240, 215] on button "Mark as Ready" at bounding box center [1237, 205] width 78 height 22
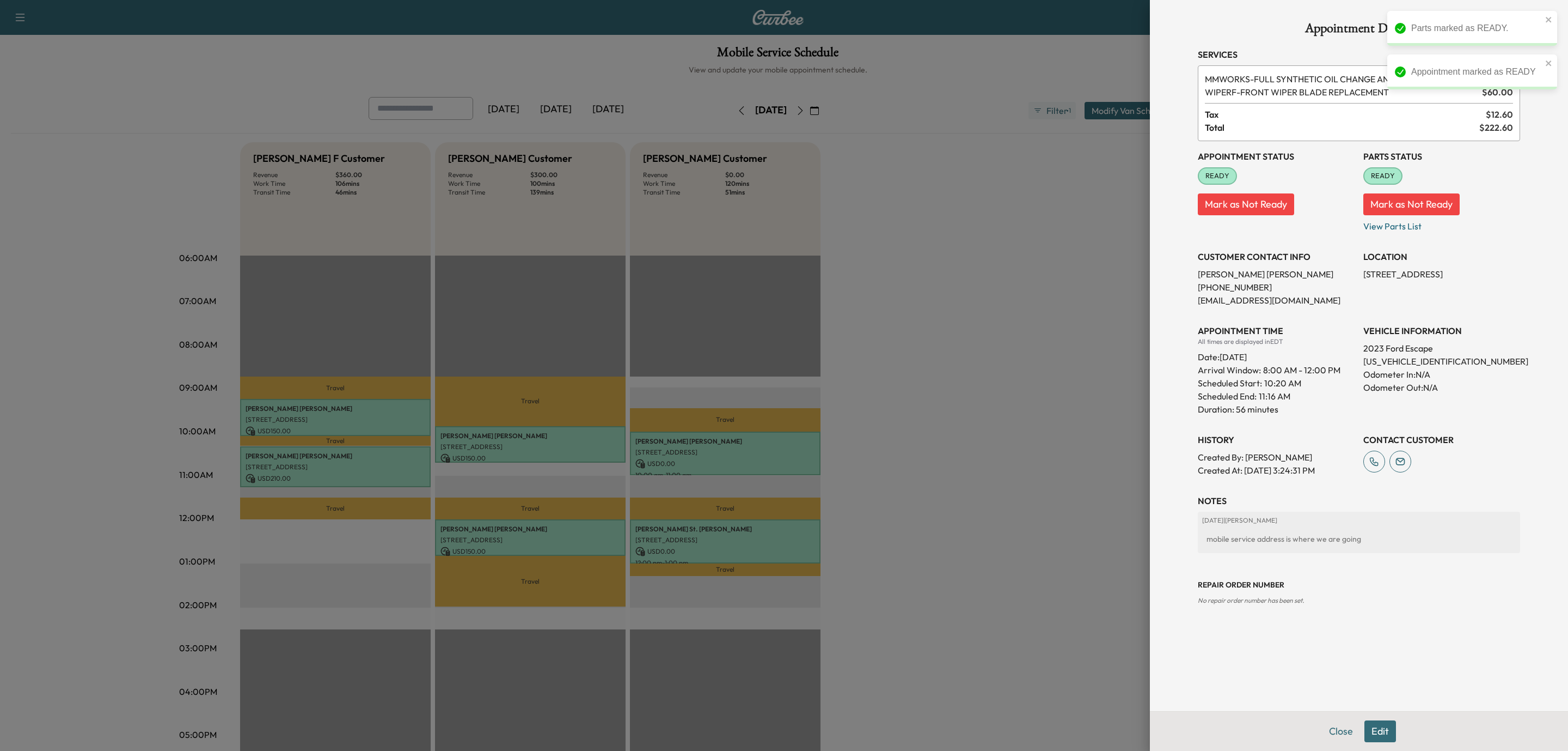
click at [1390, 604] on div "Repair Order number No repair order number has been set." at bounding box center [1359, 584] width 323 height 44
click at [1342, 728] on button "Close" at bounding box center [1341, 731] width 38 height 22
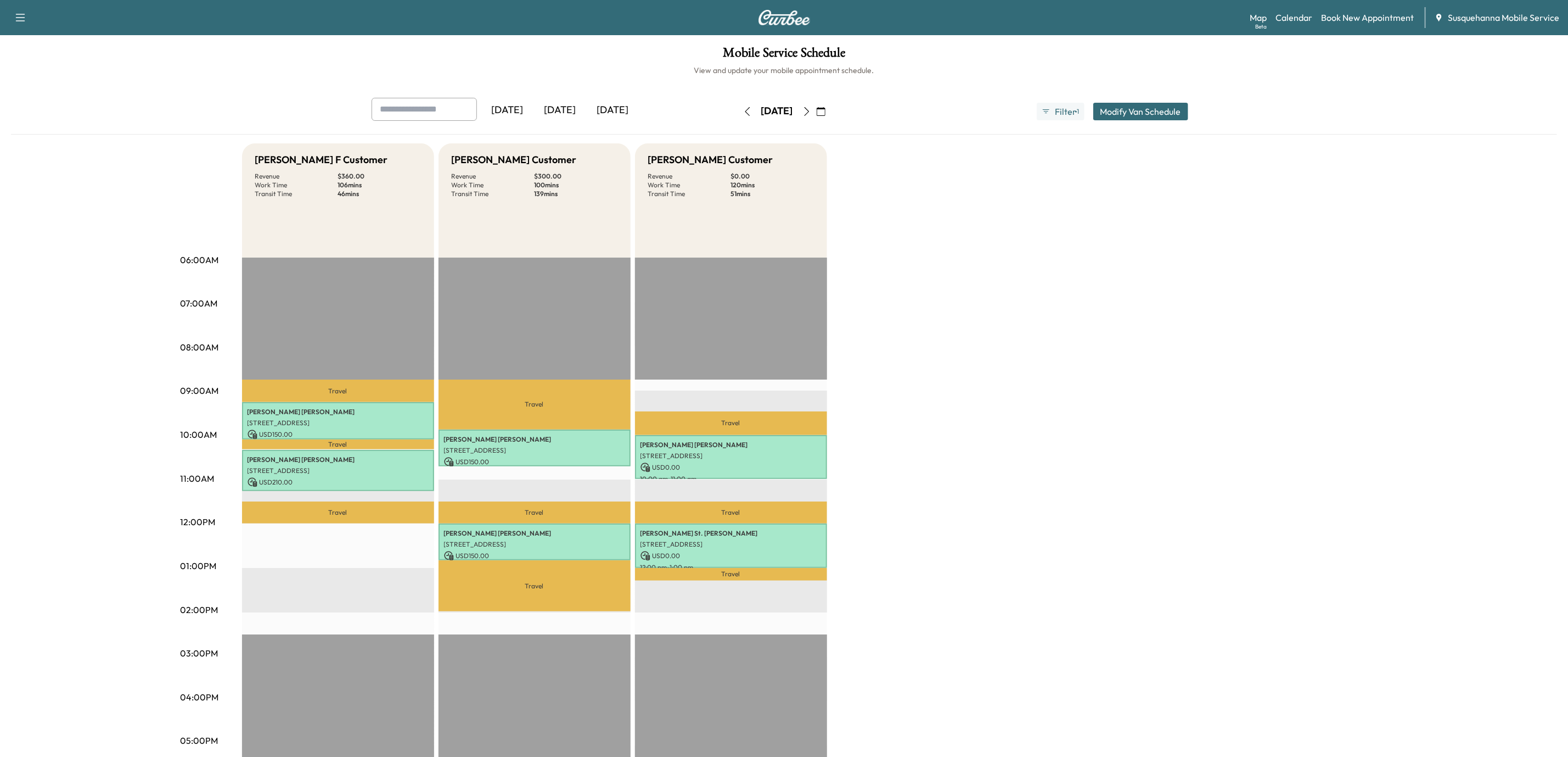
click at [825, 111] on icon "button" at bounding box center [821, 111] width 9 height 9
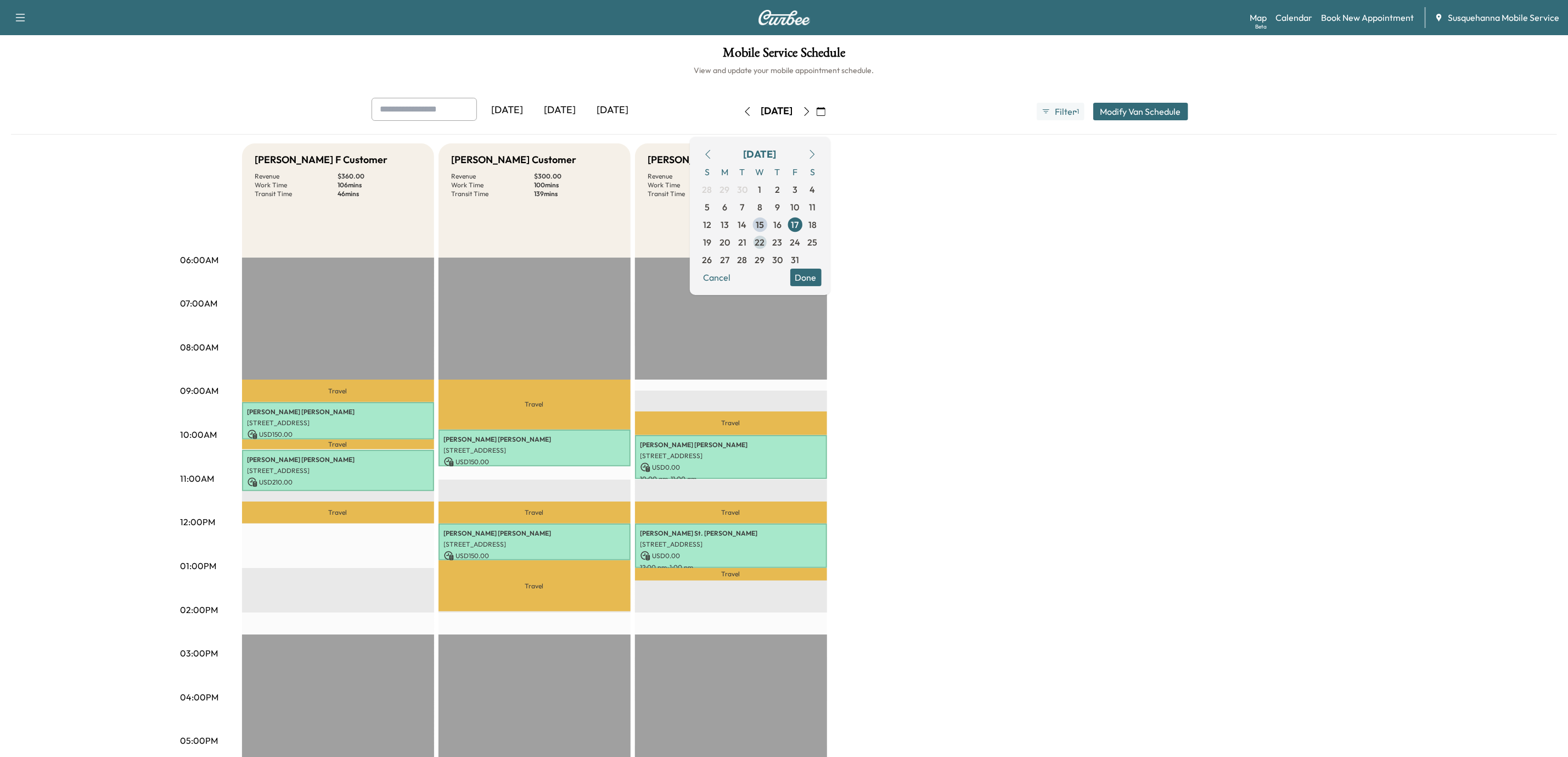
click at [765, 246] on span "22" at bounding box center [760, 242] width 10 height 13
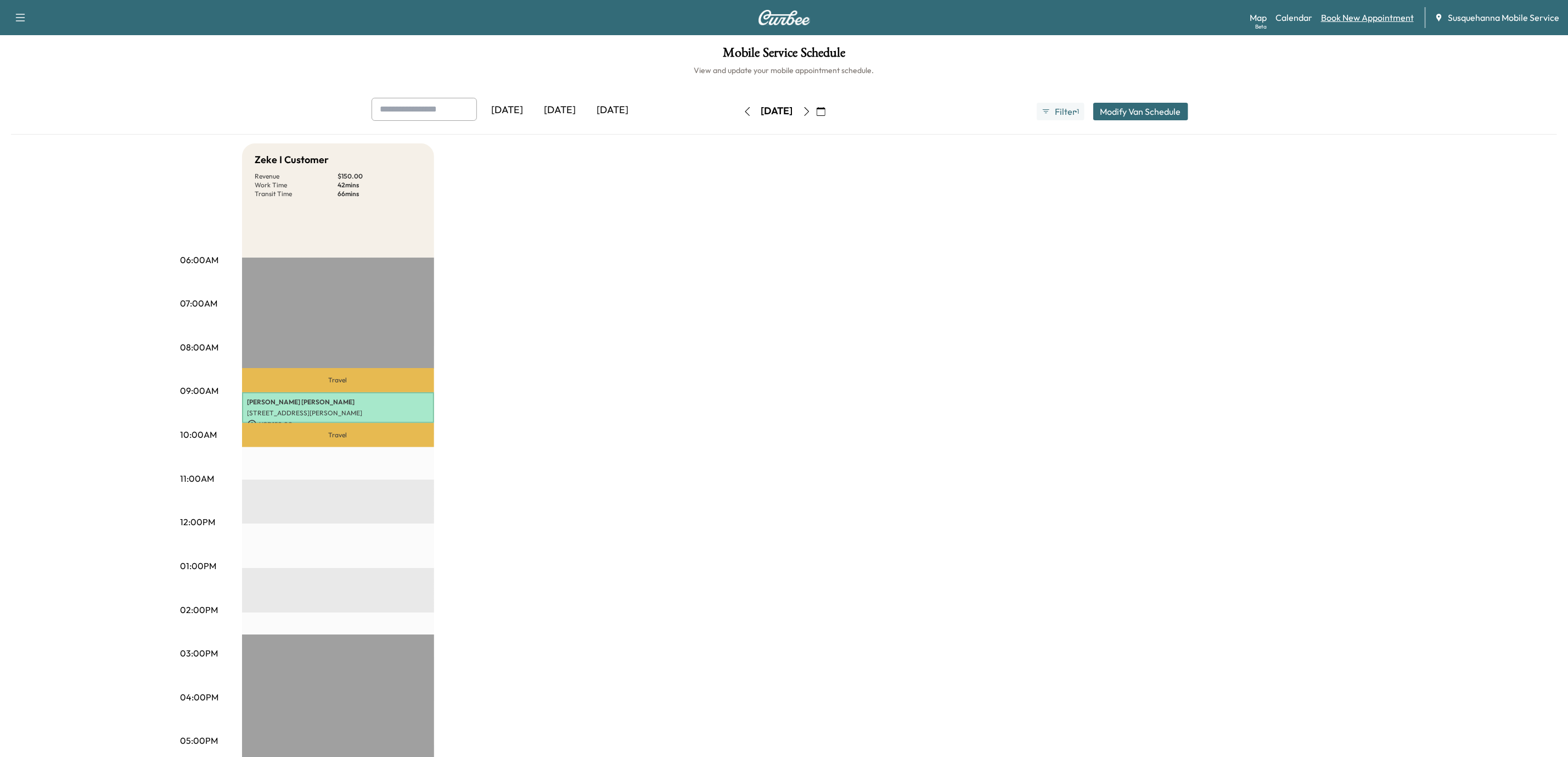
click at [1389, 17] on link "Book New Appointment" at bounding box center [1367, 17] width 93 height 13
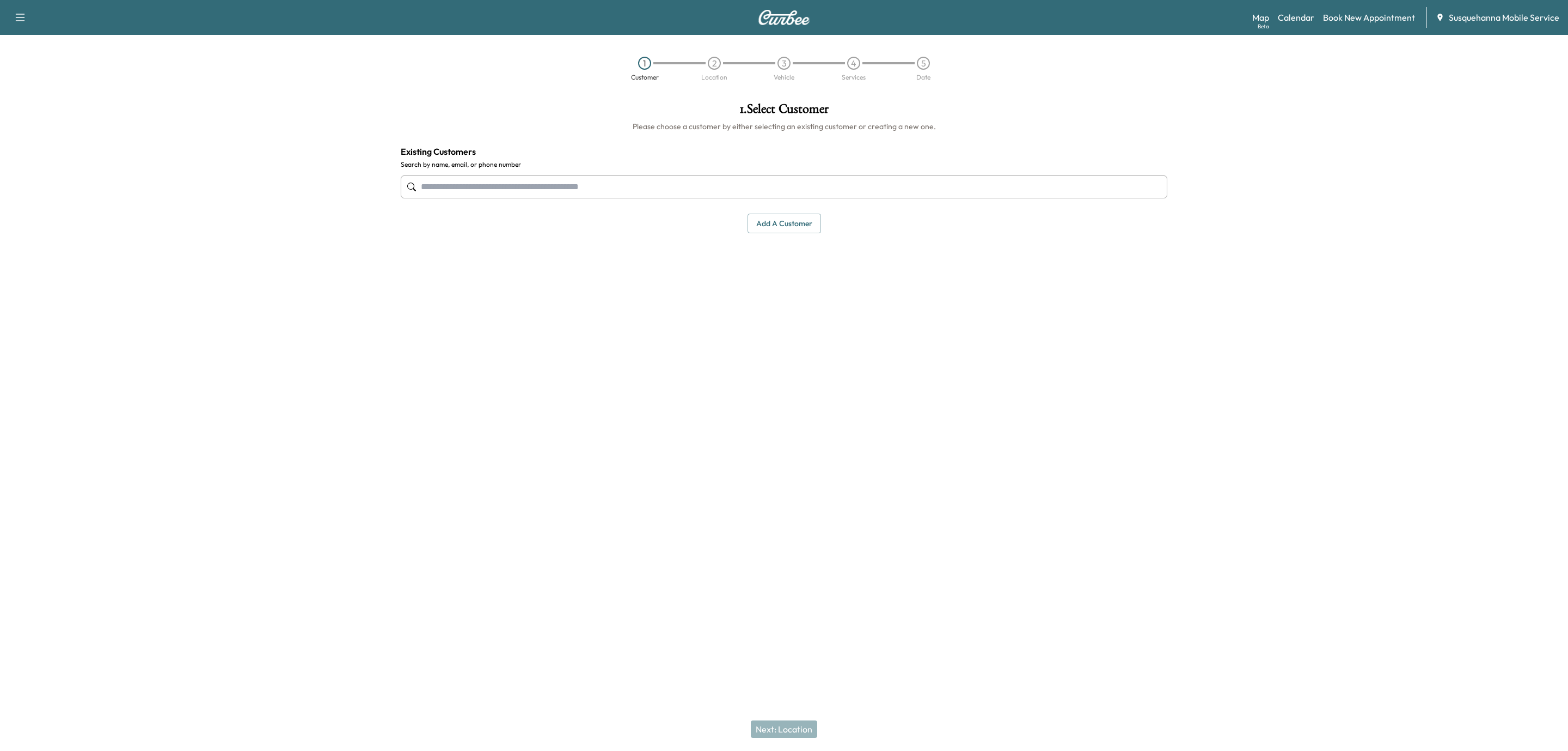
click at [794, 182] on input "text" at bounding box center [783, 187] width 766 height 23
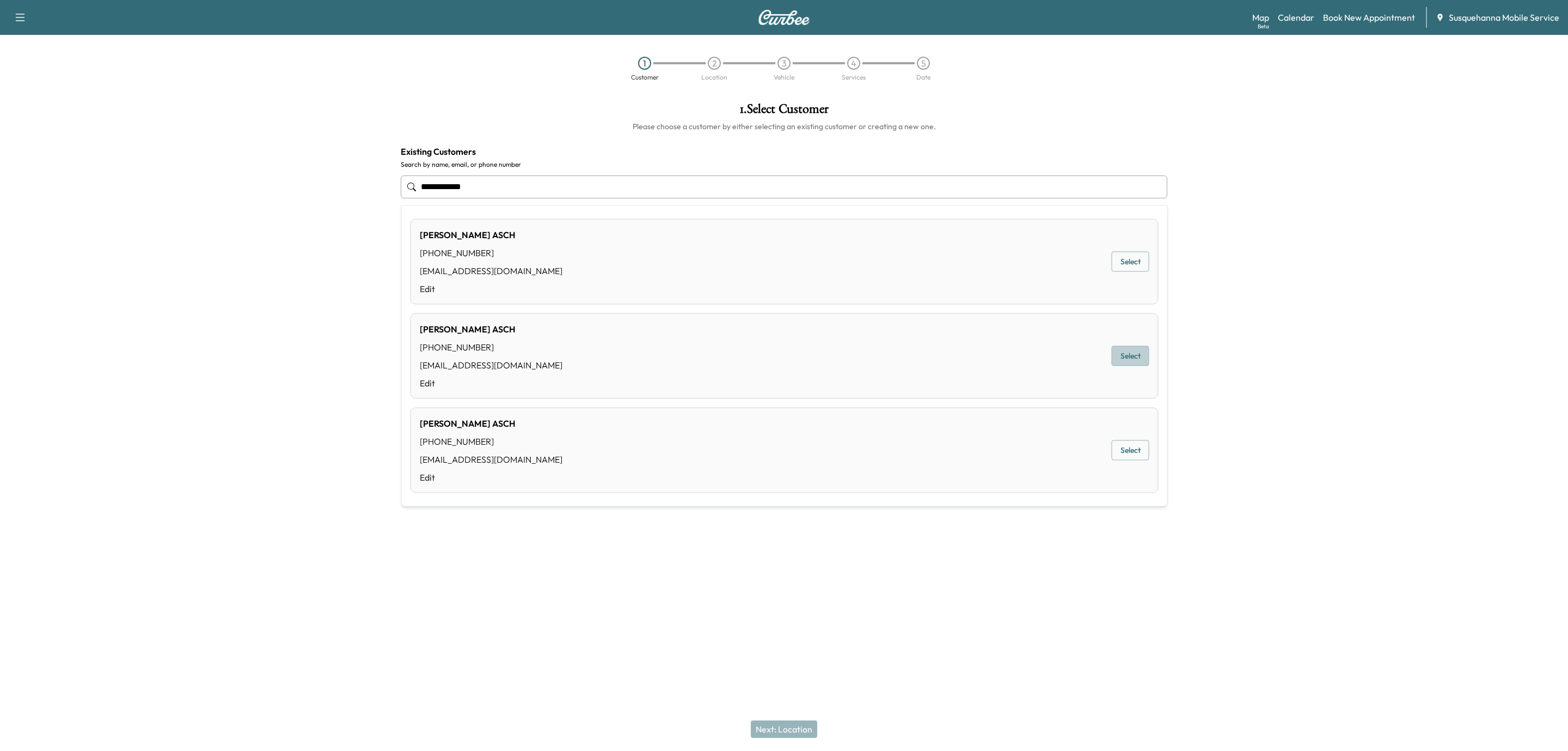
click at [1111, 350] on button "Select" at bounding box center [1130, 356] width 38 height 20
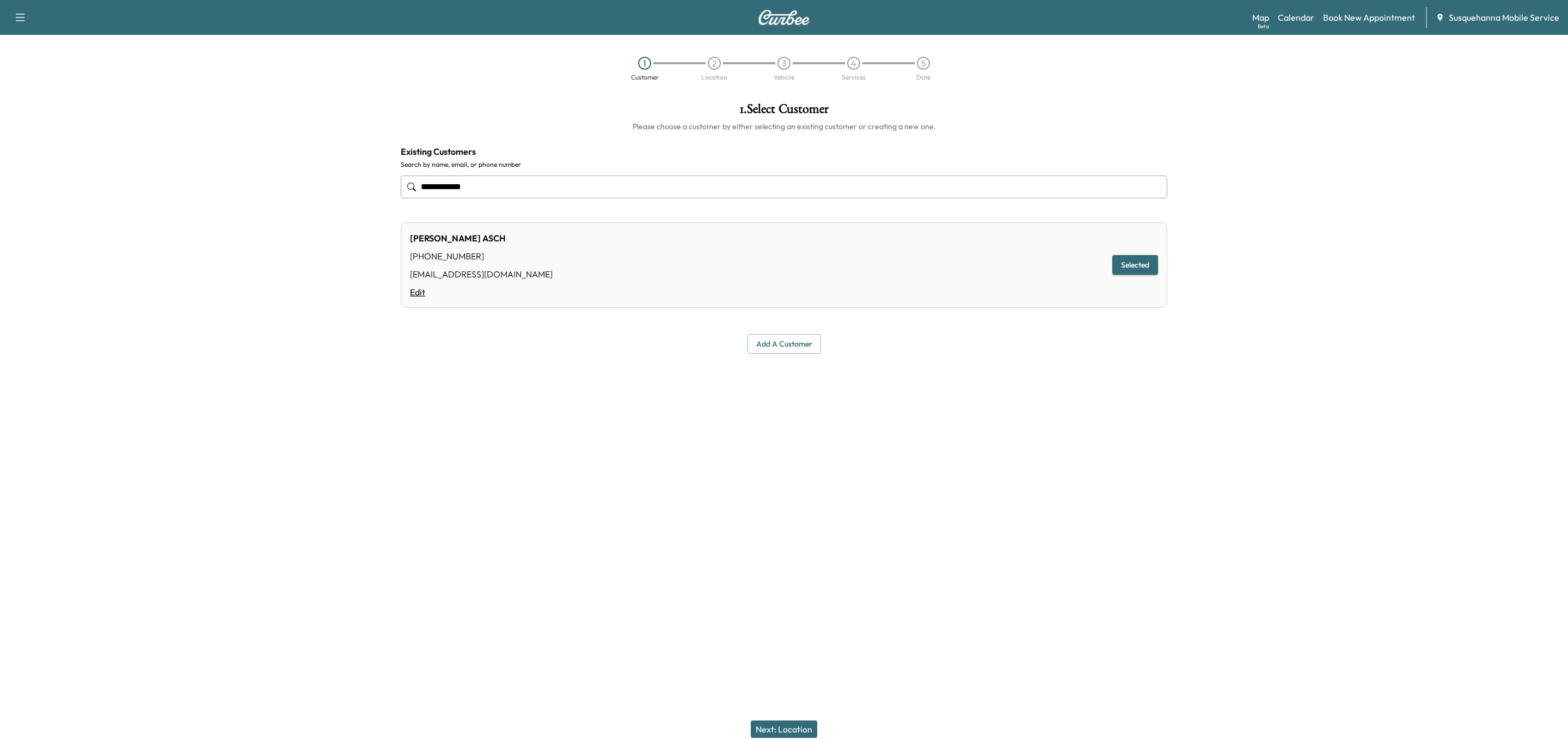
type input "**********"
click at [413, 289] on link "Edit" at bounding box center [481, 292] width 142 height 13
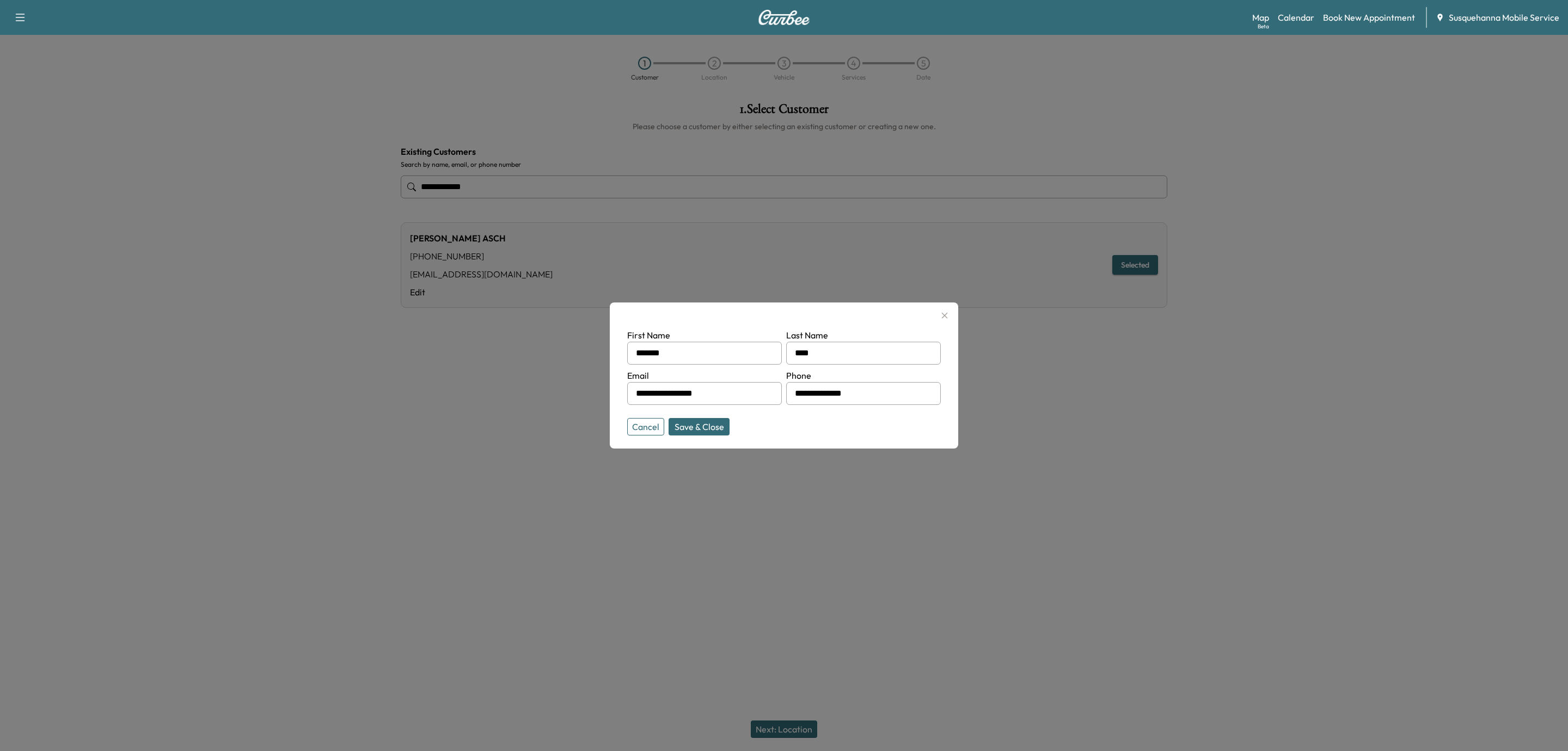
click at [859, 395] on input "**********" at bounding box center [864, 393] width 155 height 23
type input "**********"
click at [709, 425] on button "Save & Close" at bounding box center [699, 426] width 61 height 18
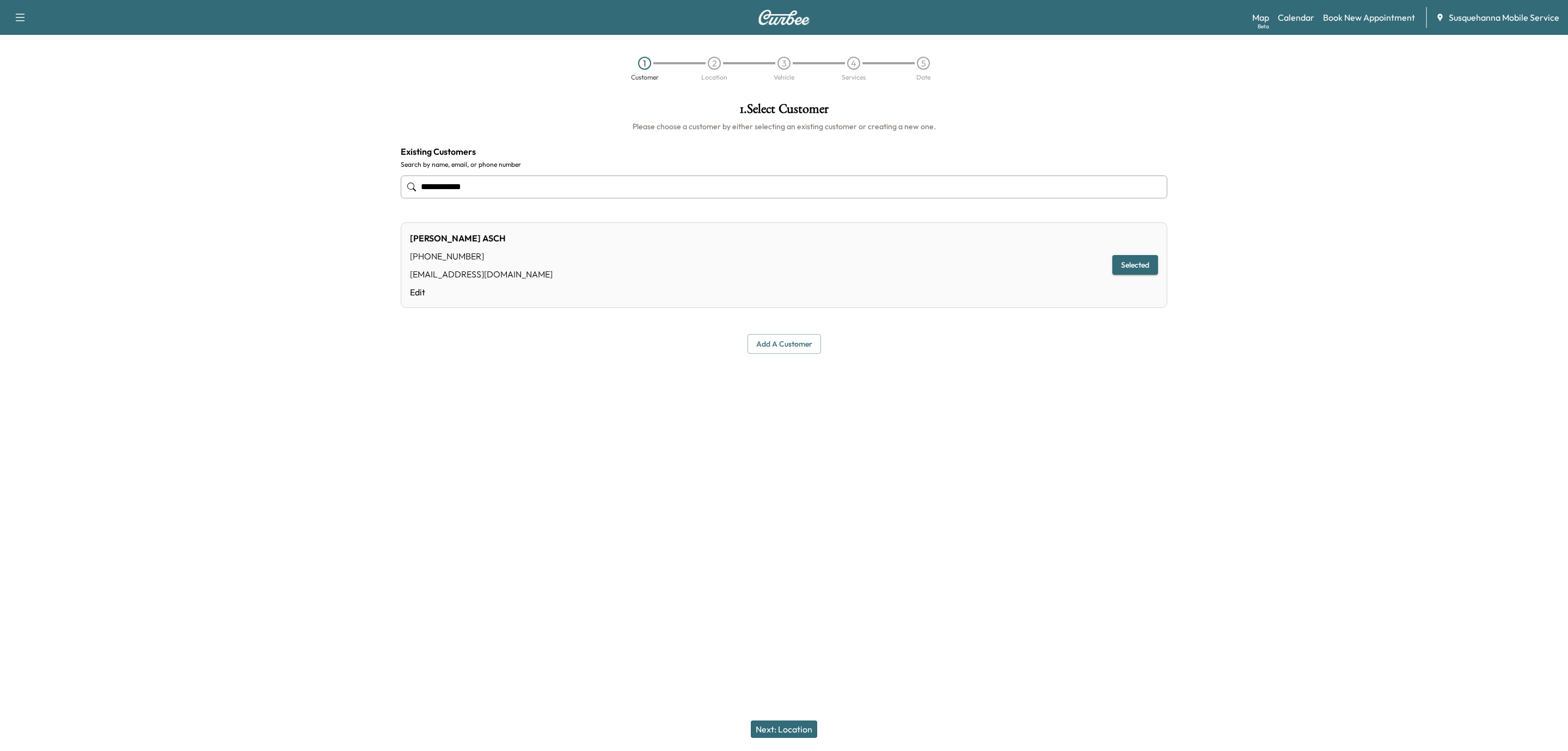
click at [791, 721] on button "Next: Location" at bounding box center [783, 728] width 66 height 18
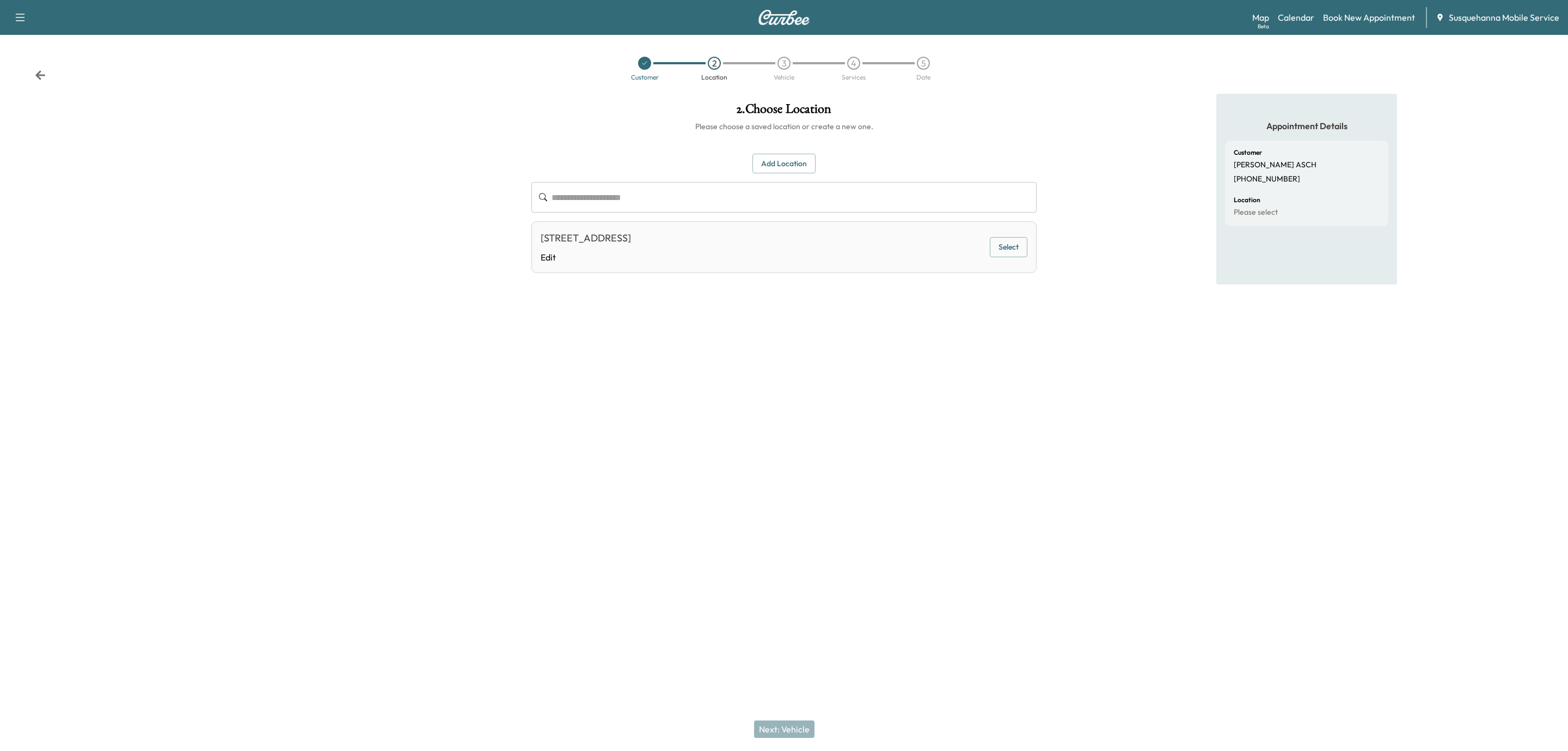
click at [1009, 245] on button "Select" at bounding box center [1009, 247] width 38 height 20
click at [791, 720] on button "Next: Vehicle" at bounding box center [784, 728] width 60 height 18
click at [1020, 247] on button "Select" at bounding box center [1009, 250] width 38 height 20
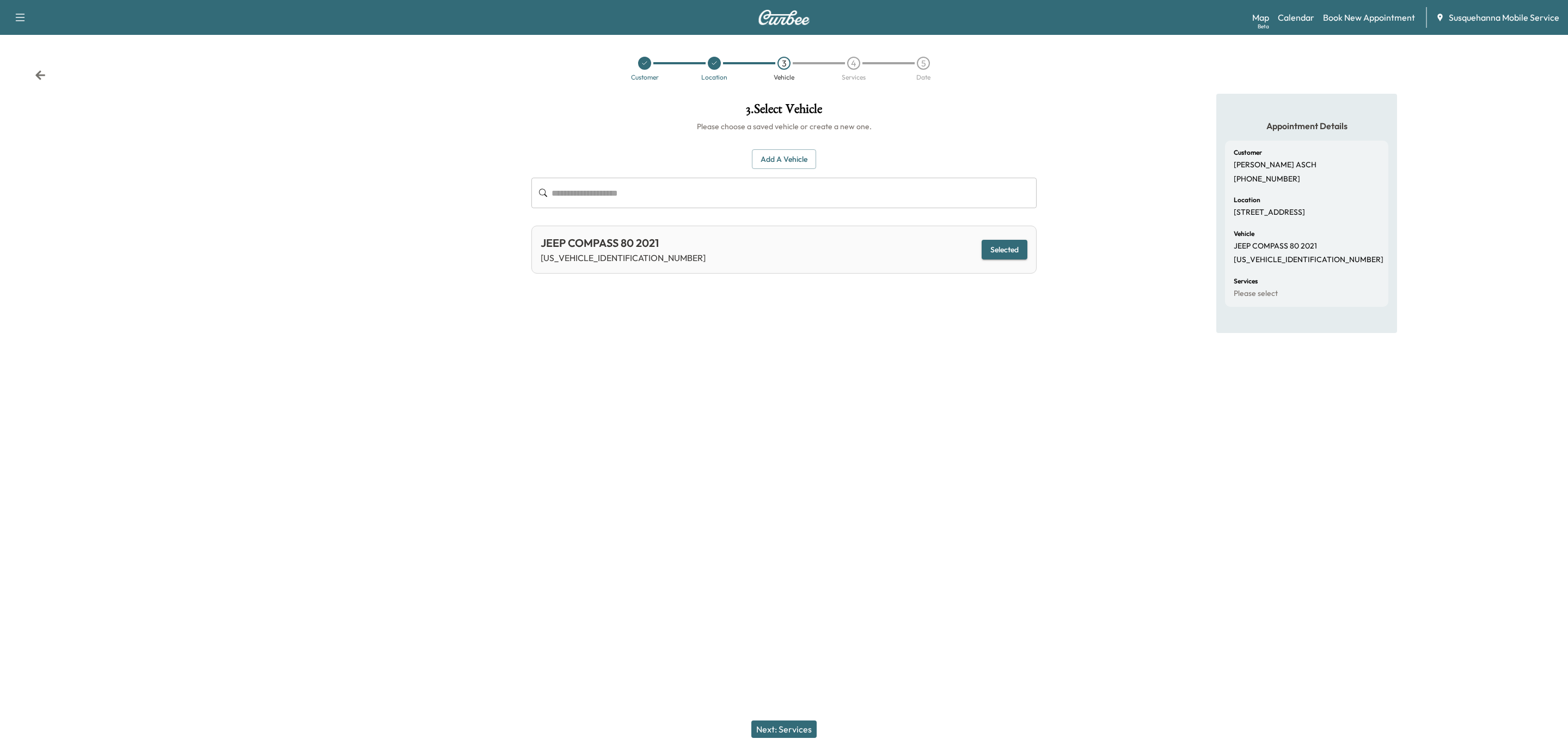
click at [806, 728] on button "Next: Services" at bounding box center [783, 728] width 65 height 18
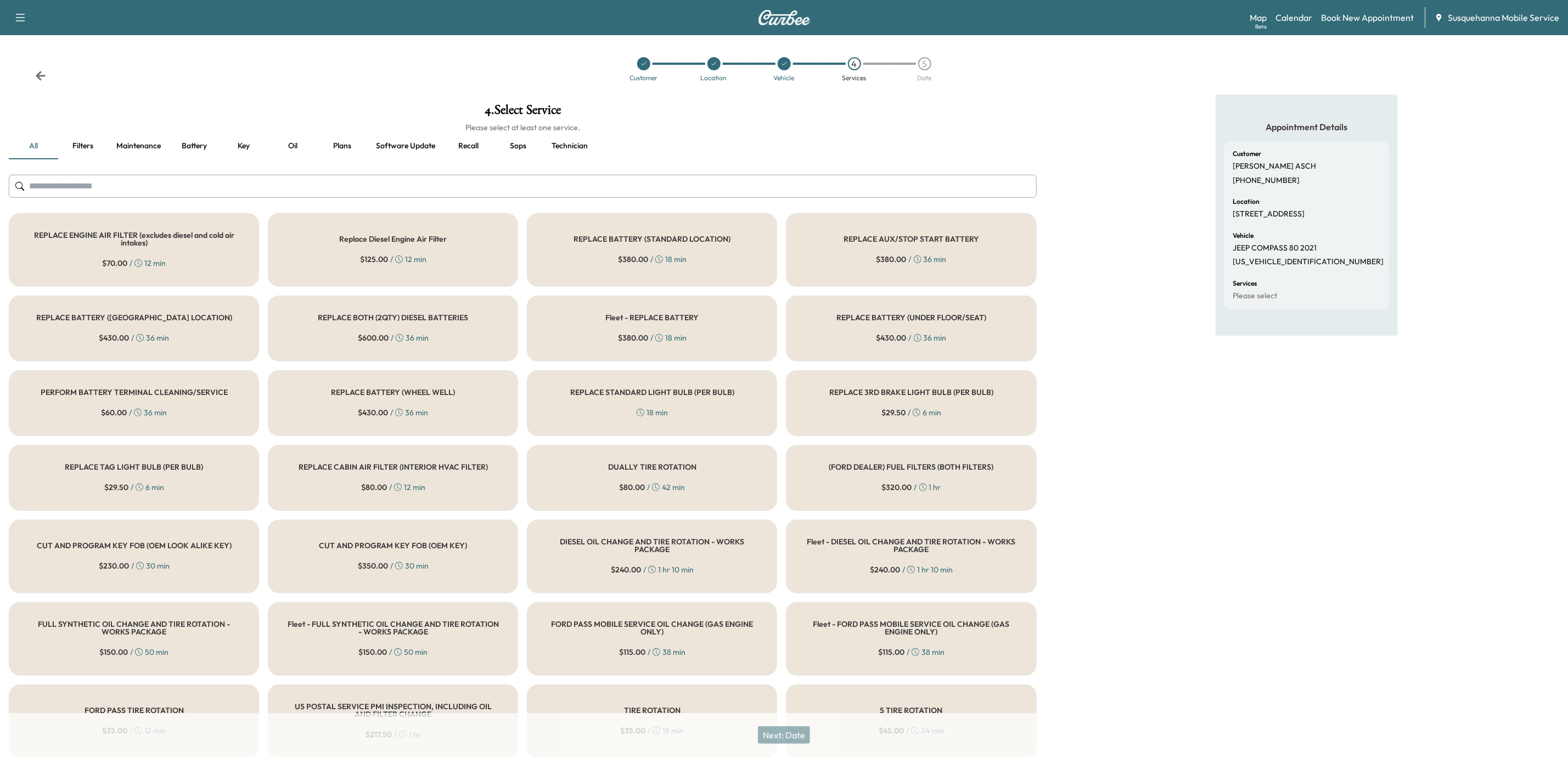
click at [409, 190] on input "text" at bounding box center [522, 186] width 1028 height 23
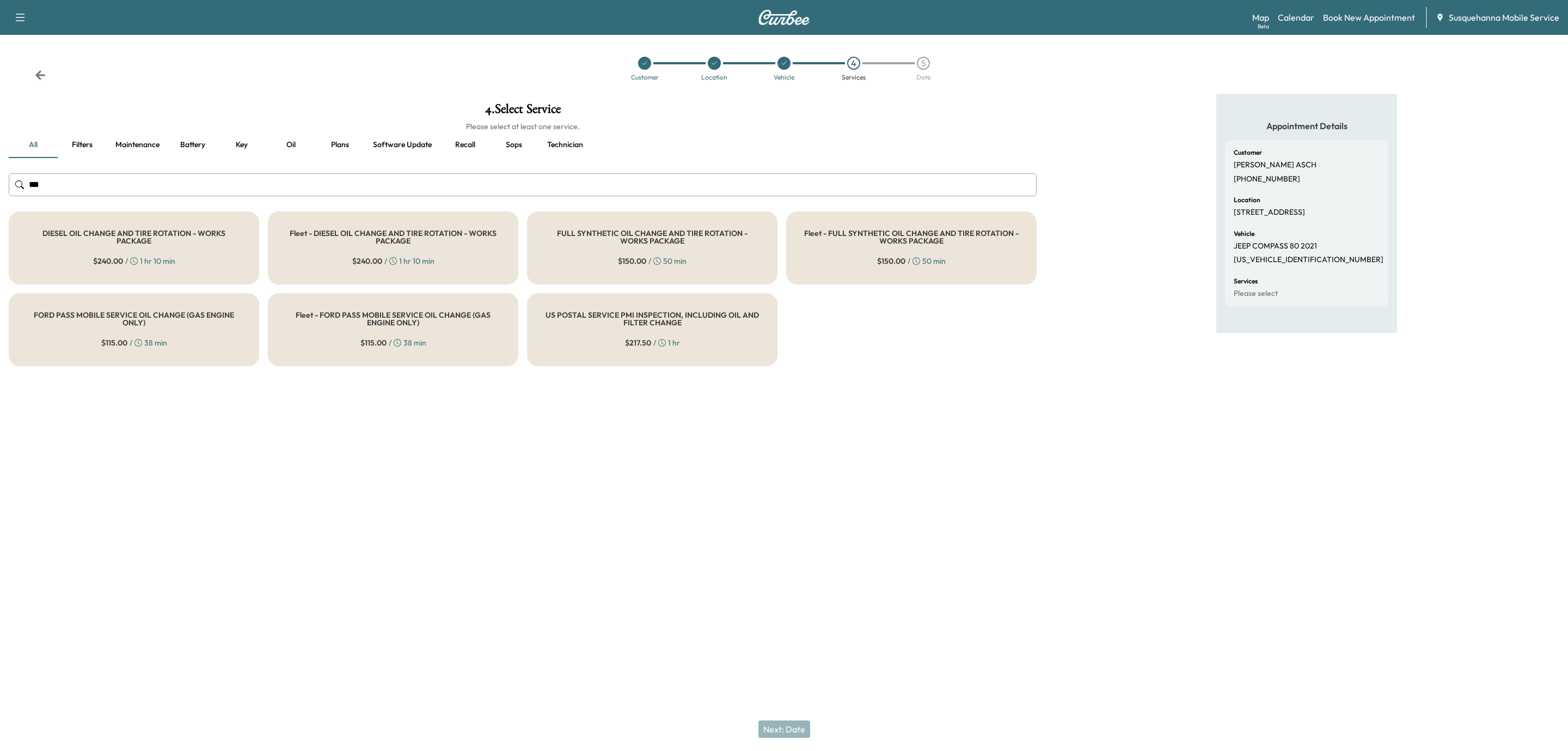
type input "***"
click at [572, 221] on div "FULL SYNTHETIC OIL CHANGE AND TIRE ROTATION - WORKS PACKAGE $ 150.00 / 50 min" at bounding box center [652, 248] width 250 height 73
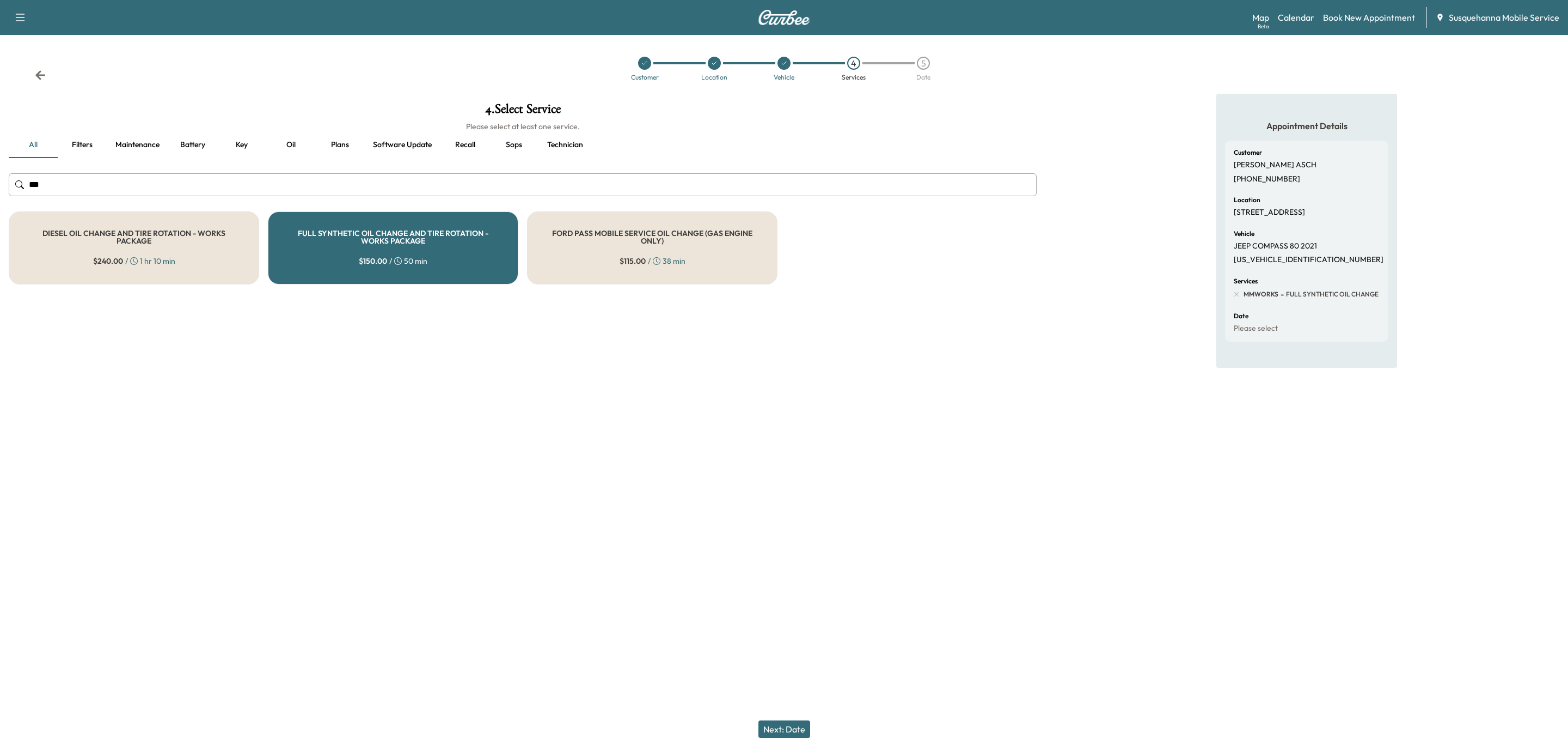
click at [769, 725] on button "Next: Date" at bounding box center [784, 728] width 52 height 18
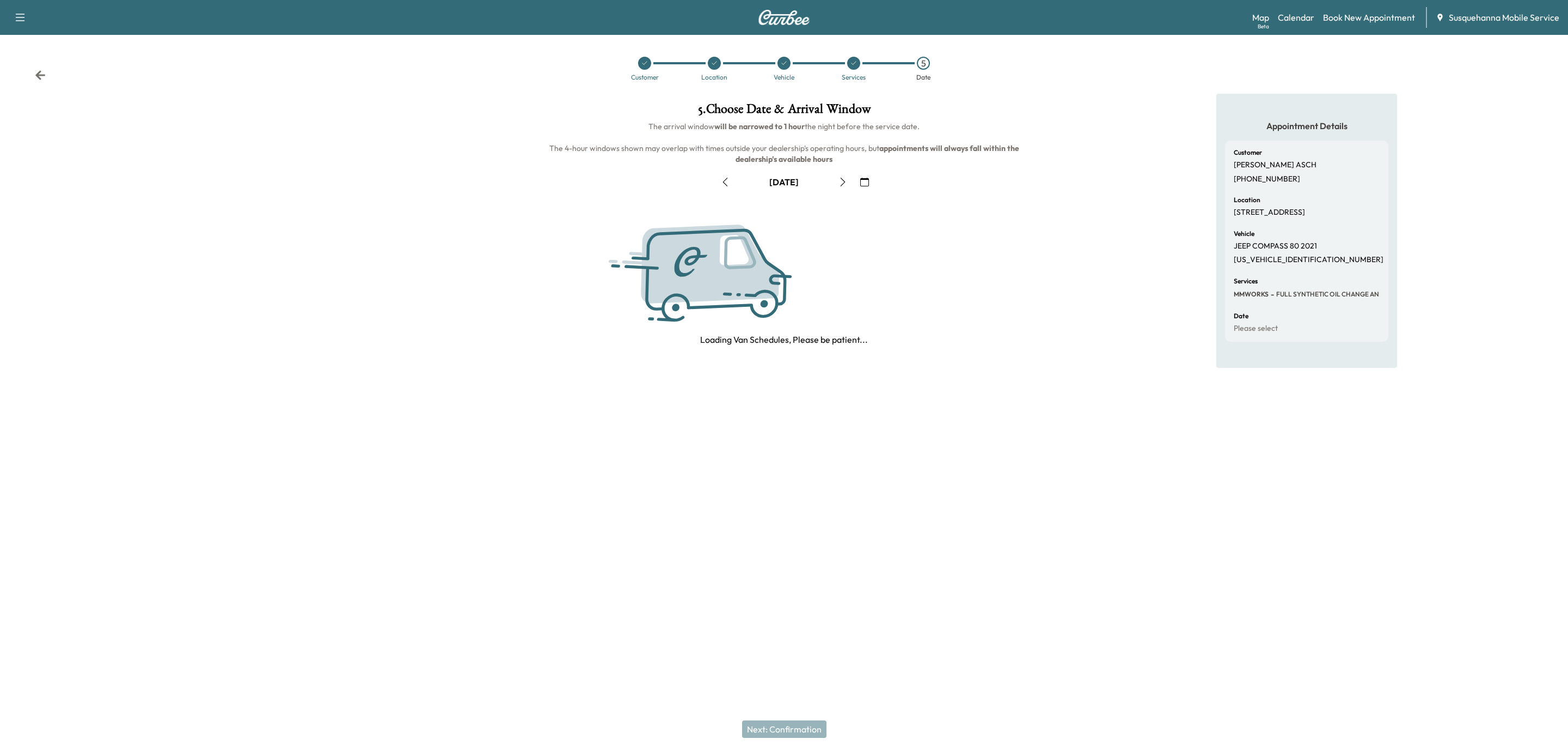
click at [871, 180] on button "button" at bounding box center [864, 182] width 18 height 18
click at [802, 298] on span "22" at bounding box center [804, 295] width 10 height 13
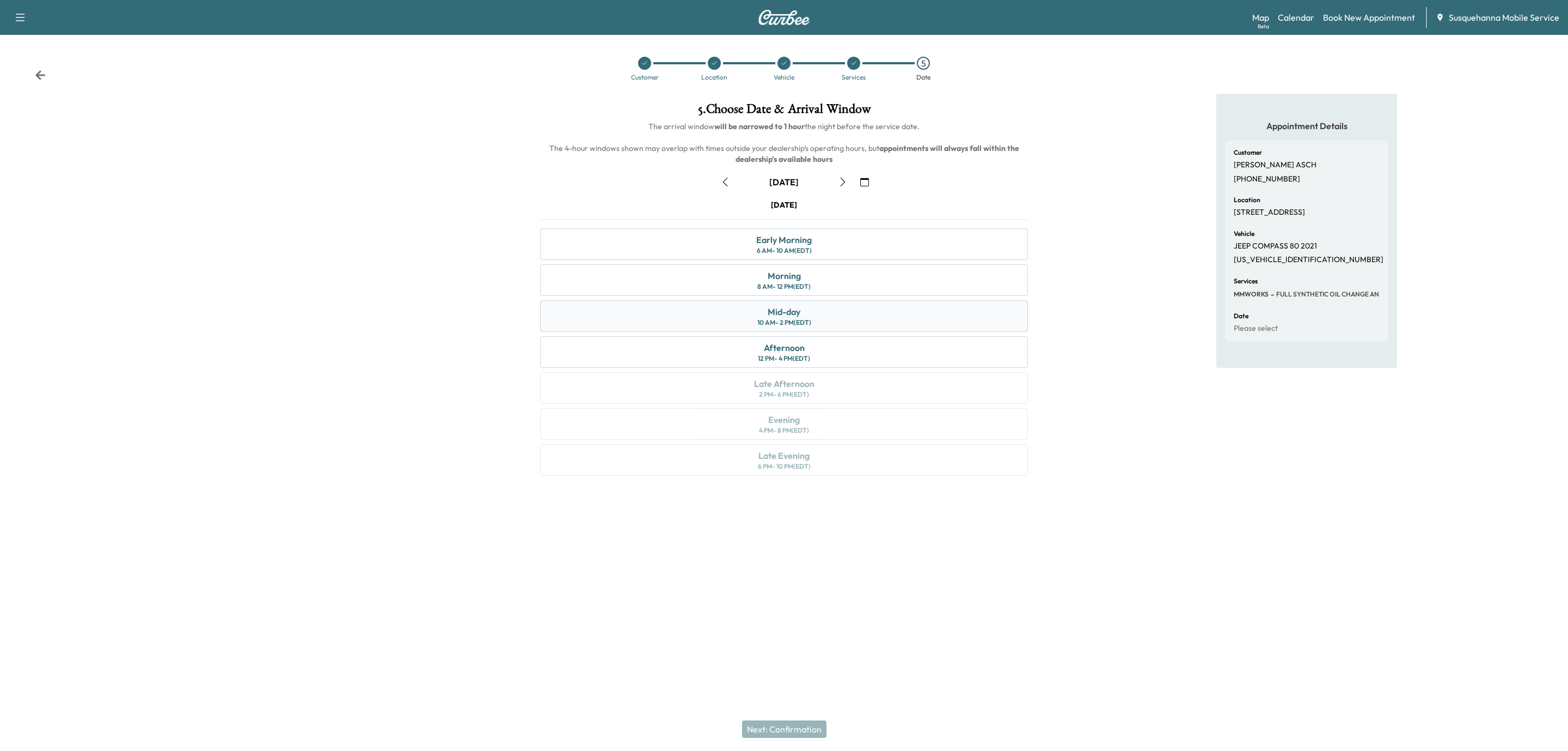
click at [799, 306] on div "Mid-day" at bounding box center [784, 311] width 33 height 13
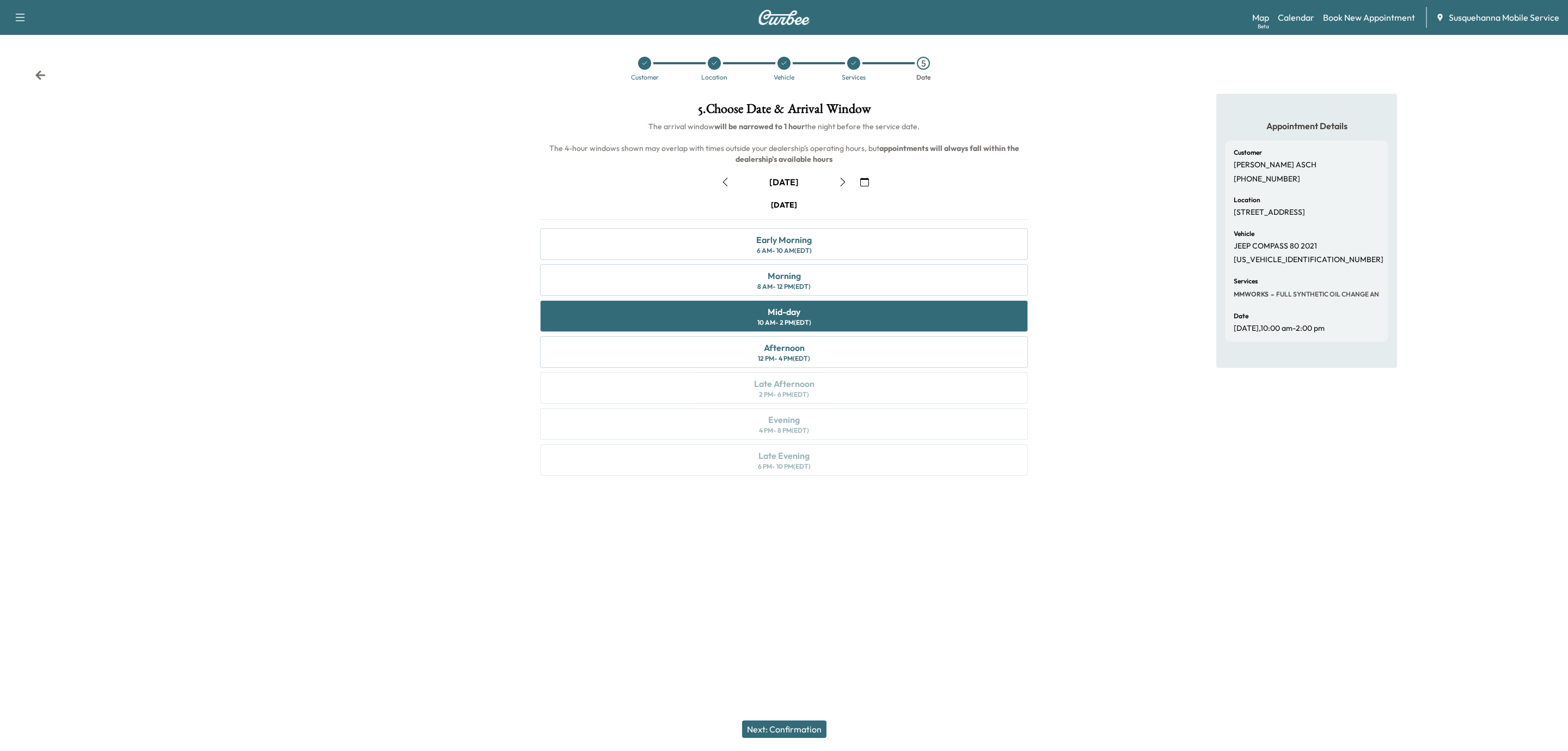
click at [804, 732] on button "Next: Confirmation" at bounding box center [784, 728] width 85 height 18
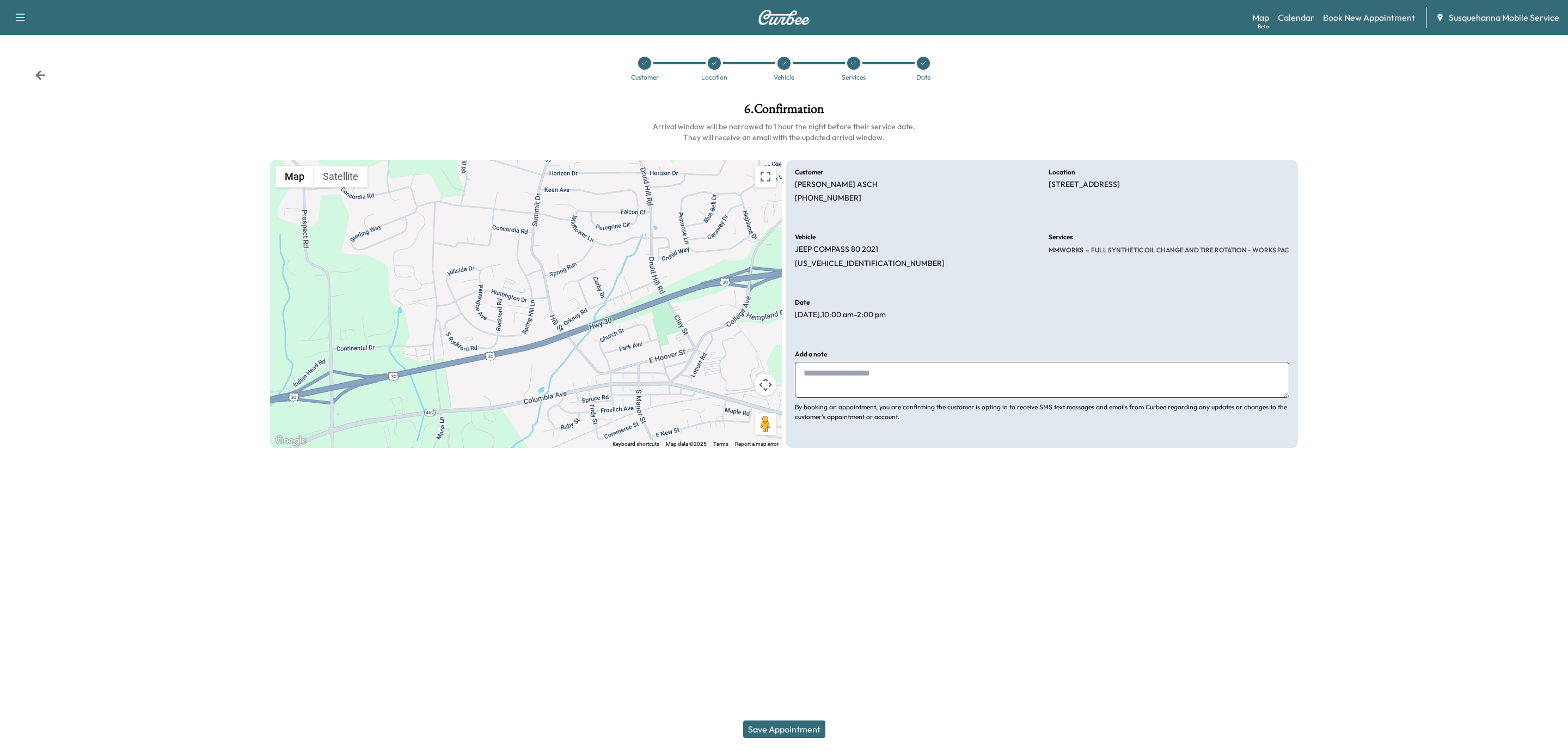
click at [874, 387] on textarea at bounding box center [1042, 379] width 494 height 36
type textarea "**********"
click at [789, 733] on button "Save Appointment" at bounding box center [784, 728] width 82 height 18
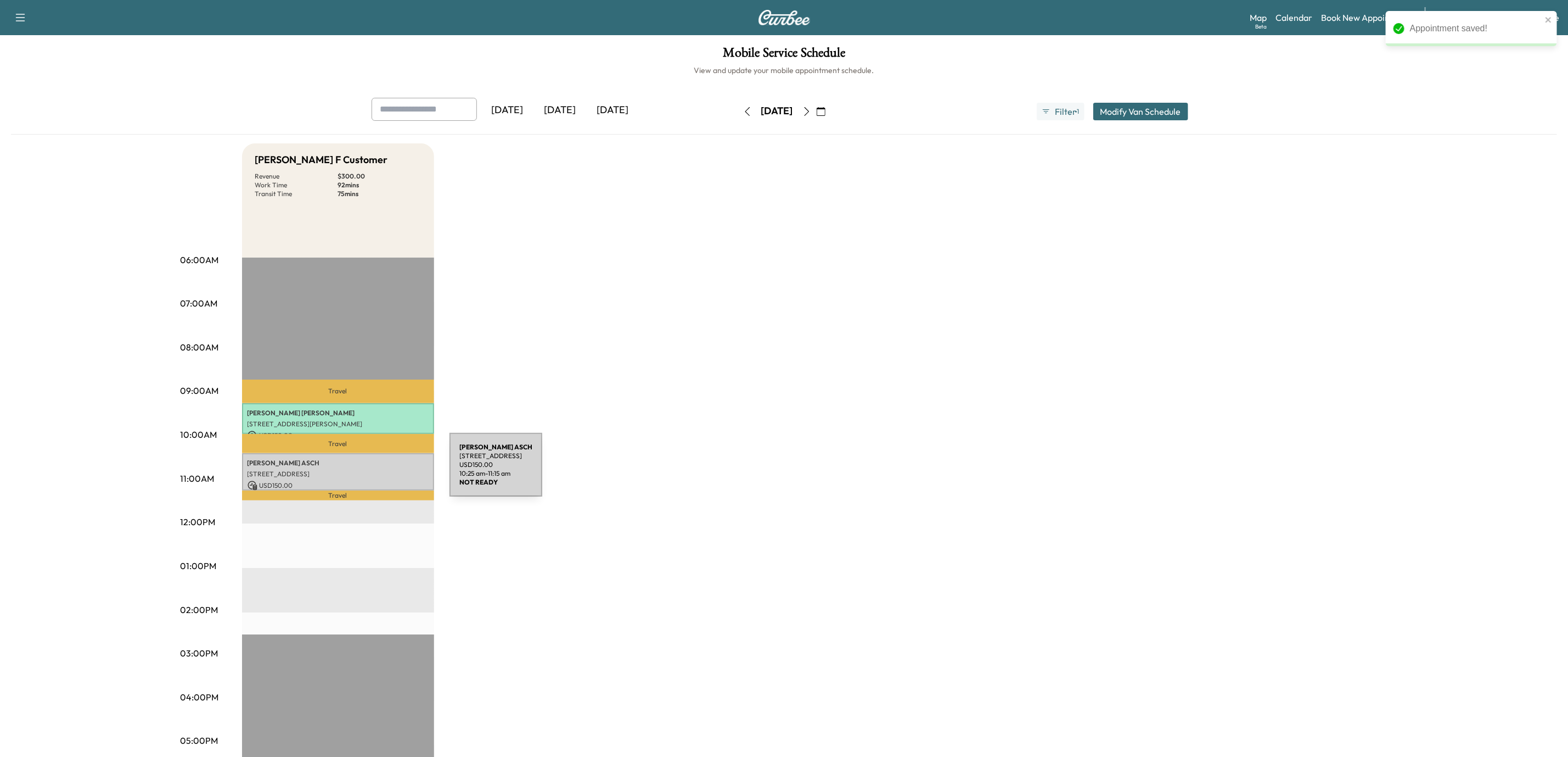
click at [367, 471] on p "[STREET_ADDRESS]" at bounding box center [338, 474] width 181 height 9
click at [417, 481] on p "USD 150.00" at bounding box center [338, 486] width 181 height 10
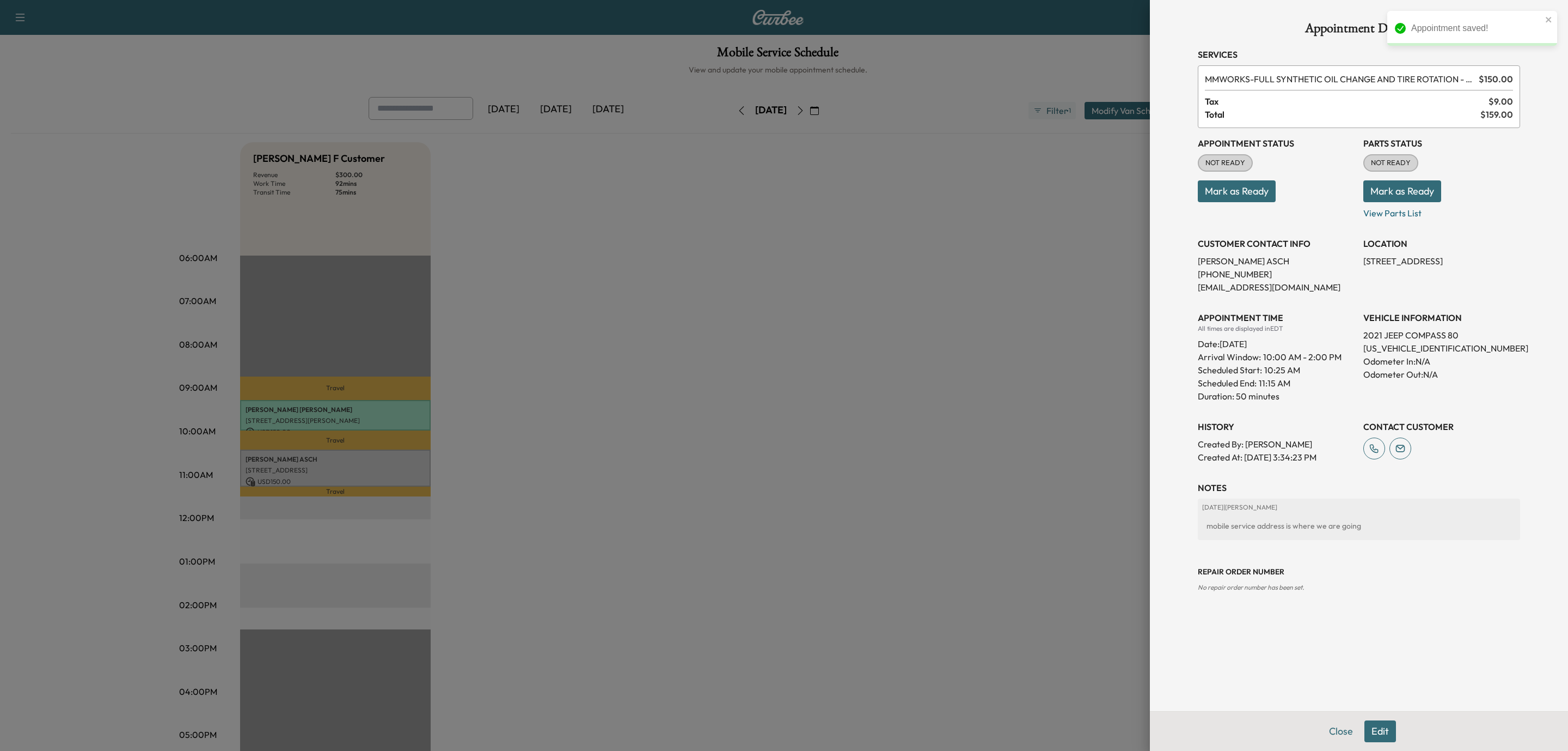
click at [1390, 199] on button "Mark as Ready" at bounding box center [1402, 191] width 78 height 22
click at [1266, 188] on button "Mark as Ready" at bounding box center [1237, 191] width 78 height 22
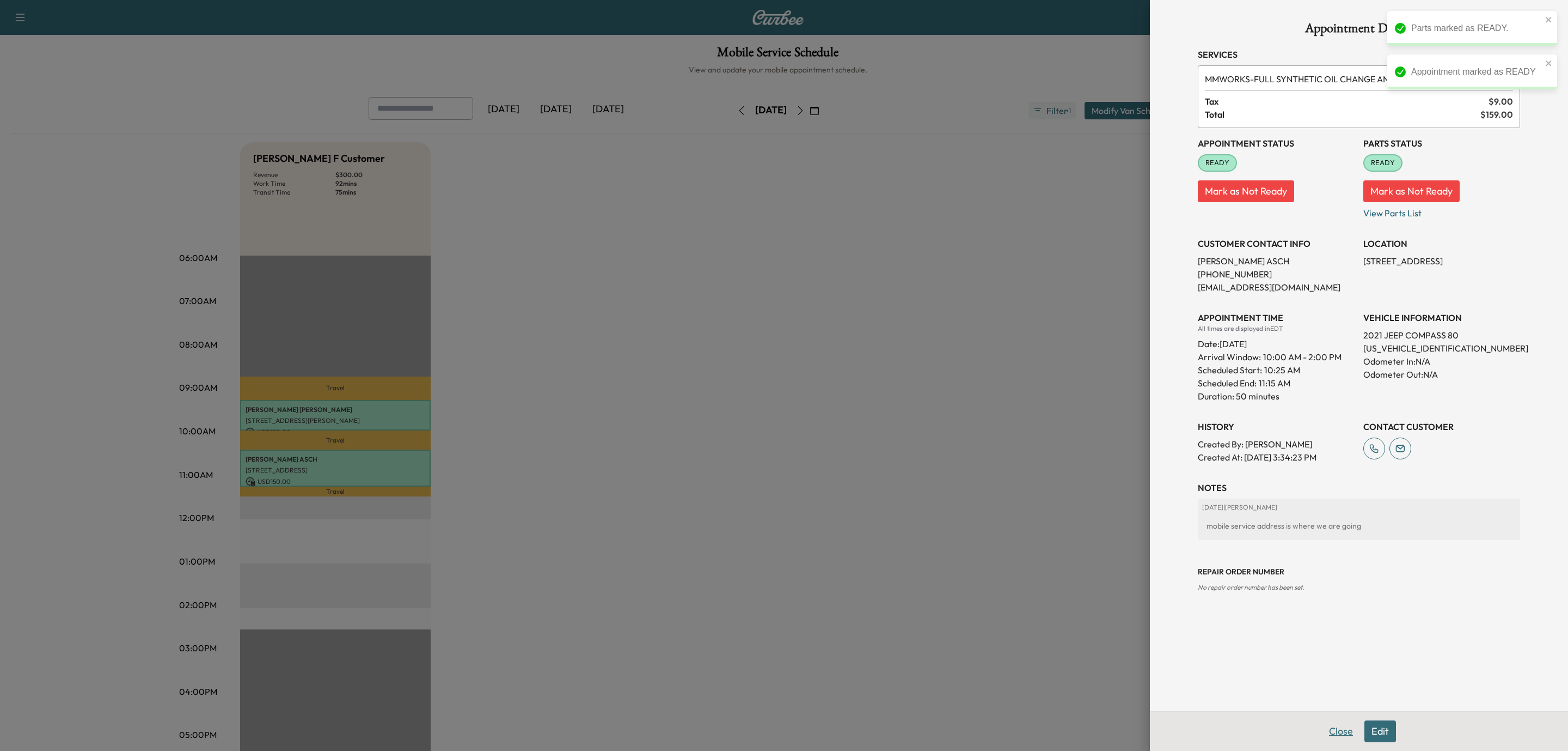
click at [1340, 728] on button "Close" at bounding box center [1341, 731] width 38 height 22
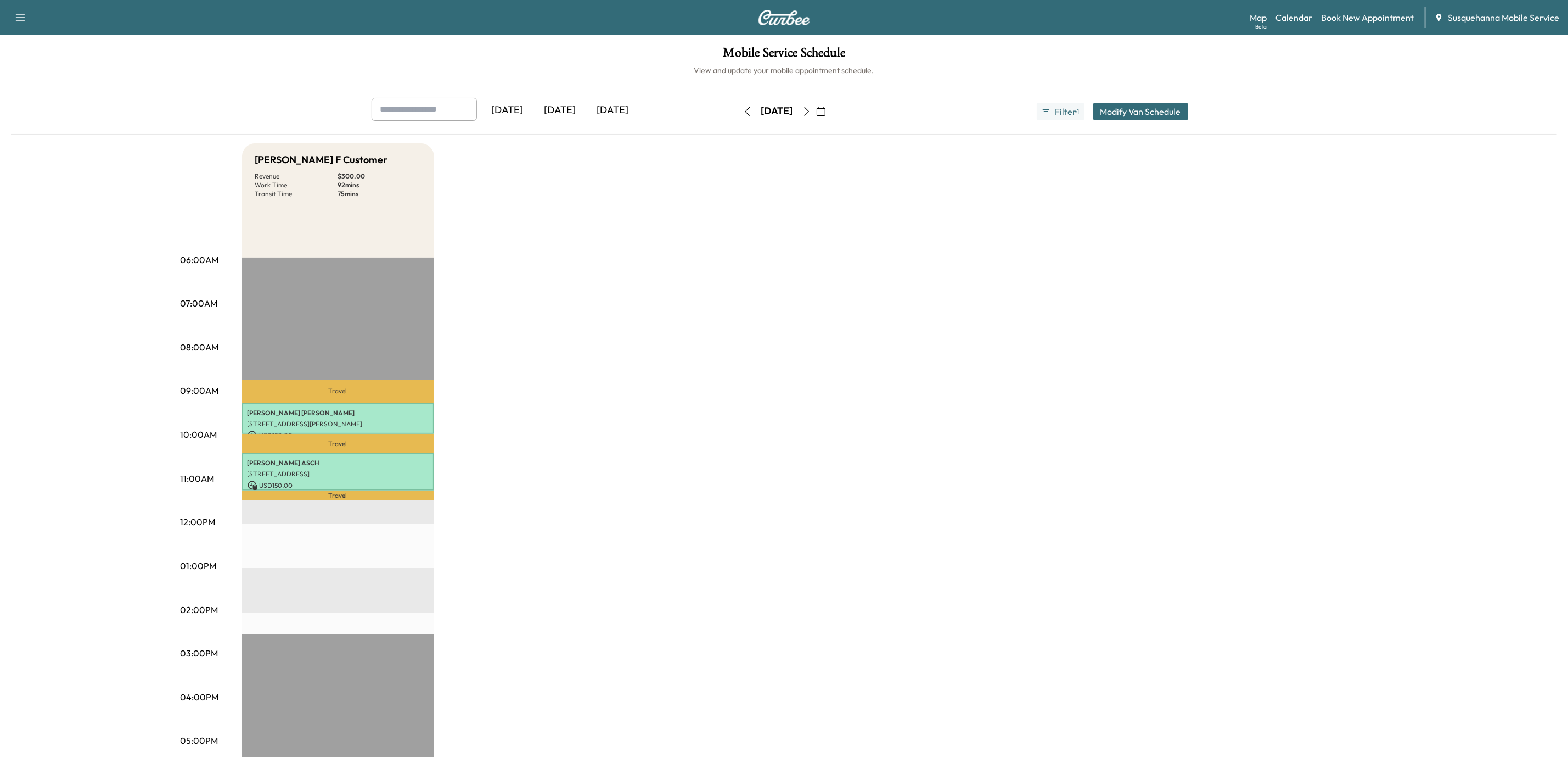
click at [738, 111] on button "button" at bounding box center [747, 111] width 18 height 18
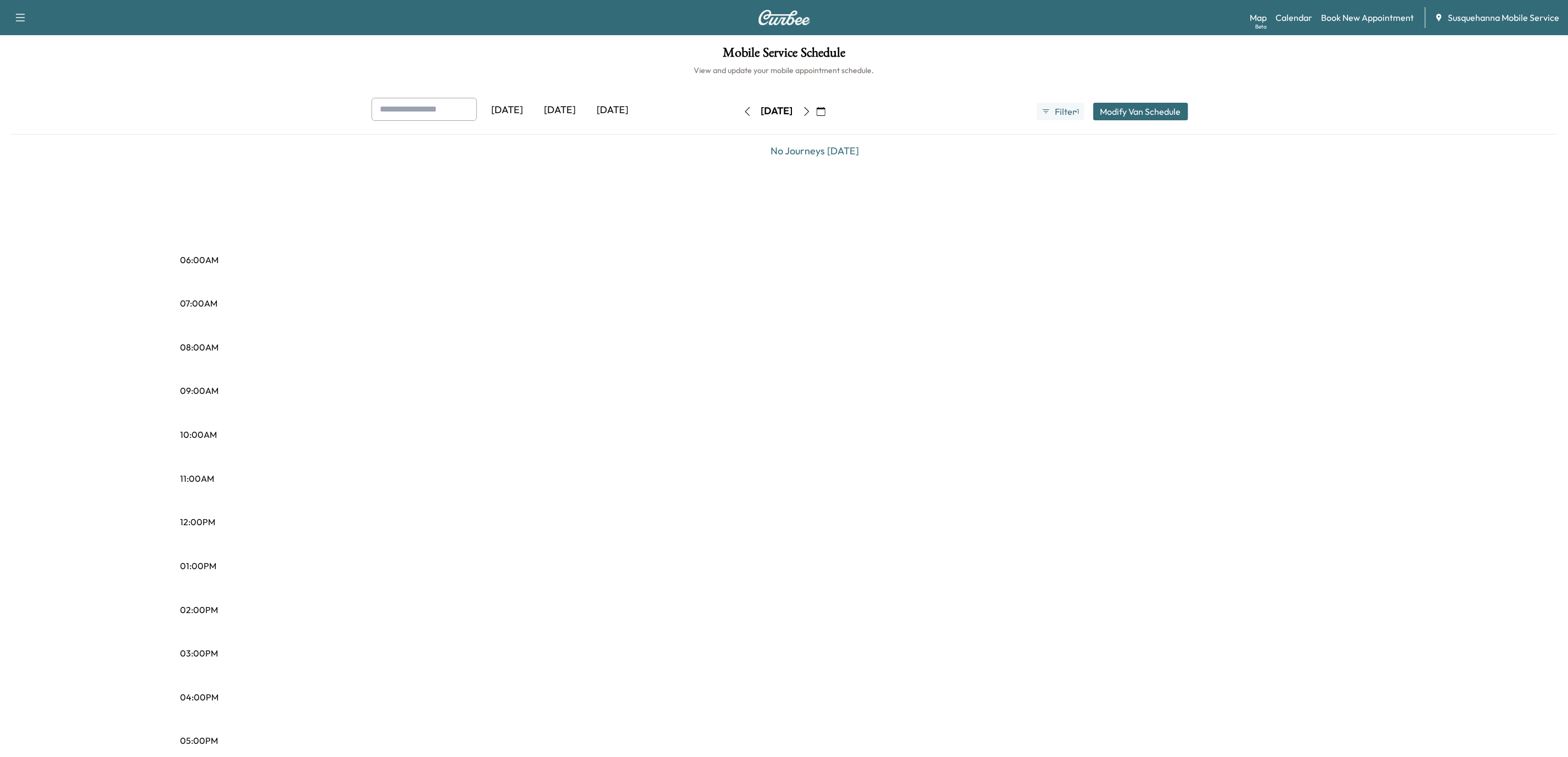
click at [743, 111] on icon "button" at bounding box center [747, 111] width 9 height 9
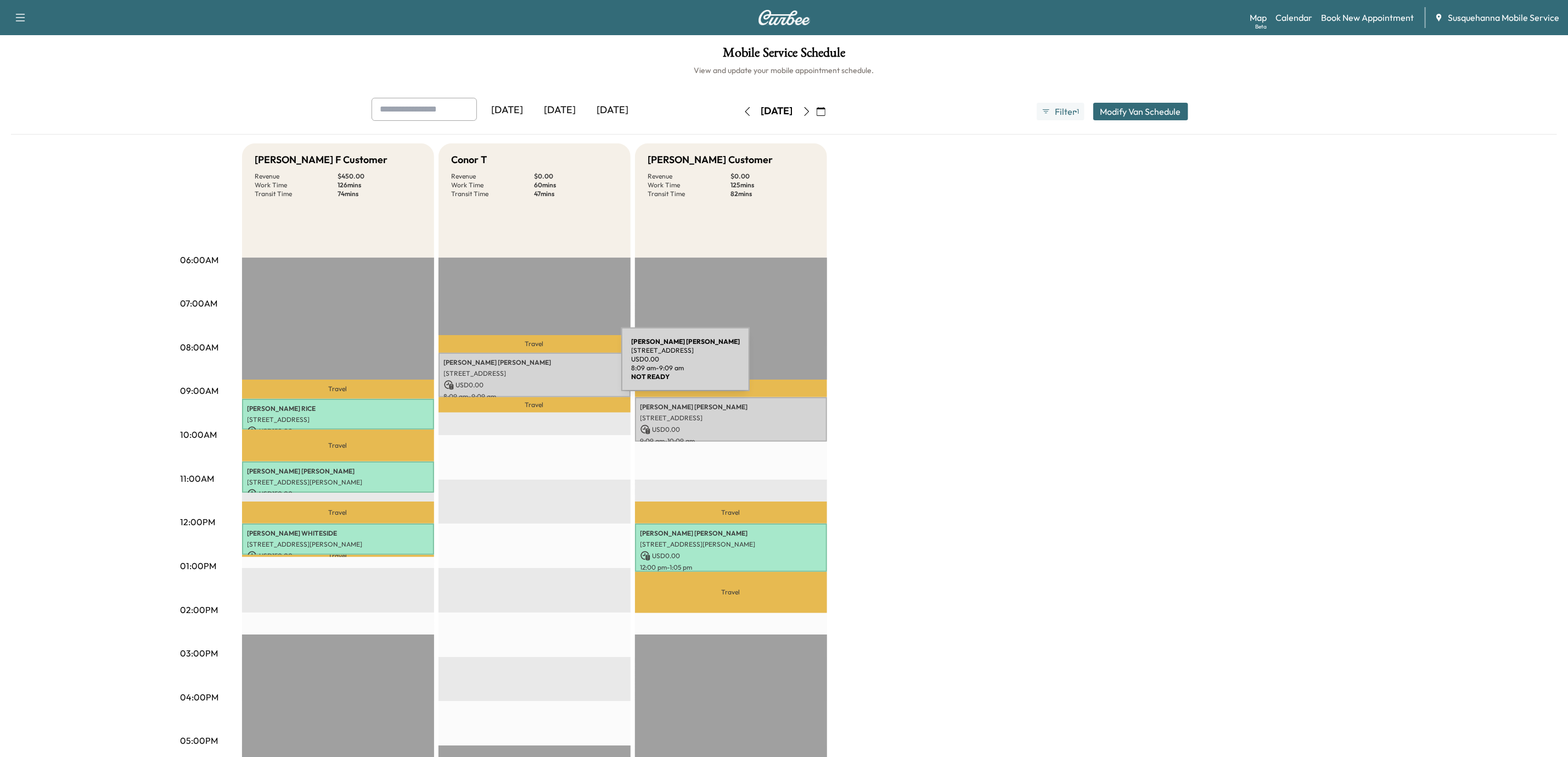
click at [539, 366] on p "[PERSON_NAME]" at bounding box center [535, 362] width 181 height 9
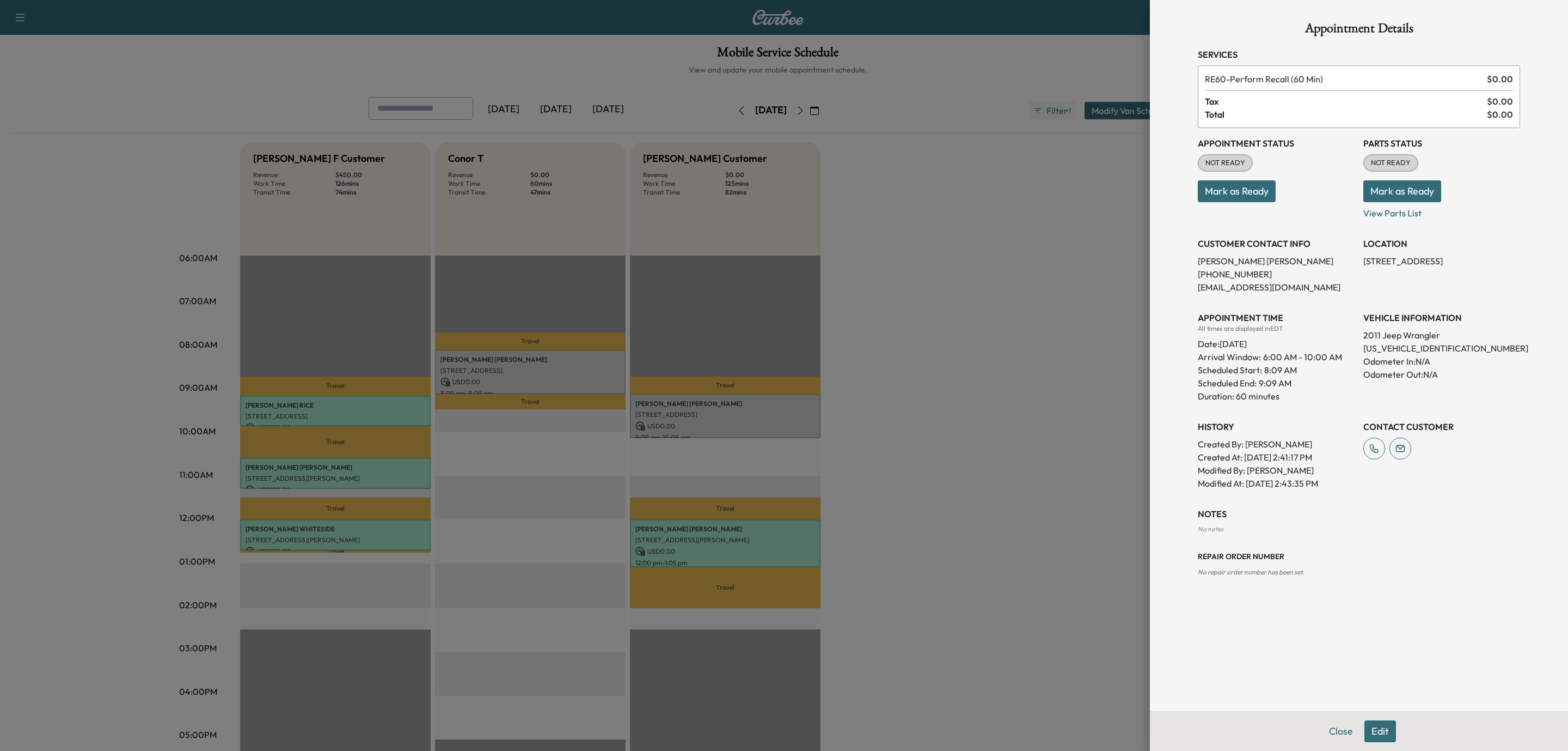
click at [703, 421] on div at bounding box center [784, 375] width 1568 height 751
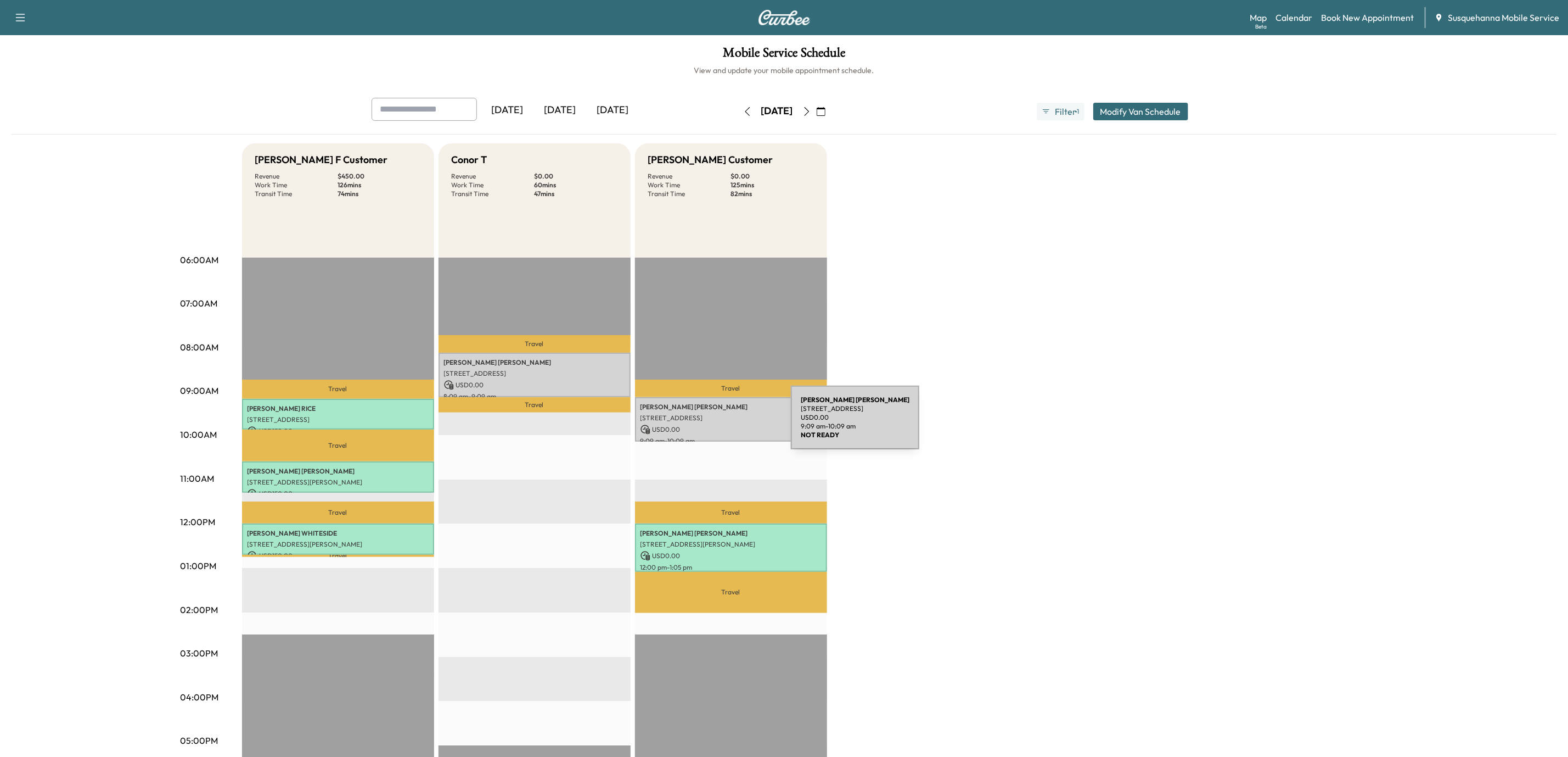
click at [709, 424] on p "USD 0.00" at bounding box center [731, 429] width 181 height 10
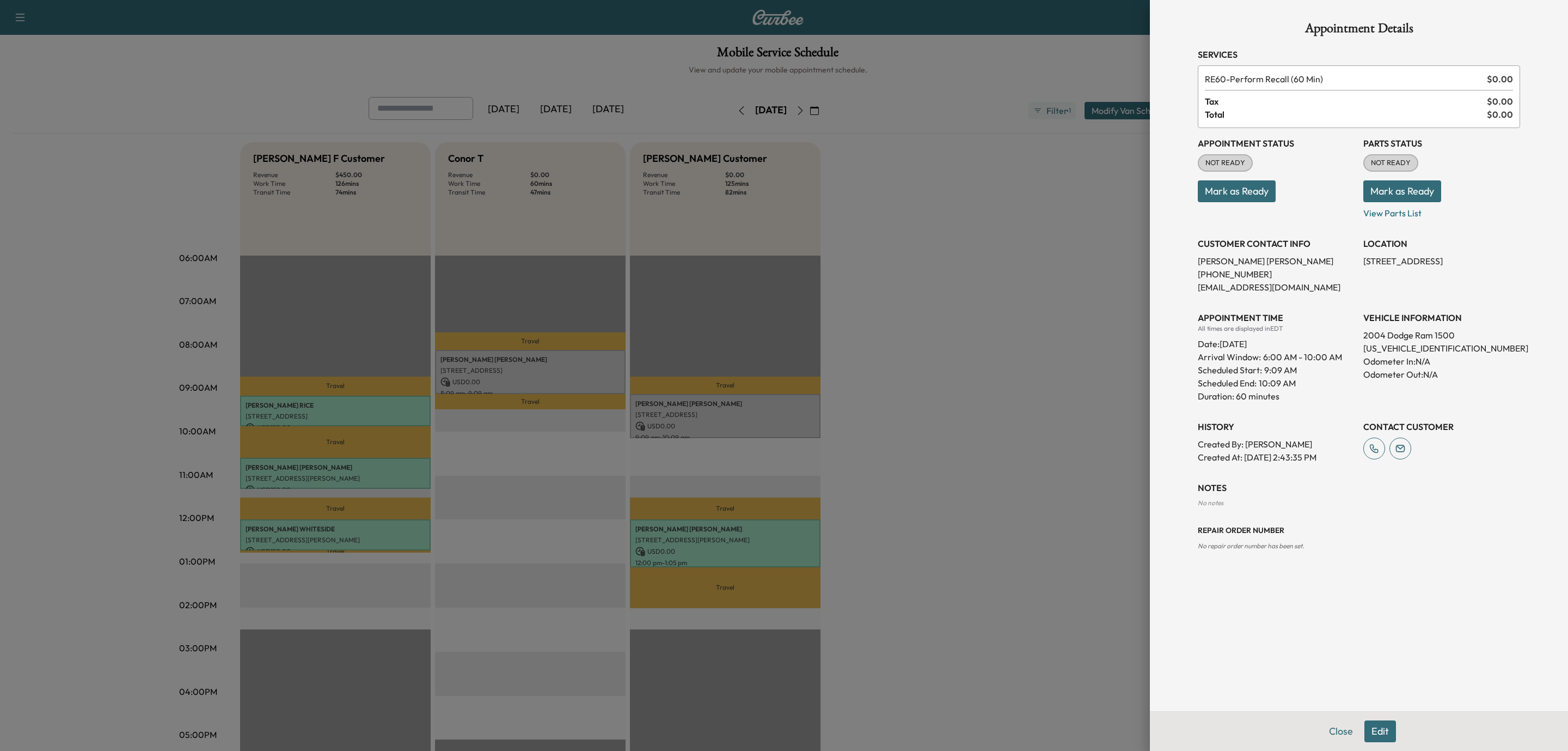
click at [543, 373] on div at bounding box center [784, 375] width 1568 height 751
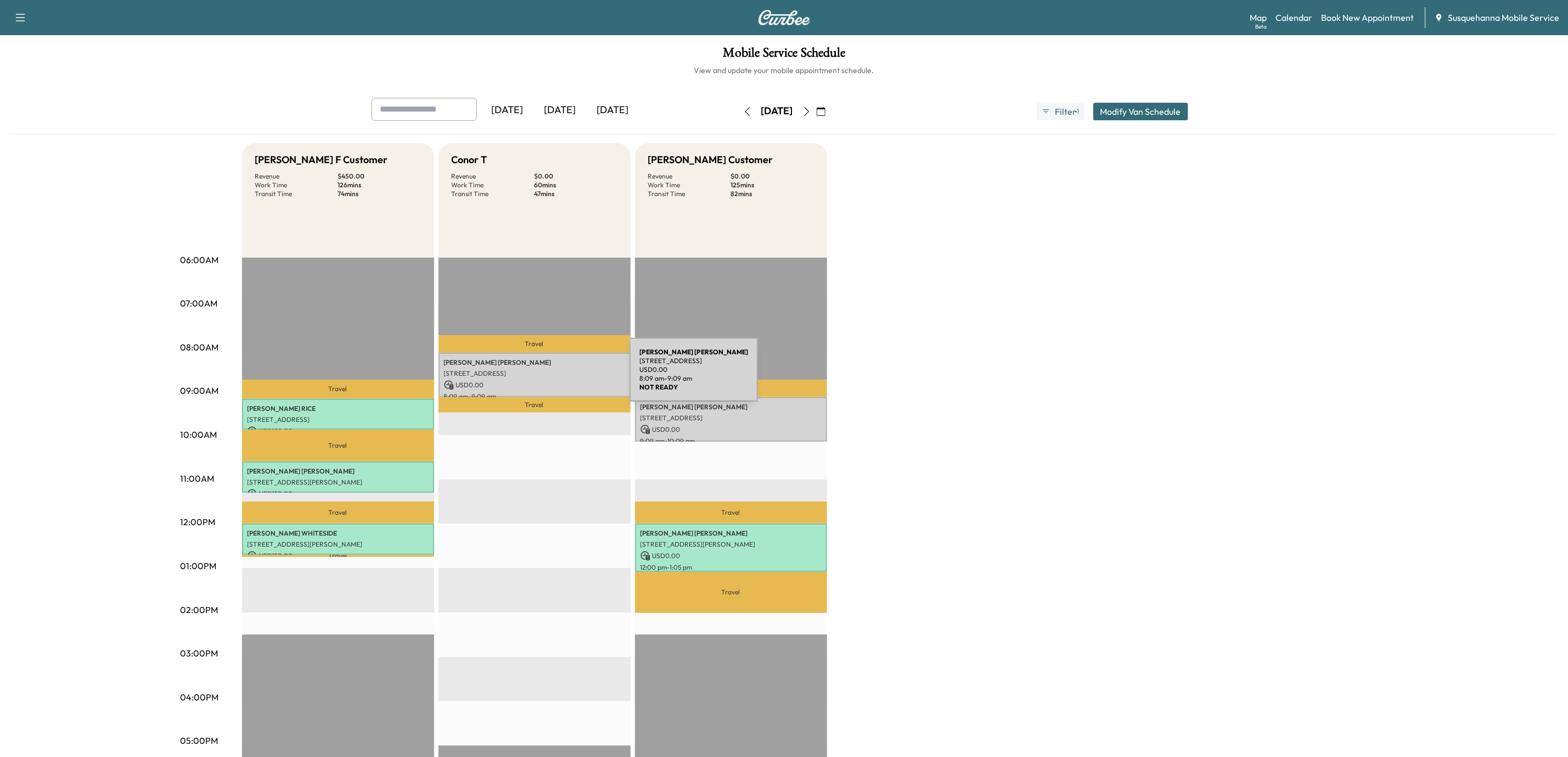
click at [547, 376] on p "[STREET_ADDRESS]" at bounding box center [535, 373] width 181 height 9
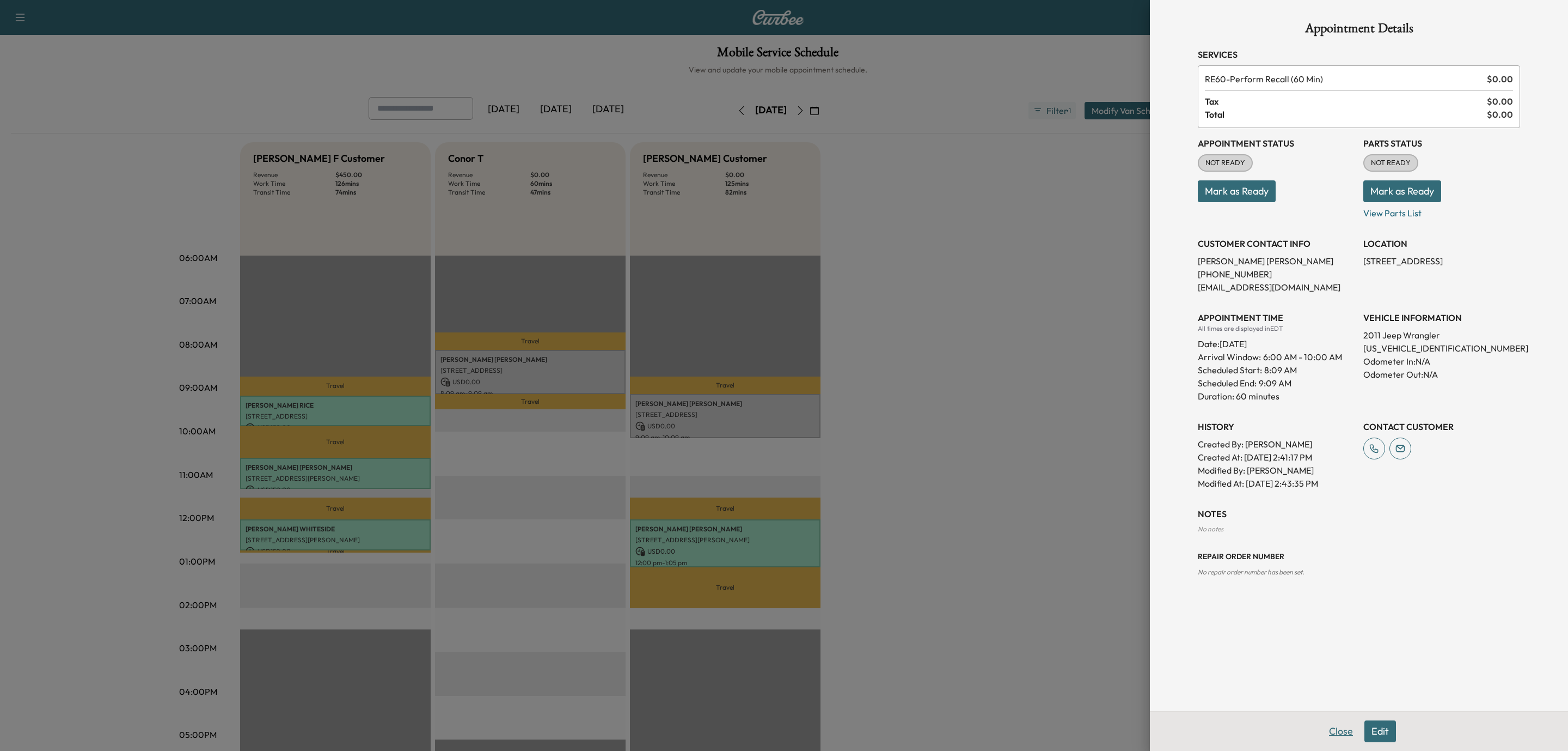
click at [1330, 732] on button "Close" at bounding box center [1341, 731] width 38 height 22
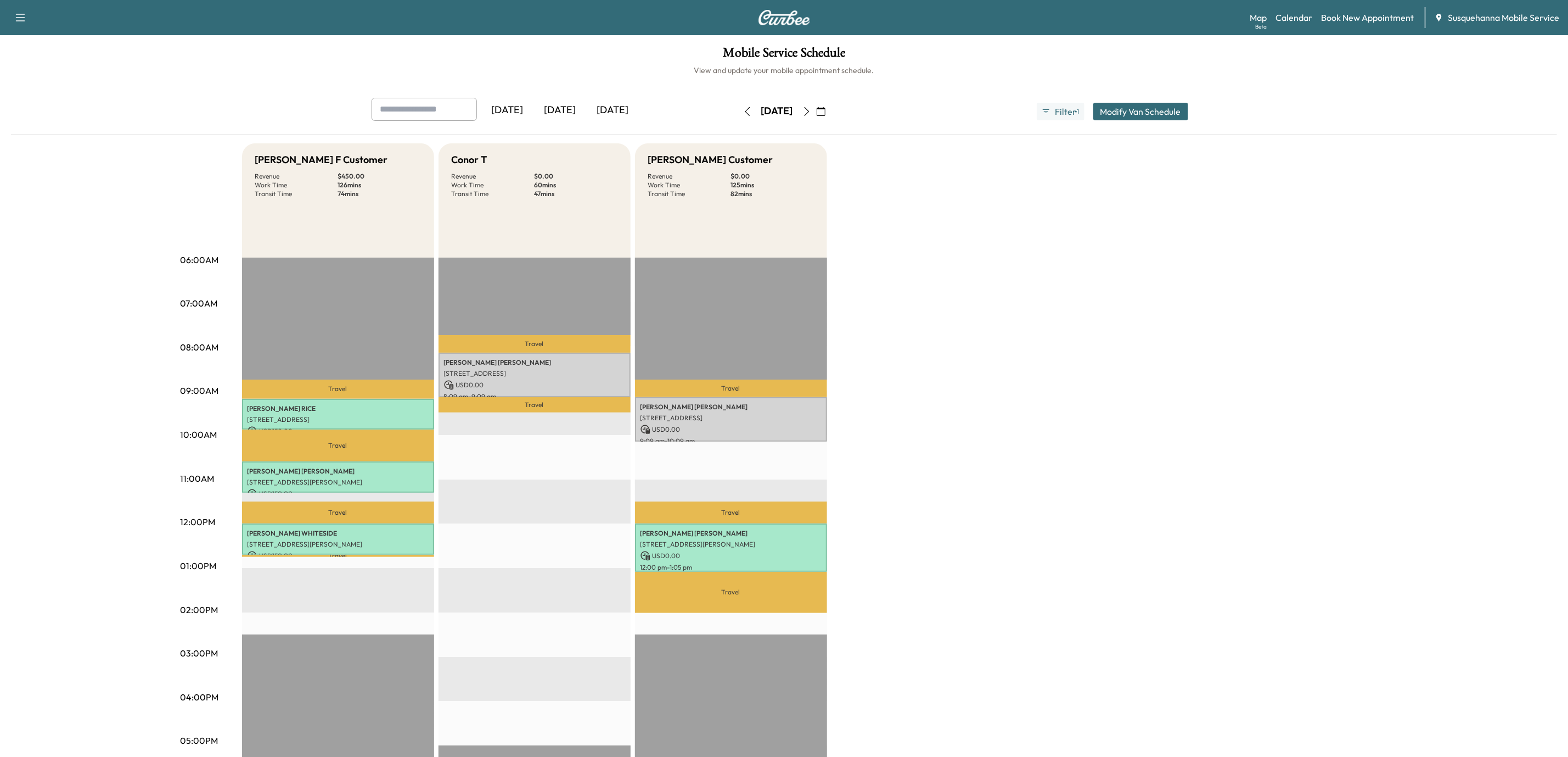
click at [738, 117] on button "button" at bounding box center [747, 111] width 18 height 18
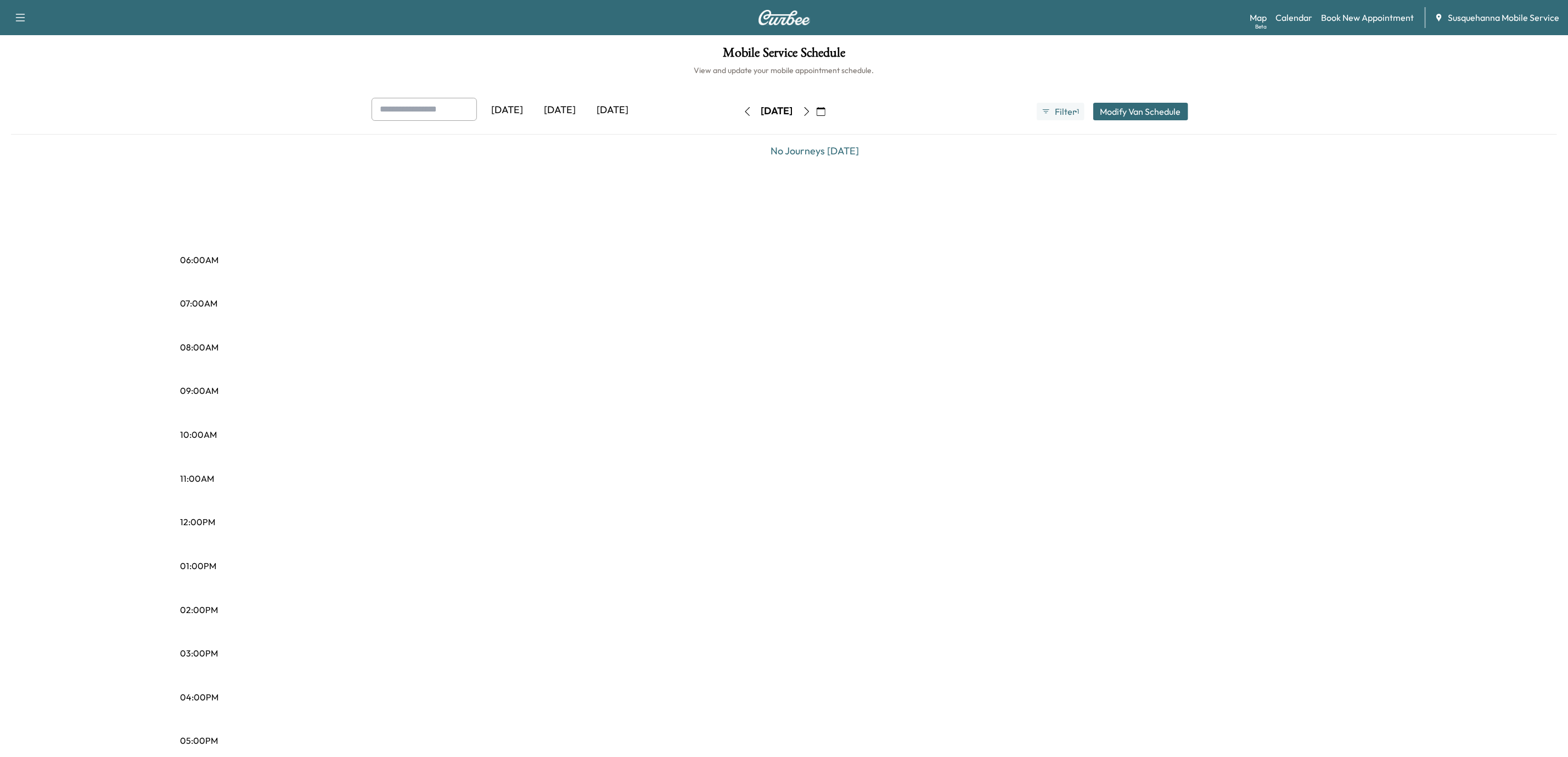
click at [738, 117] on button "button" at bounding box center [747, 111] width 18 height 18
click at [744, 117] on button "button" at bounding box center [754, 111] width 18 height 18
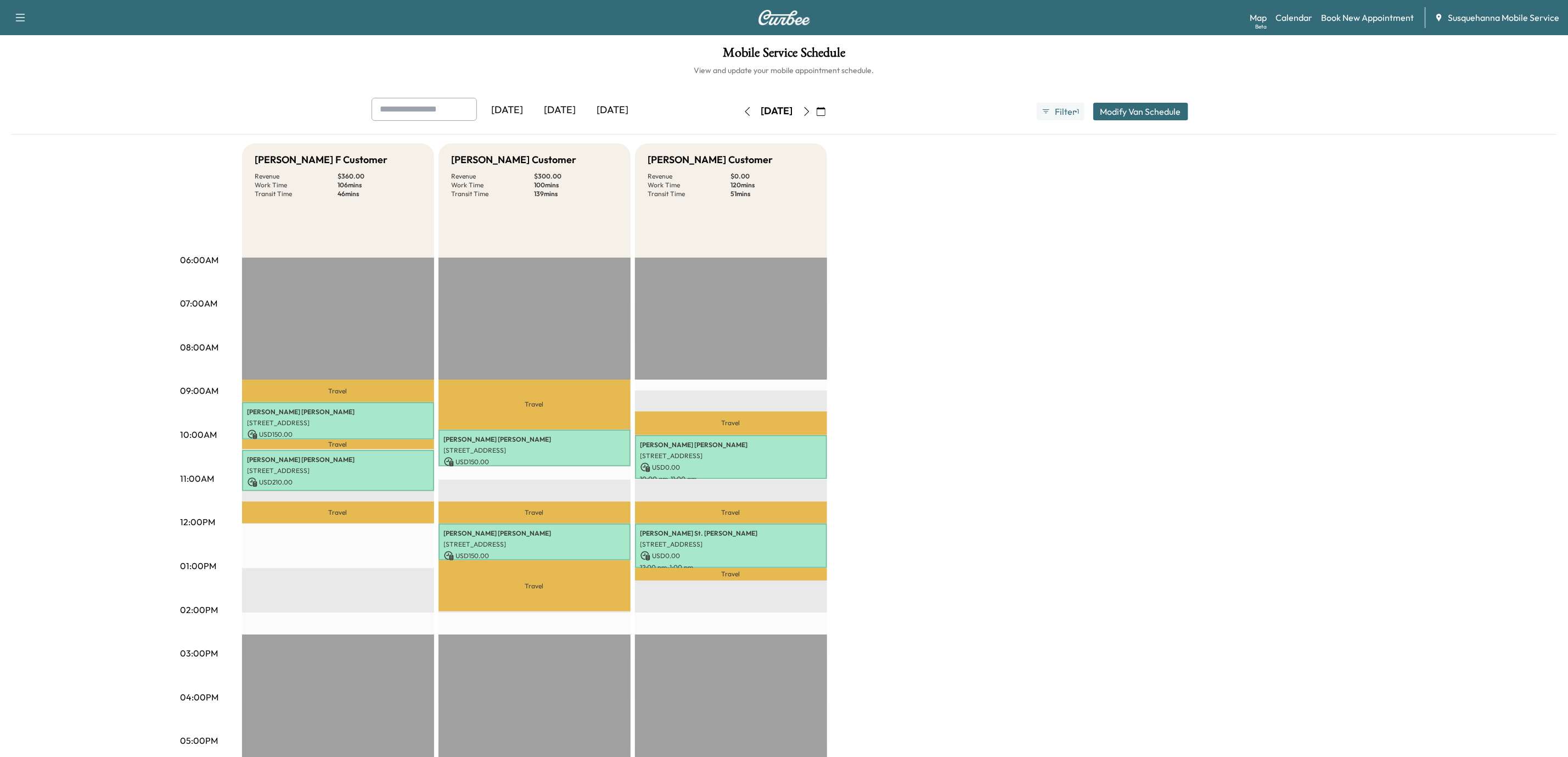
click at [743, 112] on icon "button" at bounding box center [747, 111] width 9 height 9
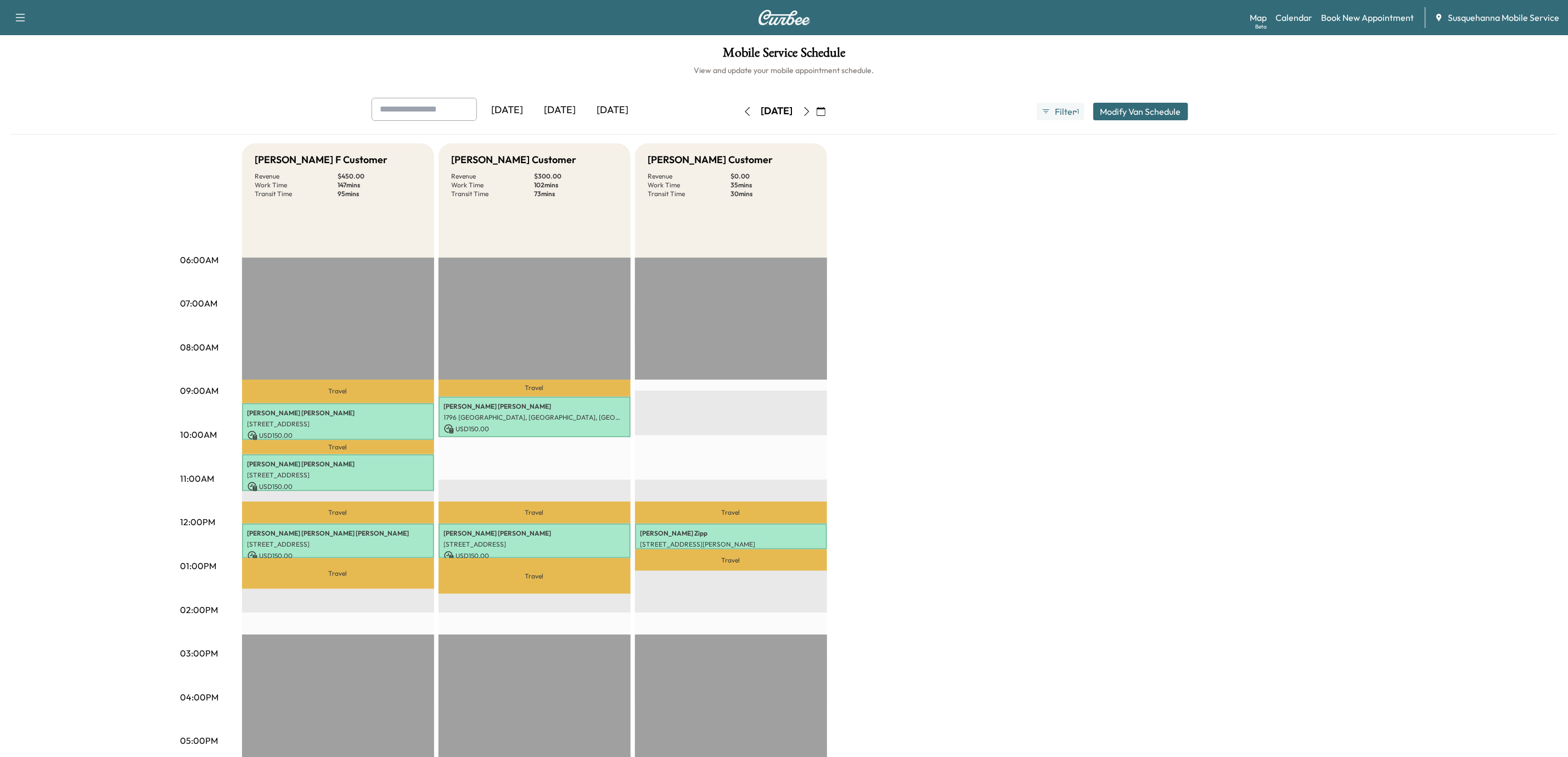
click at [811, 109] on icon "button" at bounding box center [807, 111] width 9 height 9
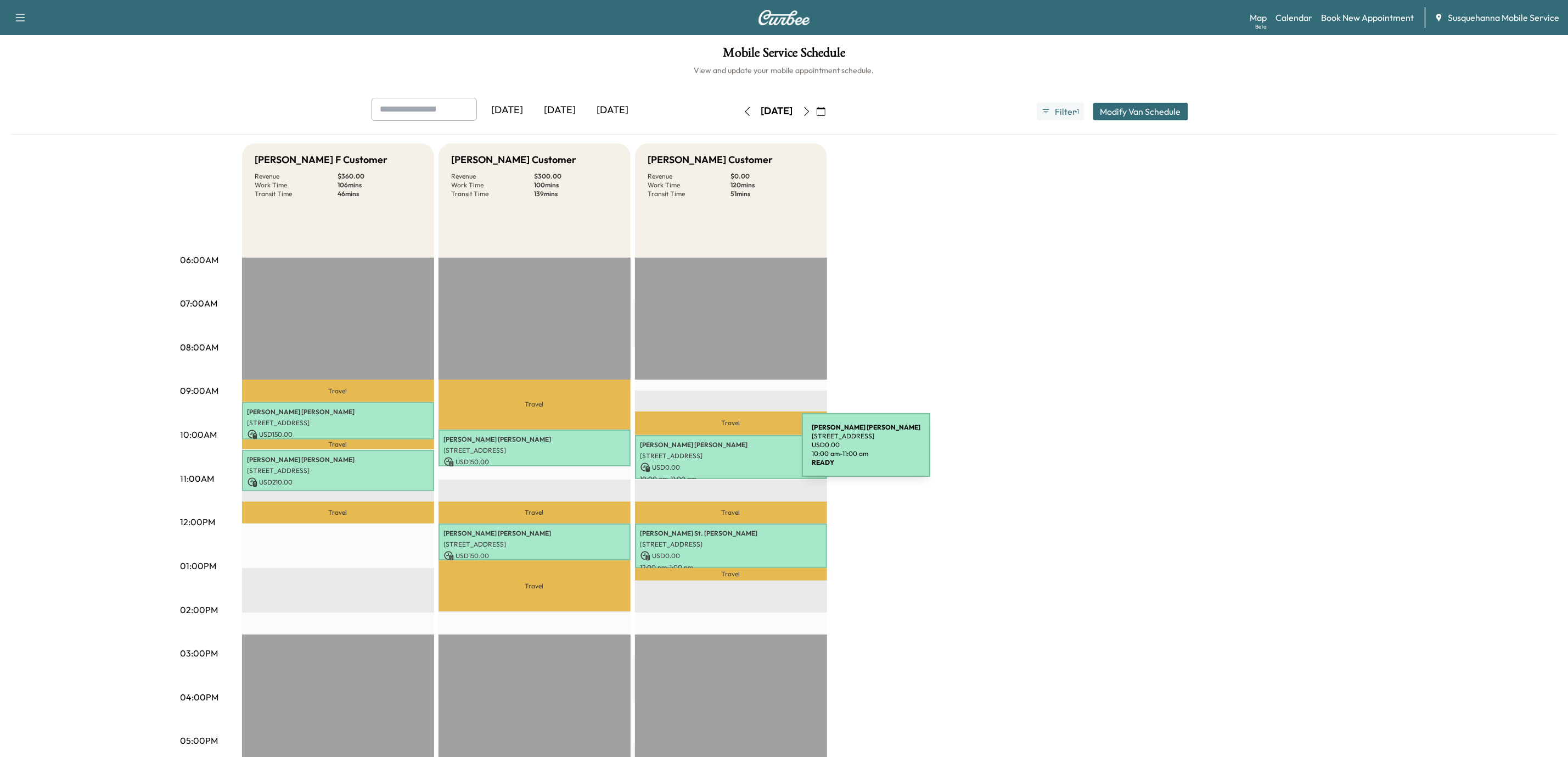
click at [720, 451] on p "[STREET_ADDRESS]" at bounding box center [731, 456] width 181 height 9
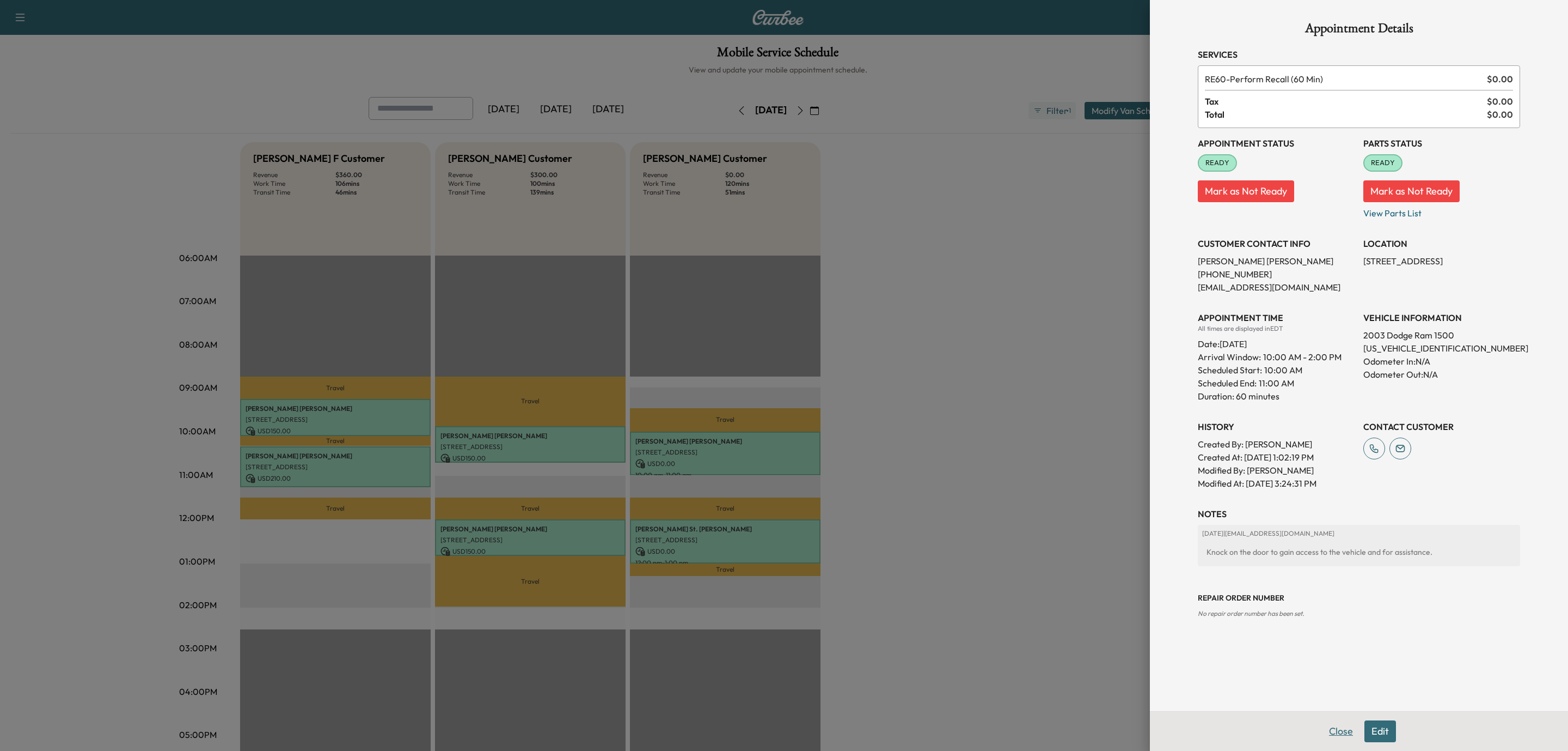
click at [1332, 724] on button "Close" at bounding box center [1341, 731] width 38 height 22
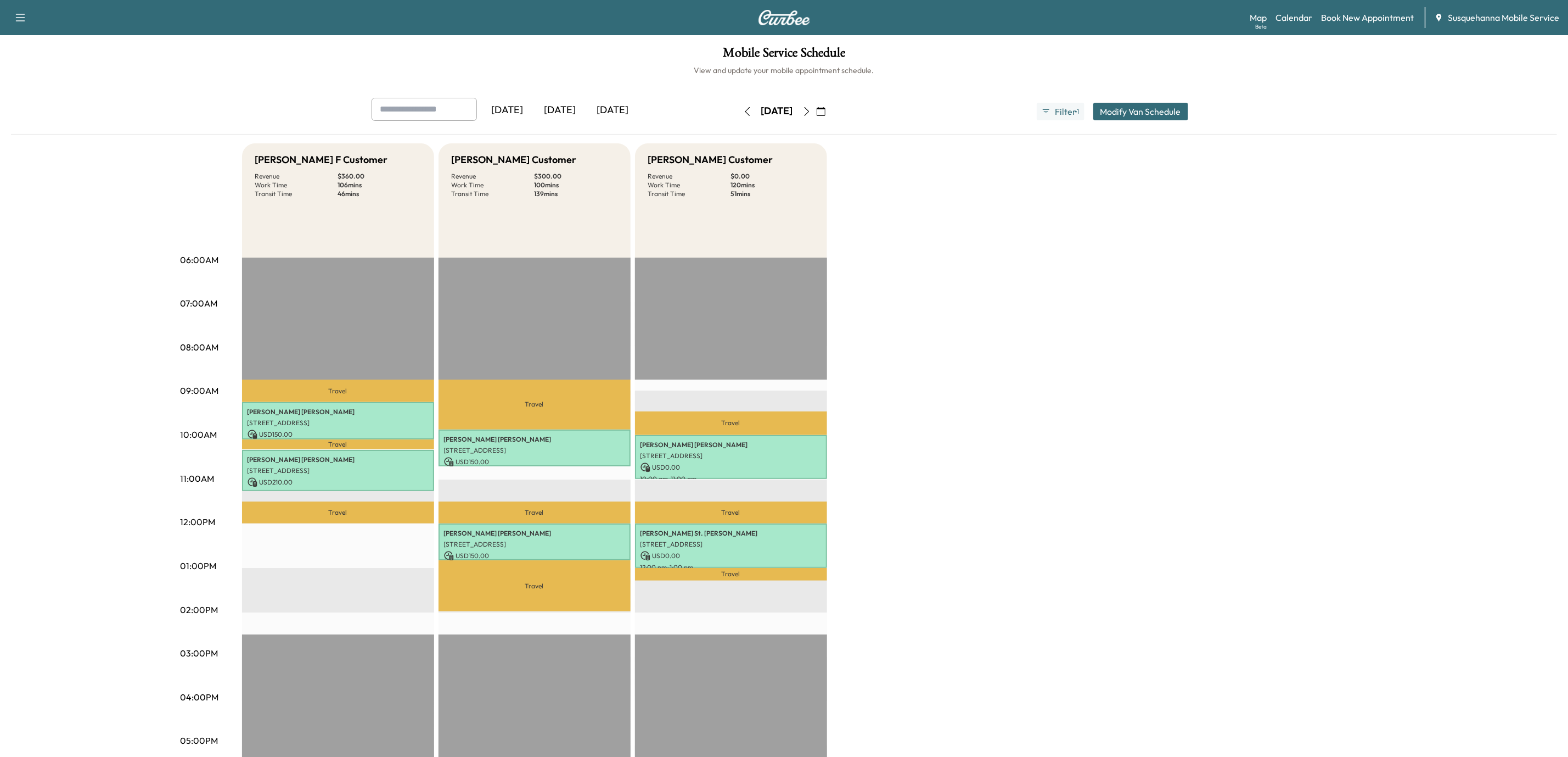
click at [816, 117] on button "button" at bounding box center [807, 111] width 18 height 18
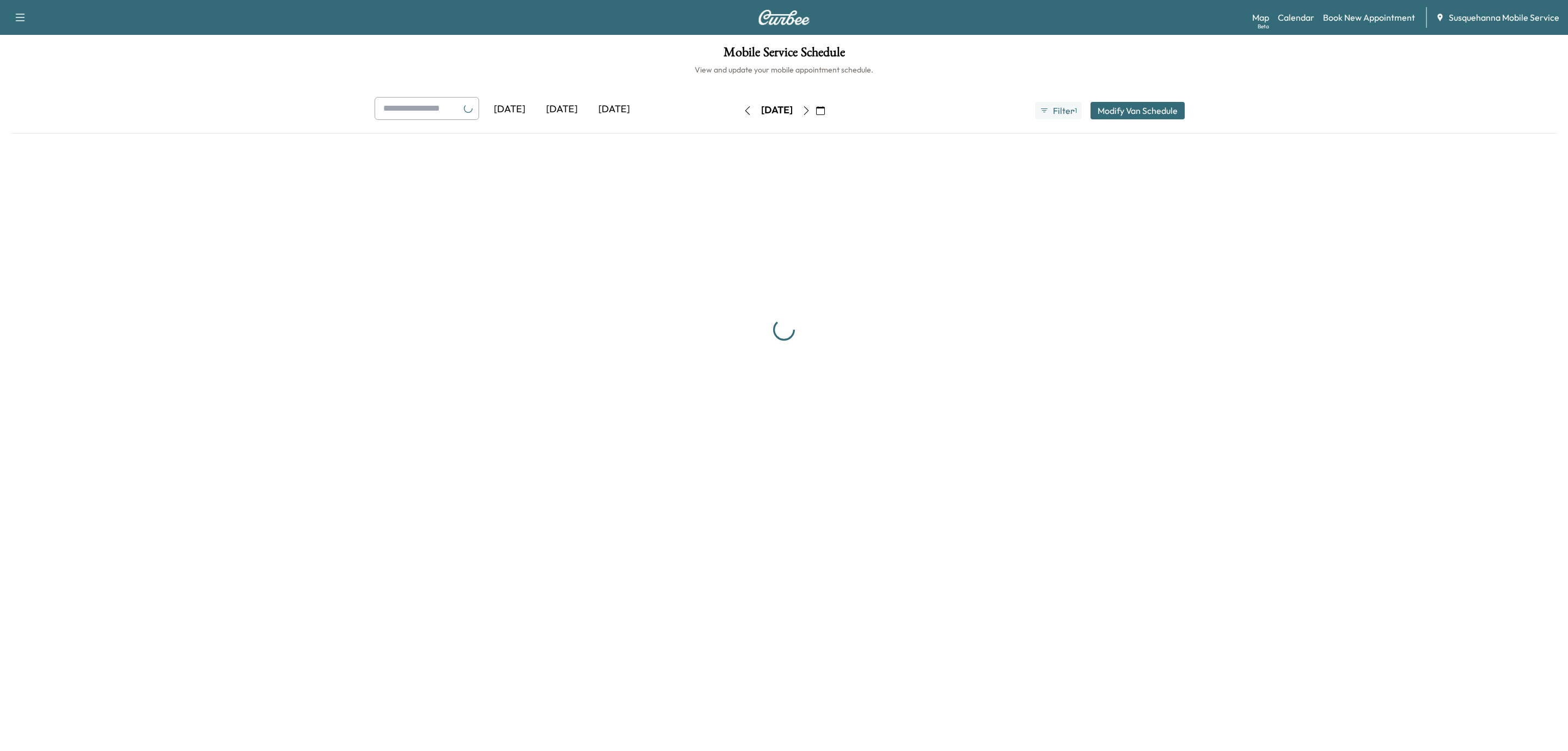
click at [816, 115] on button "button" at bounding box center [806, 110] width 18 height 18
click at [810, 115] on button "button" at bounding box center [800, 110] width 18 height 18
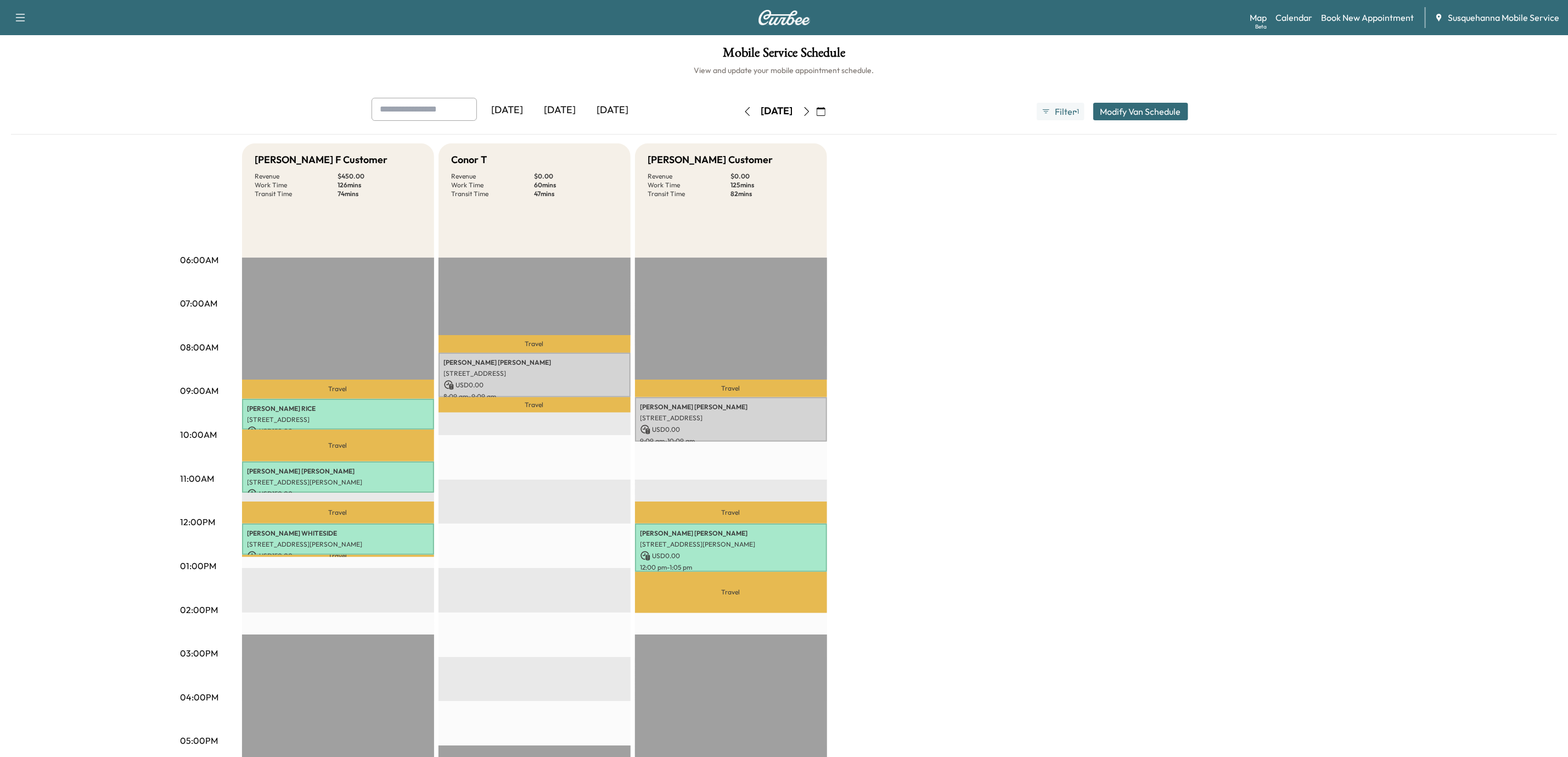
click at [811, 115] on icon "button" at bounding box center [807, 111] width 9 height 9
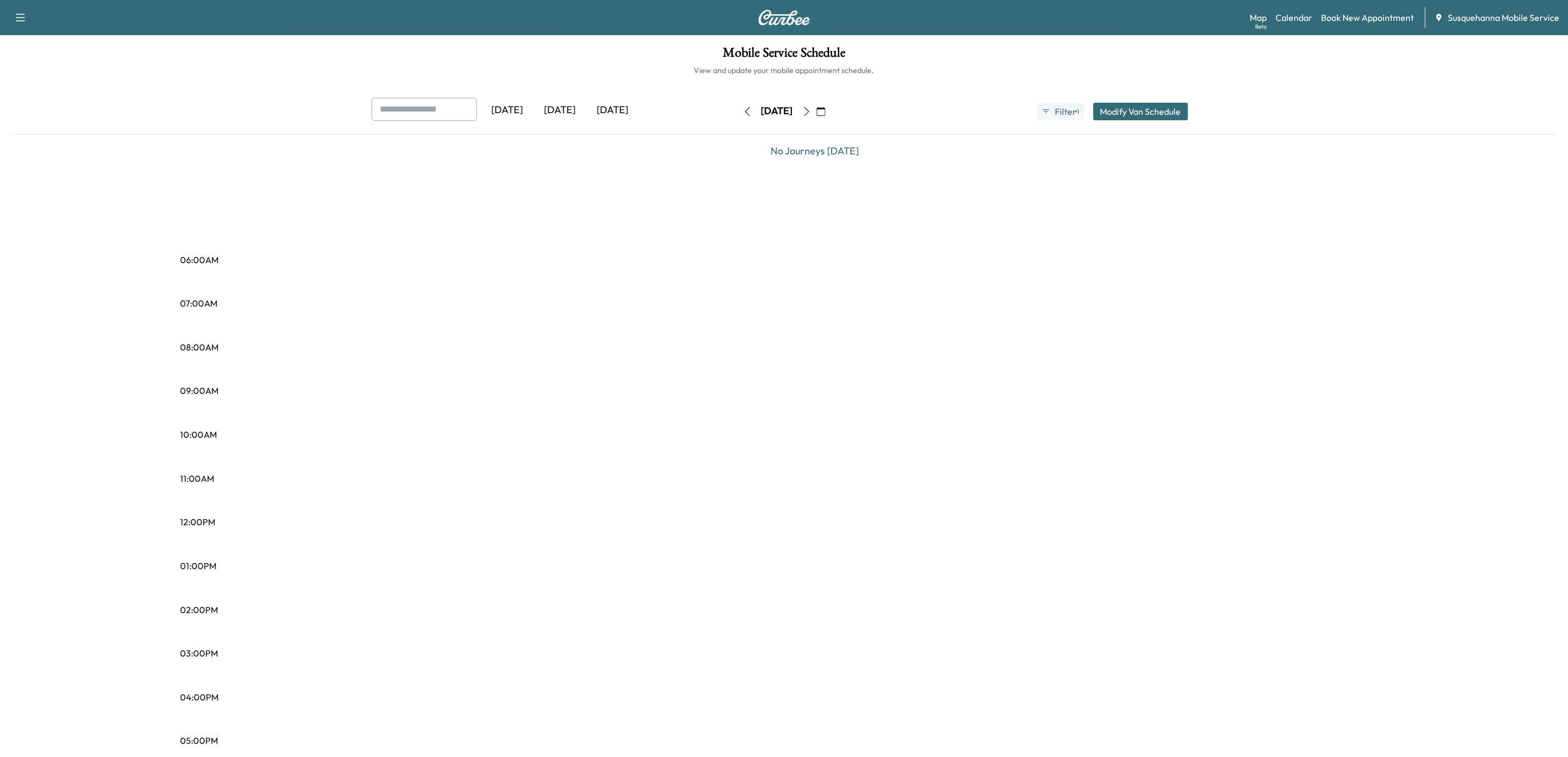
click at [811, 115] on icon "button" at bounding box center [807, 111] width 9 height 9
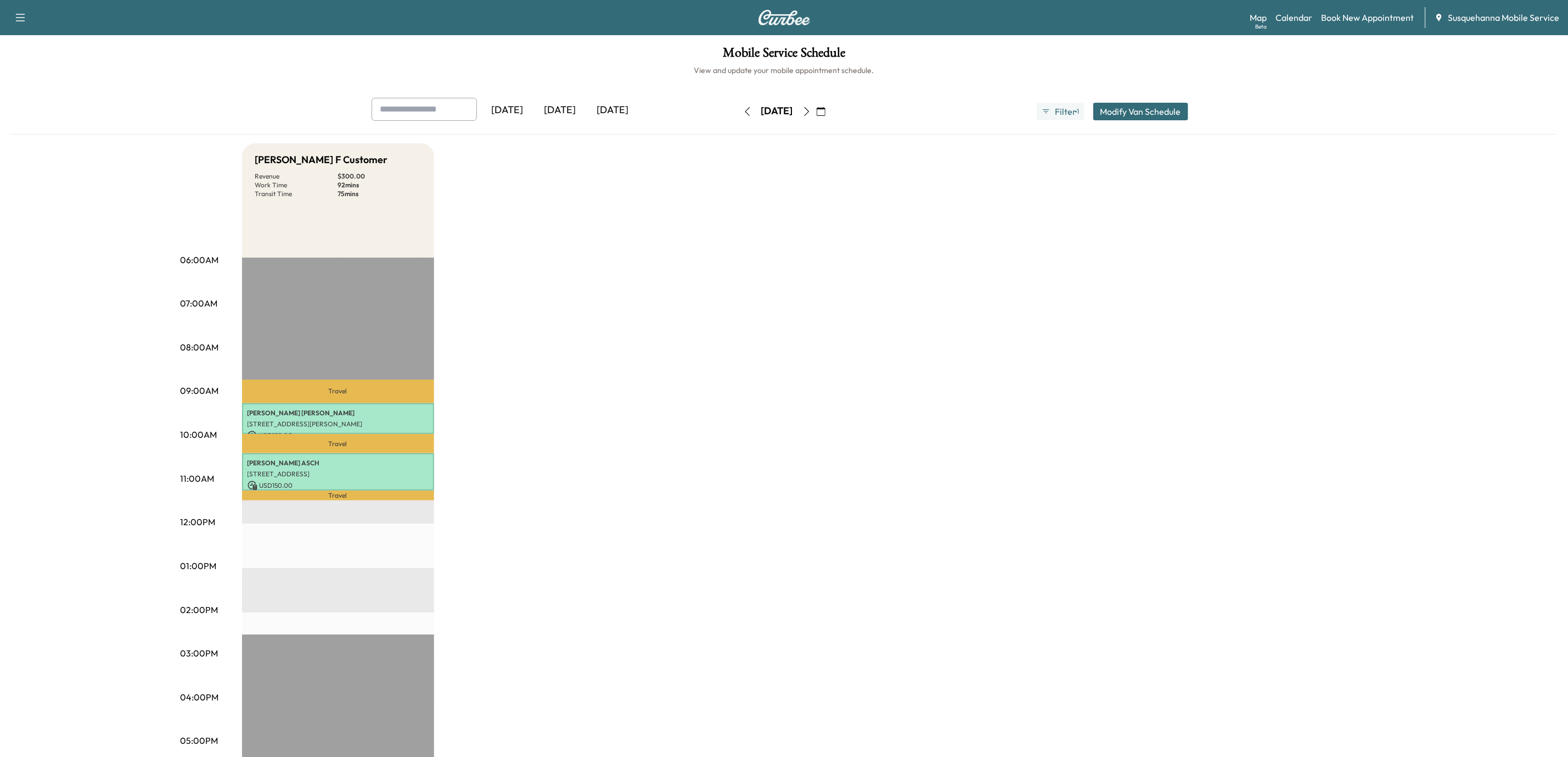
click at [816, 115] on button "button" at bounding box center [807, 111] width 18 height 18
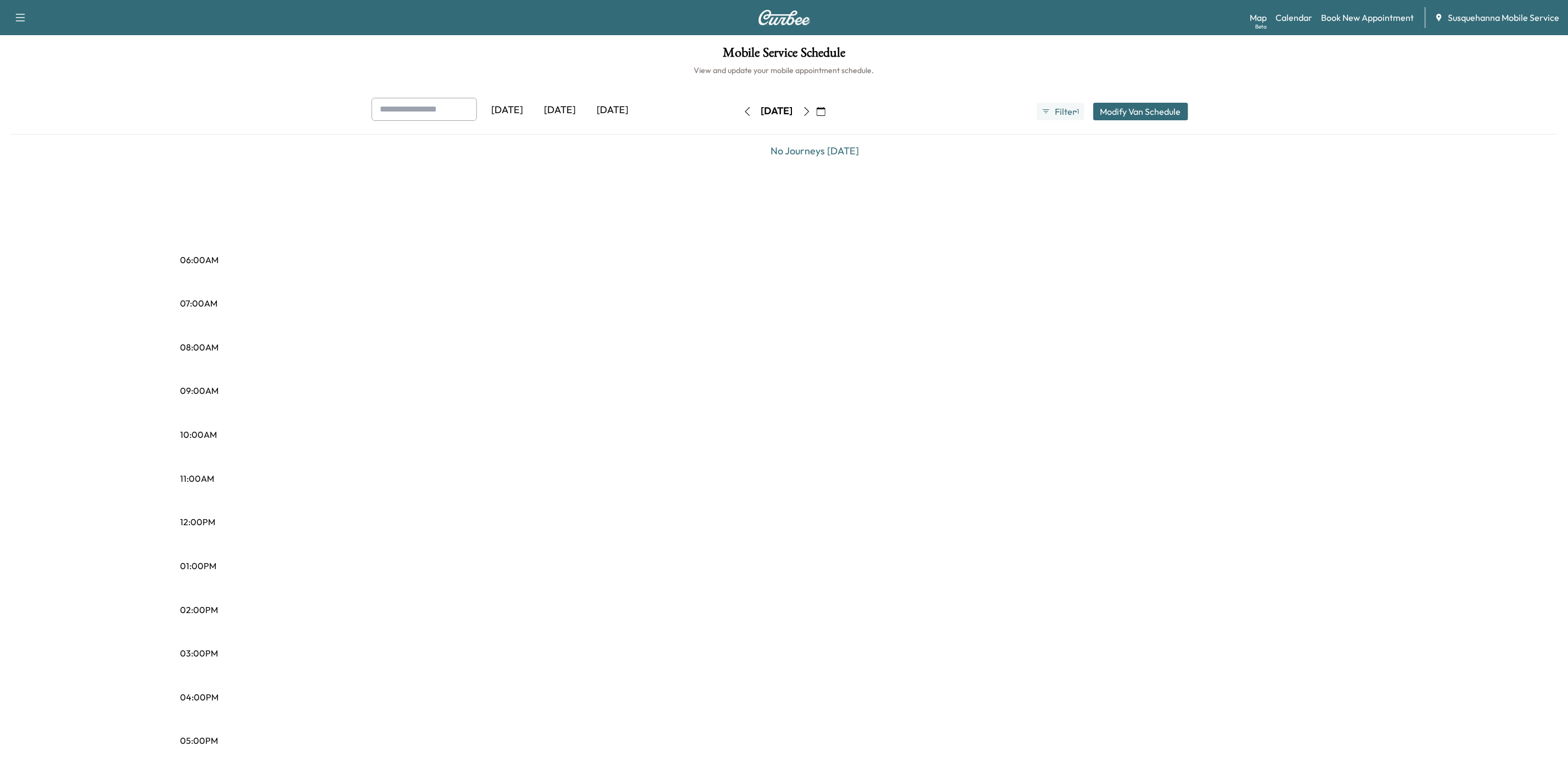
click at [811, 115] on icon "button" at bounding box center [807, 111] width 9 height 9
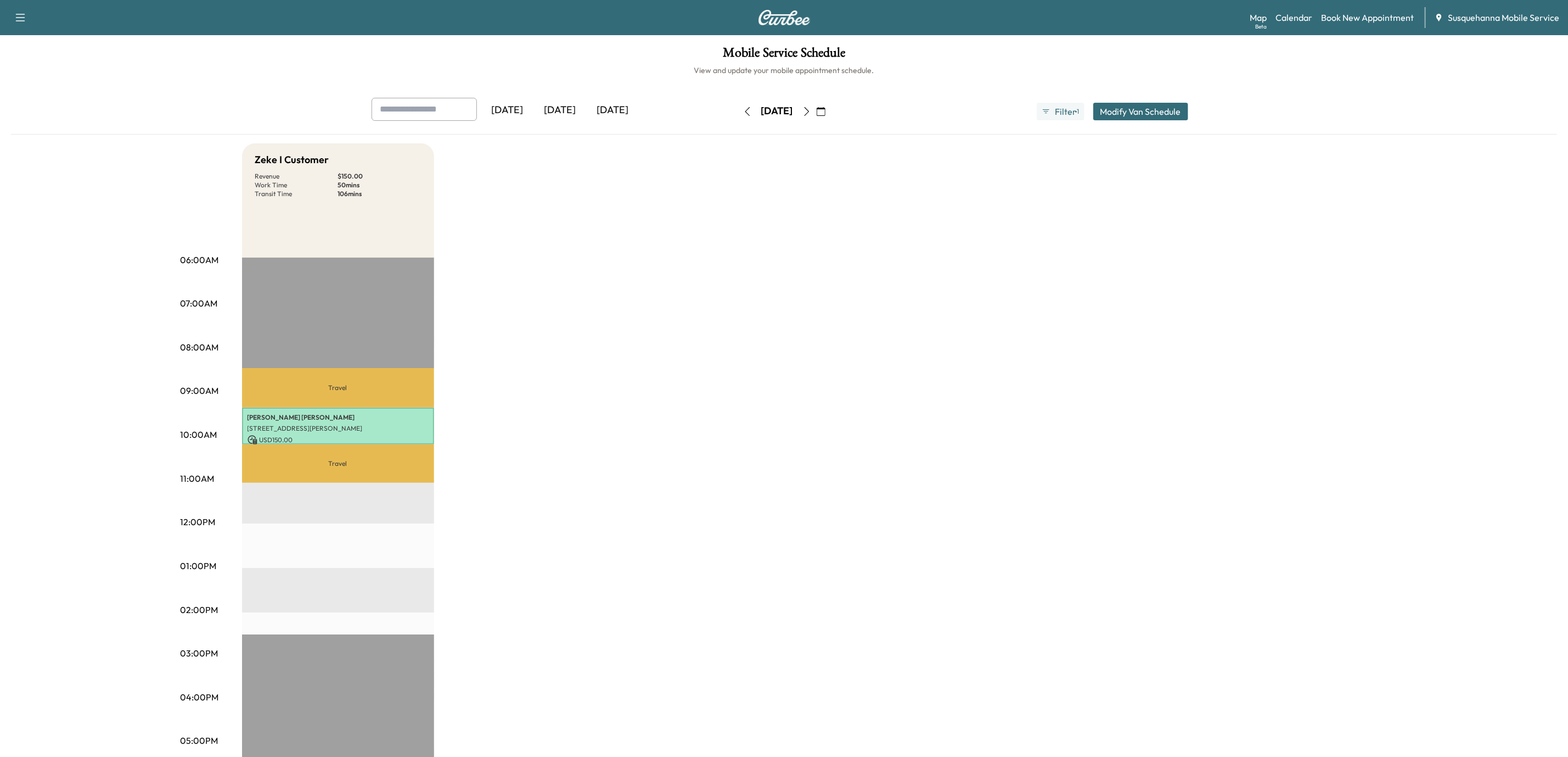
click at [830, 112] on button "button" at bounding box center [821, 111] width 18 height 18
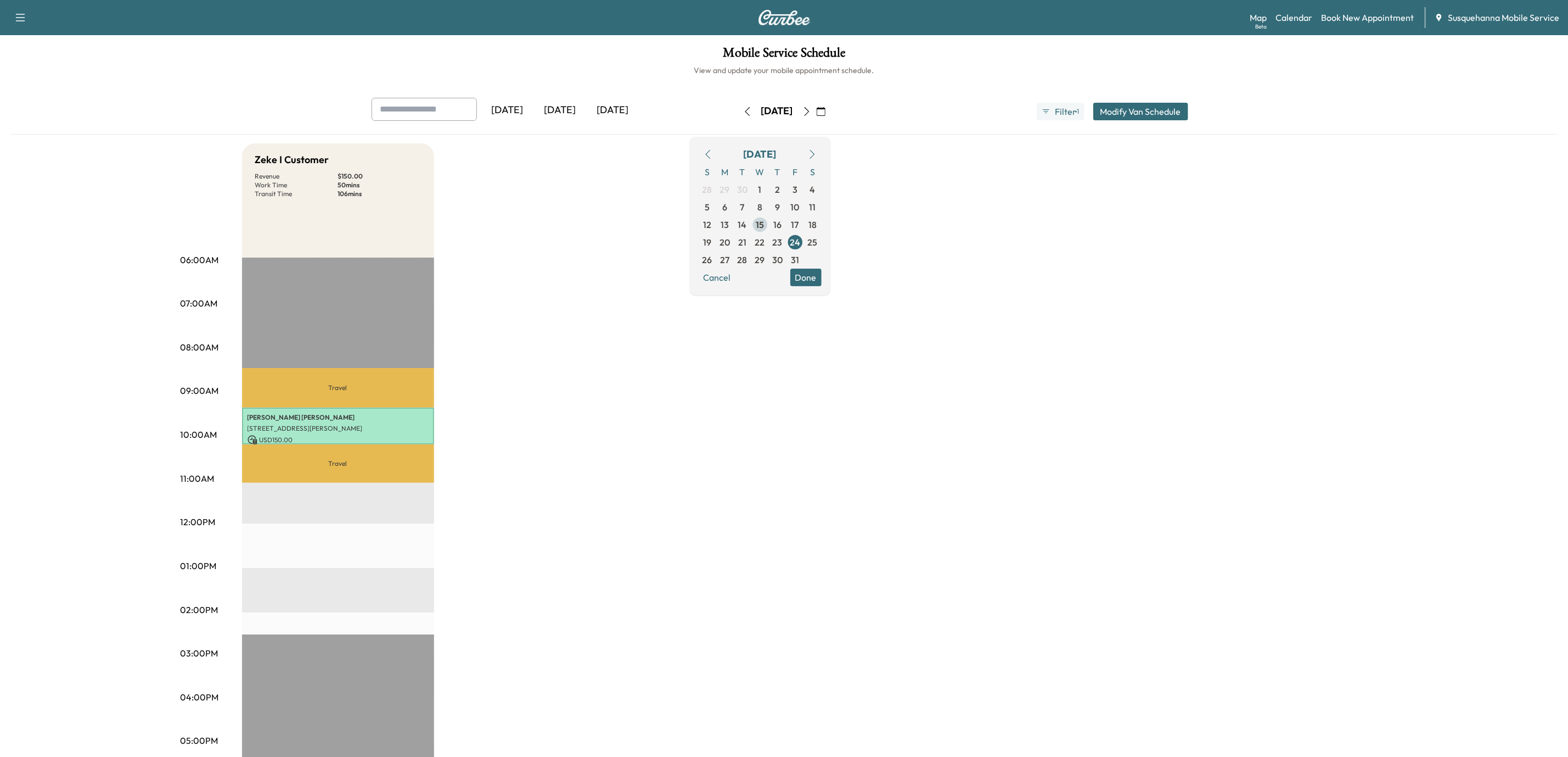
click at [764, 223] on span "15" at bounding box center [760, 224] width 8 height 13
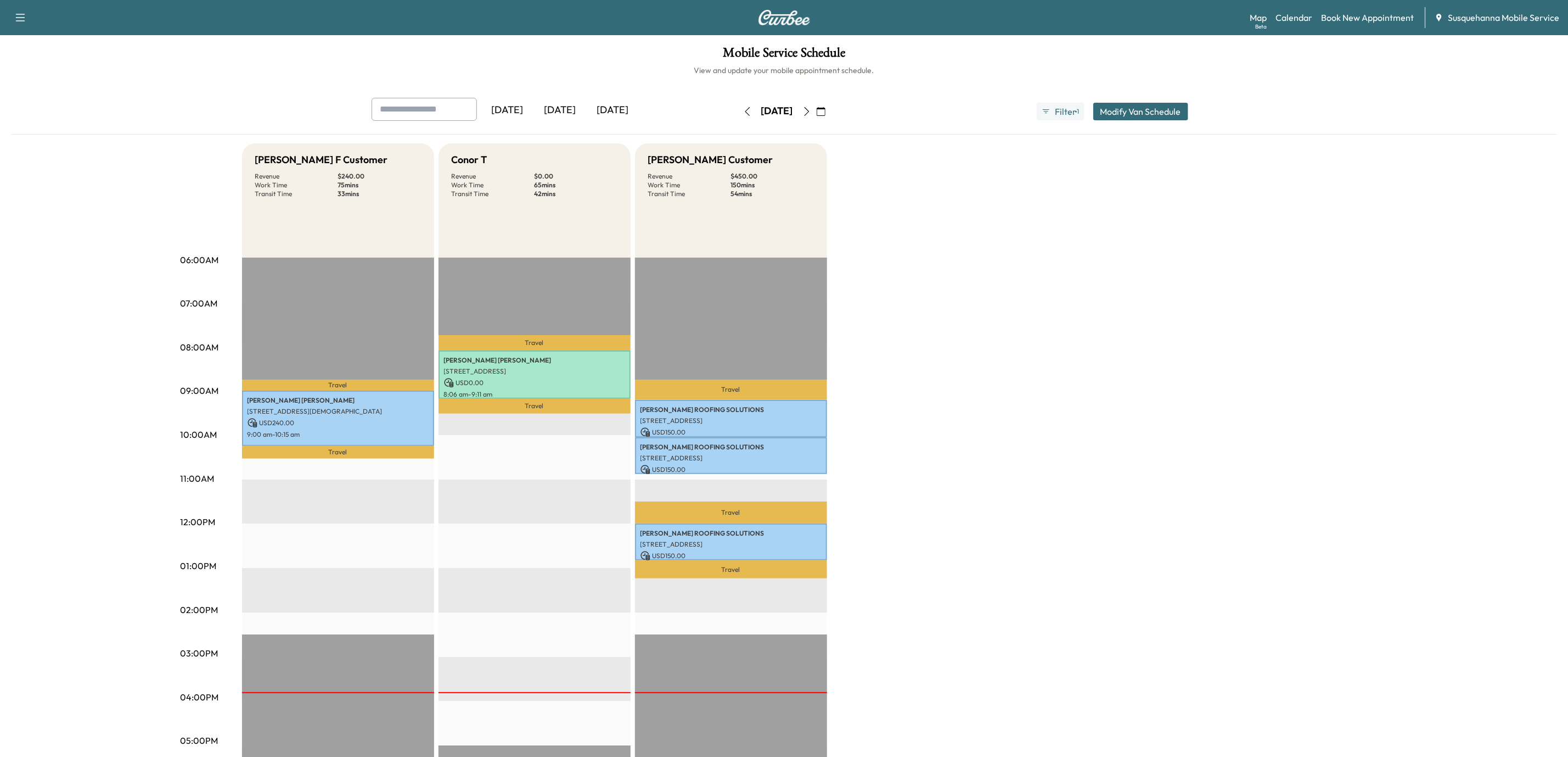
click at [811, 114] on icon "button" at bounding box center [807, 111] width 9 height 9
